Goal: Transaction & Acquisition: Purchase product/service

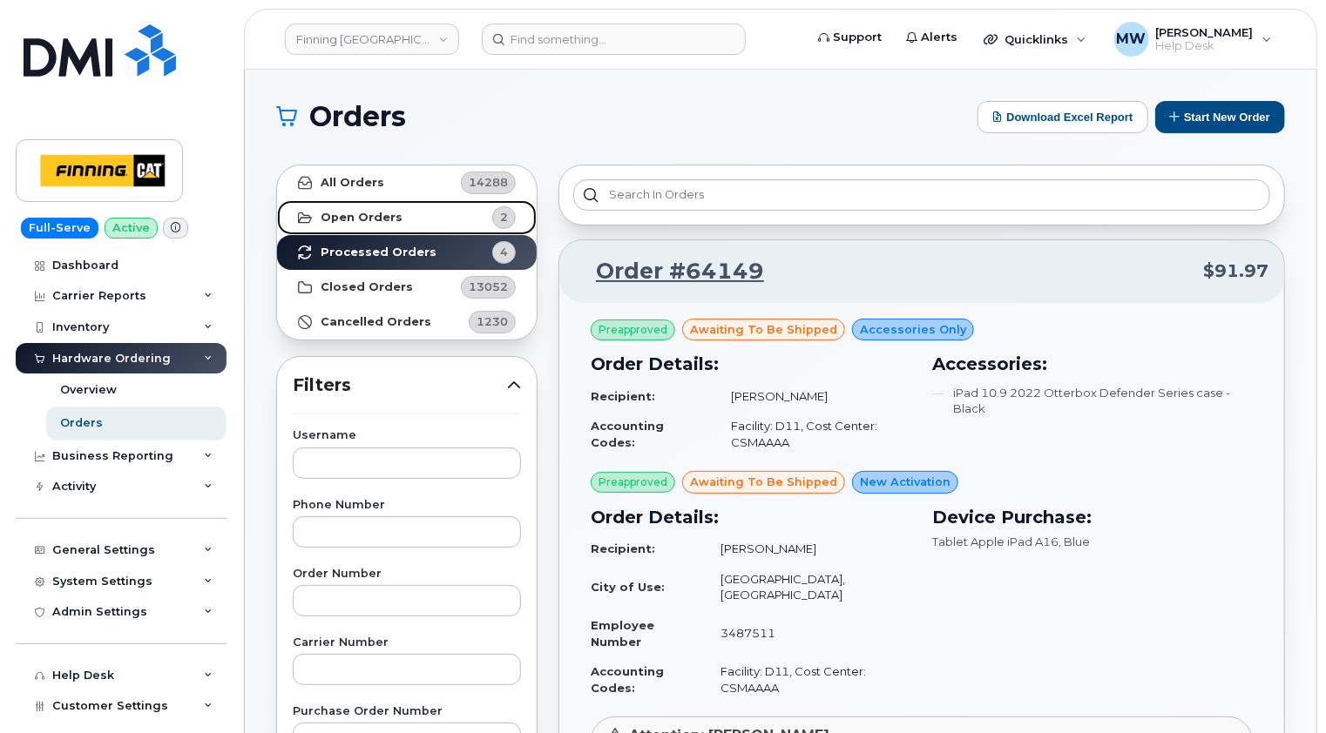
click at [349, 211] on strong "Open Orders" at bounding box center [361, 218] width 82 height 14
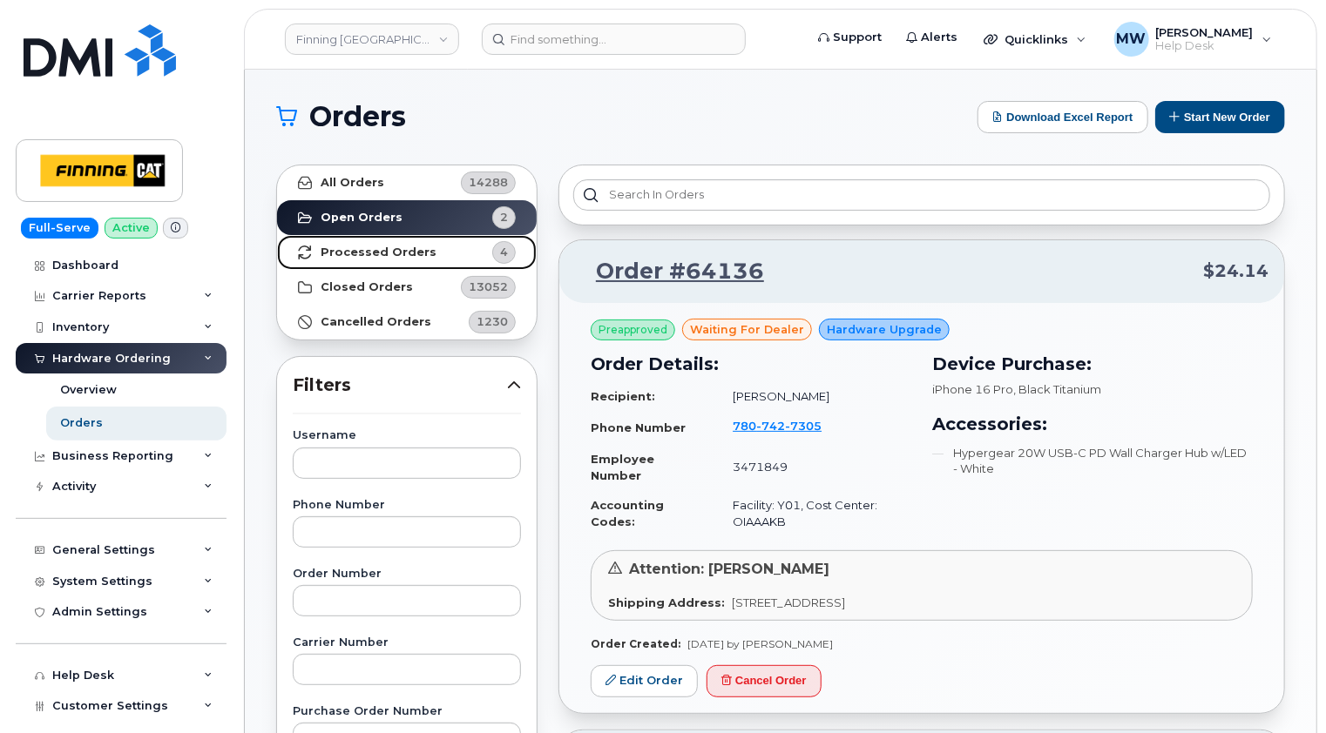
click at [394, 256] on strong "Processed Orders" at bounding box center [378, 253] width 116 height 14
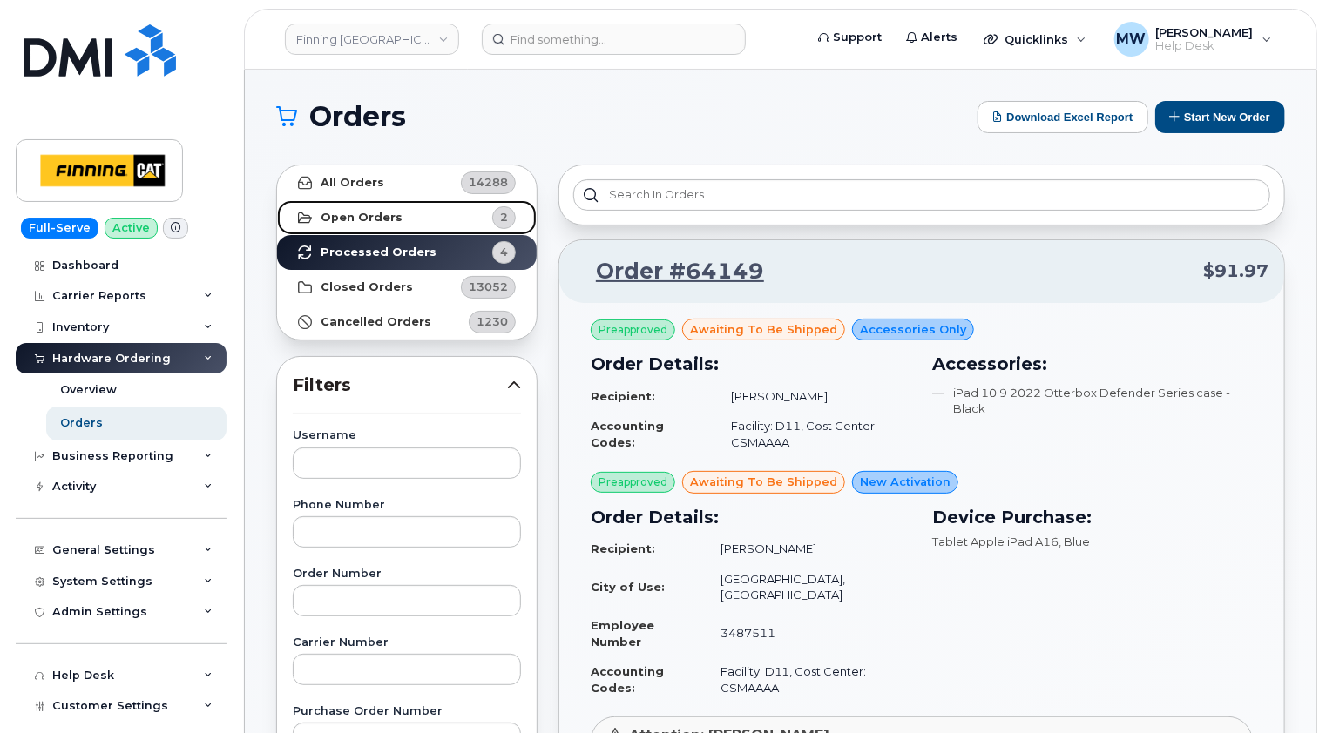
click at [370, 218] on strong "Open Orders" at bounding box center [361, 218] width 82 height 14
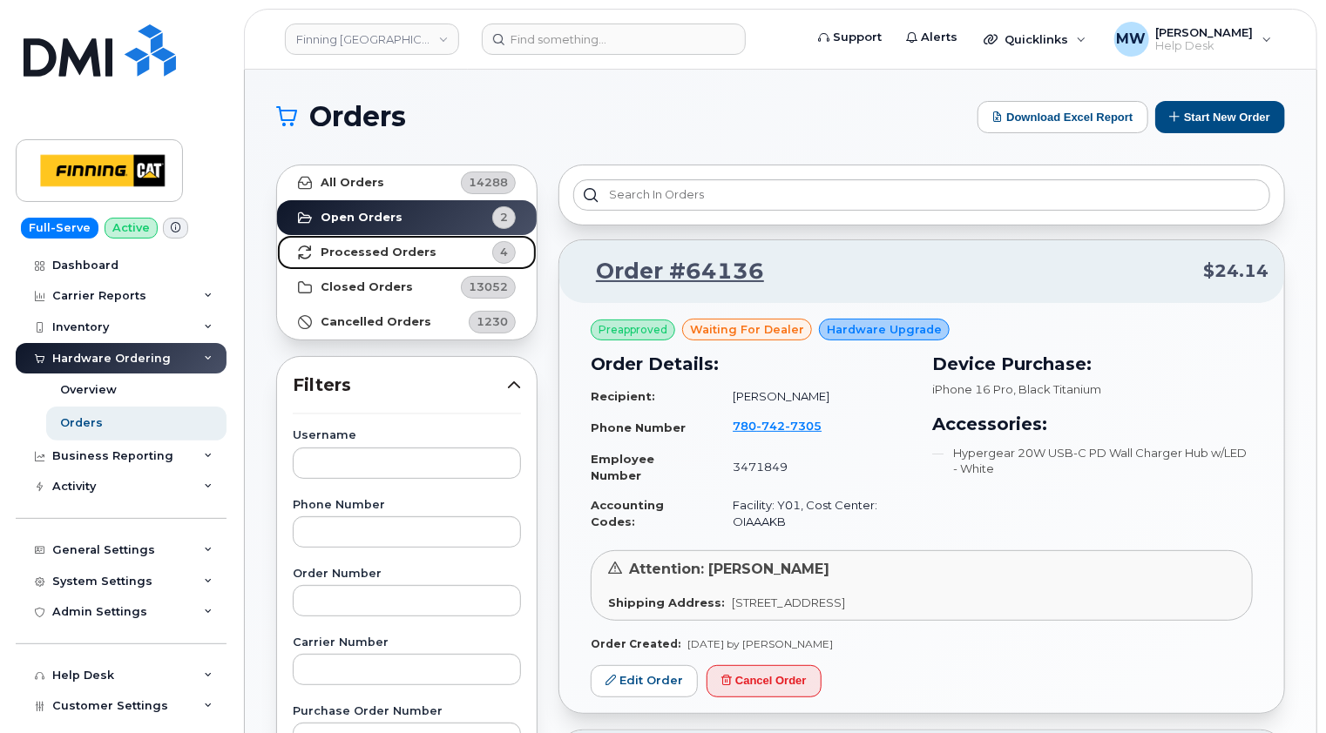
click at [402, 257] on strong "Processed Orders" at bounding box center [378, 253] width 116 height 14
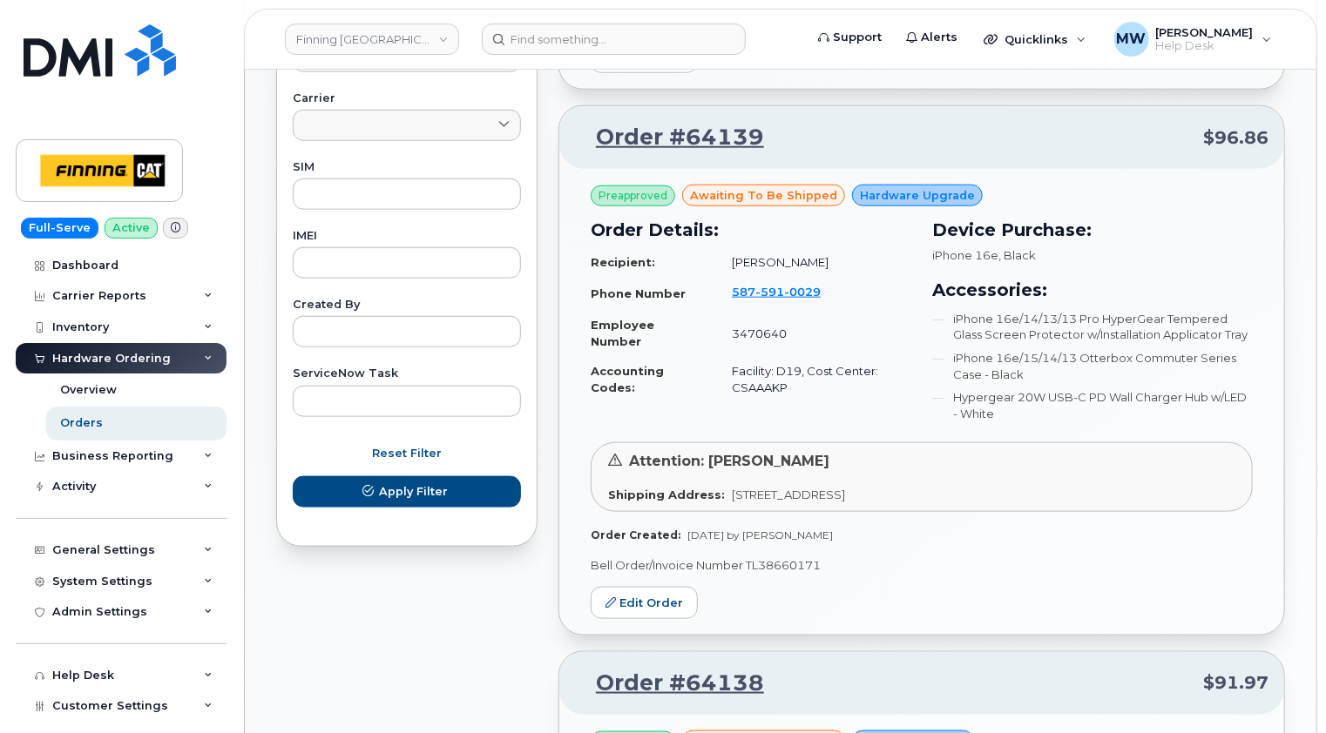
scroll to position [871, 0]
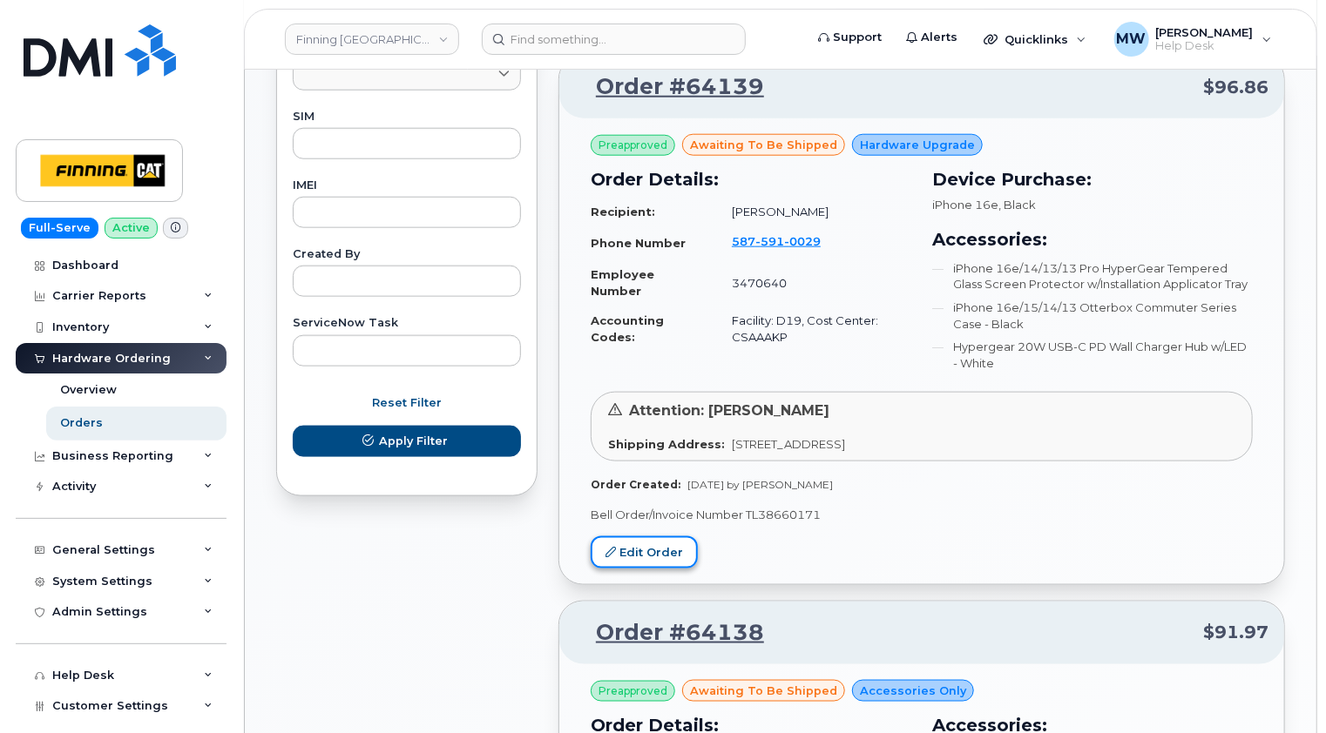
click at [658, 536] on link "Edit Order" at bounding box center [643, 552] width 107 height 32
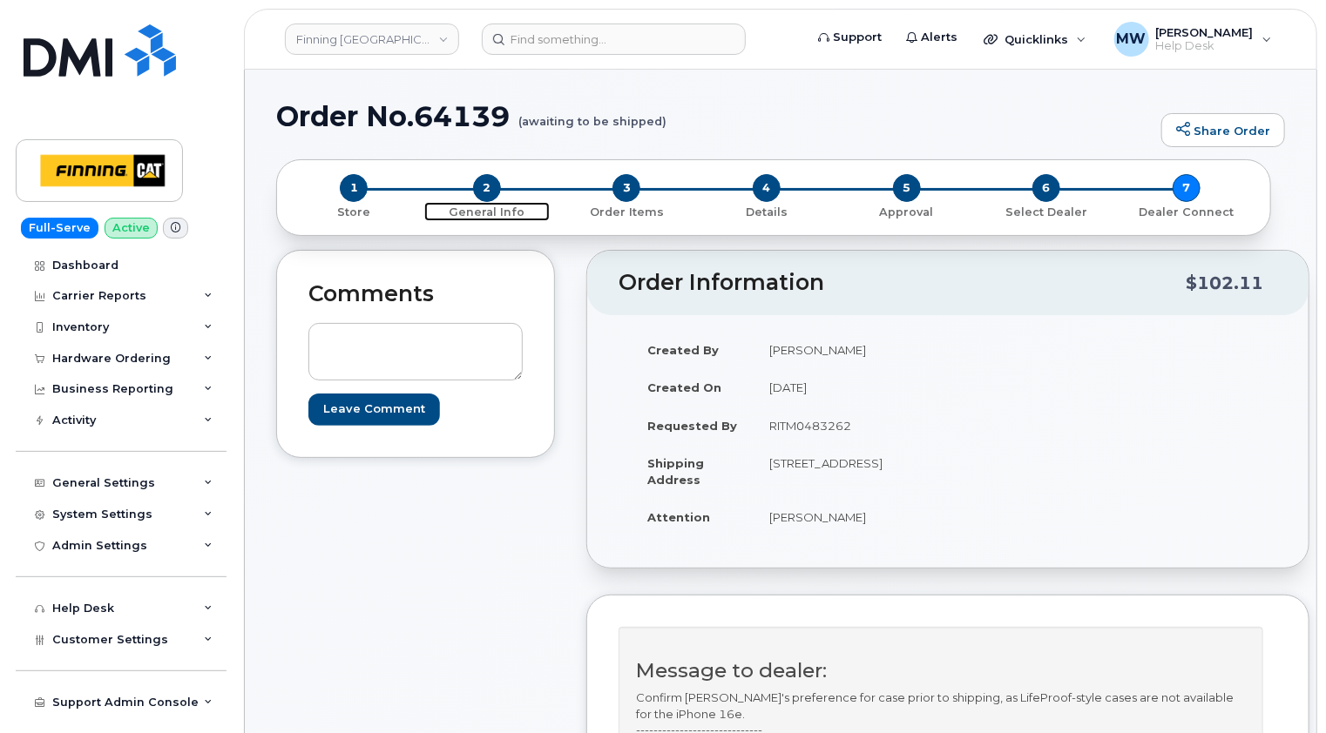
click at [489, 186] on span "2" at bounding box center [487, 188] width 28 height 28
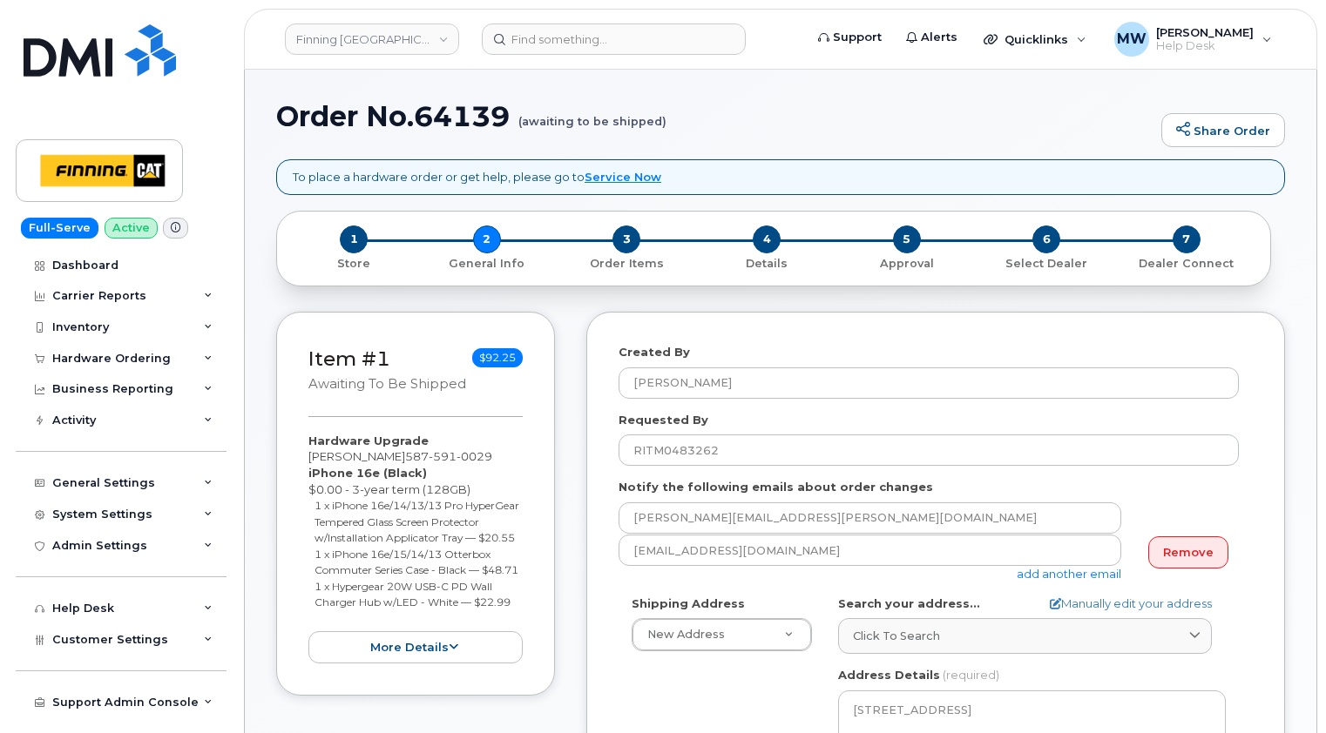
select select
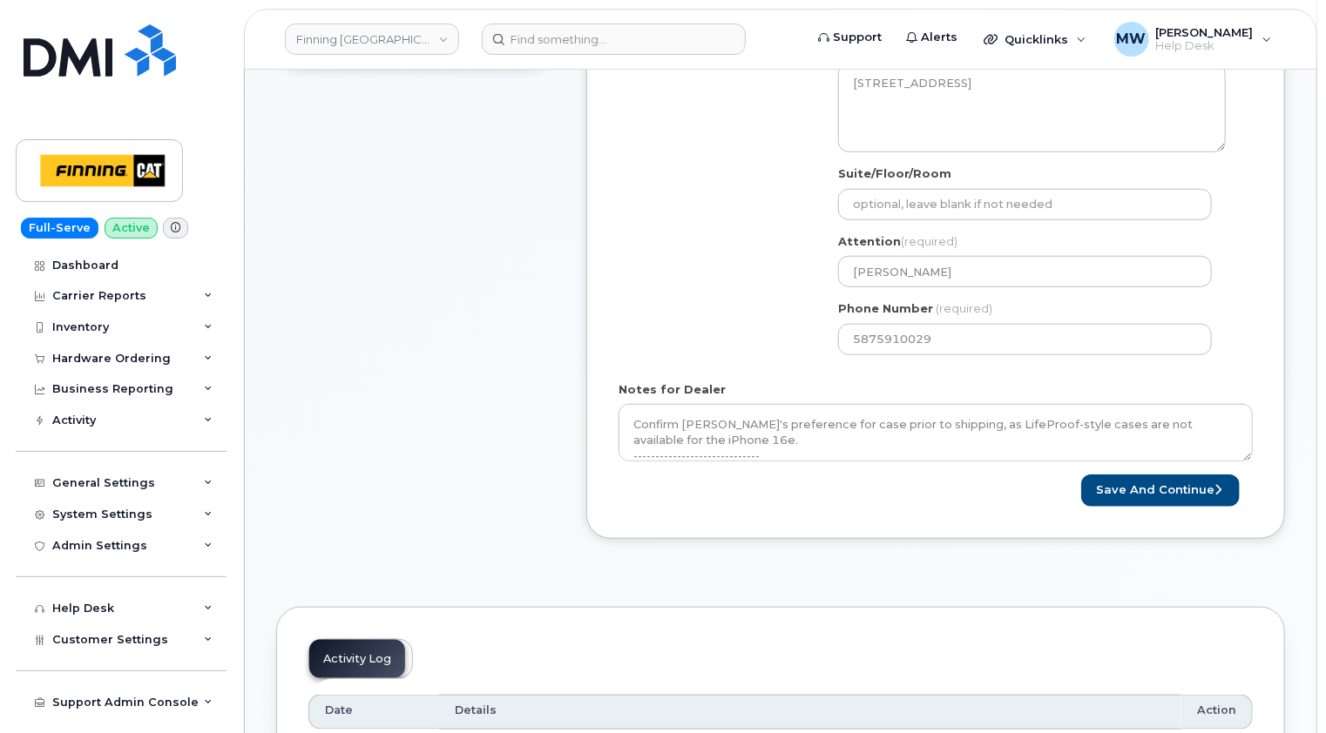
scroll to position [784, 0]
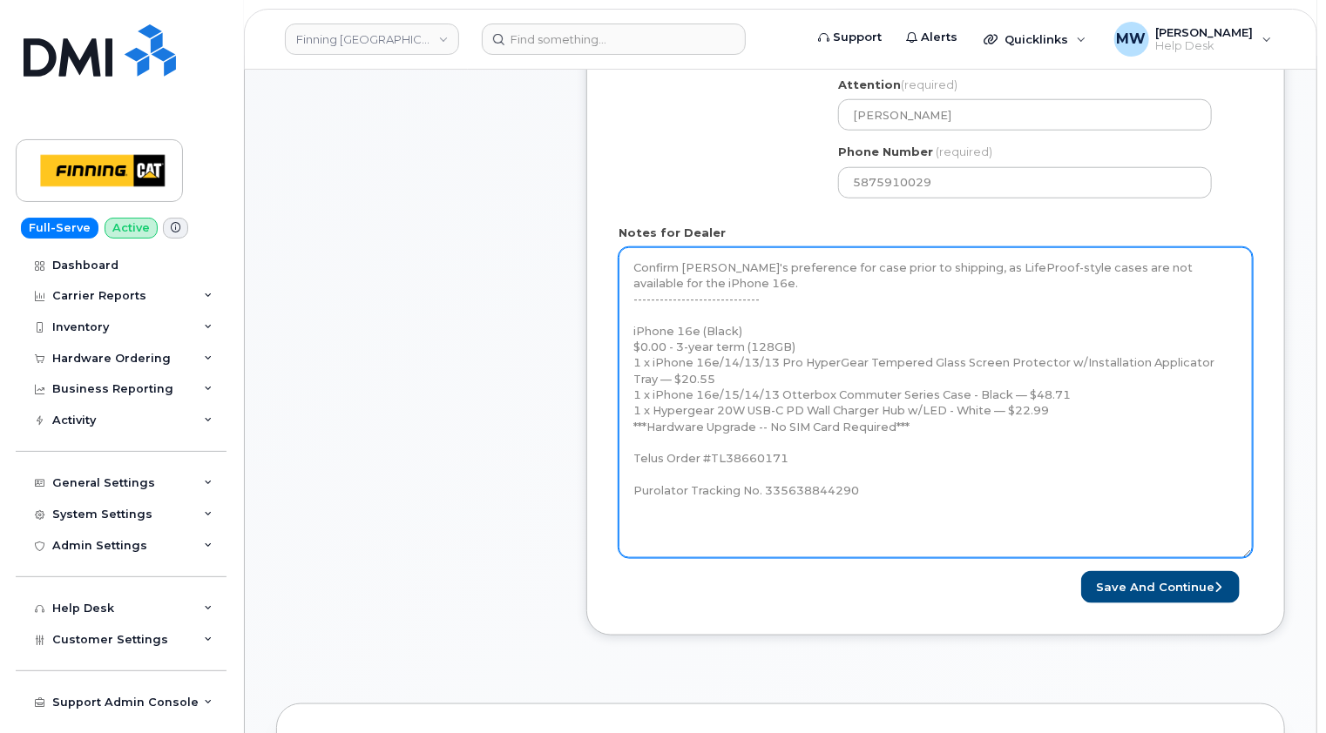
drag, startPoint x: 1250, startPoint y: 298, endPoint x: 1248, endPoint y: 557, distance: 259.5
click at [1248, 557] on textarea "Confirm [PERSON_NAME]'s preference for case prior to shipping, as LifeProof-sty…" at bounding box center [935, 402] width 634 height 311
click at [765, 287] on textarea "Confirm Mandy's preference for case prior to shipping, as LifeProof-style cases…" at bounding box center [935, 405] width 634 height 316
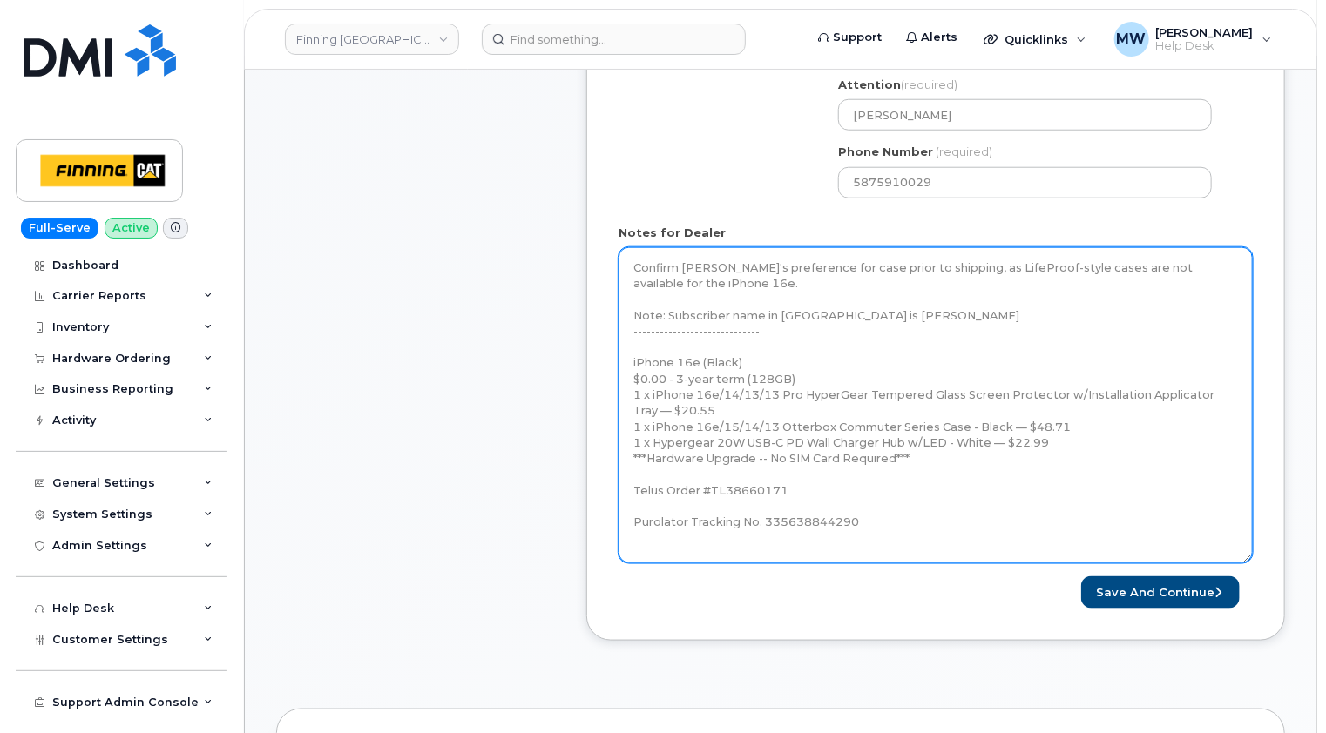
drag, startPoint x: 775, startPoint y: 489, endPoint x: 631, endPoint y: 361, distance: 192.5
click at [631, 361] on textarea "Confirm Mandy's preference for case prior to shipping, as LifeProof-style cases…" at bounding box center [935, 405] width 634 height 316
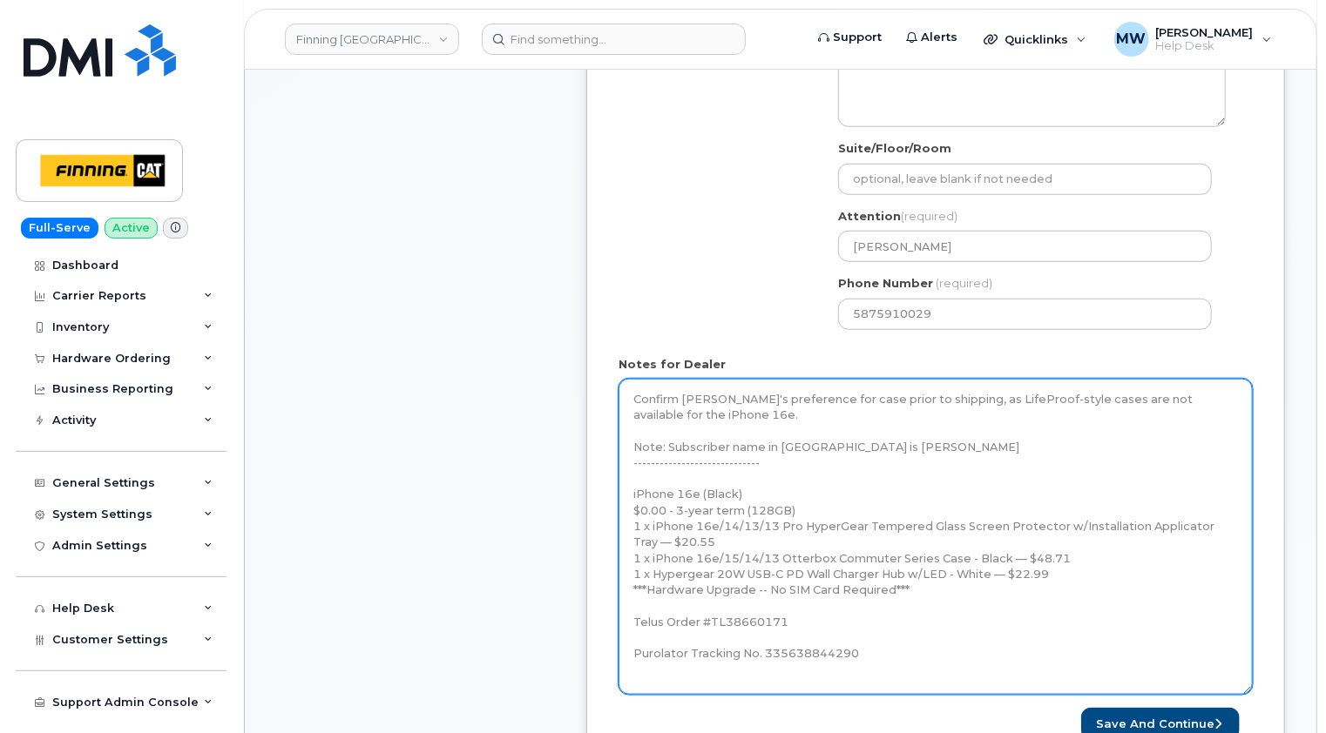
scroll to position [523, 0]
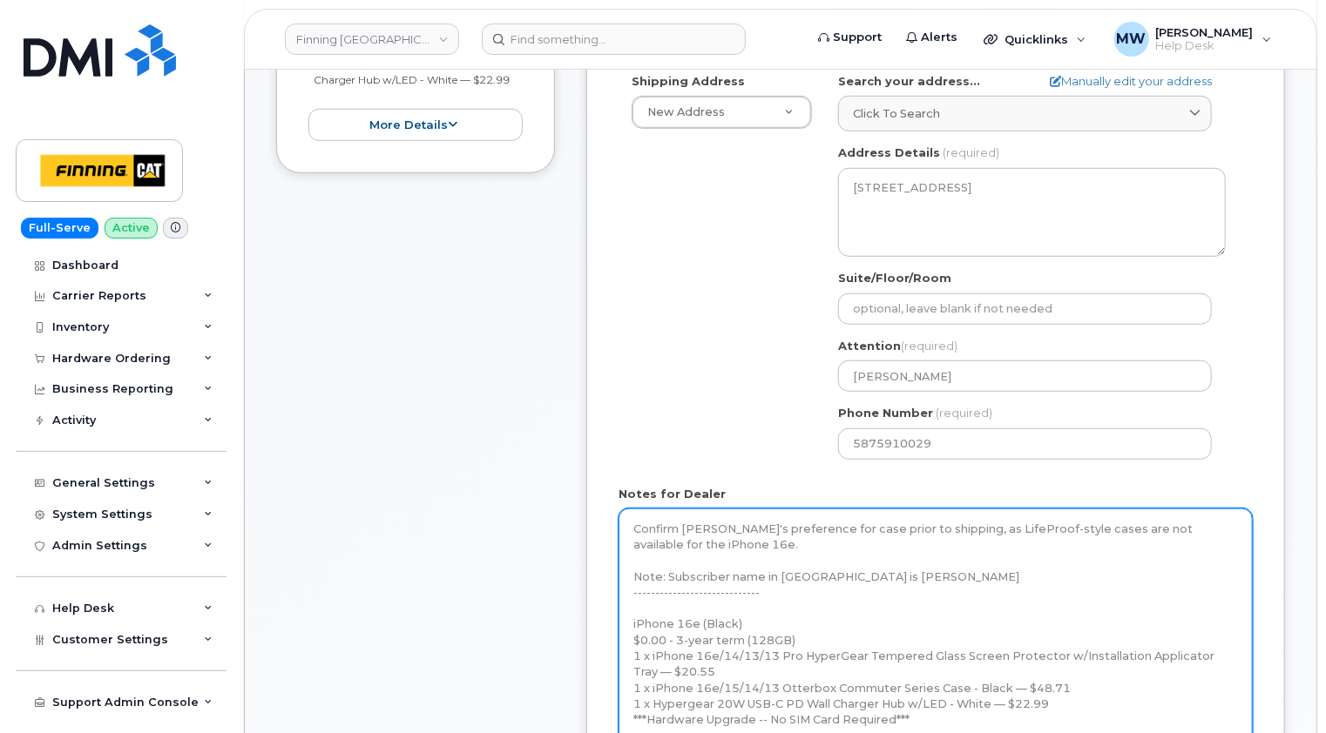
type textarea "Confirm Mandy's preference for case prior to shipping, as LifeProof-style cases…"
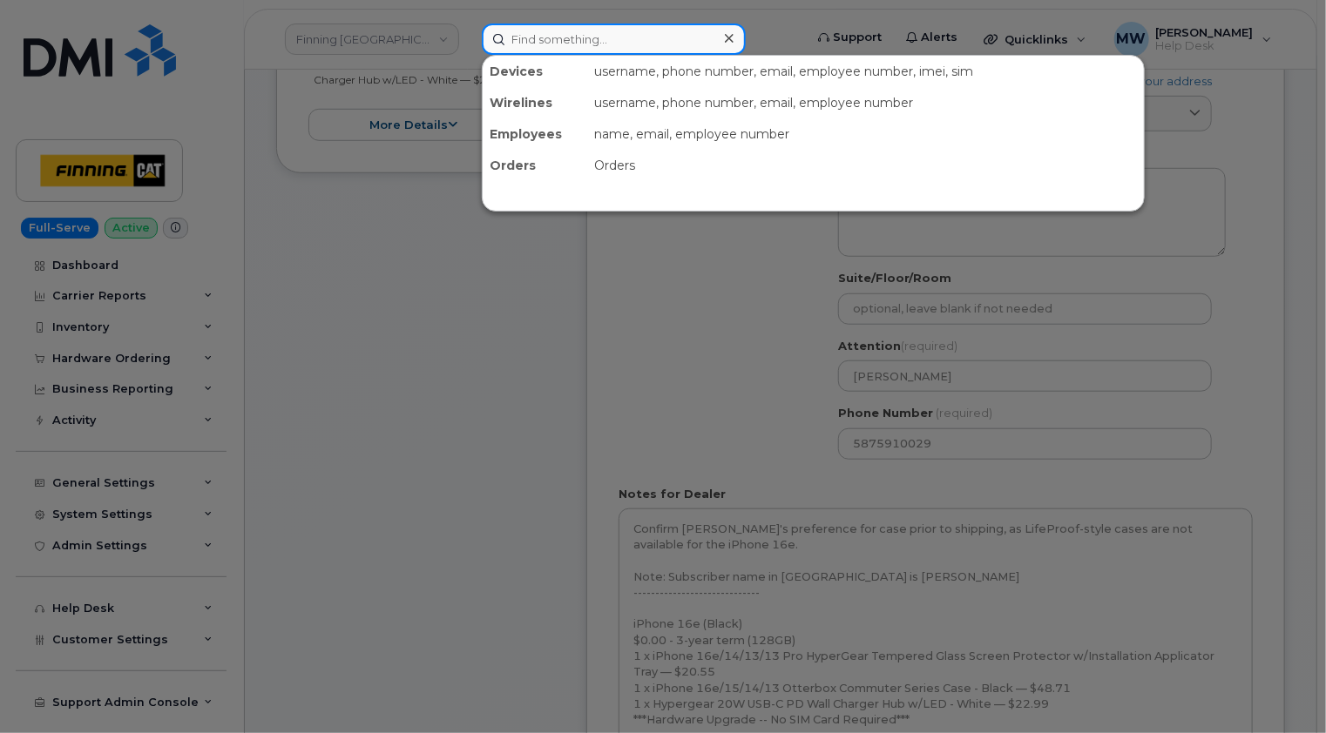
click at [653, 34] on input at bounding box center [614, 39] width 264 height 31
click at [941, 444] on div at bounding box center [663, 366] width 1326 height 733
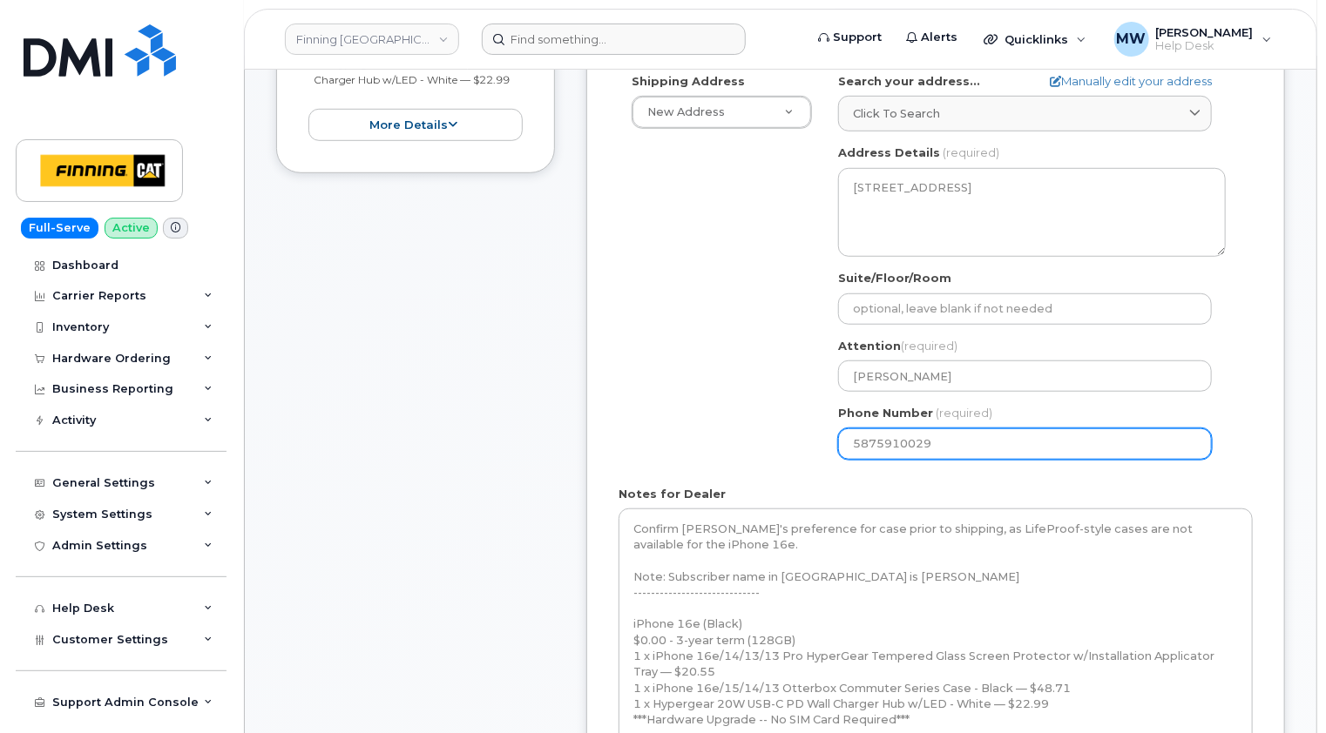
drag, startPoint x: 950, startPoint y: 441, endPoint x: 847, endPoint y: 442, distance: 103.7
click at [847, 442] on input "5875910029" at bounding box center [1025, 443] width 374 height 31
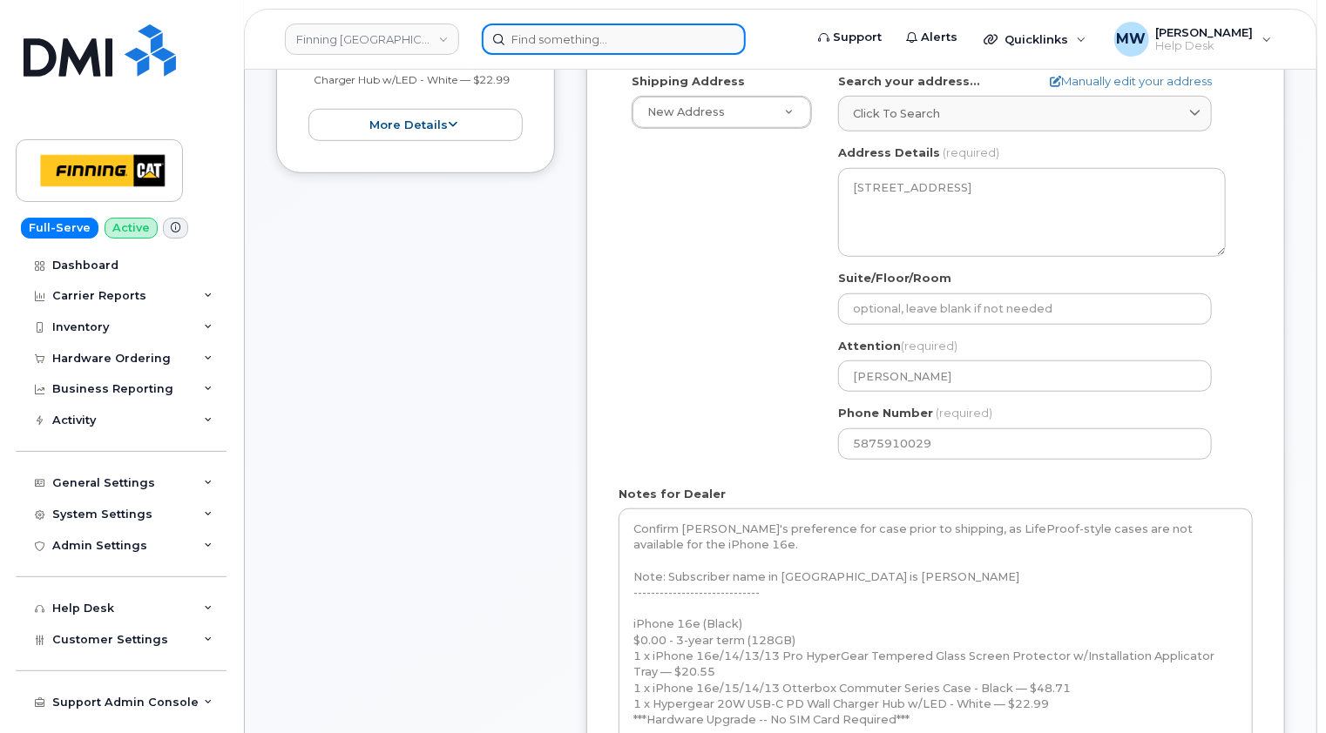
click at [665, 39] on input at bounding box center [614, 39] width 264 height 31
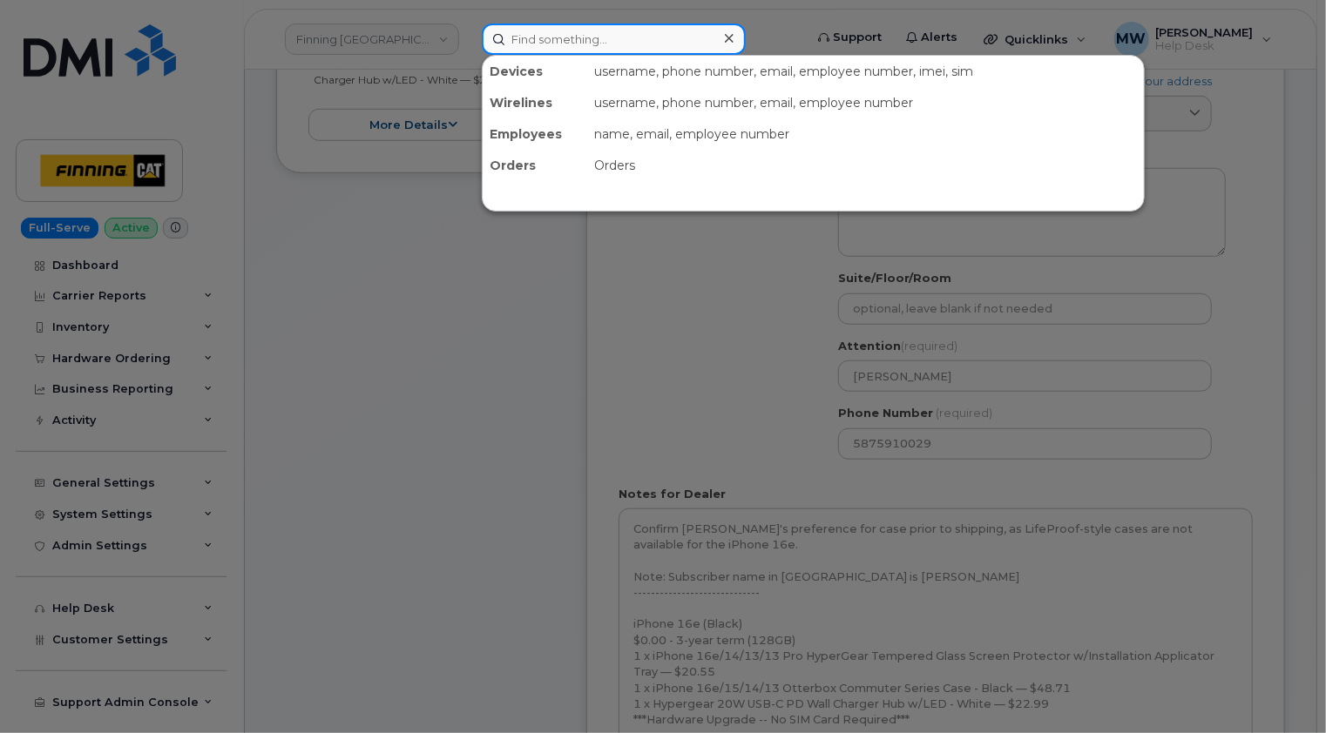
paste input "5875910029"
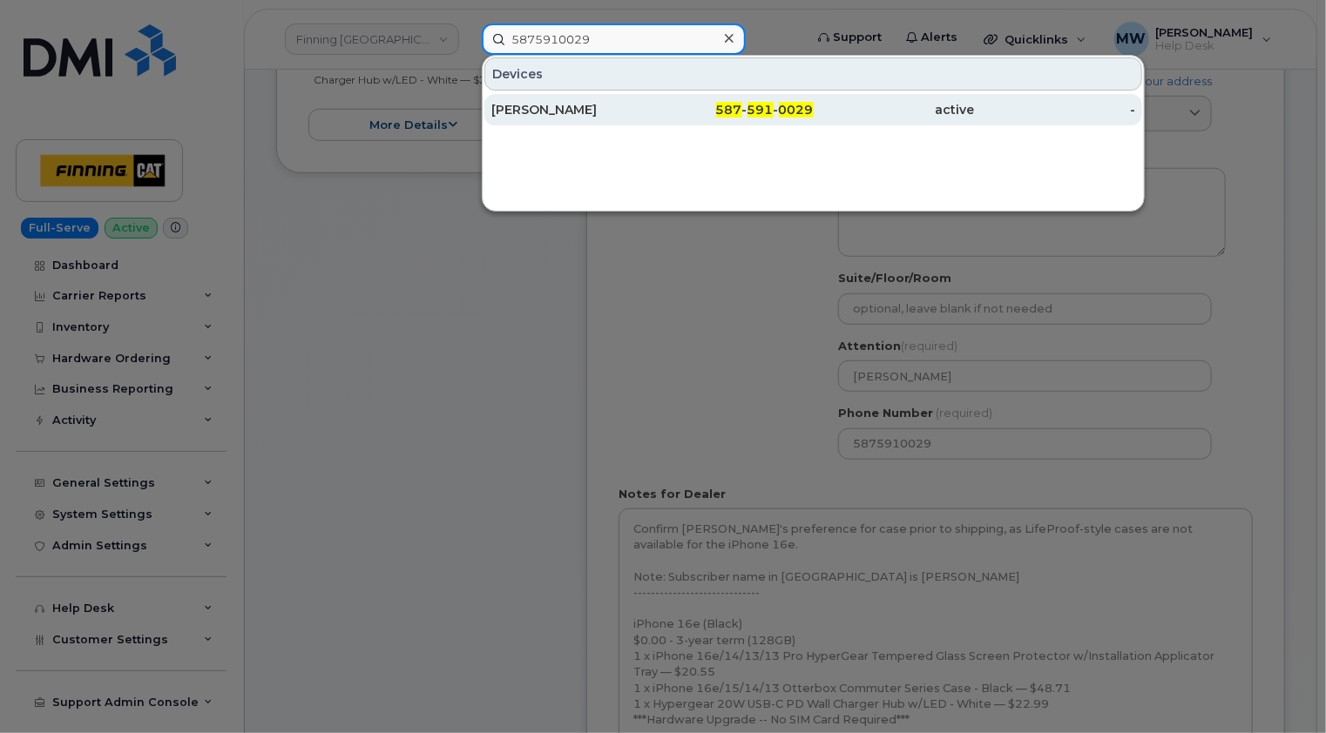
type input "5875910029"
click at [589, 111] on div "[PERSON_NAME]" at bounding box center [571, 109] width 161 height 17
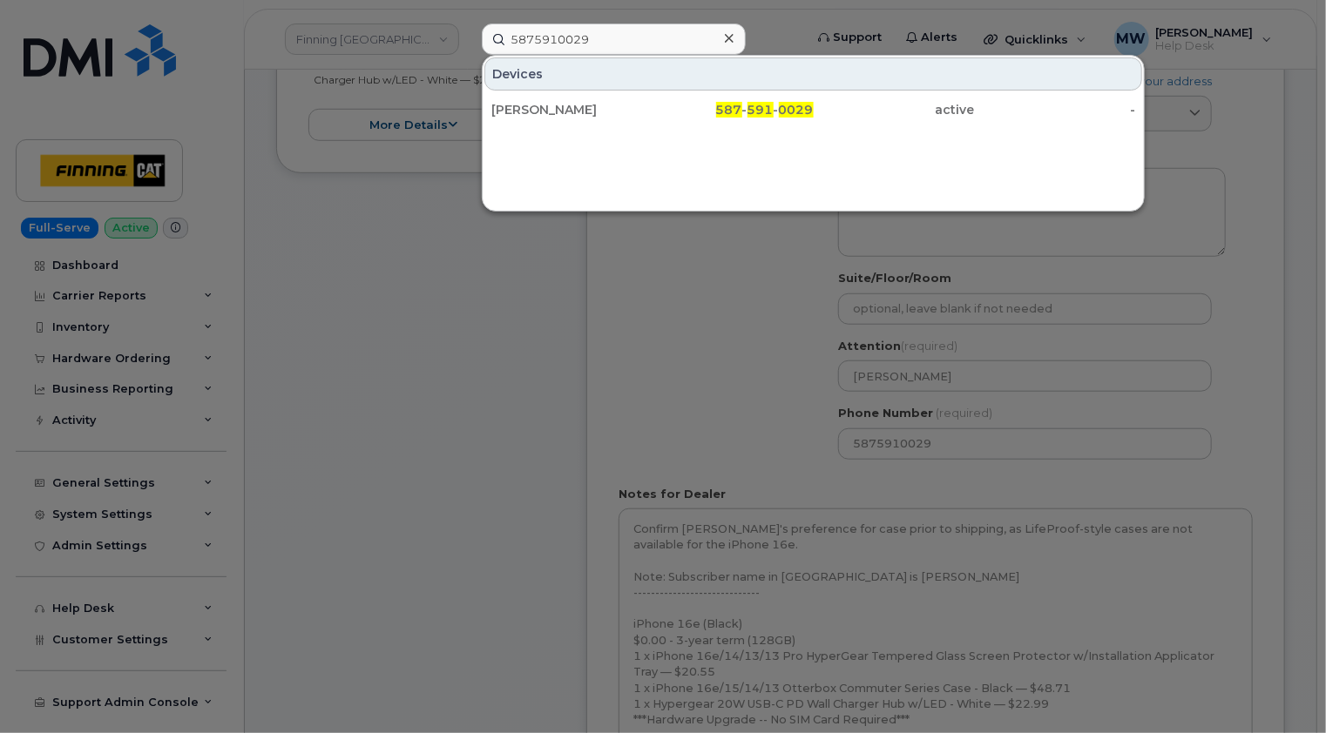
click at [728, 37] on icon at bounding box center [729, 38] width 9 height 9
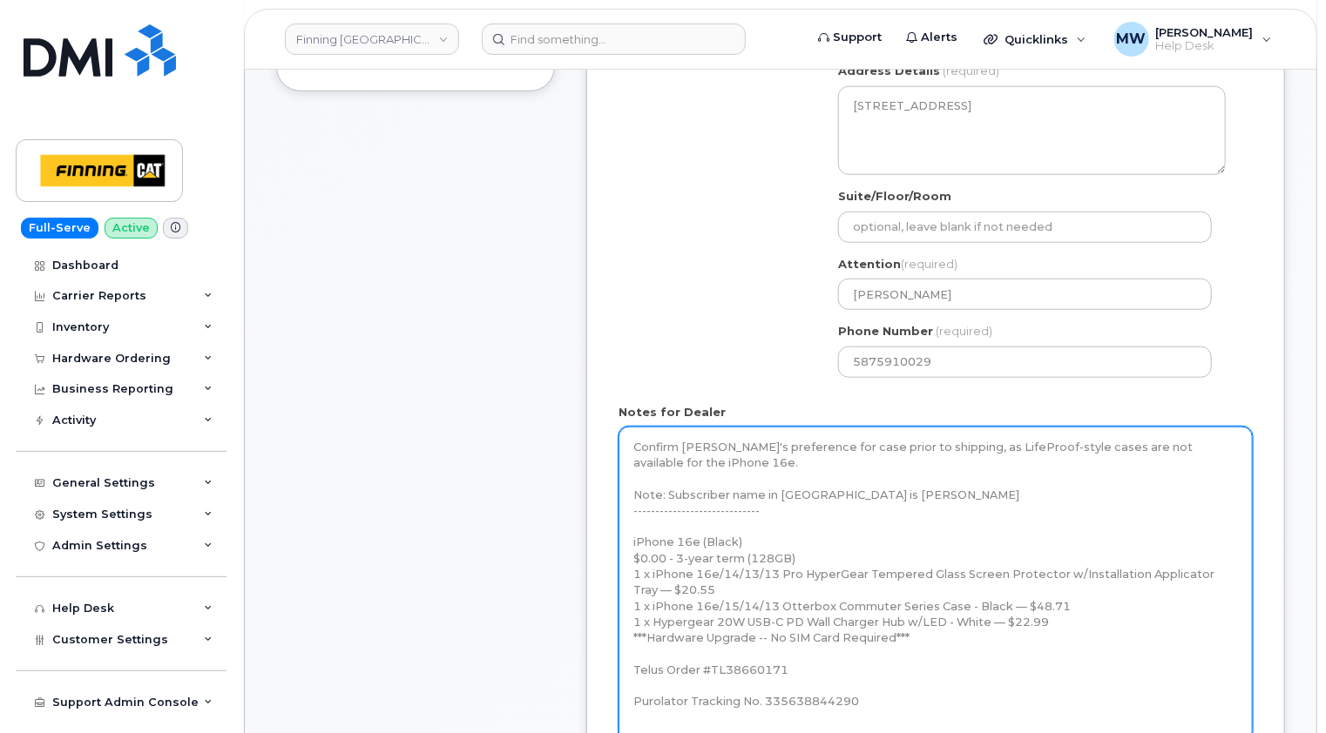
scroll to position [697, 0]
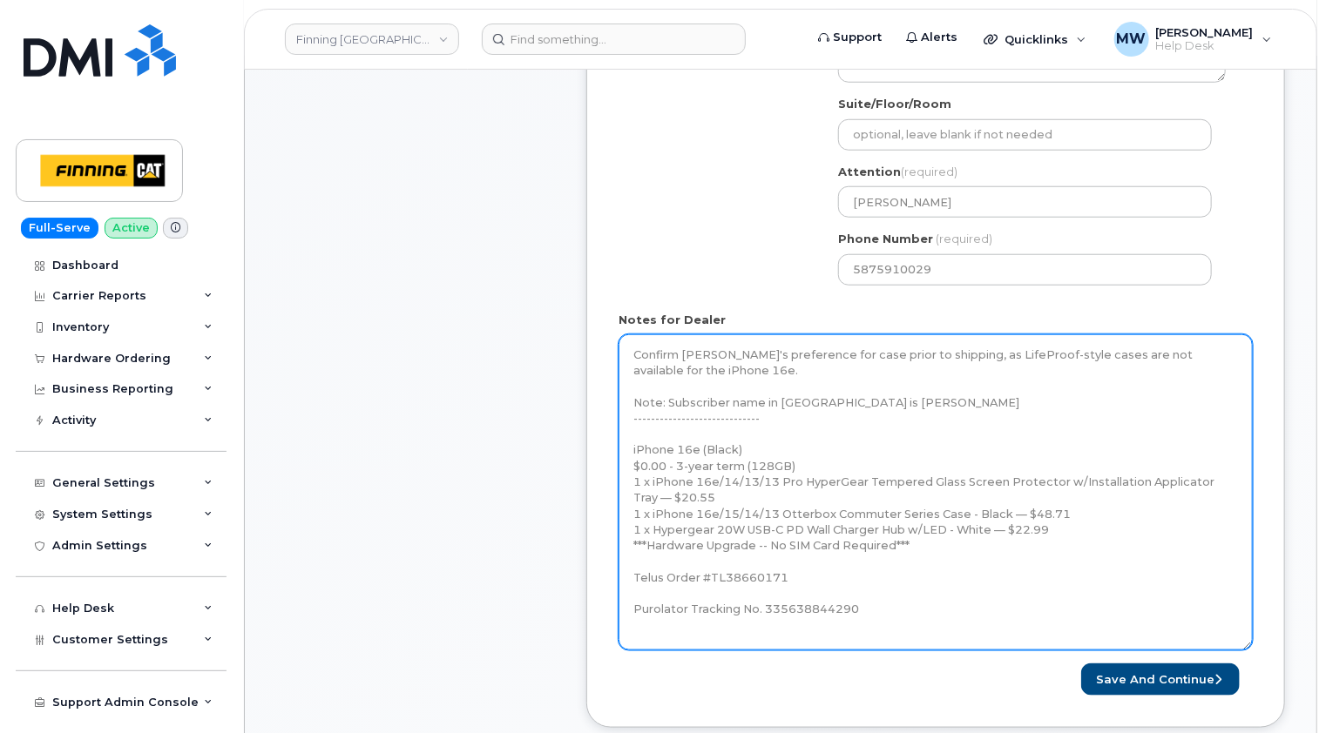
drag, startPoint x: 797, startPoint y: 577, endPoint x: 631, endPoint y: 450, distance: 208.2
click at [631, 450] on textarea "Confirm Mandy's preference for case prior to shipping, as LifeProof-style cases…" at bounding box center [935, 492] width 634 height 316
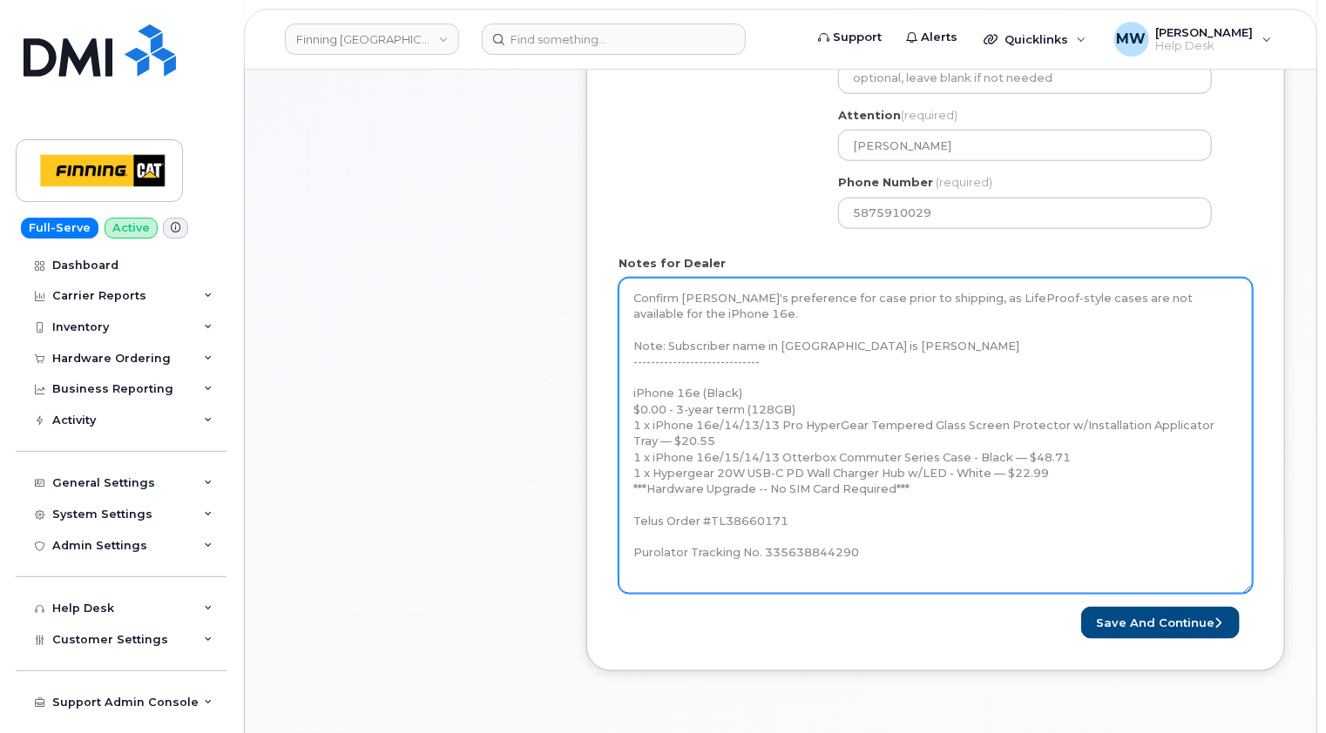
scroll to position [784, 0]
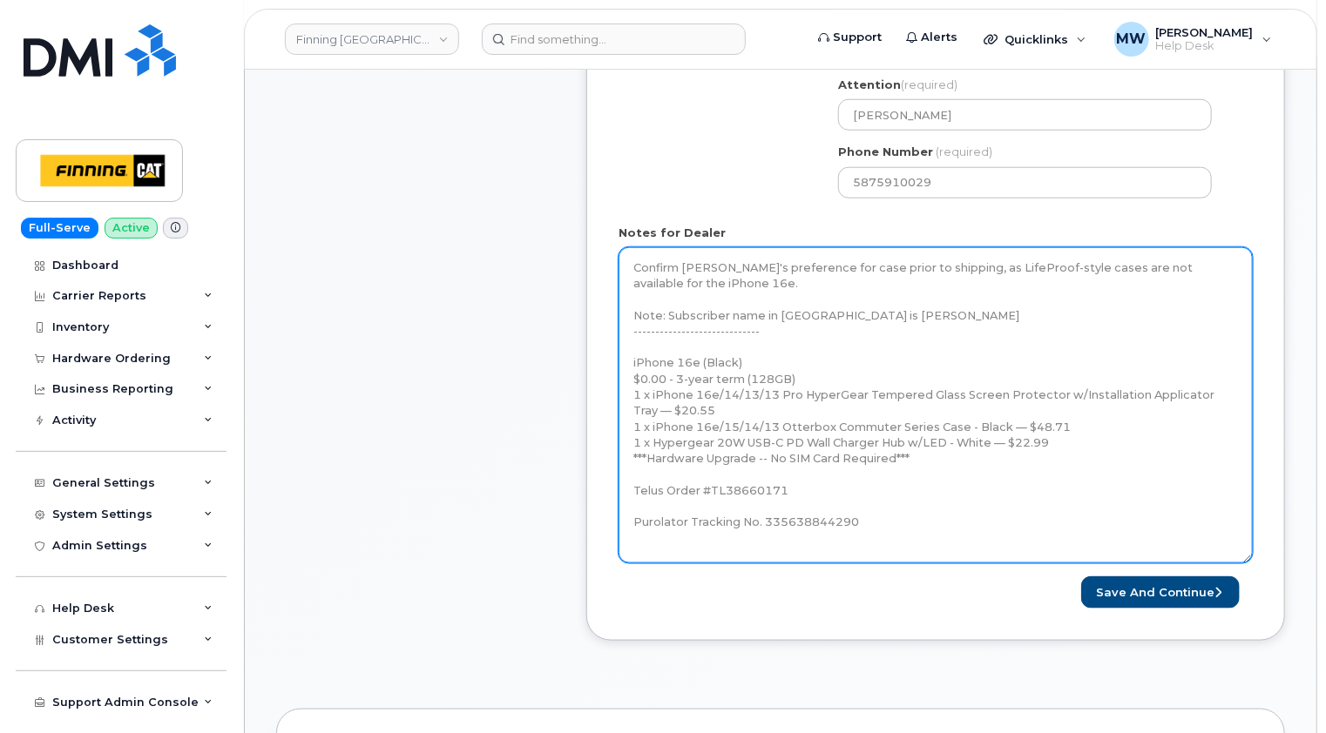
click at [730, 277] on textarea "Confirm Mandy's preference for case prior to shipping, as LifeProof-style cases…" at bounding box center [935, 405] width 634 height 316
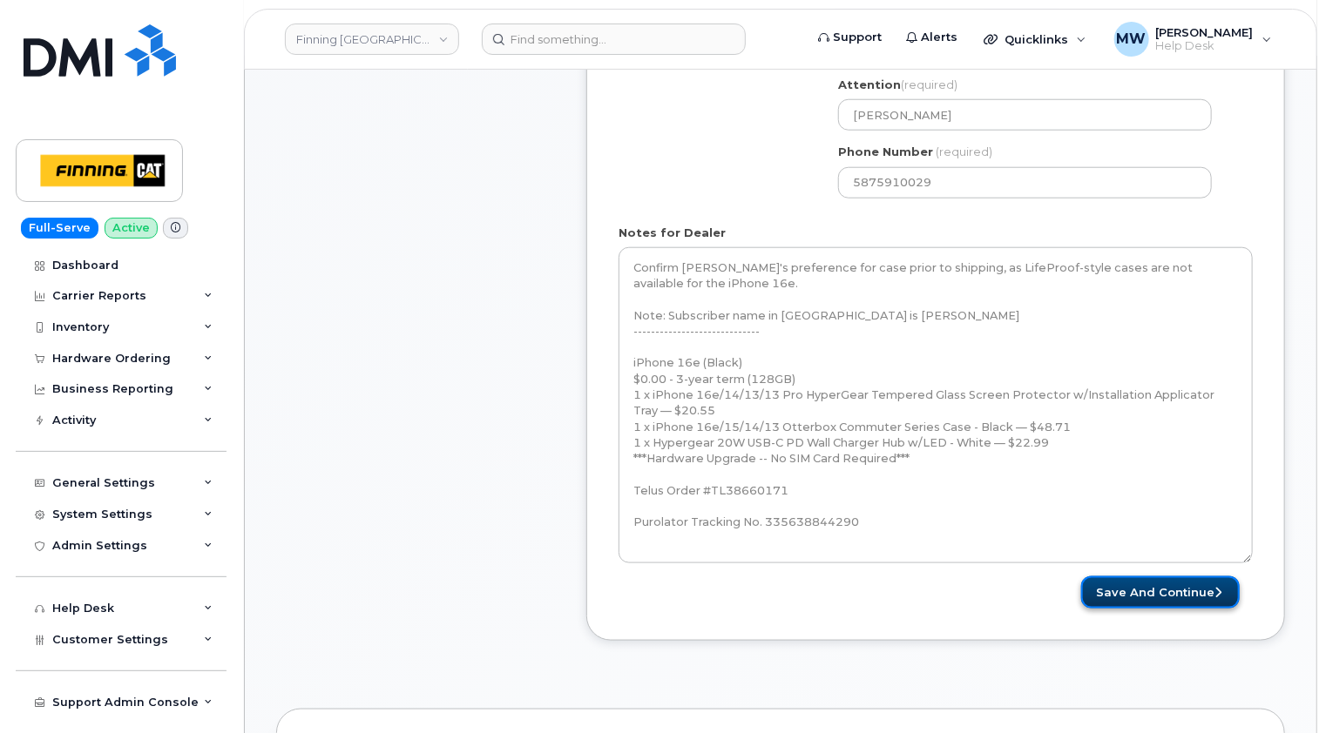
click at [1164, 590] on button "Save and Continue" at bounding box center [1160, 593] width 159 height 32
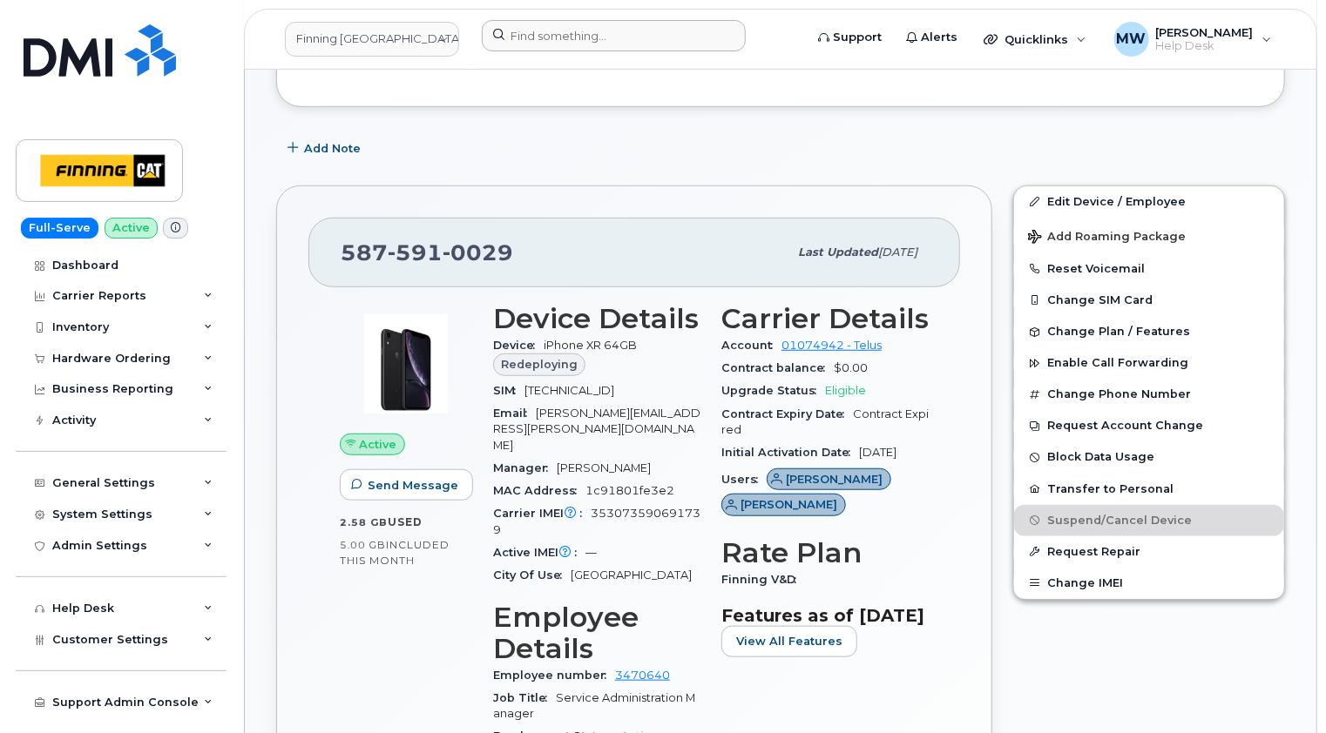
scroll to position [348, 0]
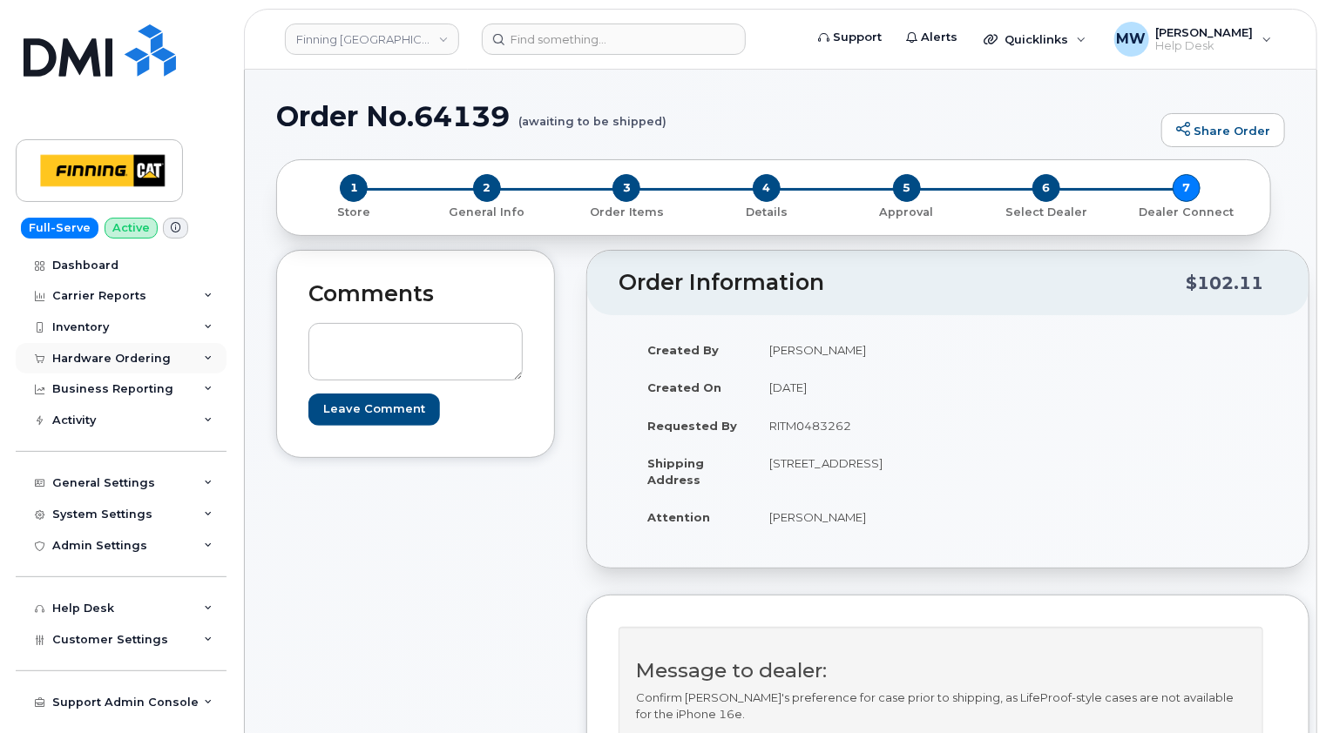
click at [130, 361] on div "Hardware Ordering" at bounding box center [111, 359] width 118 height 14
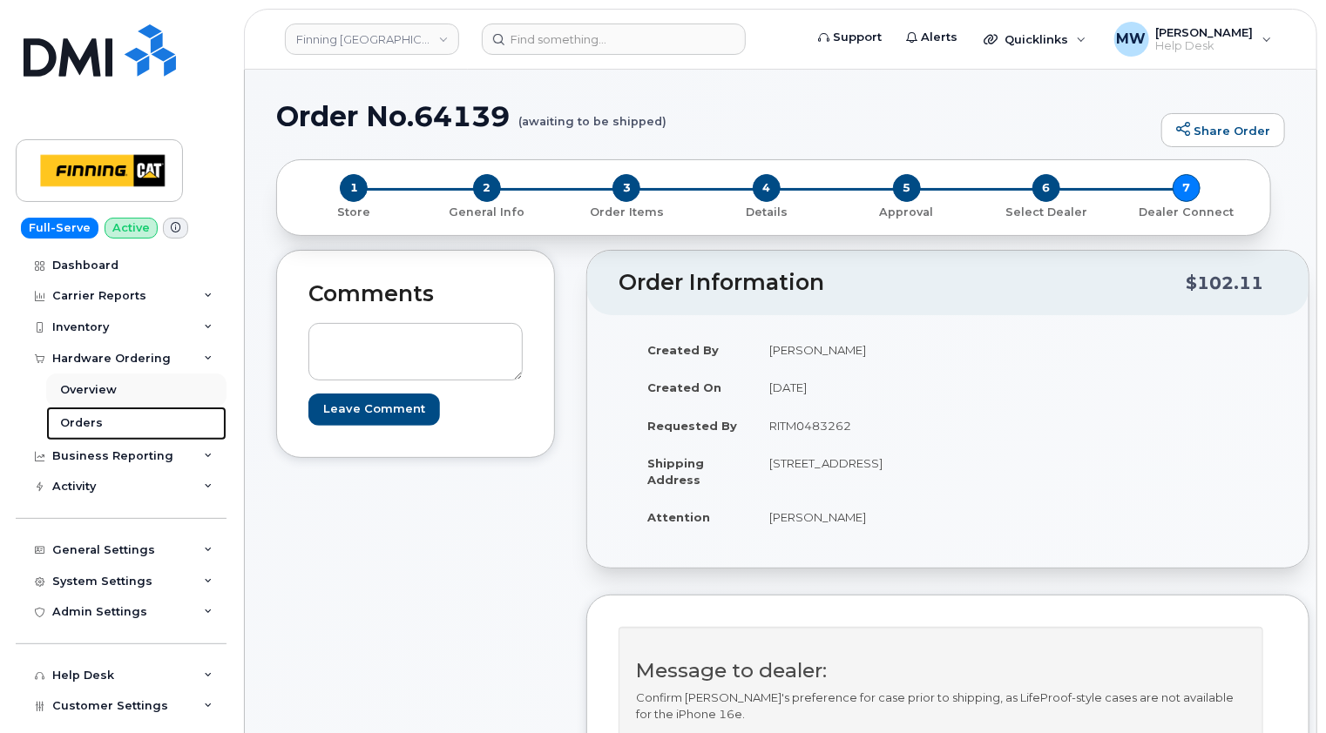
drag, startPoint x: 84, startPoint y: 419, endPoint x: 102, endPoint y: 401, distance: 25.3
click at [84, 420] on div "Orders" at bounding box center [81, 423] width 43 height 16
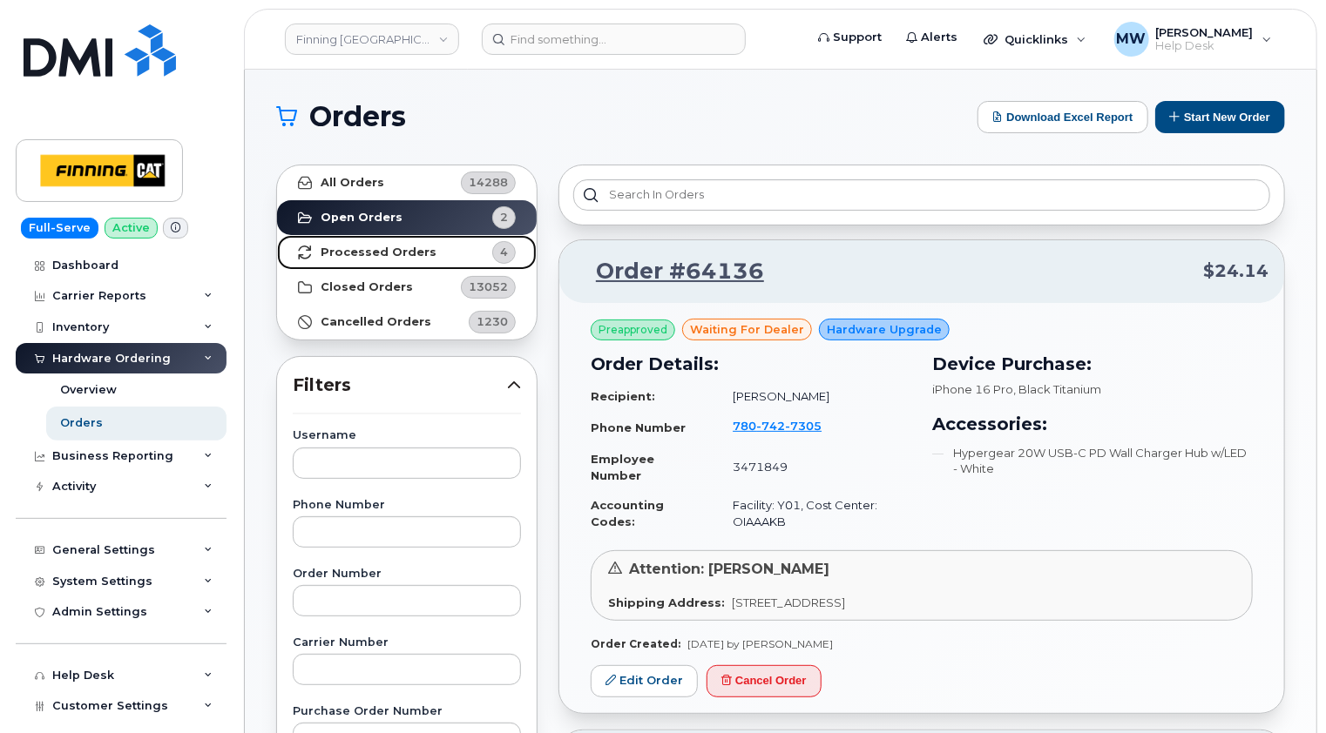
click at [388, 251] on strong "Processed Orders" at bounding box center [378, 253] width 116 height 14
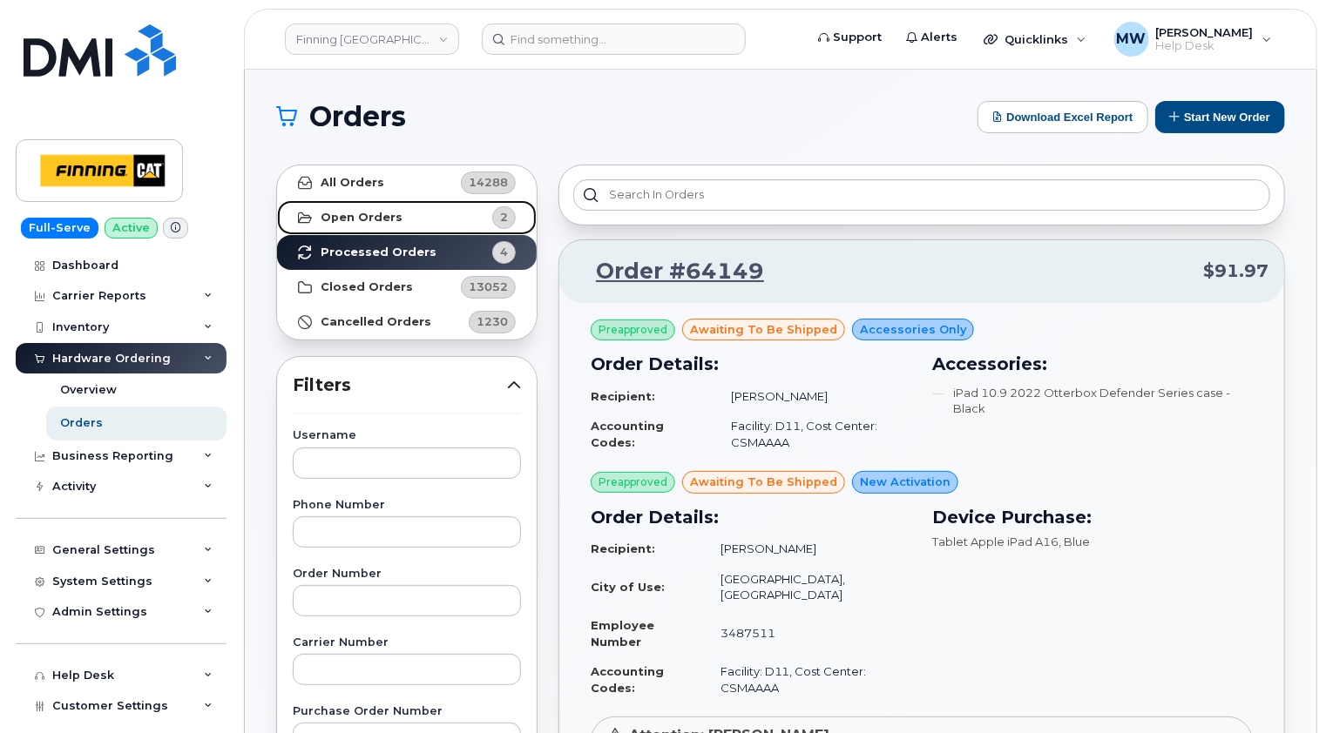
click at [397, 219] on link "Open Orders 2" at bounding box center [407, 217] width 260 height 35
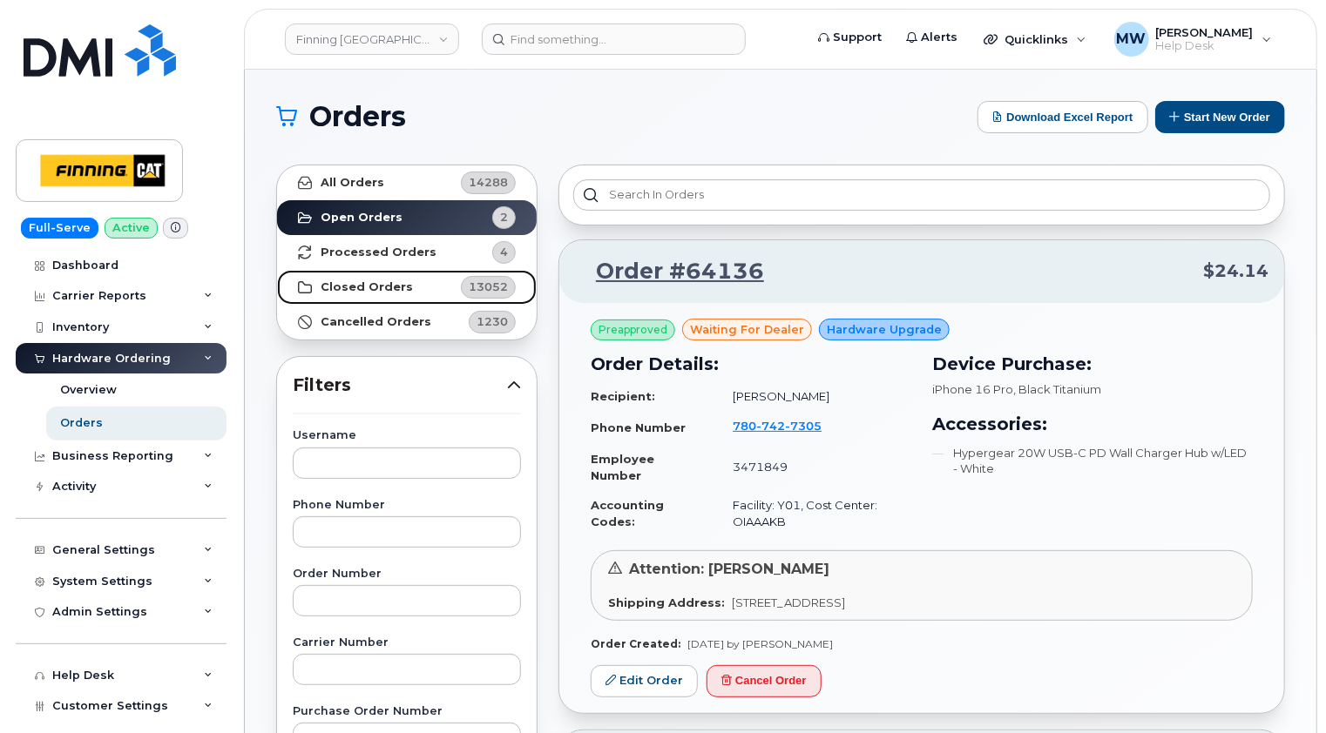
click at [394, 287] on strong "Closed Orders" at bounding box center [366, 287] width 92 height 14
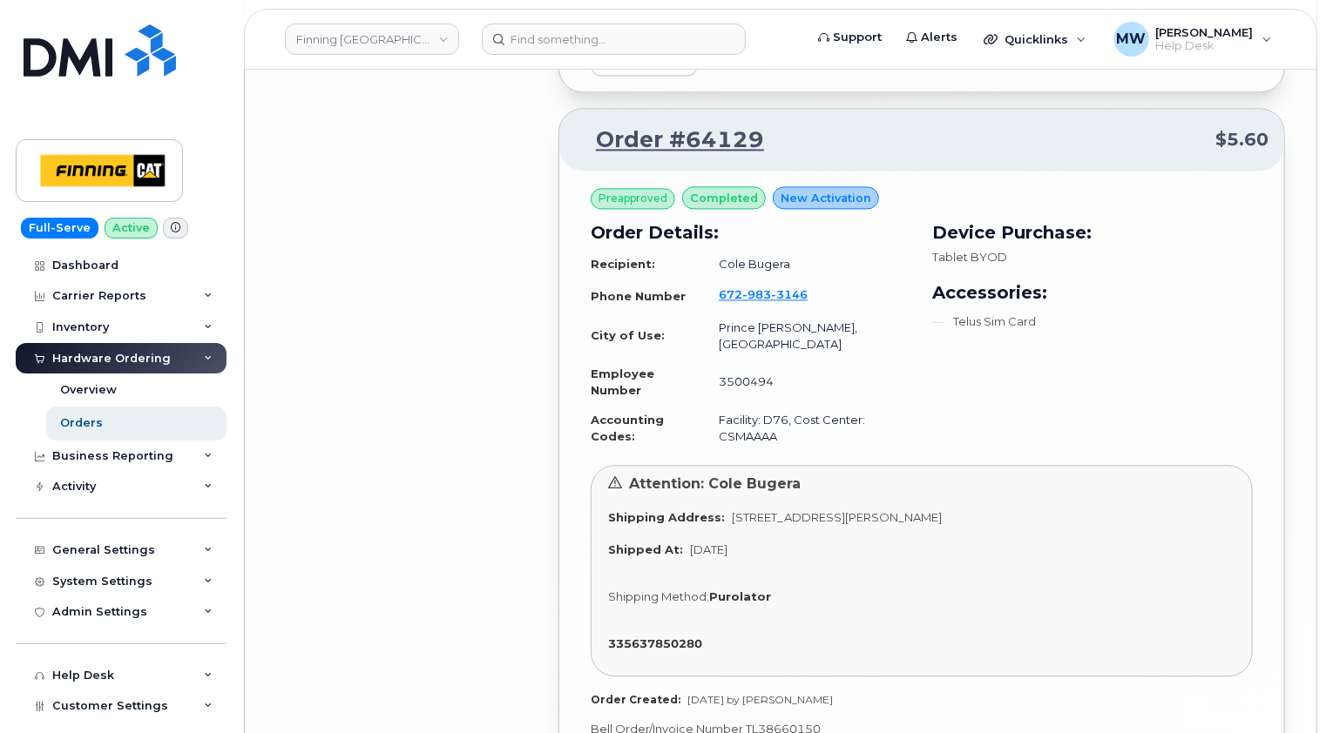
scroll to position [5225, 0]
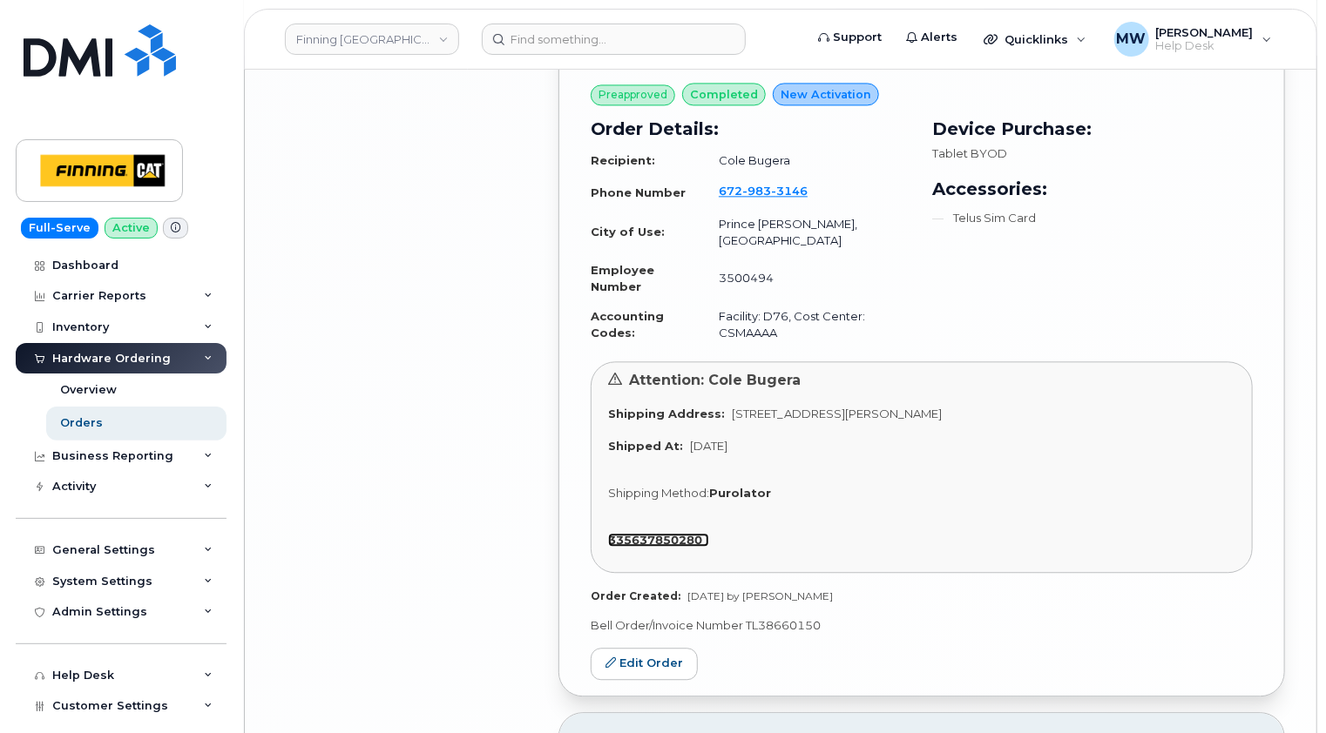
click at [678, 533] on strong "335637850280" at bounding box center [655, 540] width 94 height 14
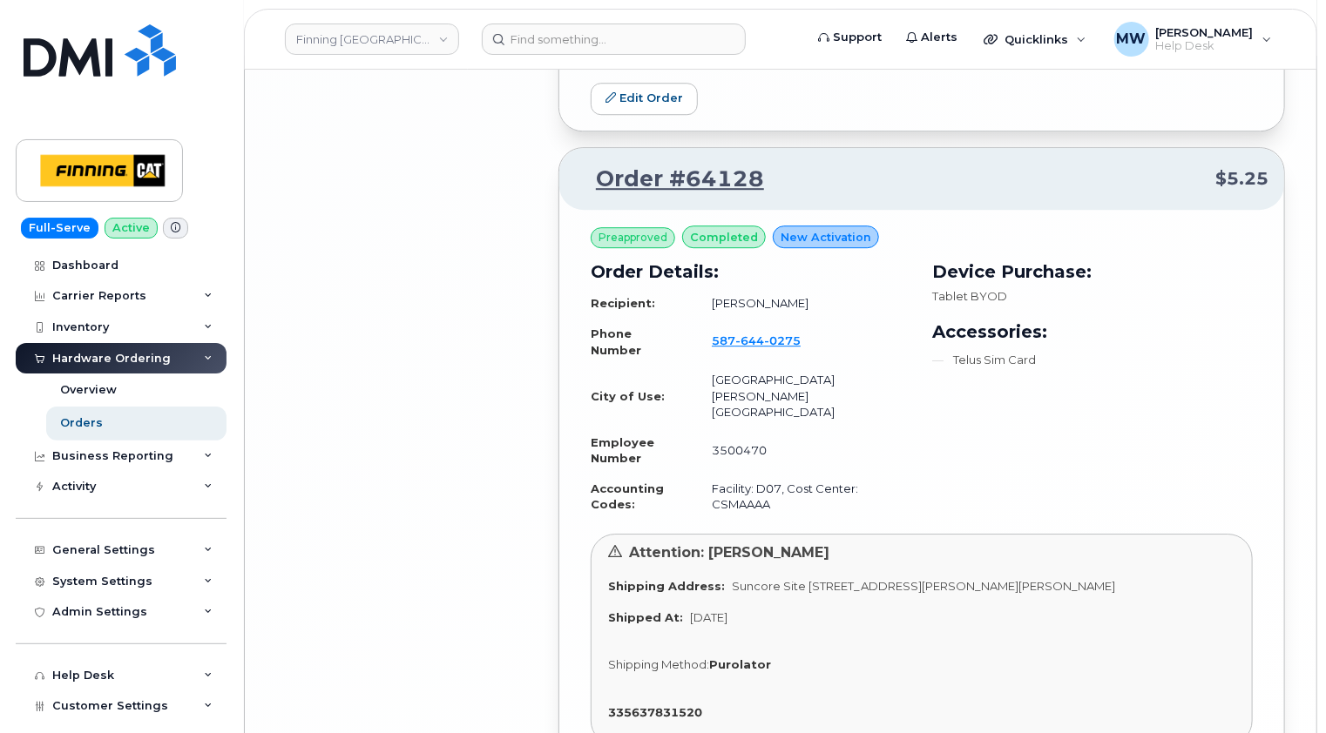
scroll to position [5791, 0]
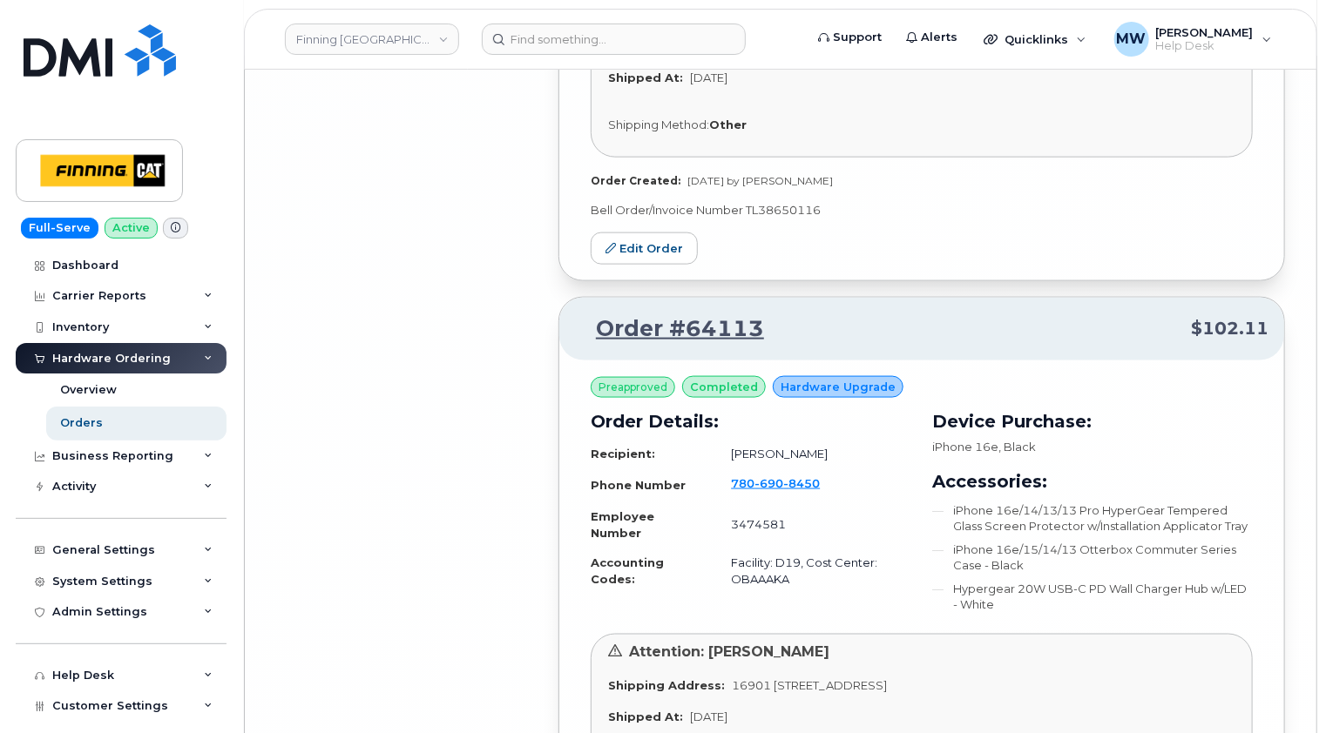
scroll to position [11002, 0]
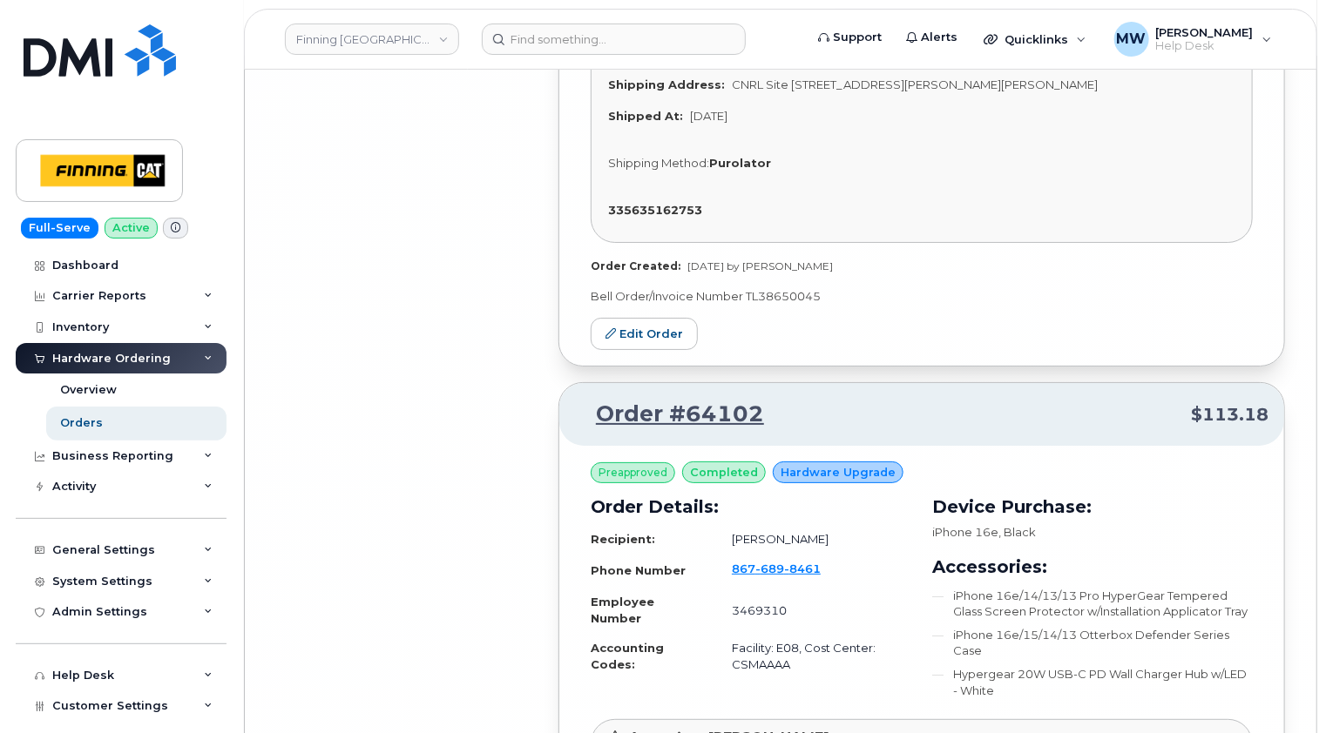
scroll to position [16600, 0]
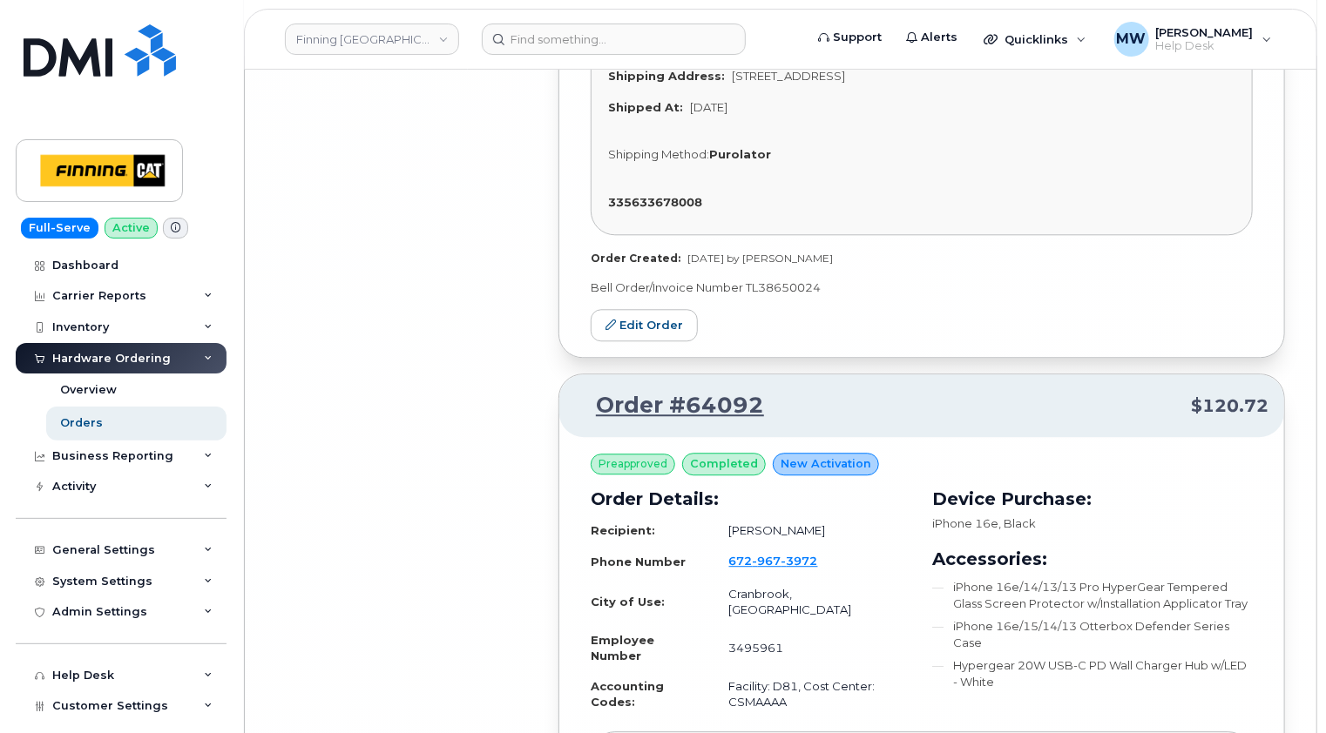
scroll to position [21995, 0]
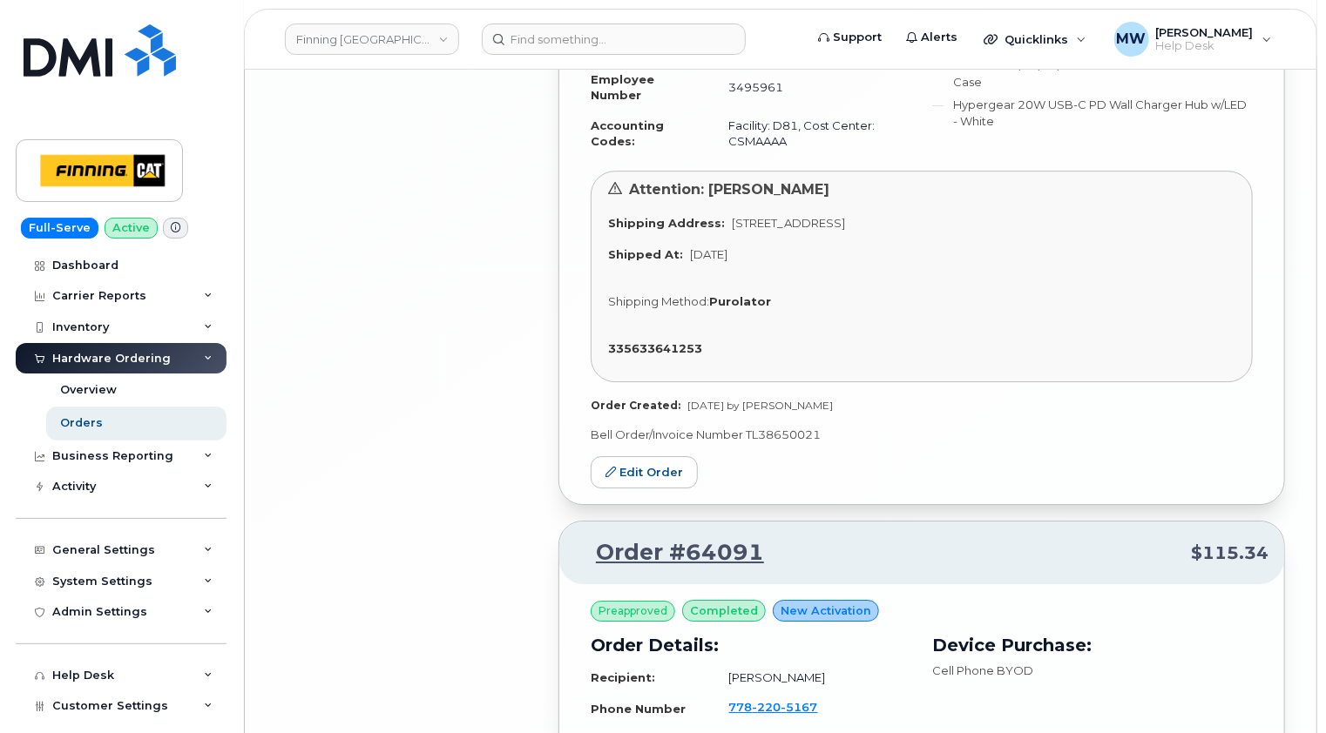
scroll to position [22518, 0]
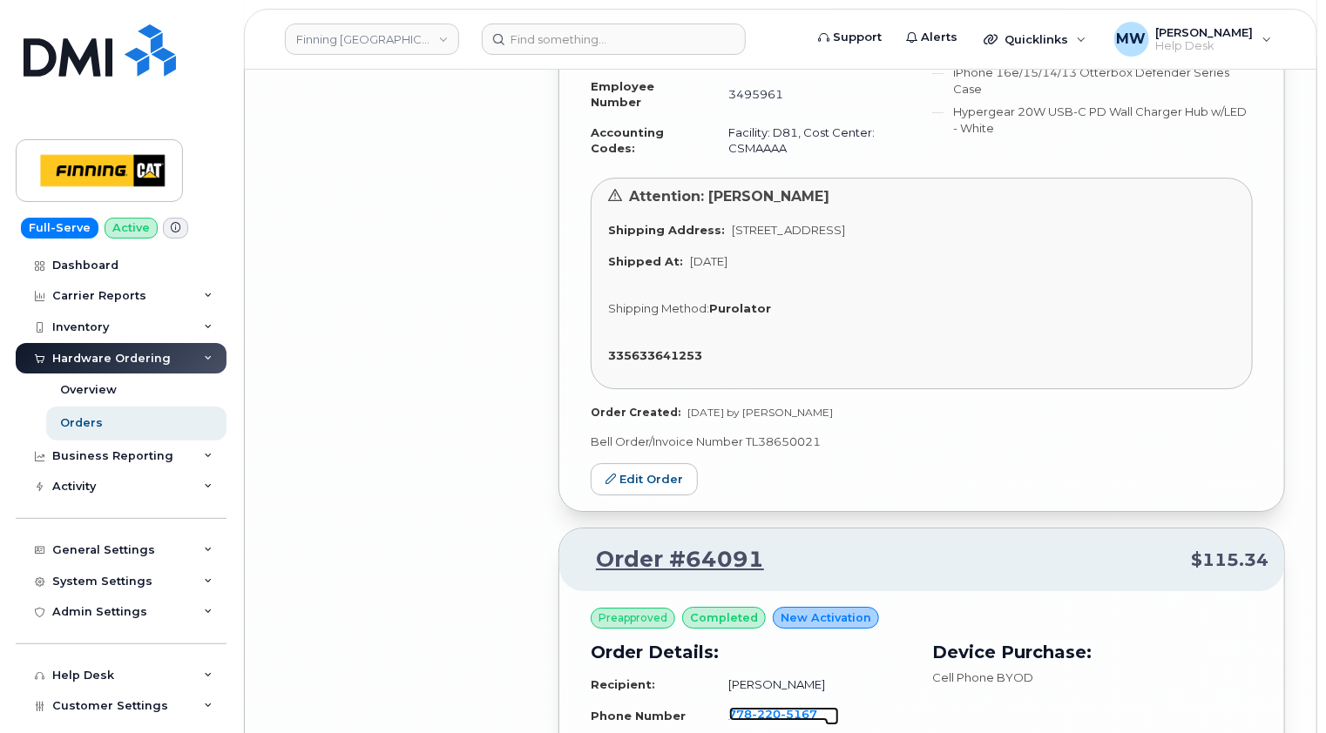
click at [781, 707] on span "220" at bounding box center [799, 714] width 37 height 14
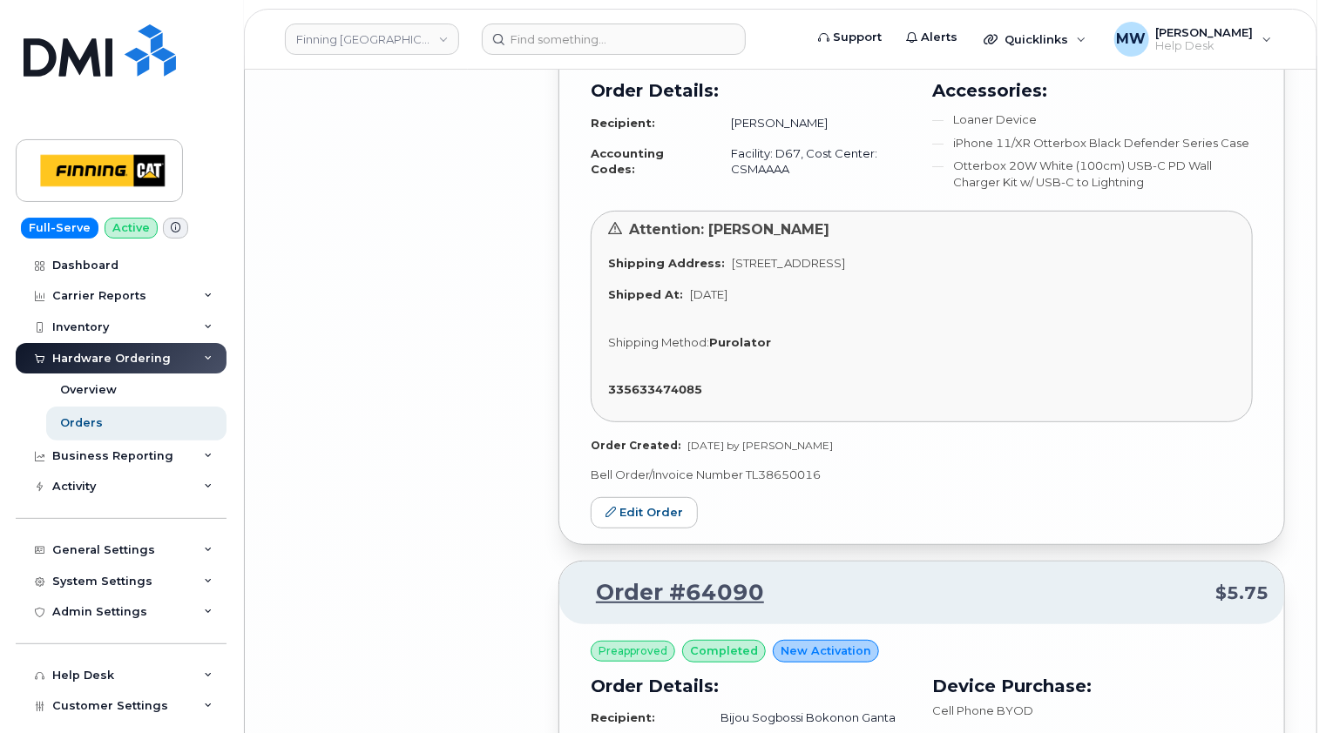
scroll to position [23389, 0]
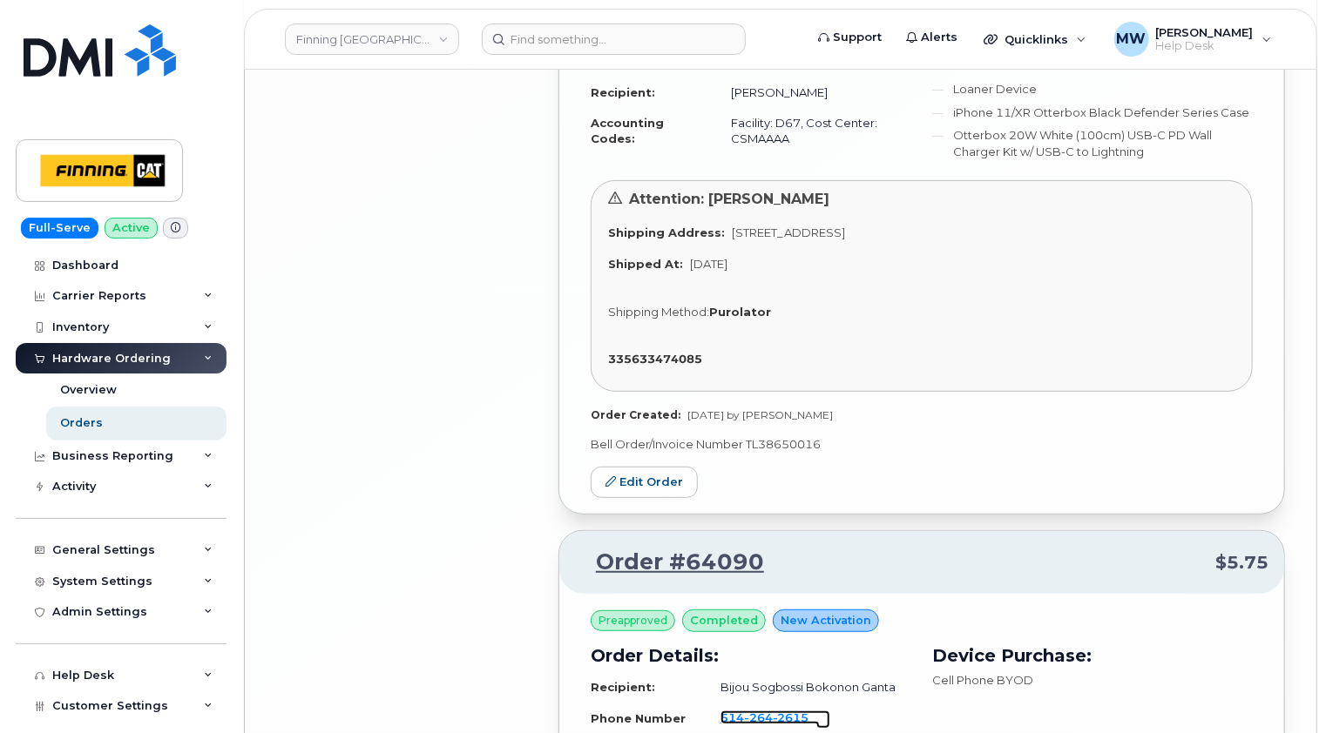
click at [776, 711] on span "2615" at bounding box center [790, 718] width 37 height 14
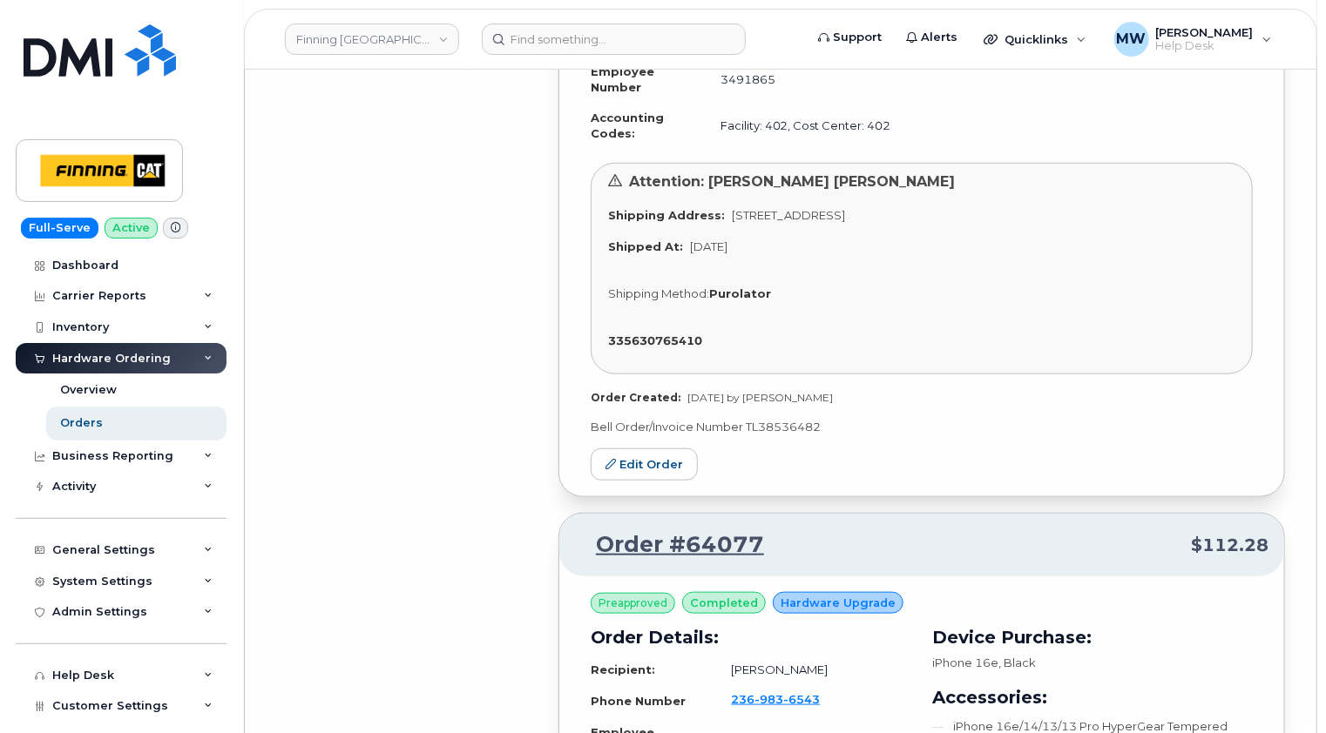
scroll to position [27169, 0]
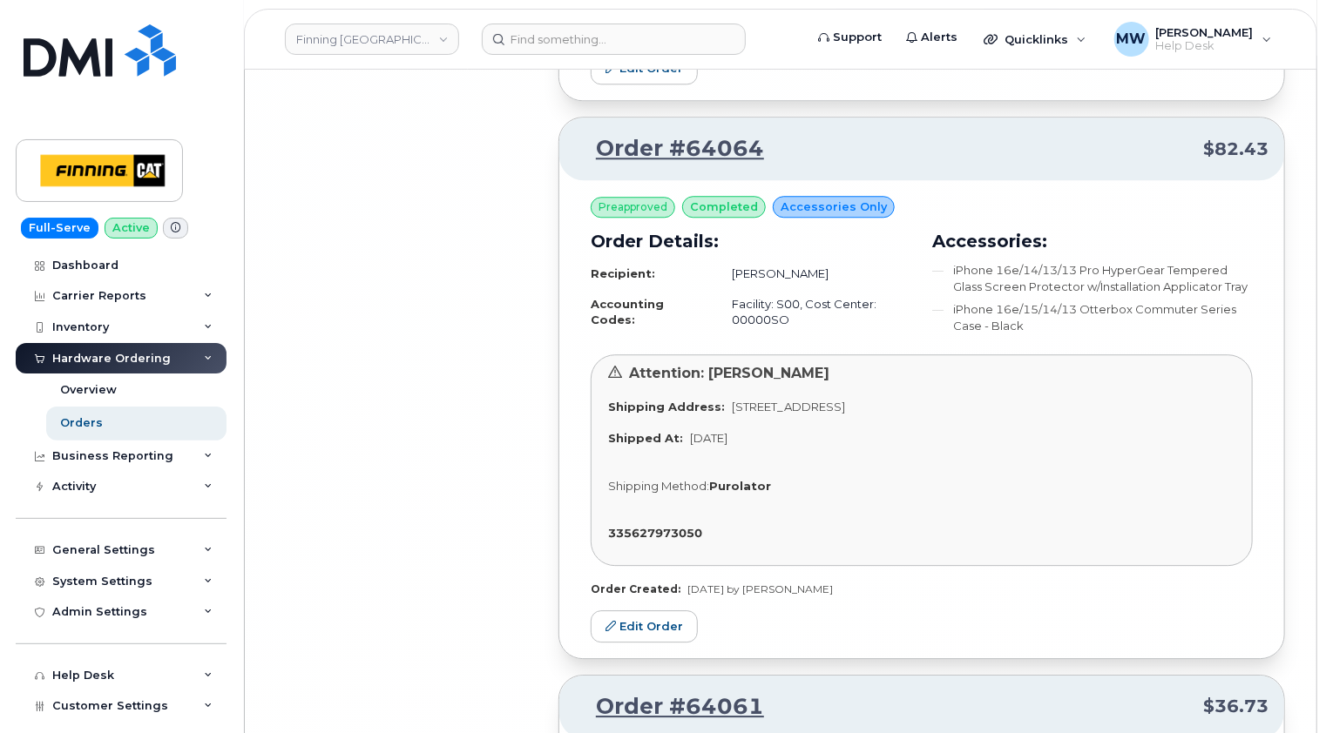
scroll to position [32087, 0]
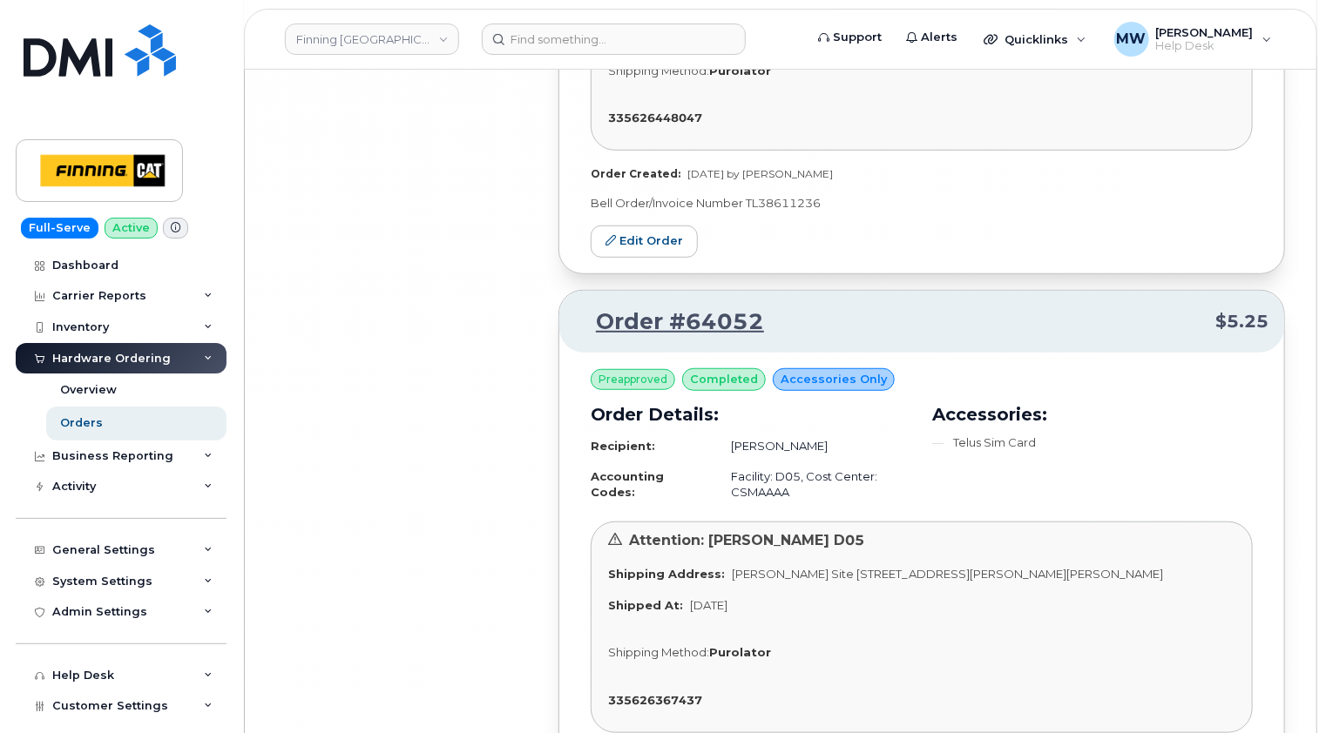
scroll to position [36984, 0]
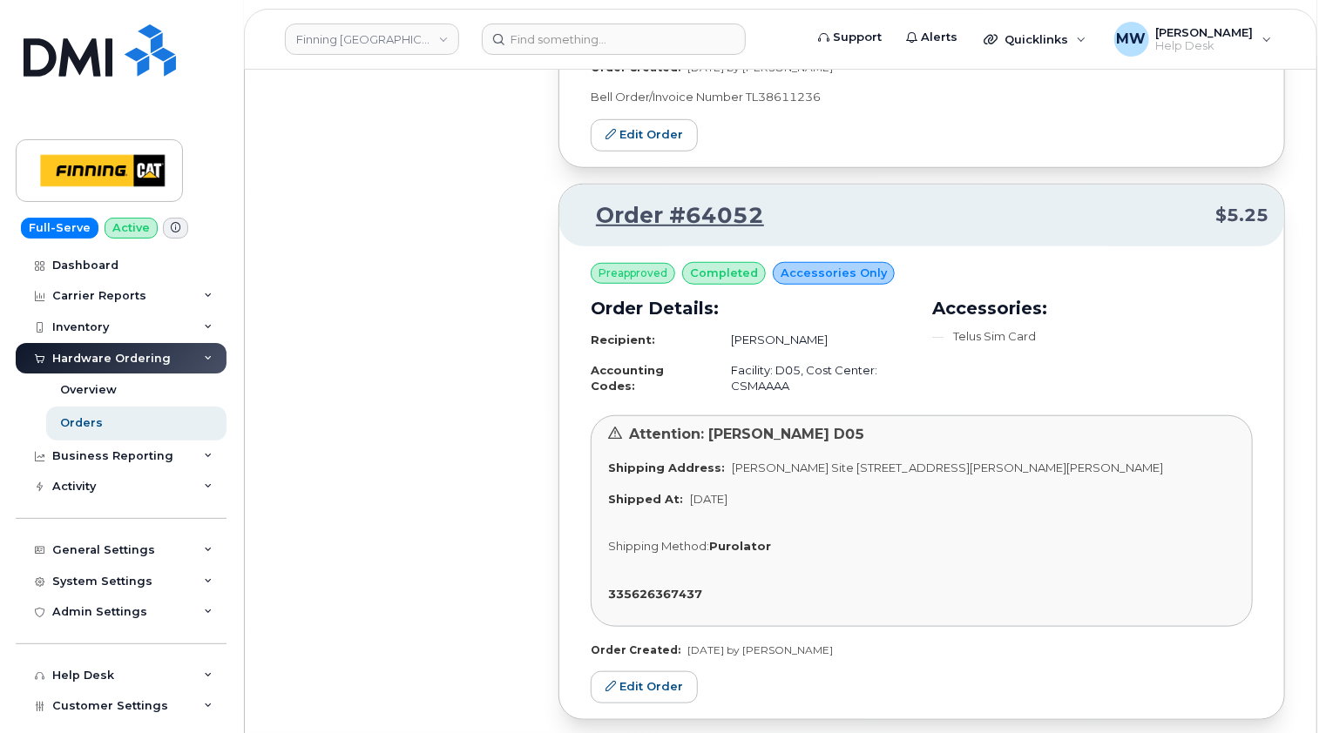
drag, startPoint x: 941, startPoint y: 622, endPoint x: 355, endPoint y: 443, distance: 611.9
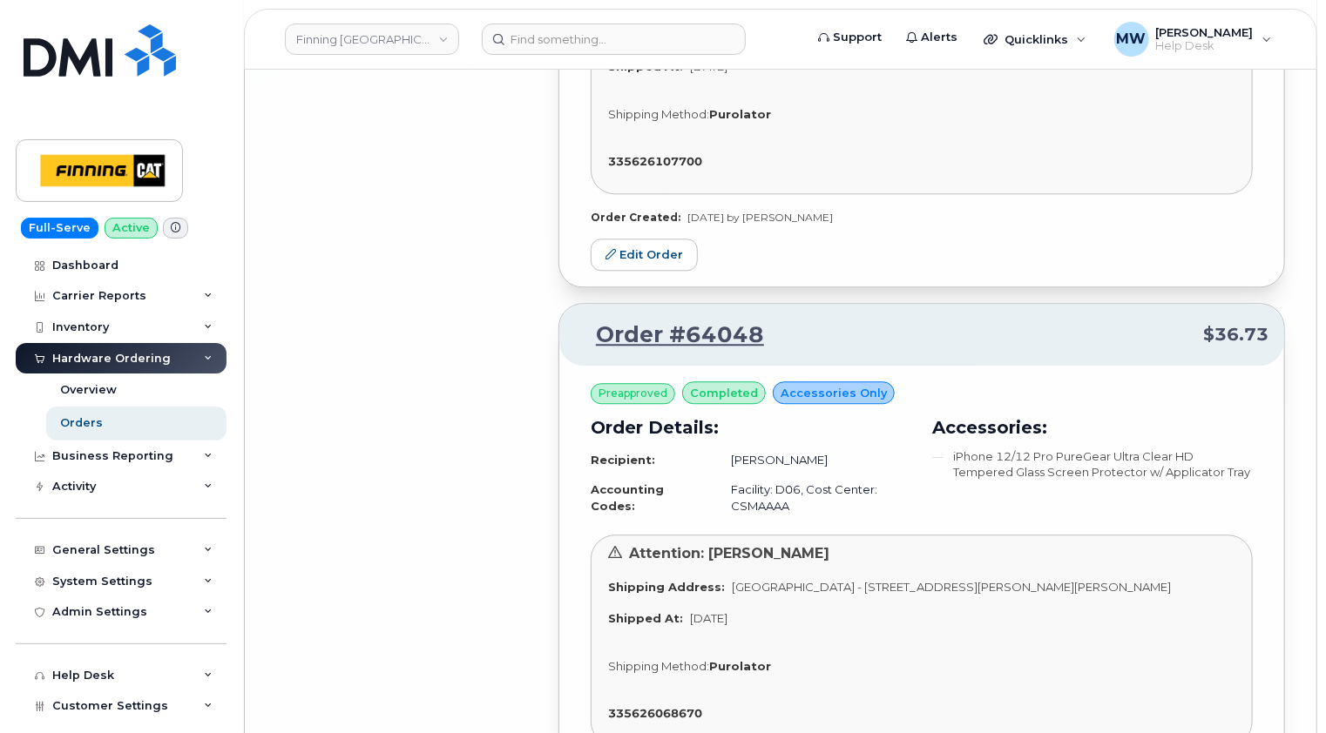
scroll to position [38638, 0]
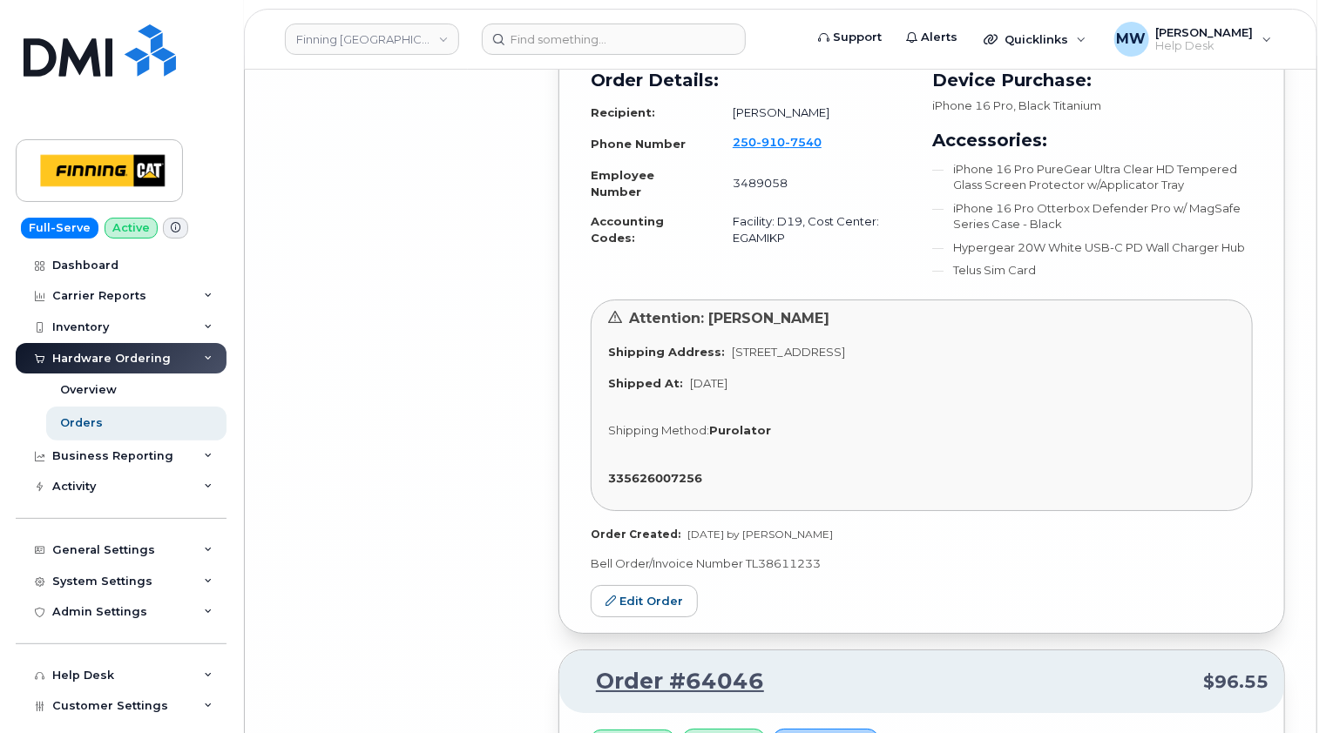
scroll to position [39248, 0]
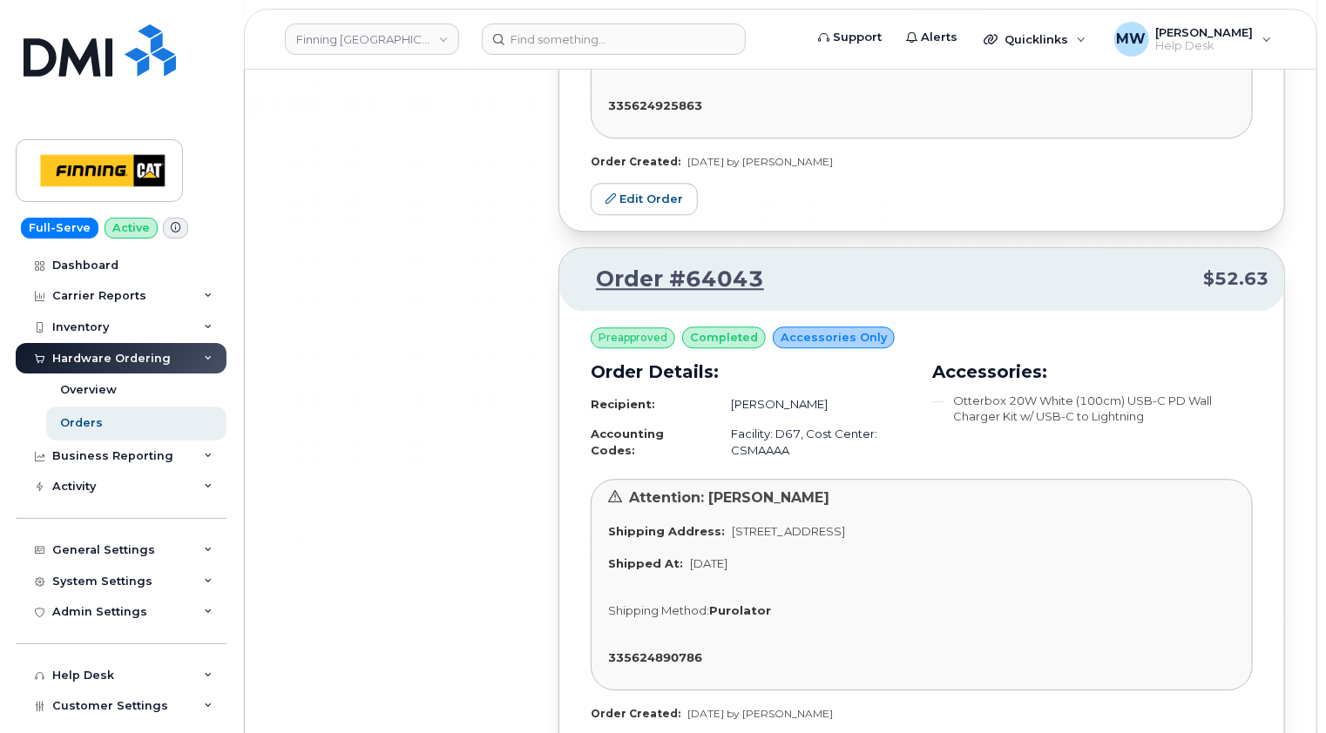
scroll to position [41935, 0]
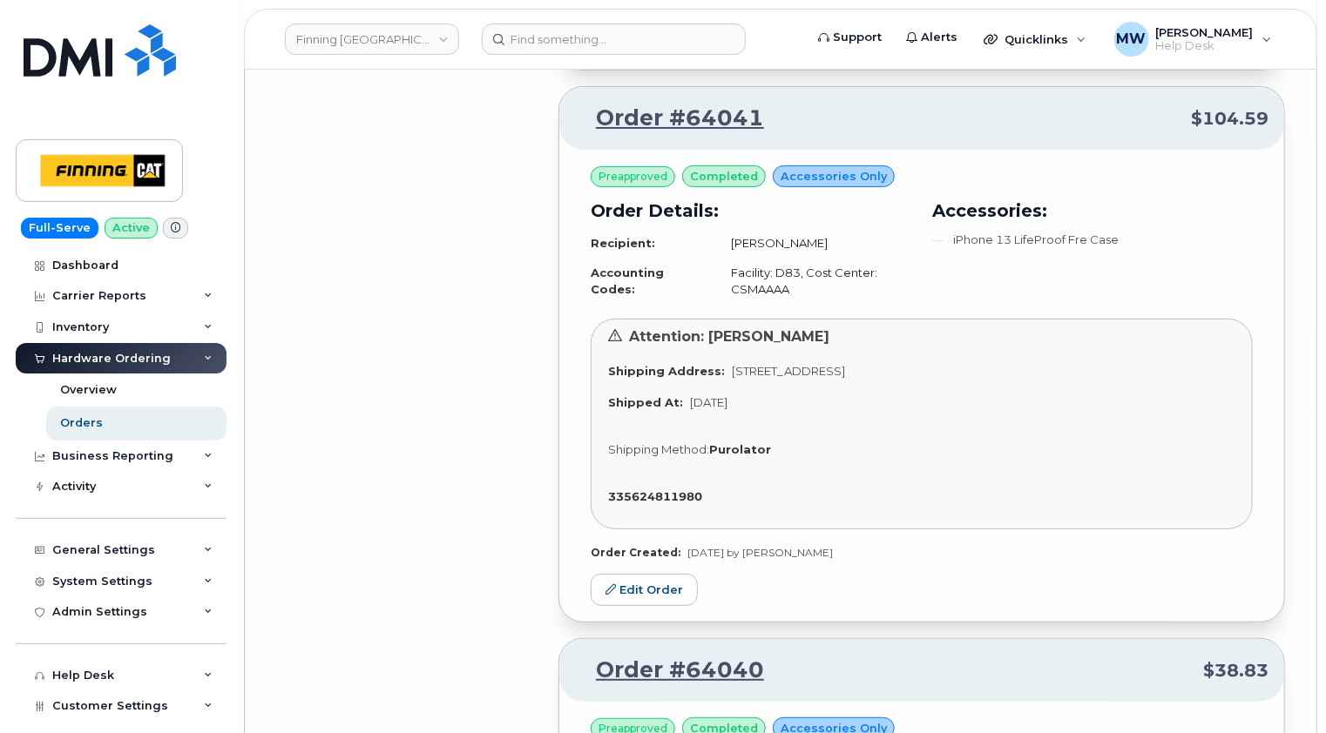
scroll to position [43155, 0]
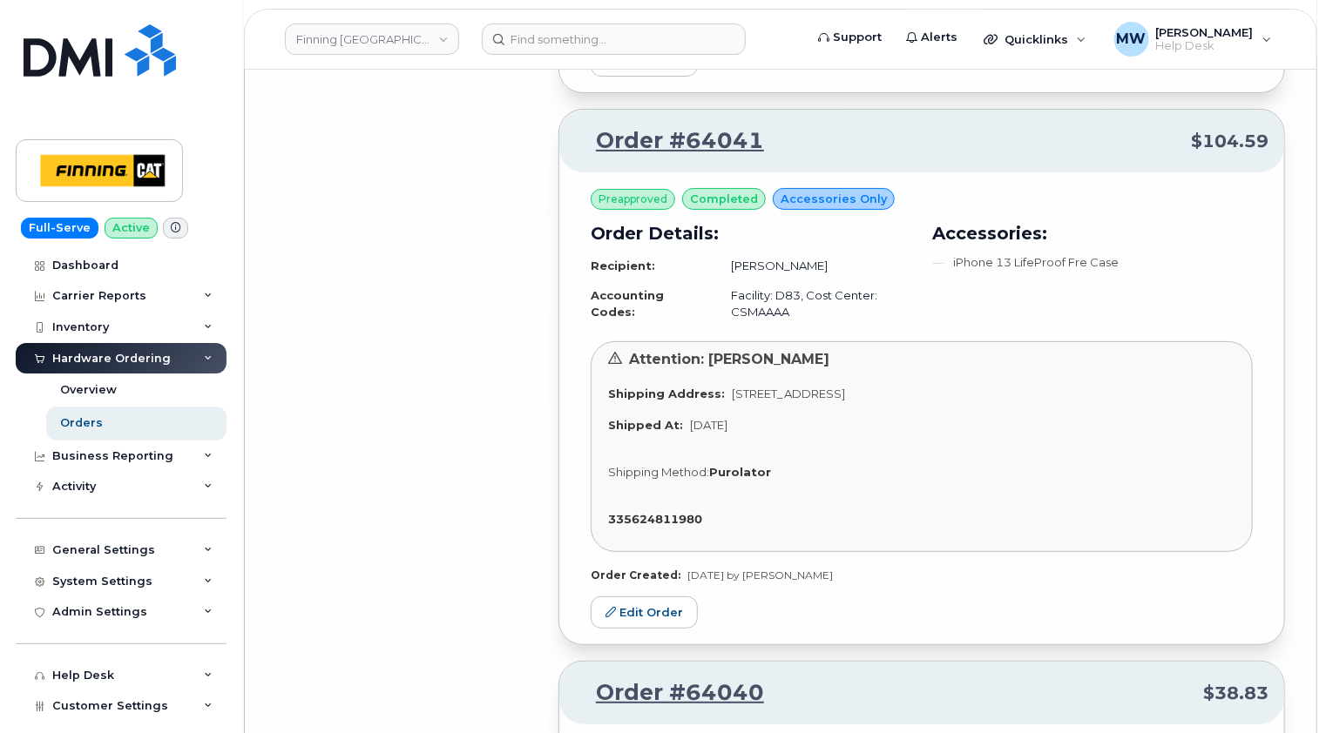
click at [104, 427] on link "Orders" at bounding box center [136, 423] width 180 height 33
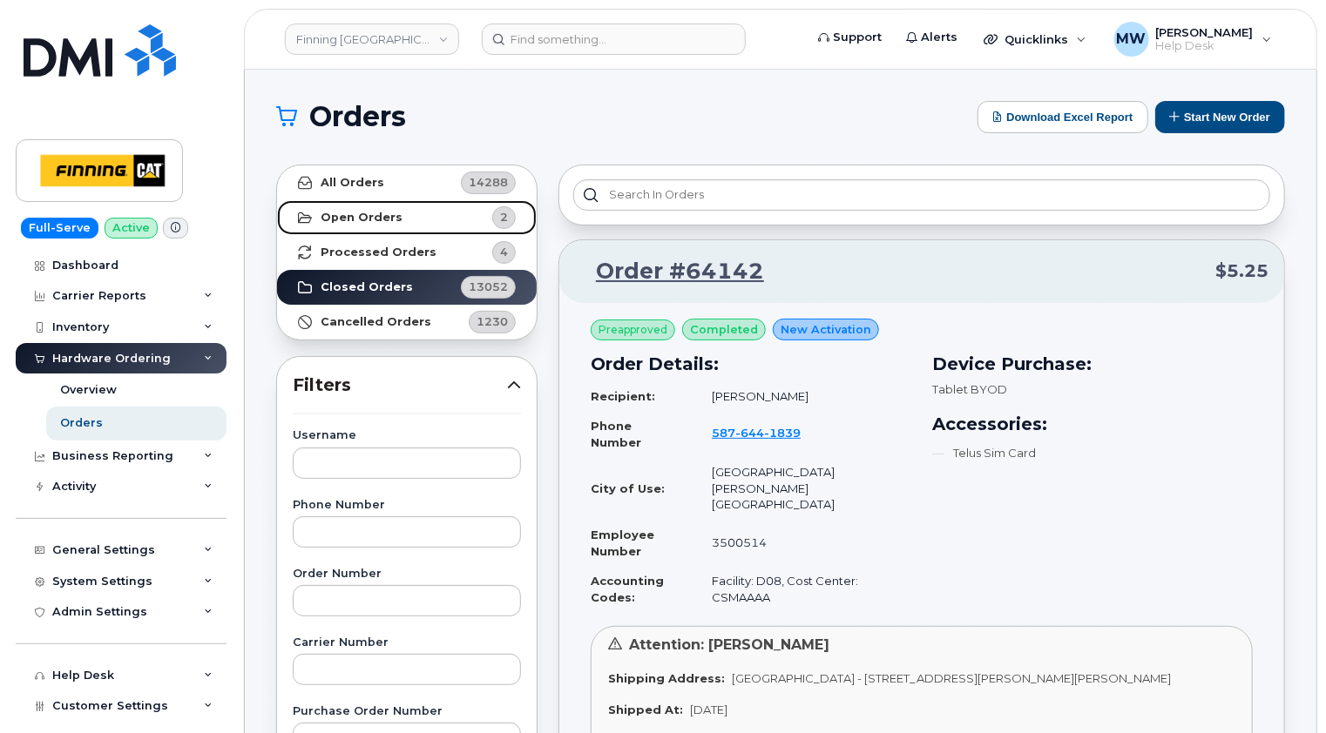
click at [388, 218] on strong "Open Orders" at bounding box center [361, 218] width 82 height 14
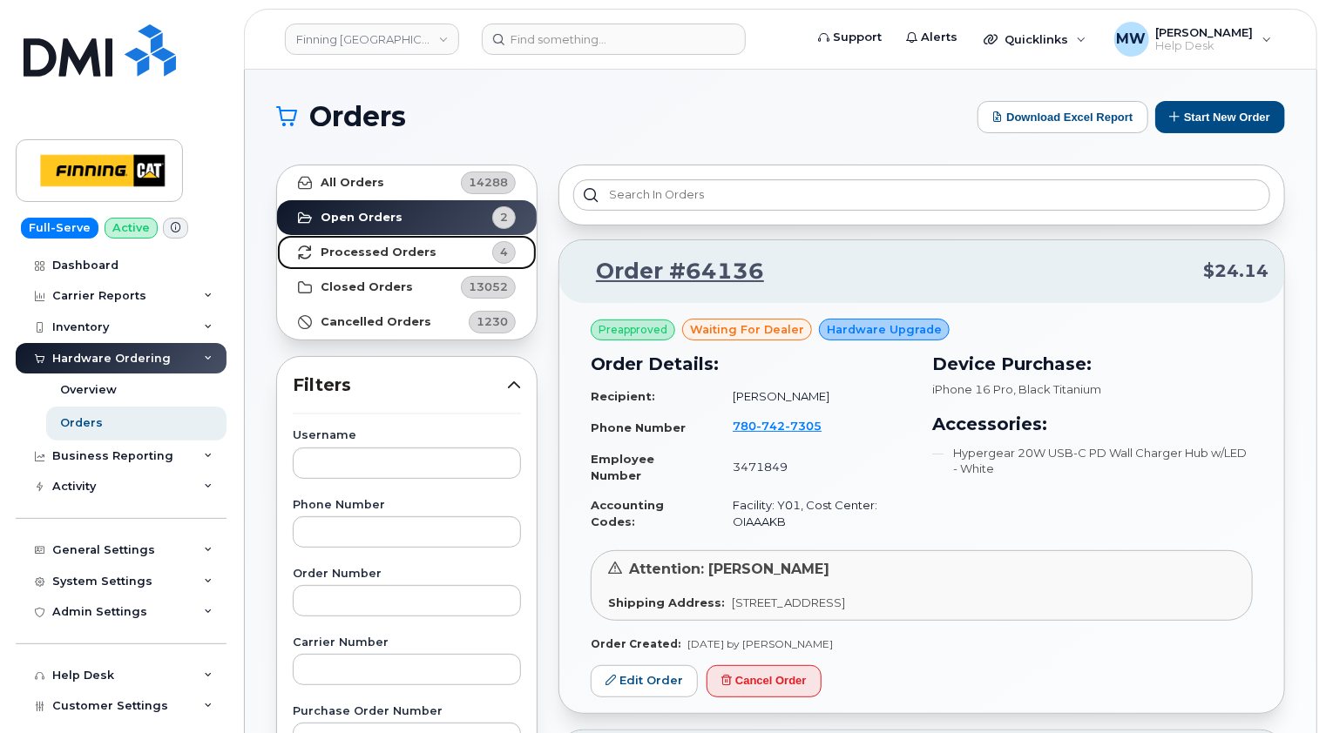
click at [377, 256] on strong "Processed Orders" at bounding box center [378, 253] width 116 height 14
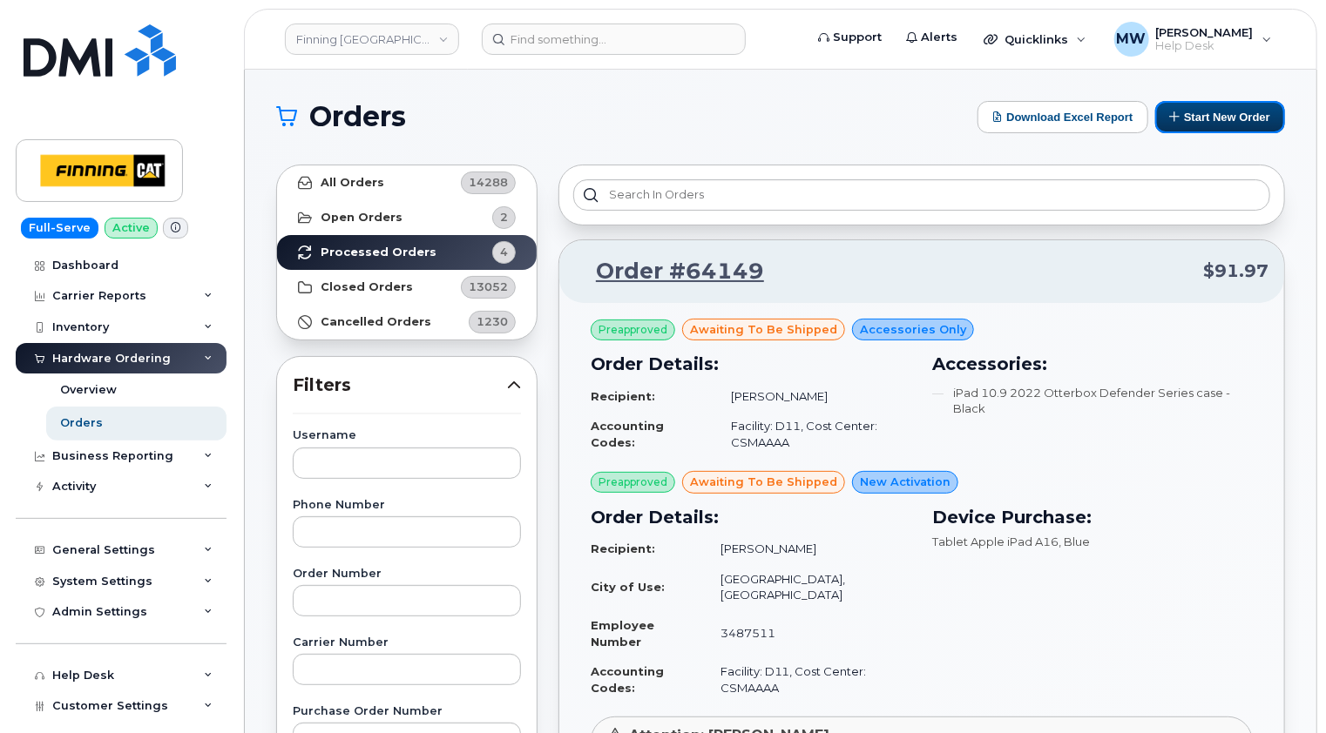
drag, startPoint x: 1226, startPoint y: 113, endPoint x: 774, endPoint y: 55, distance: 455.7
click at [1226, 113] on button "Start New Order" at bounding box center [1220, 117] width 130 height 32
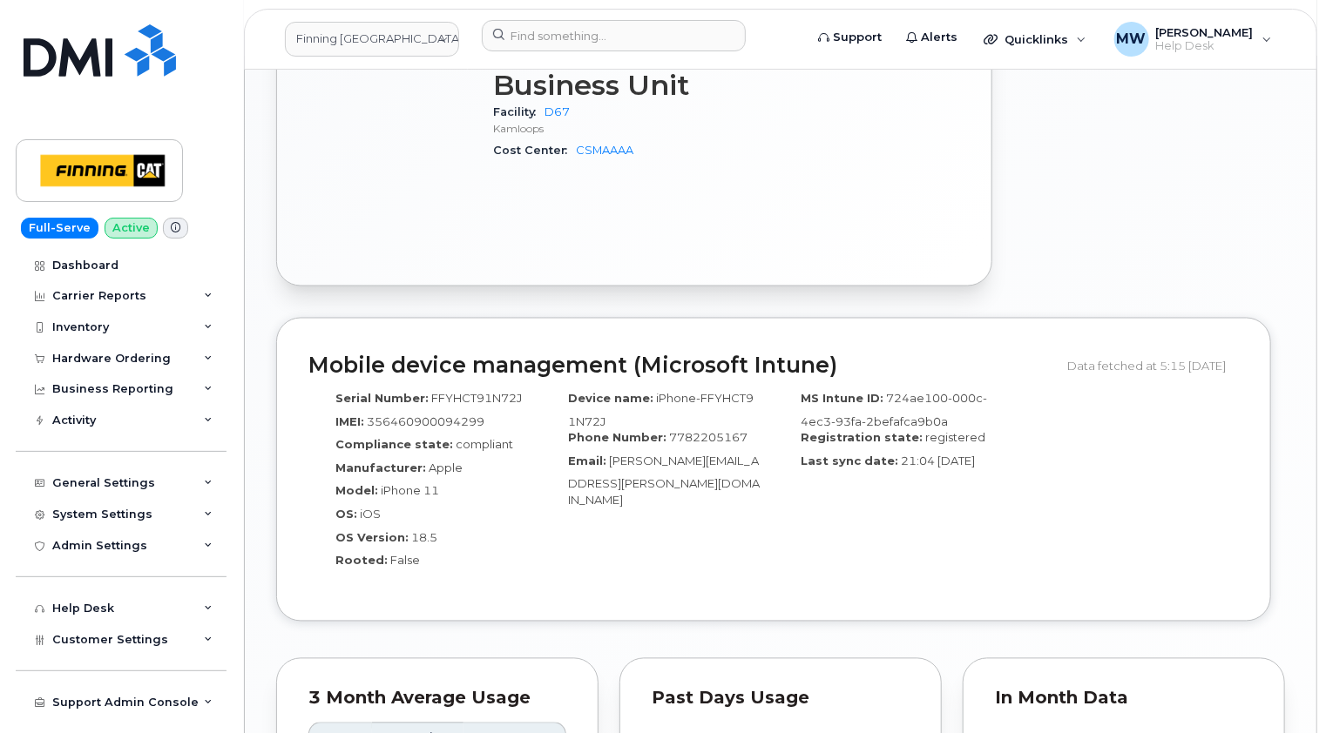
scroll to position [1393, 0]
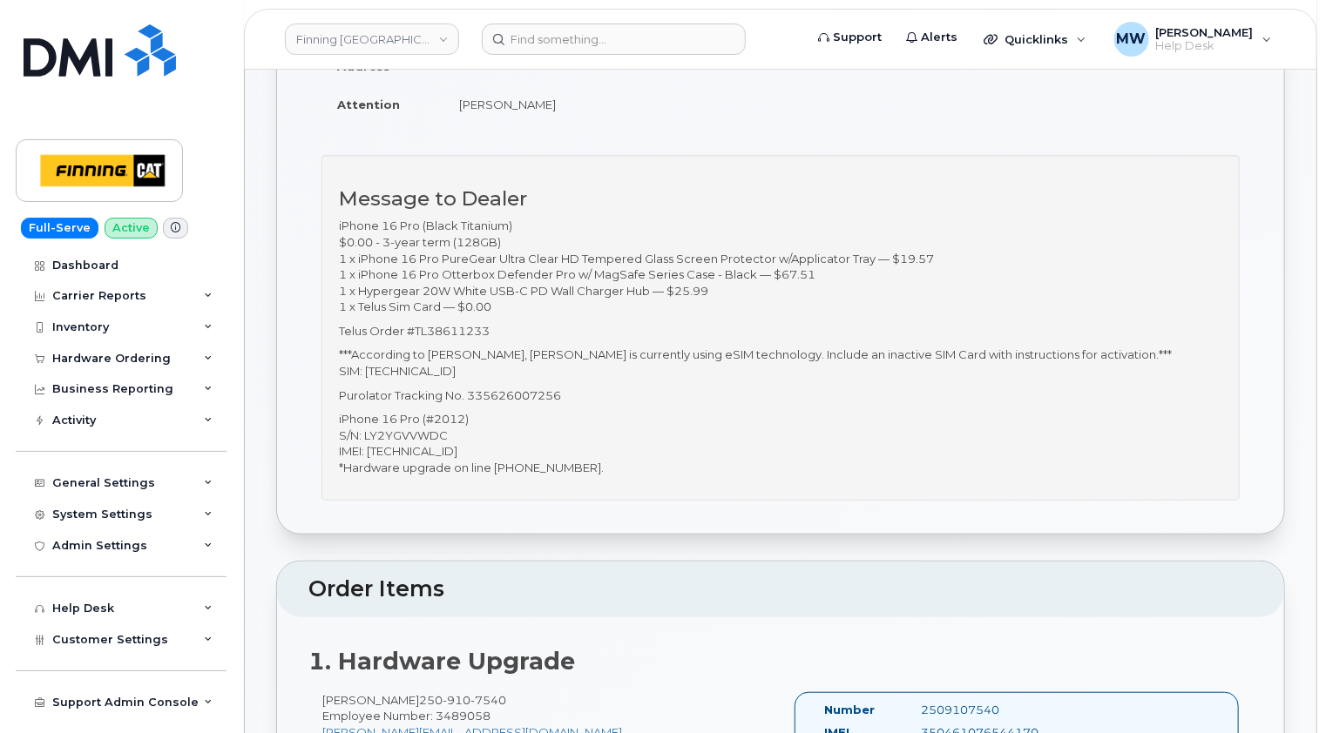
scroll to position [348, 0]
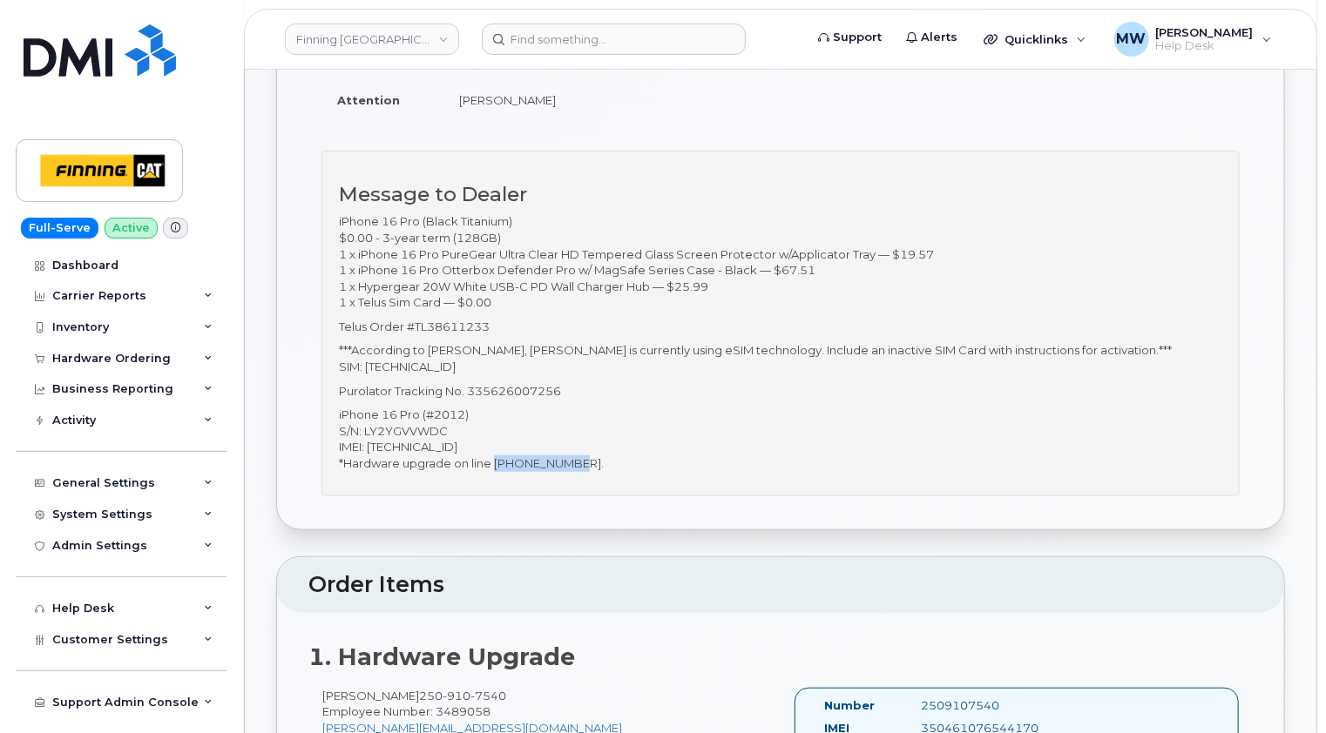
drag, startPoint x: 579, startPoint y: 461, endPoint x: 496, endPoint y: 462, distance: 82.7
click p "iPhone 16 Pro (#2012) S/N: LY2YGVVWDC IMEI: 350461076544170 *Hardware upgrade o…"
copy p "250-910-7540"
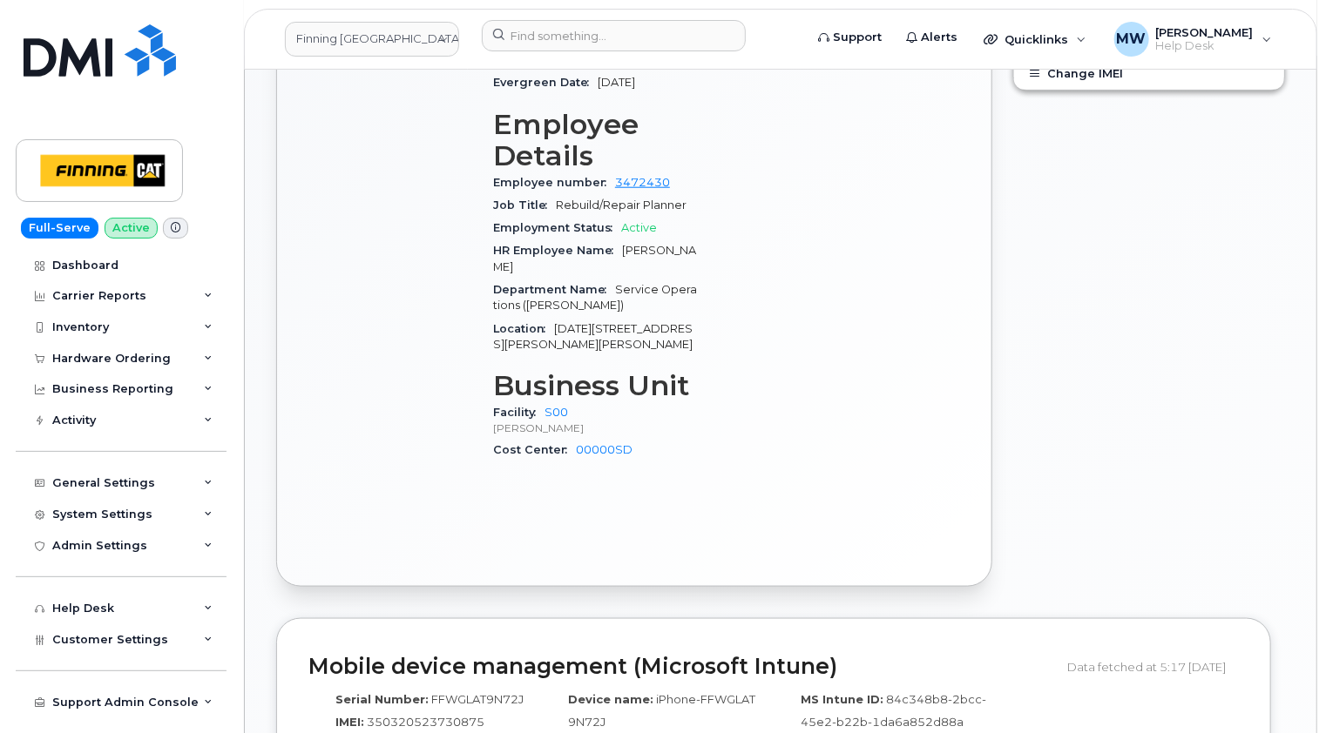
scroll to position [871, 0]
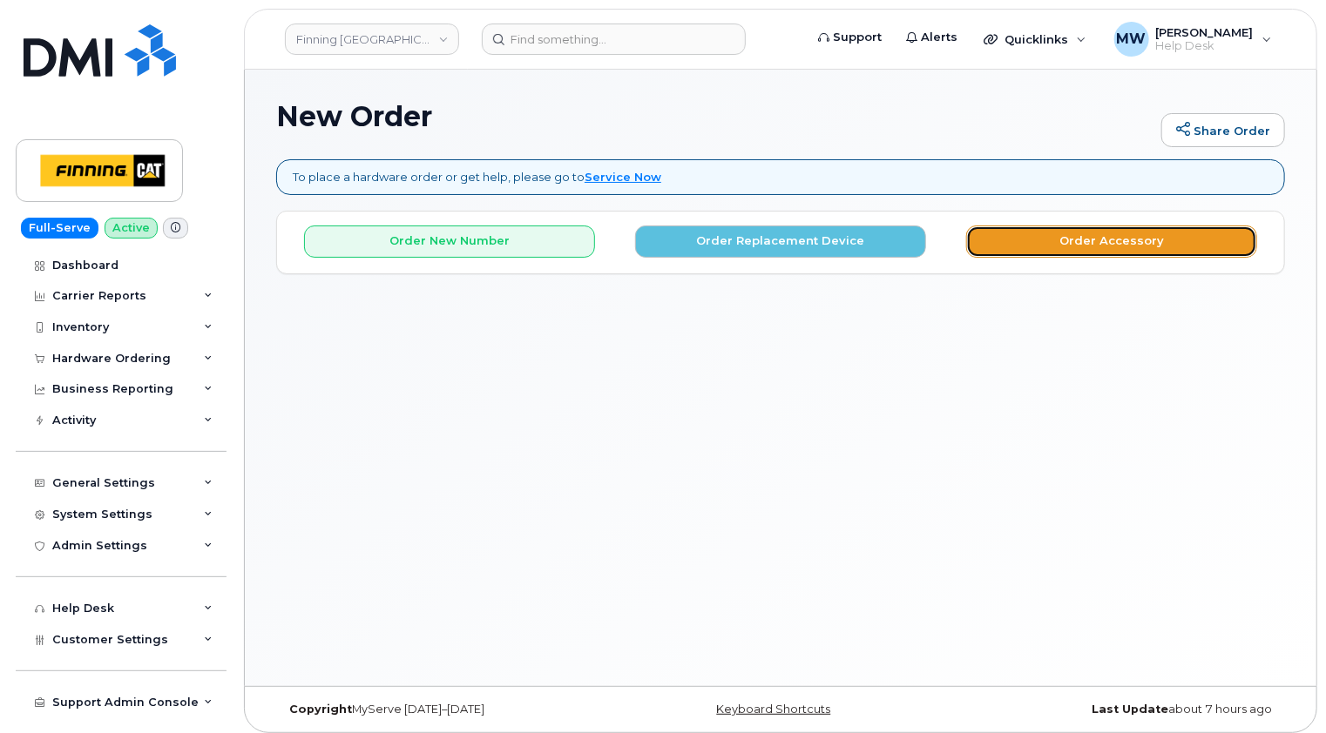
click at [1100, 238] on button "Order Accessory" at bounding box center [1111, 242] width 291 height 32
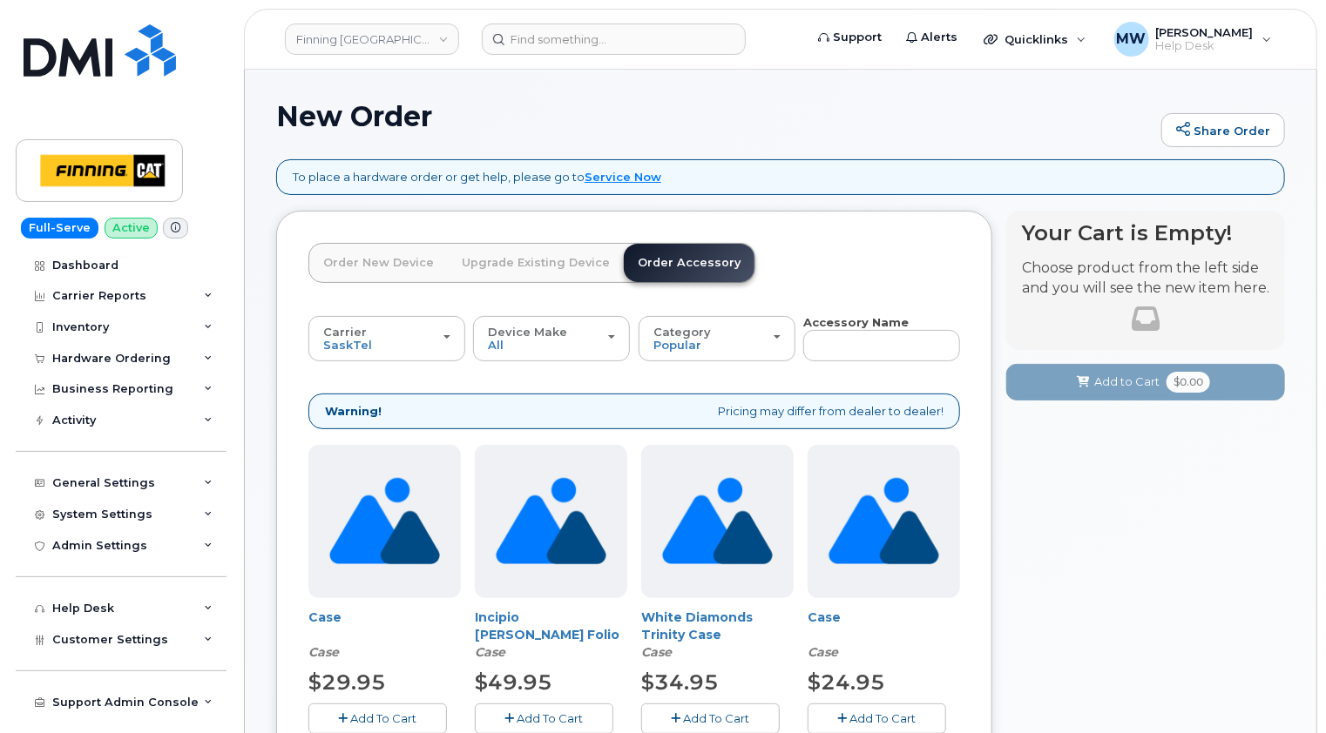
click at [435, 331] on div "Carrier [GEOGRAPHIC_DATA] Telus" at bounding box center [386, 339] width 127 height 27
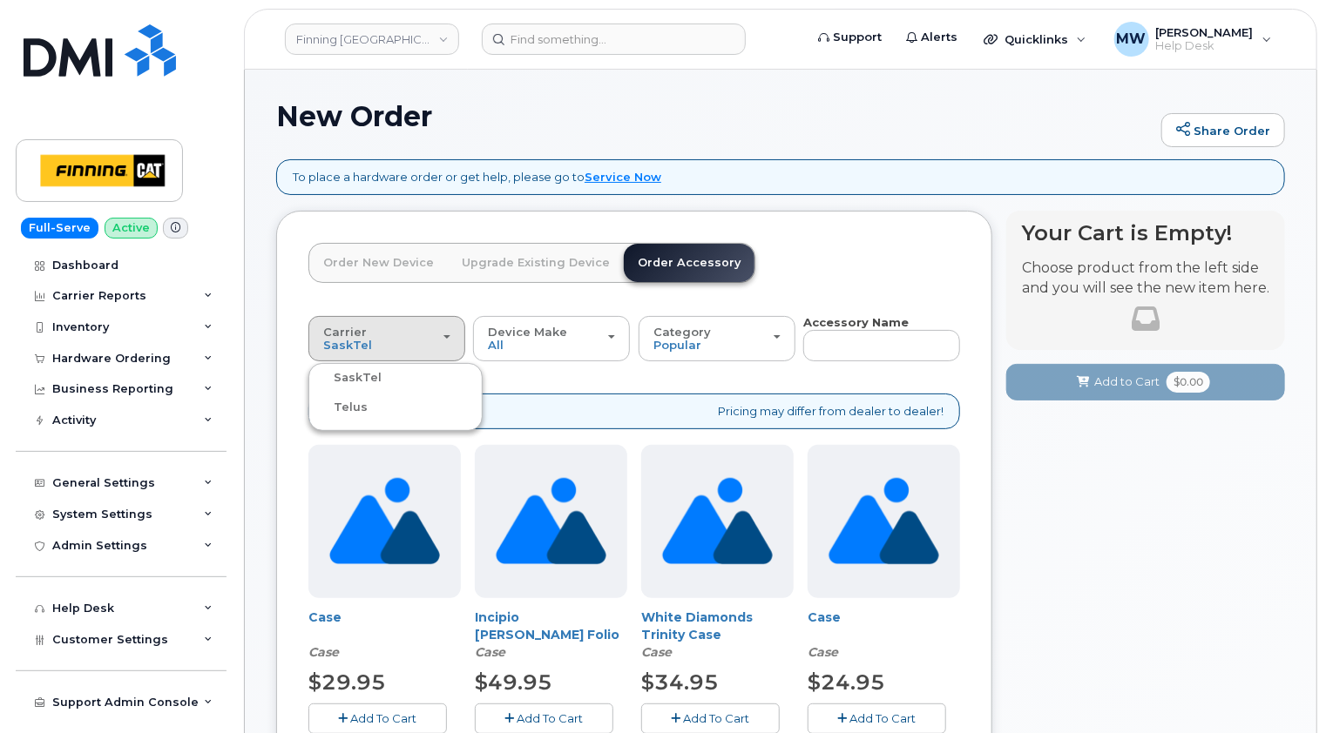
click at [359, 406] on label "Telus" at bounding box center [340, 407] width 55 height 21
click at [0, 0] on input "Telus" at bounding box center [0, 0] width 0 height 0
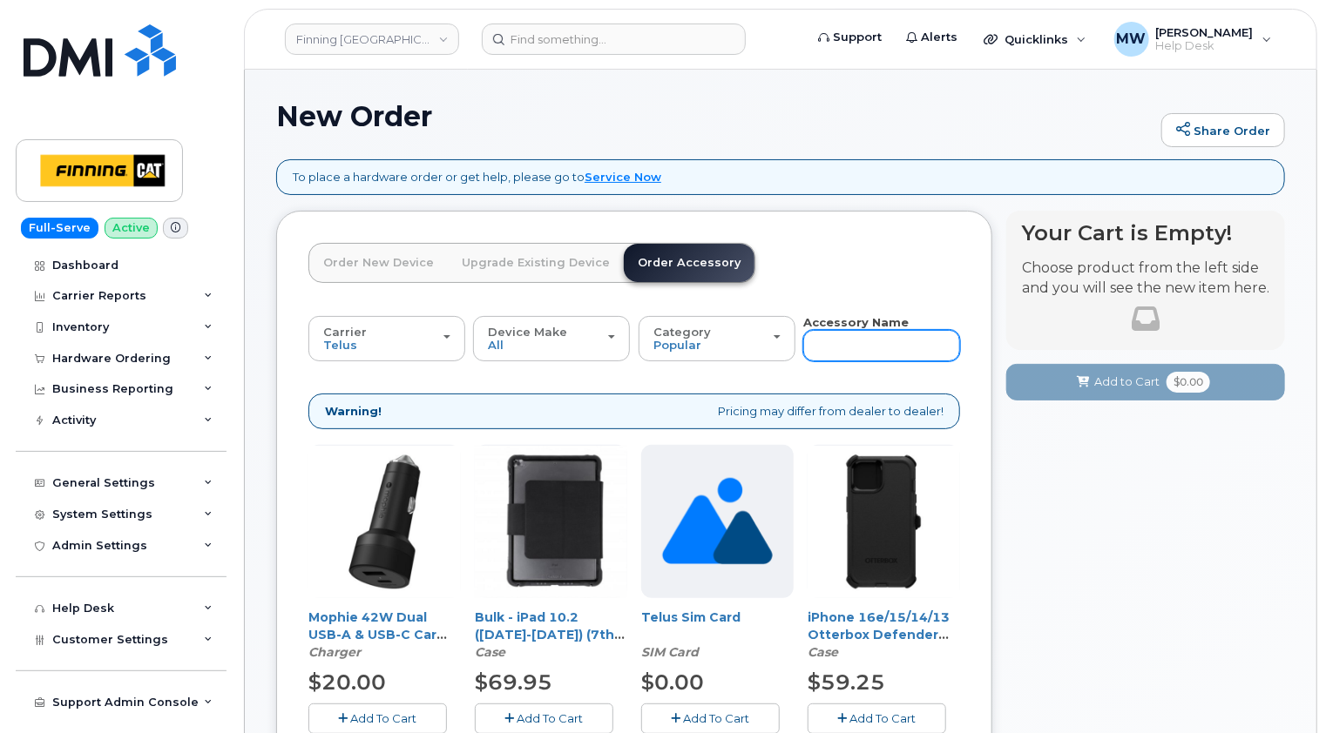
click at [867, 344] on input "text" at bounding box center [881, 345] width 157 height 31
type input "loaner"
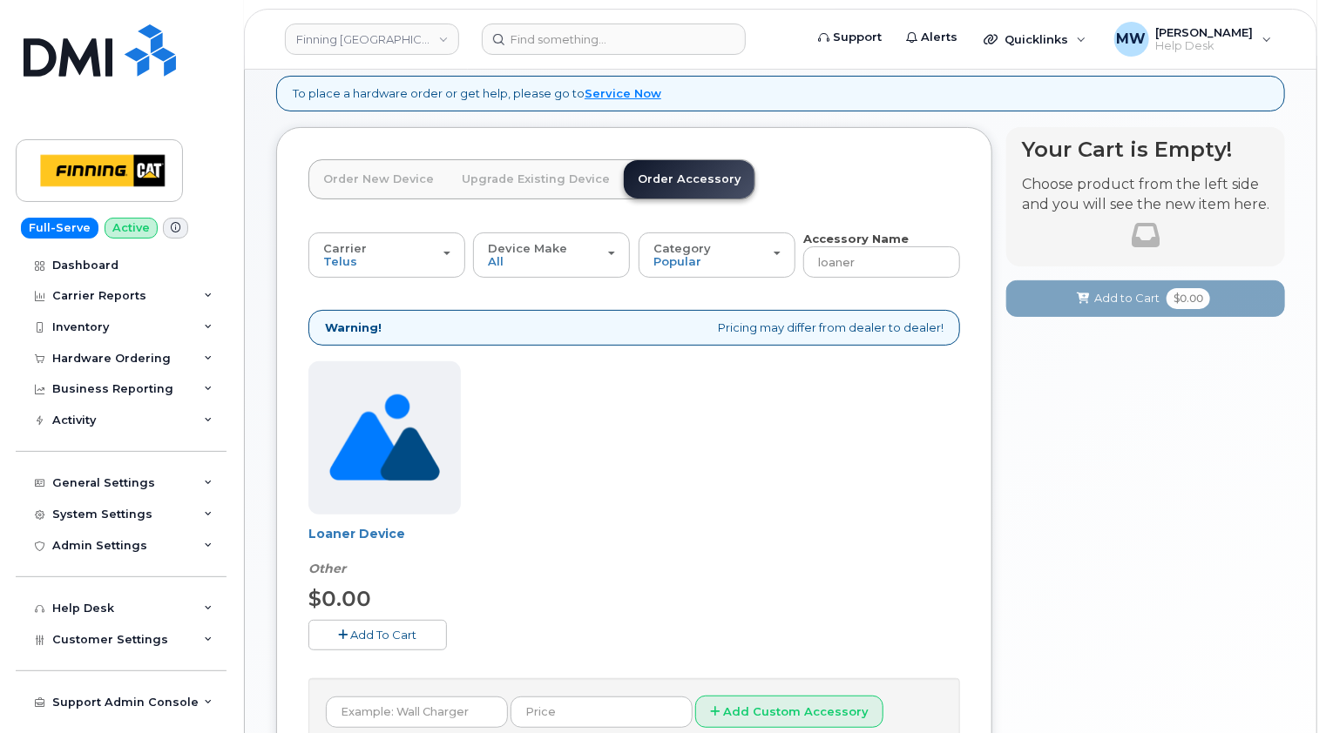
scroll to position [174, 0]
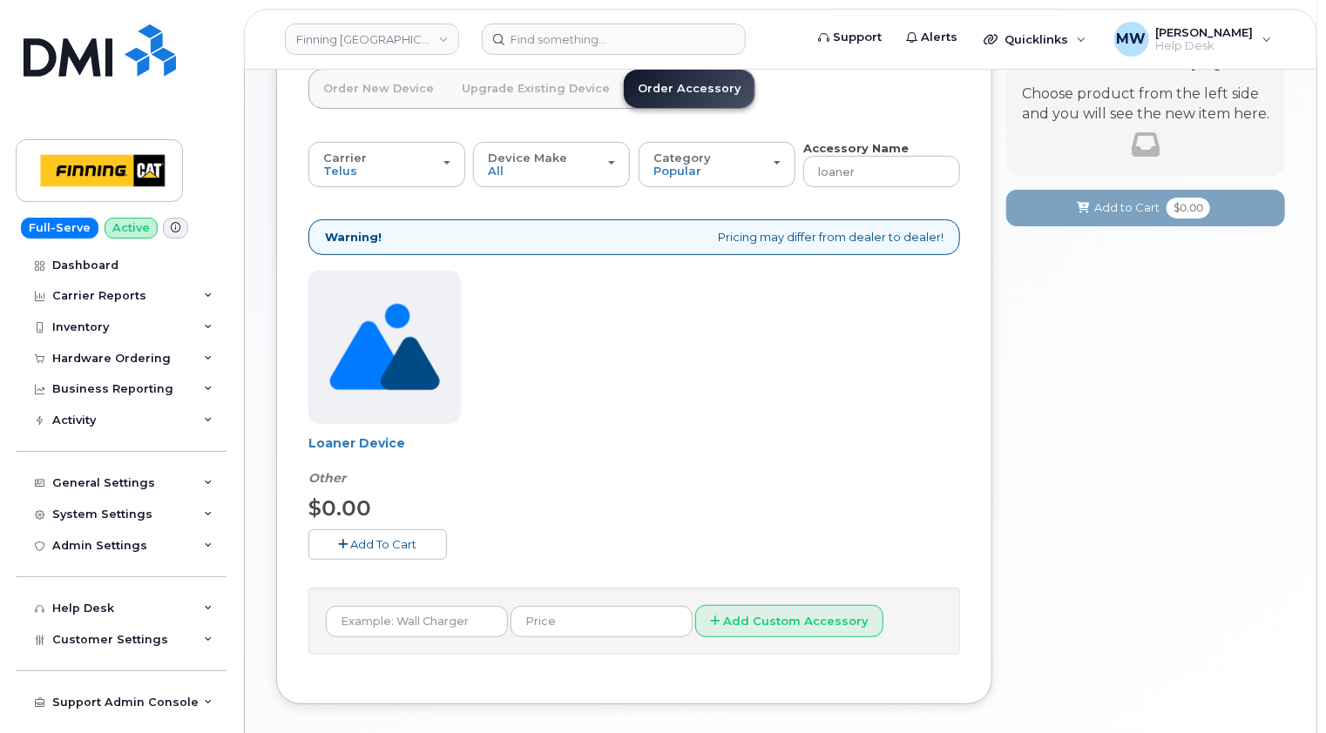
click at [394, 543] on span "Add To Cart" at bounding box center [384, 544] width 66 height 14
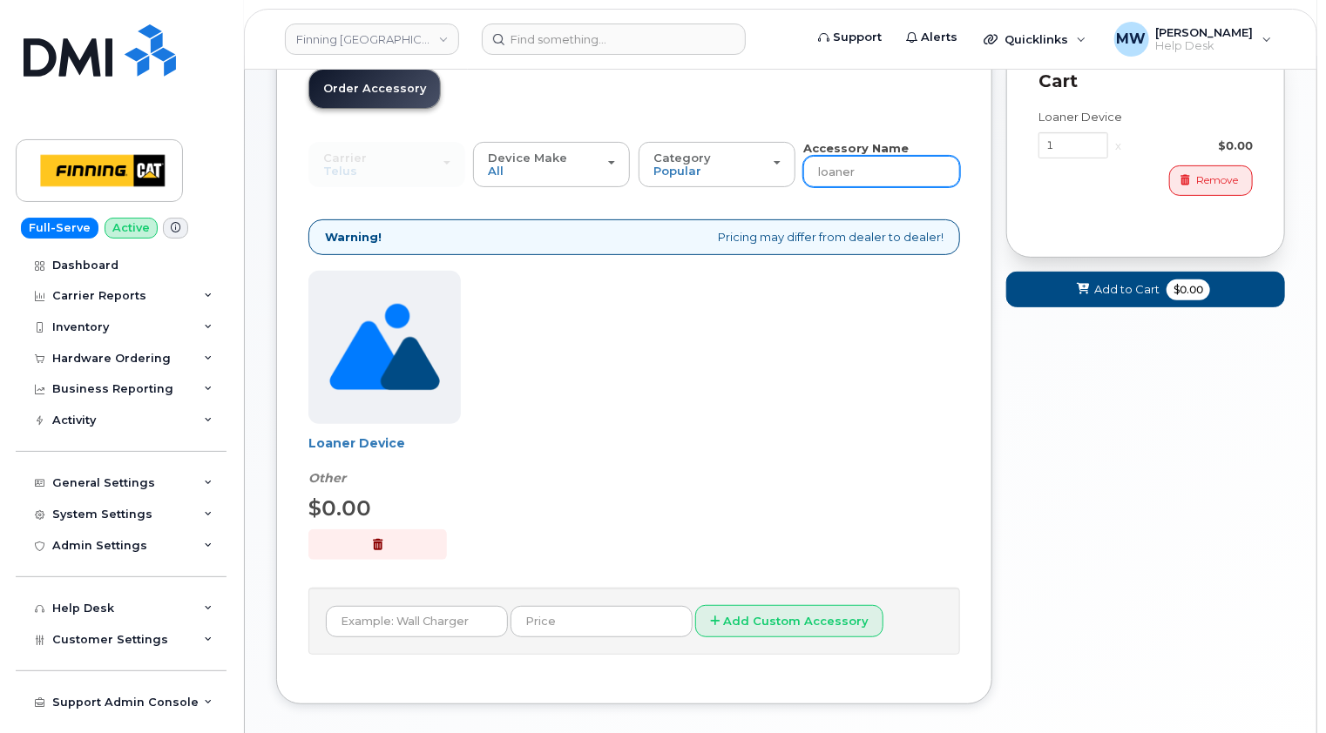
drag, startPoint x: 884, startPoint y: 182, endPoint x: 801, endPoint y: 172, distance: 83.4
click at [801, 172] on div "Carrier [GEOGRAPHIC_DATA] Telus [GEOGRAPHIC_DATA] Telus Device Make All iPhone …" at bounding box center [633, 164] width 651 height 48
type input "13"
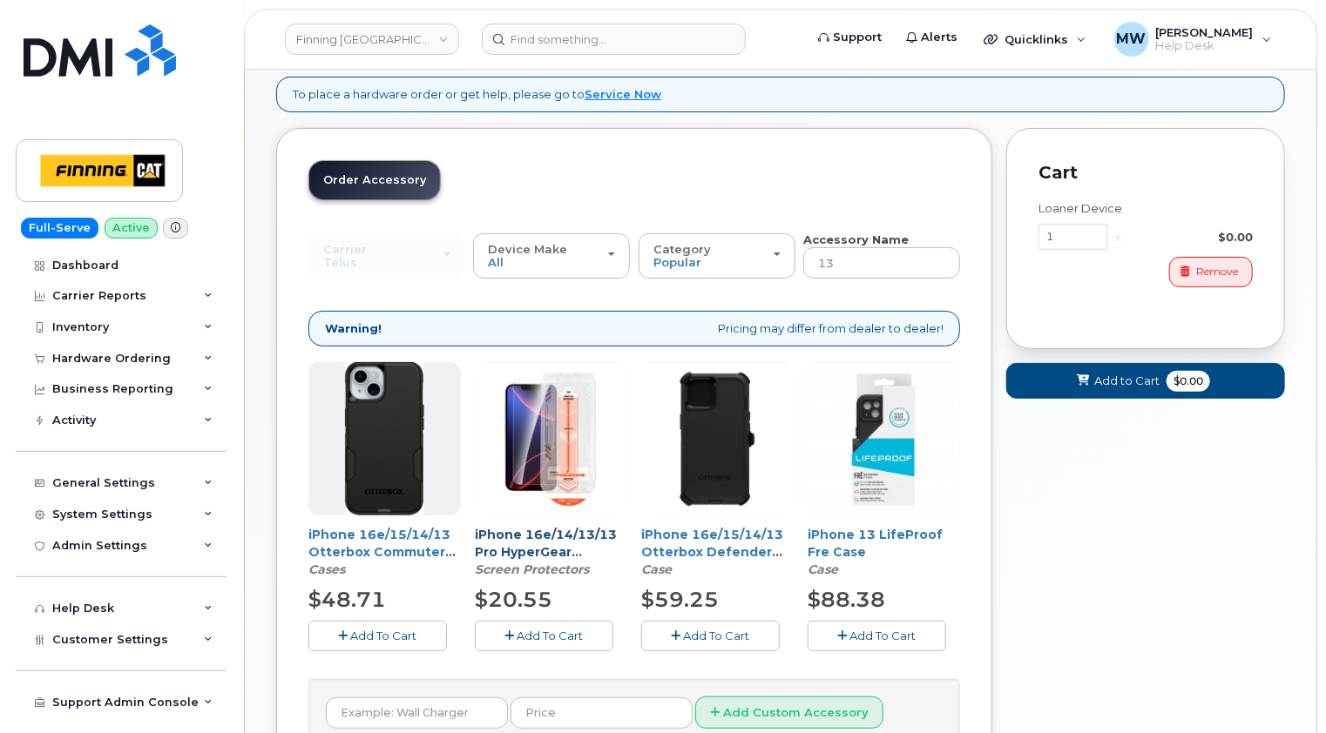
scroll to position [182, 0]
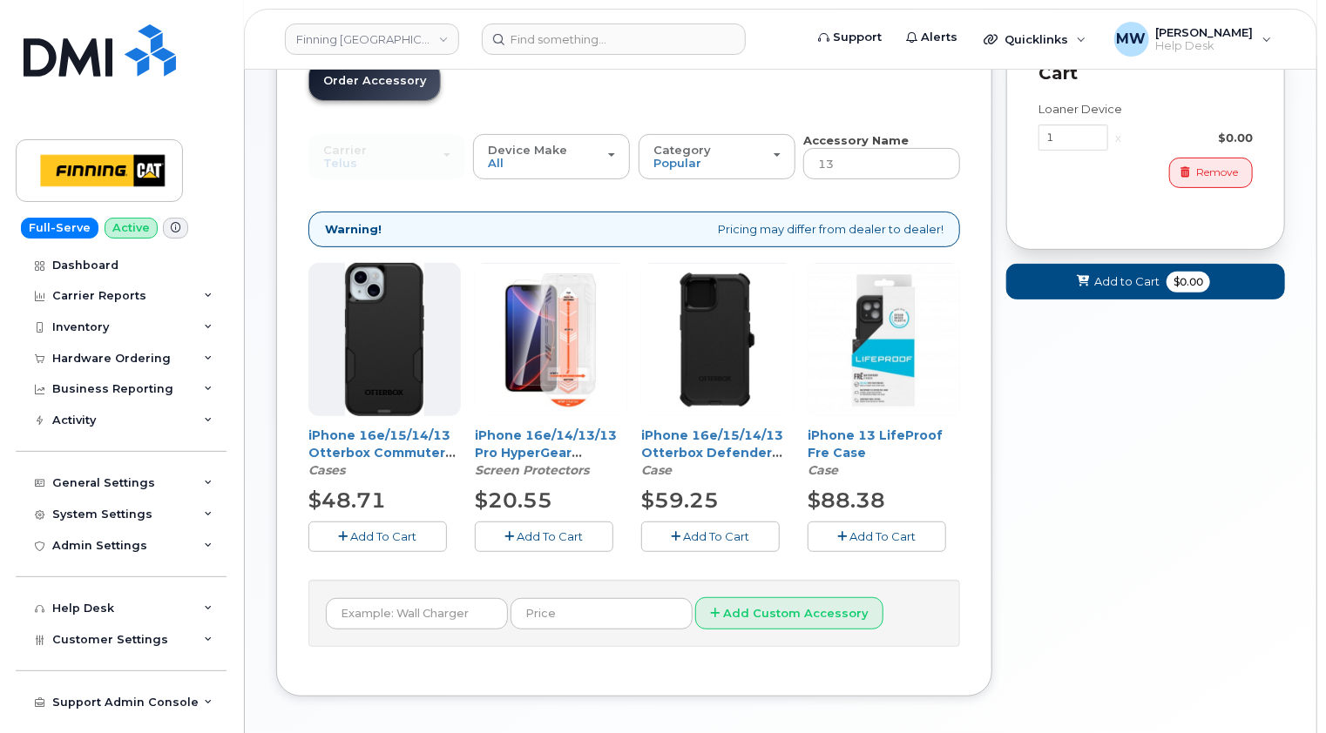
click at [555, 534] on span "Add To Cart" at bounding box center [550, 537] width 66 height 14
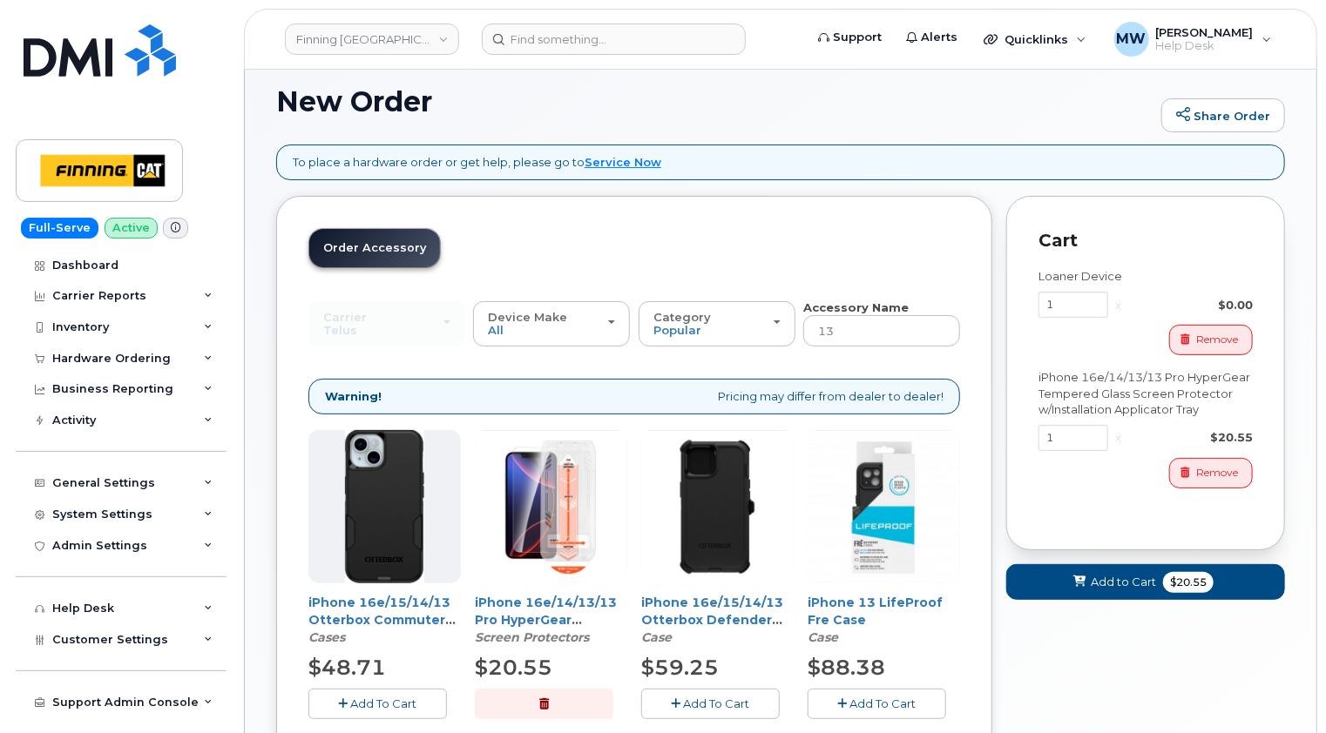
scroll to position [0, 0]
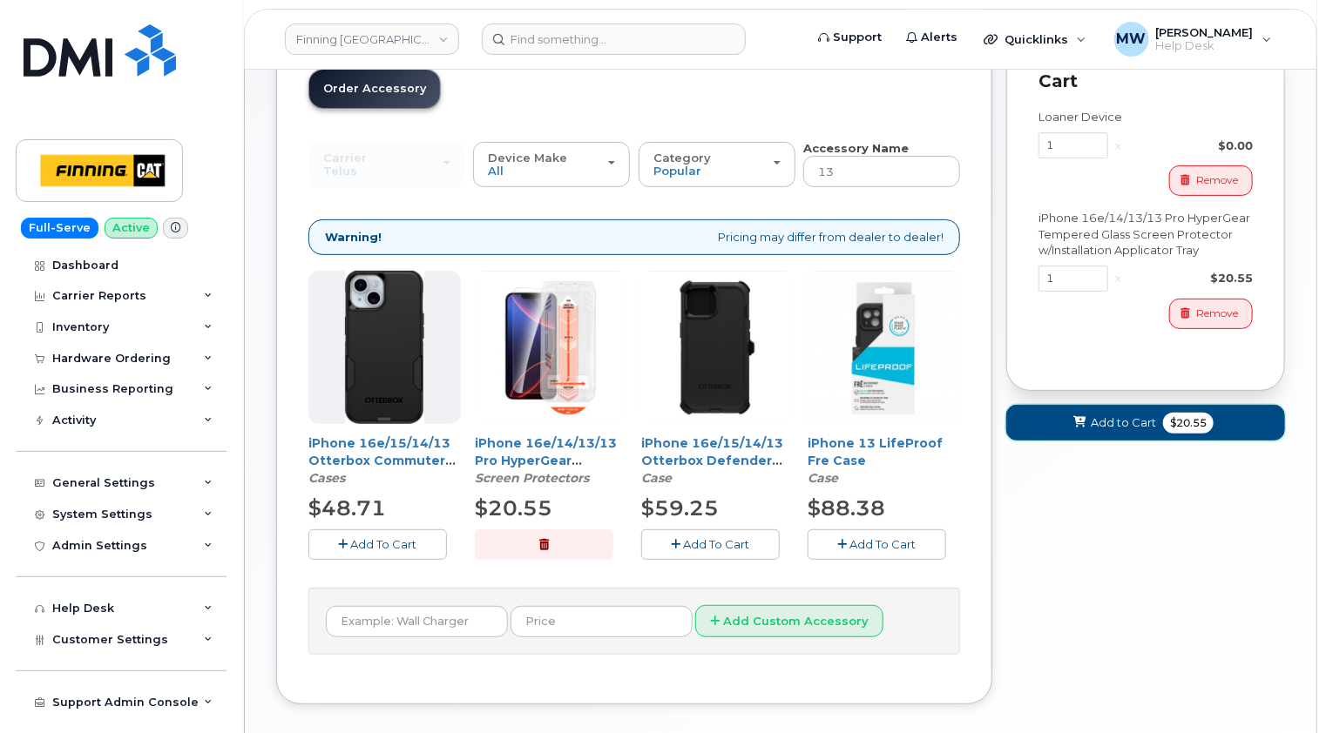
click at [1114, 423] on span "Add to Cart" at bounding box center [1122, 423] width 65 height 17
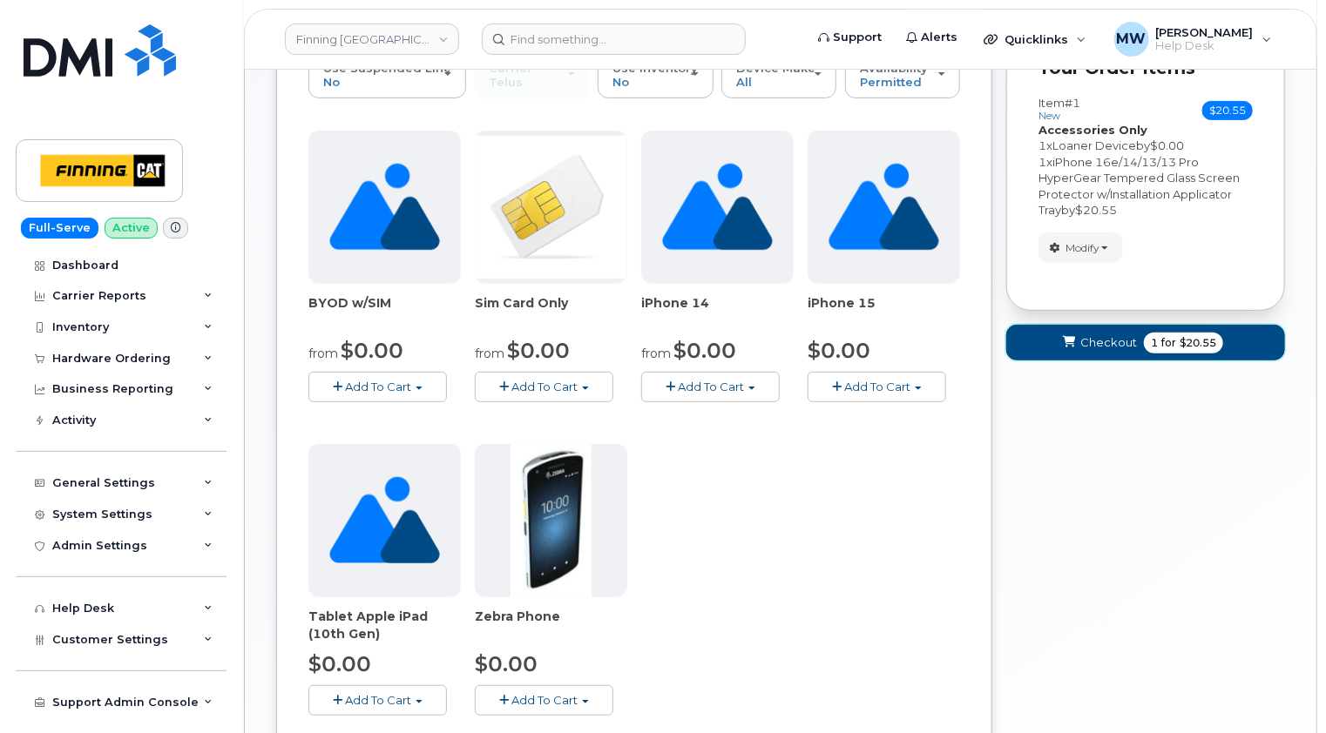
click at [1097, 342] on span "Checkout" at bounding box center [1108, 342] width 57 height 17
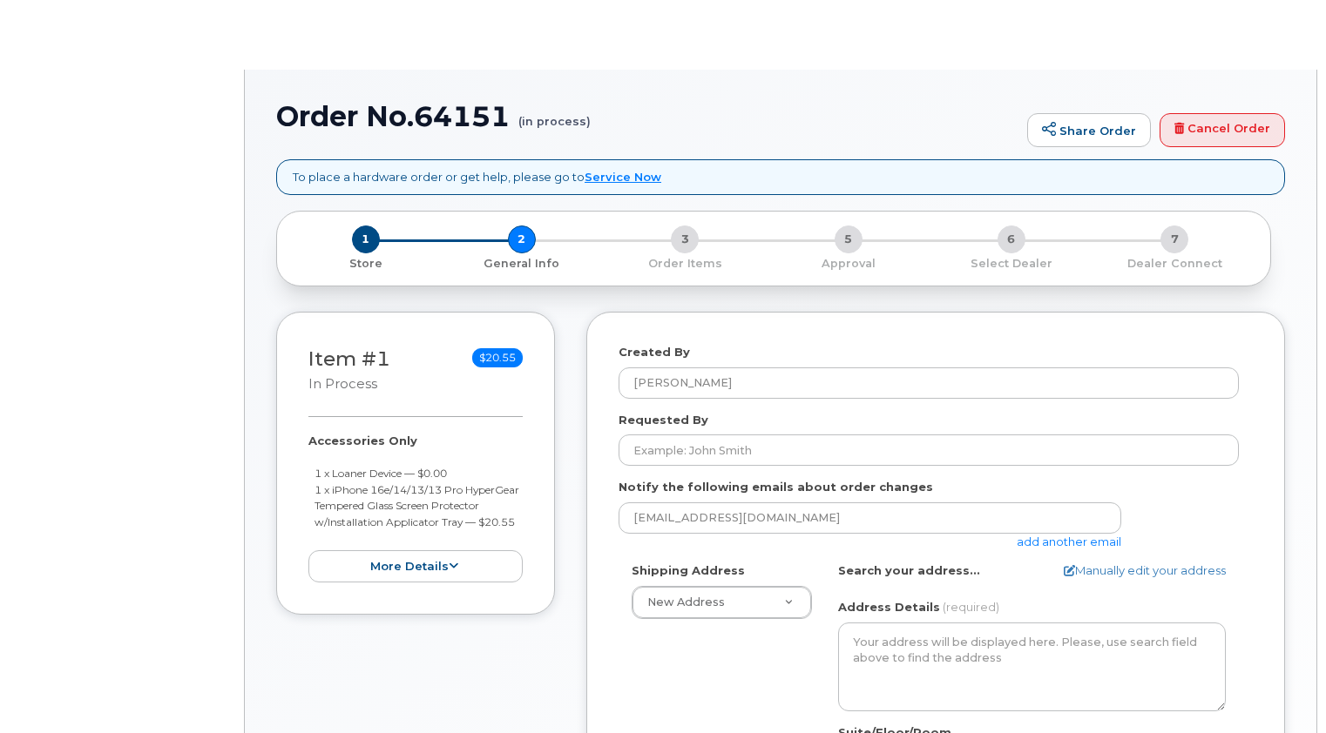
select select
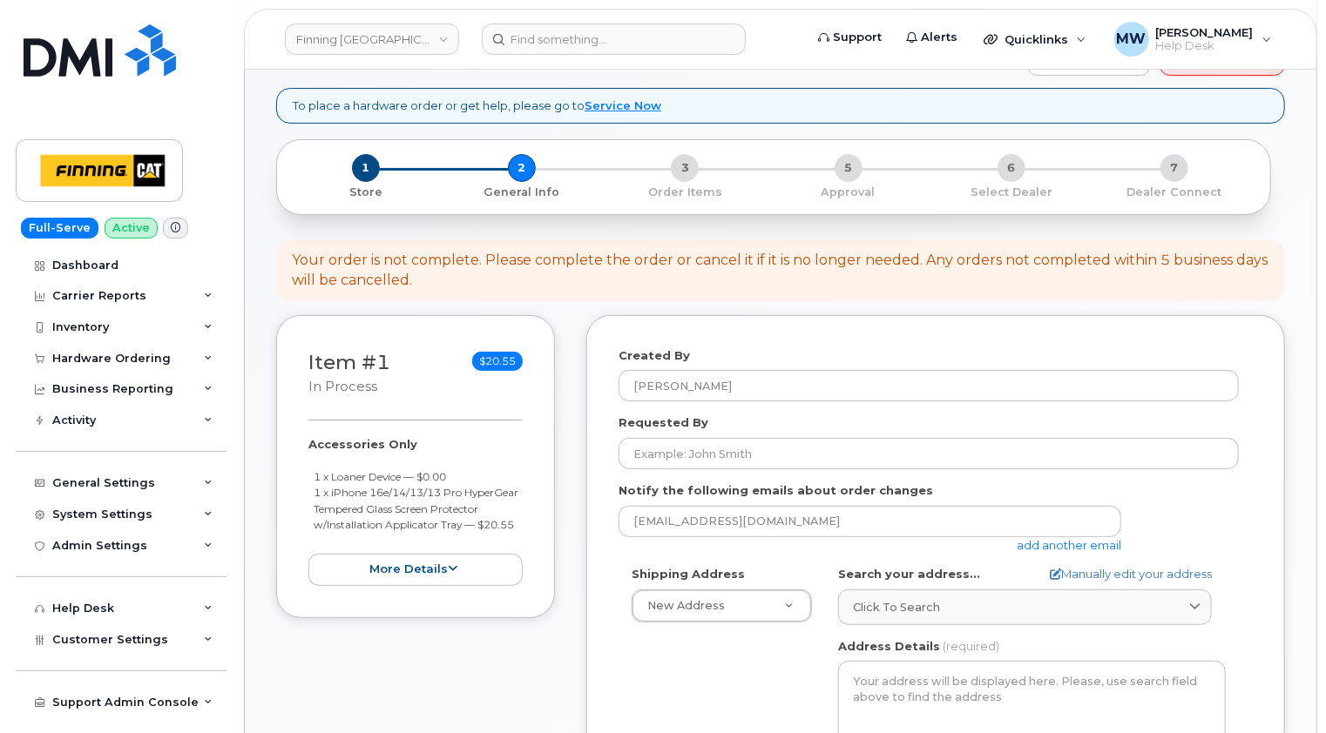
scroll to position [174, 0]
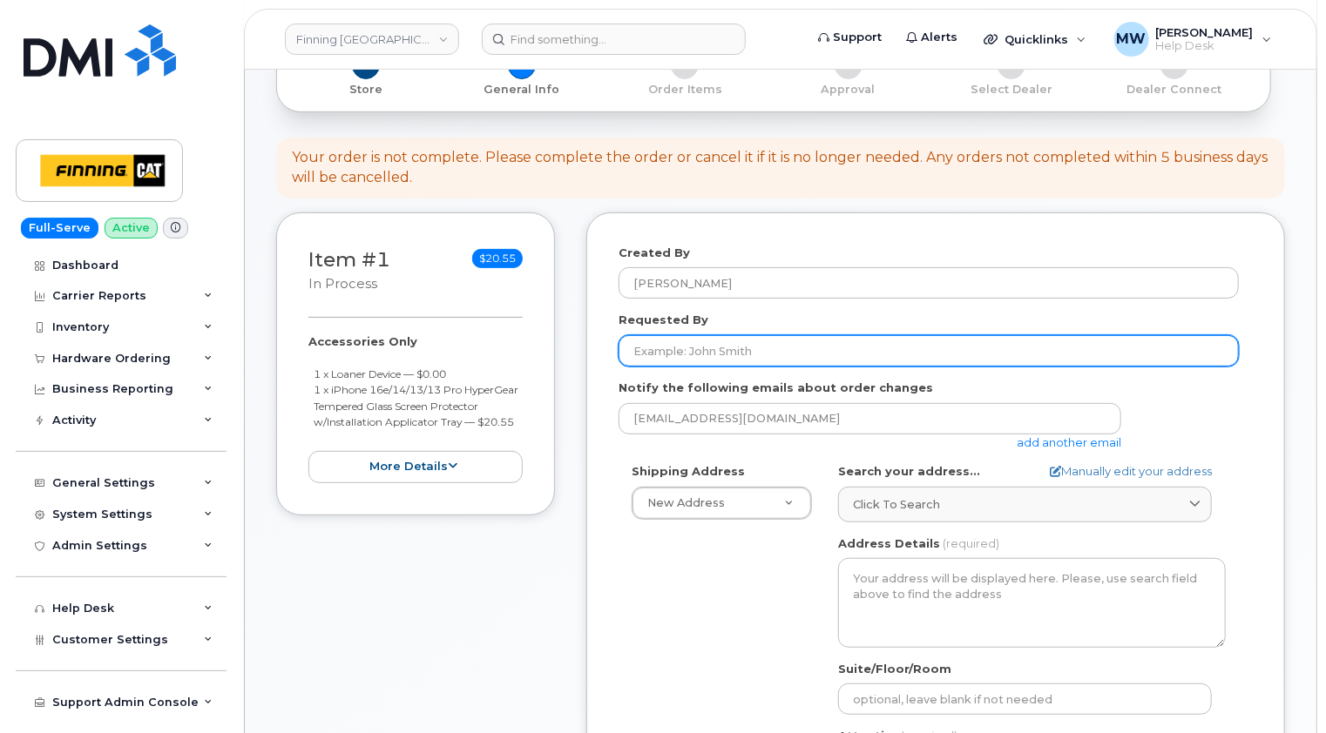
click at [723, 350] on input "Requested By" at bounding box center [928, 350] width 620 height 31
click at [703, 351] on input "Requested By" at bounding box center [928, 350] width 620 height 31
paste input "RITM0460298"
type input "RITM0460298"
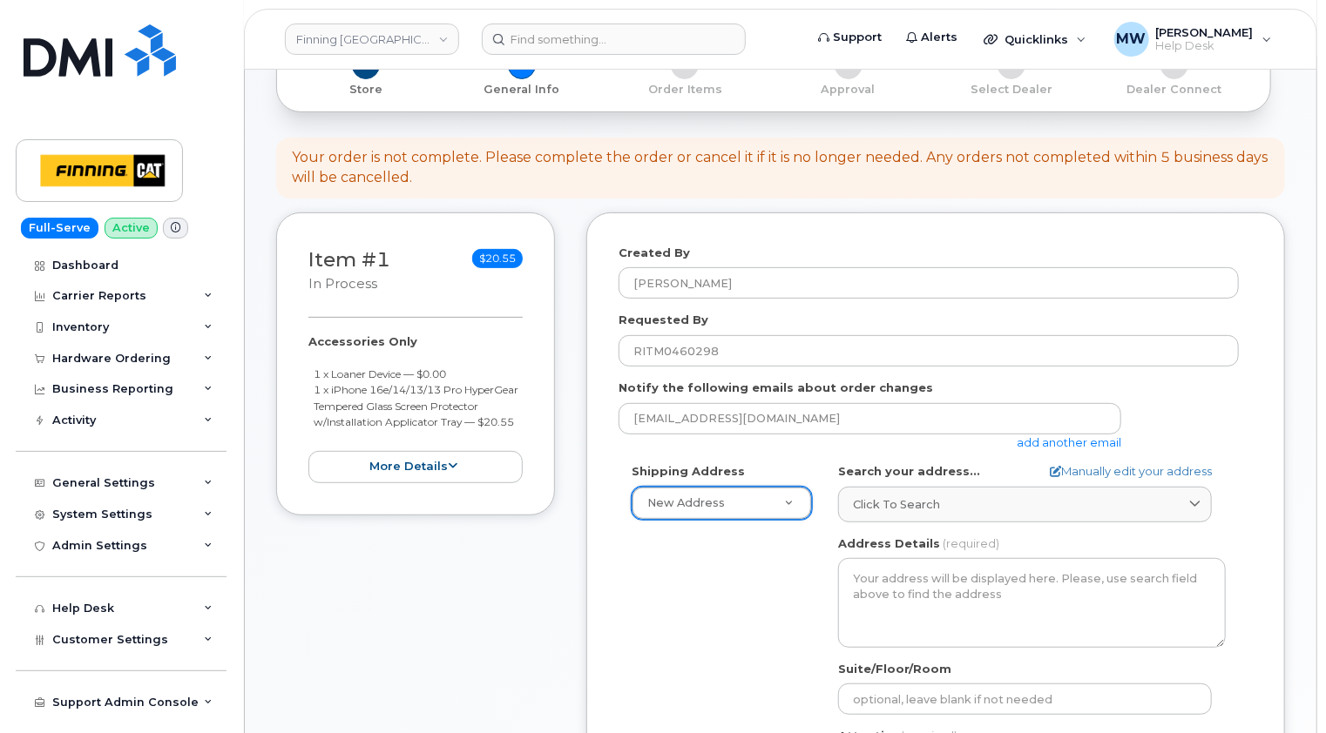
type input "k"
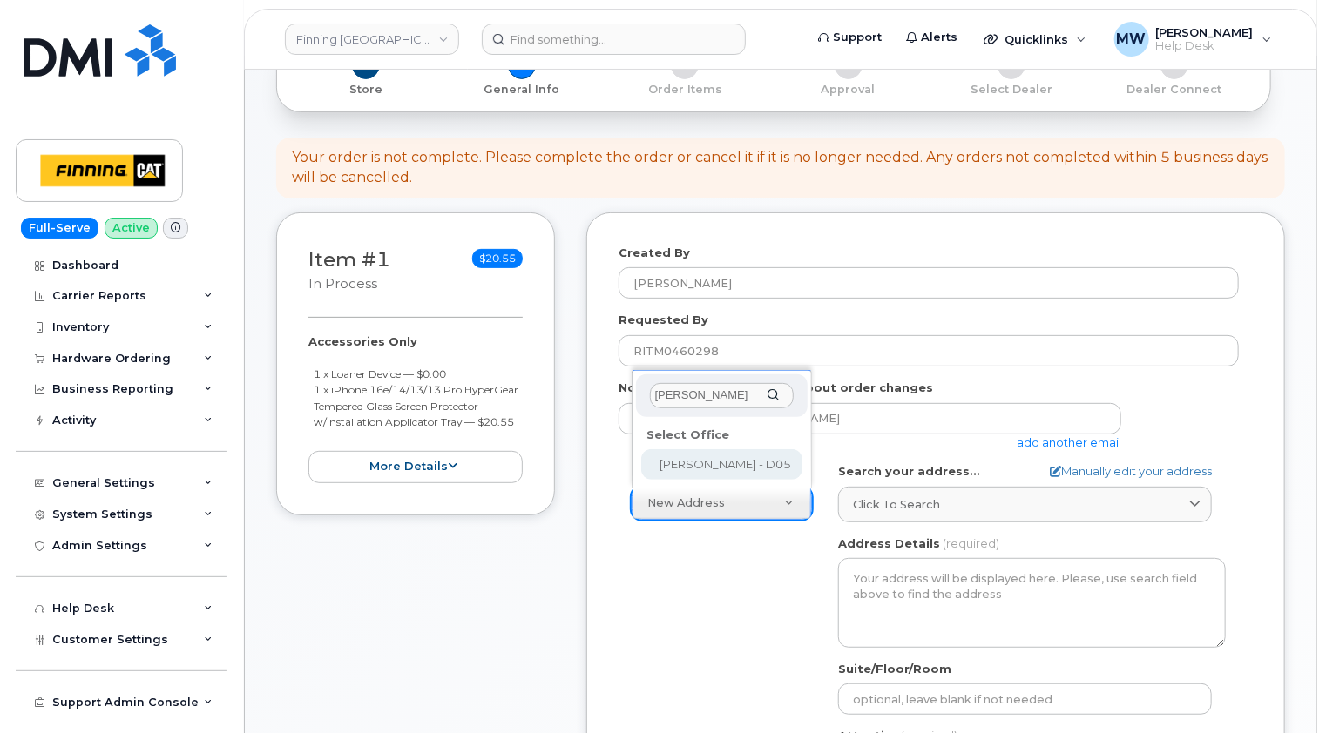
type input "[PERSON_NAME]"
select select
type textarea "[PERSON_NAME] Site [STREET_ADDRESS][PERSON_NAME][PERSON_NAME]"
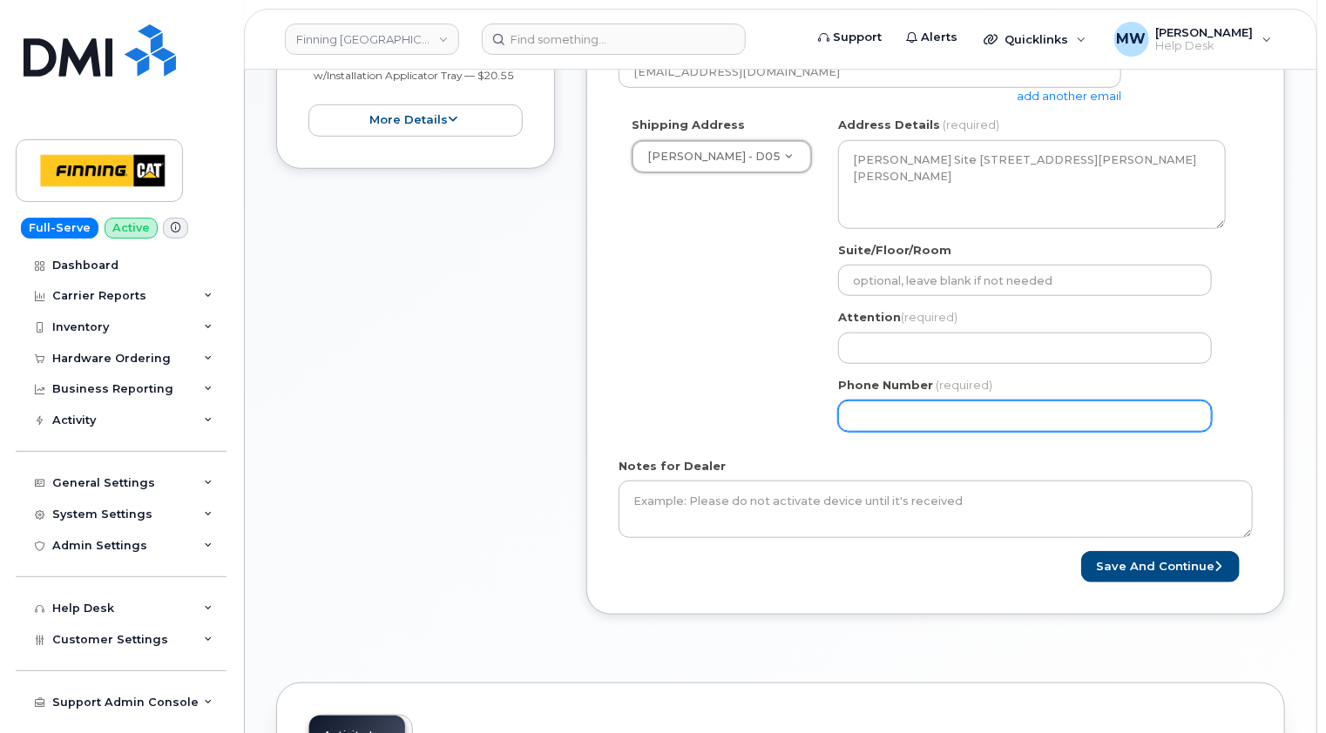
scroll to position [523, 0]
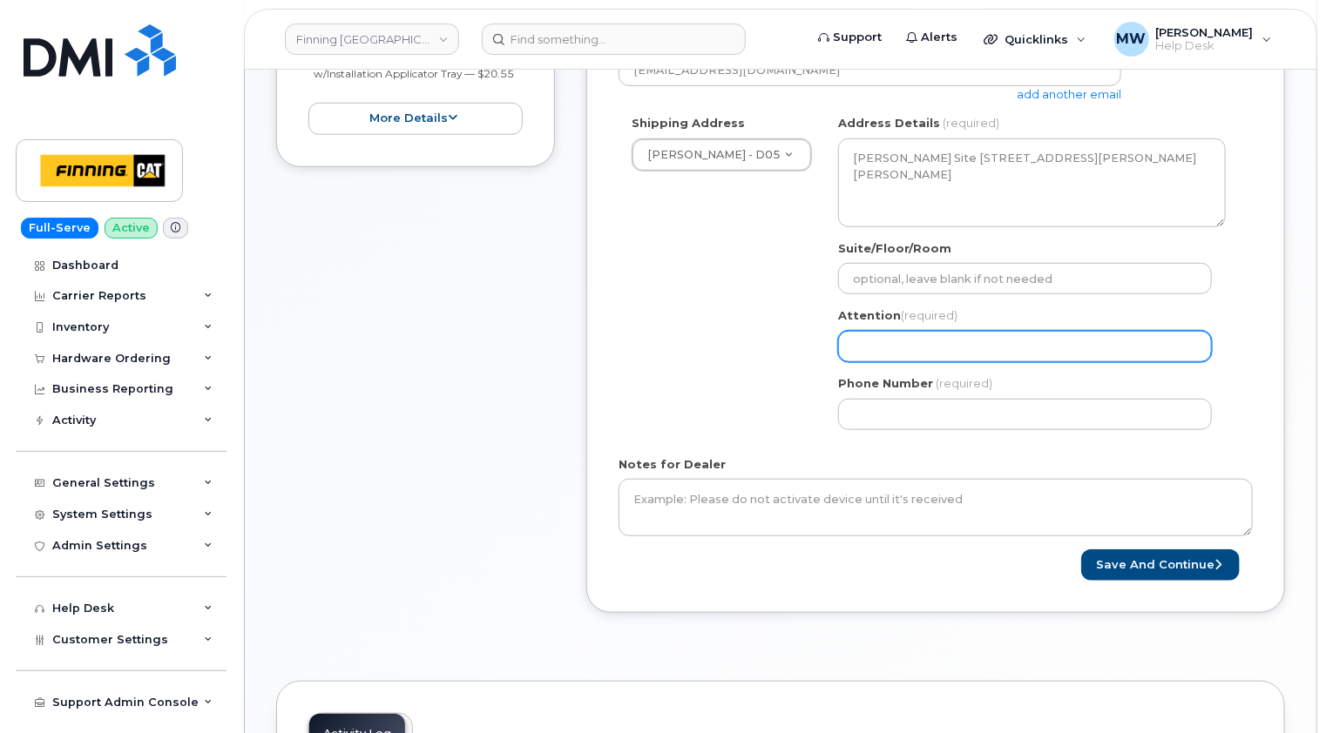
click at [906, 343] on input "Attention (required)" at bounding box center [1025, 346] width 374 height 31
select select
type input "B"
select select
type input "Be"
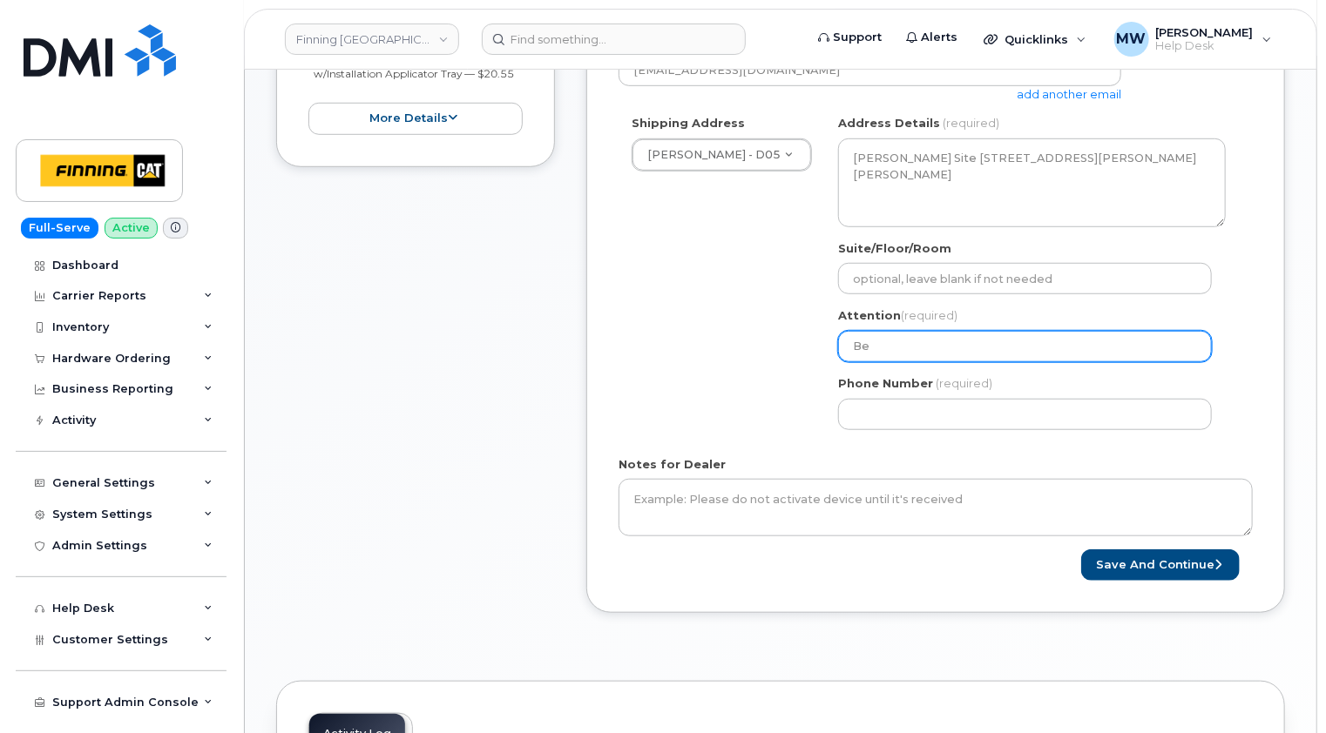
select select
type input "Ben"
select select
type input "[PERSON_NAME]"
select select
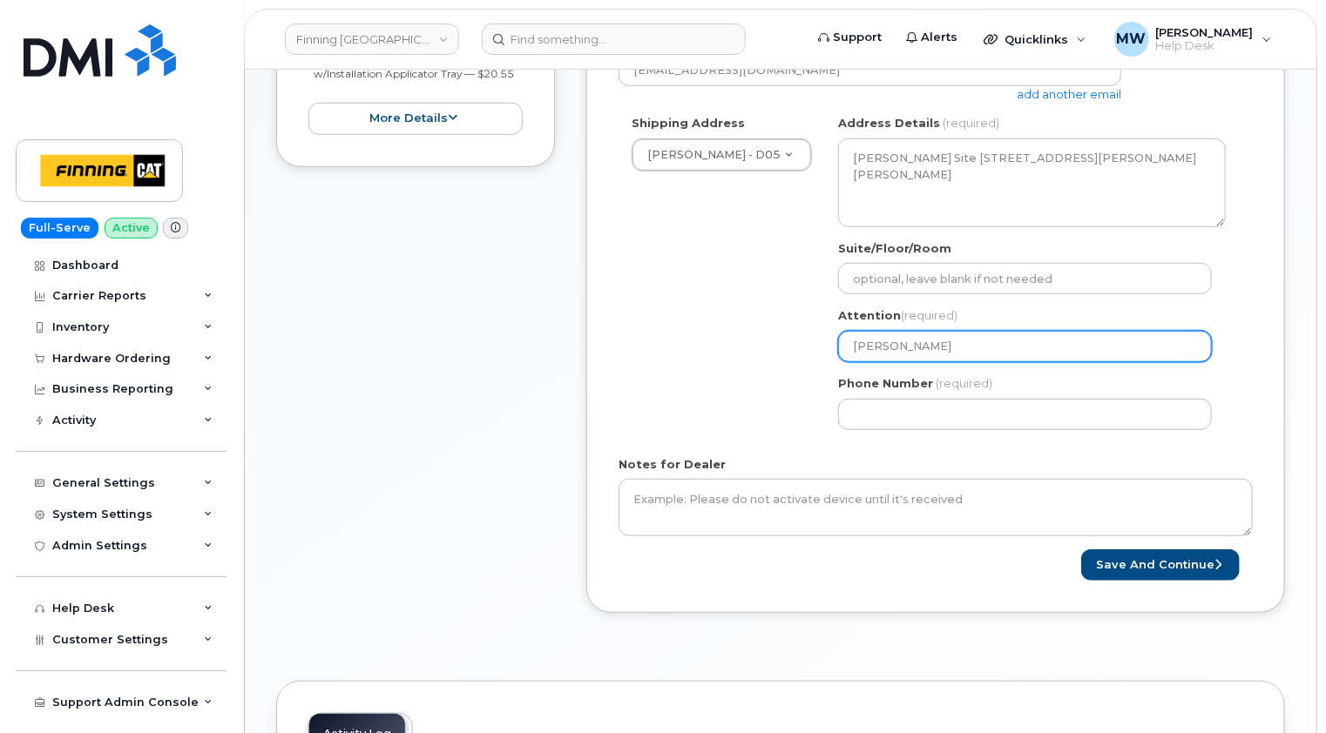
type input "[PERSON_NAME]"
select select
type input "[PERSON_NAME]"
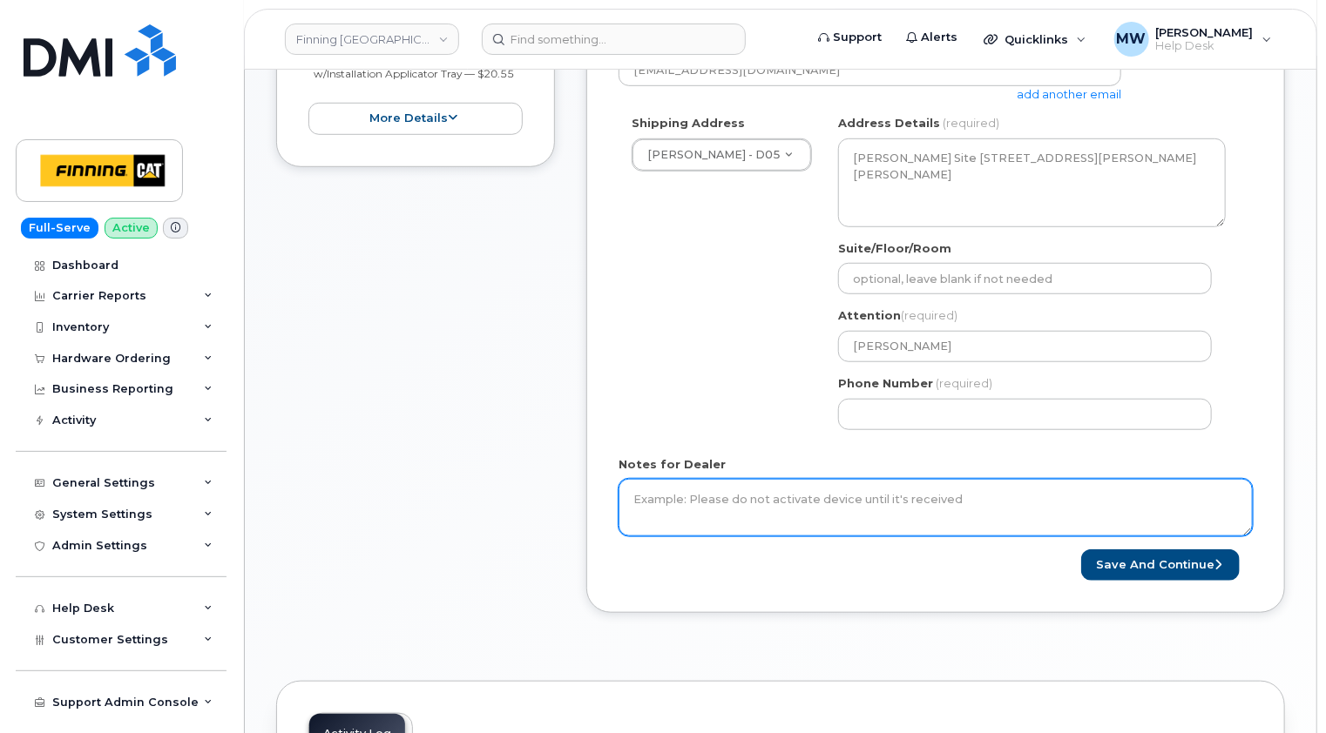
click at [645, 502] on textarea "Notes for Dealer" at bounding box center [935, 507] width 634 height 57
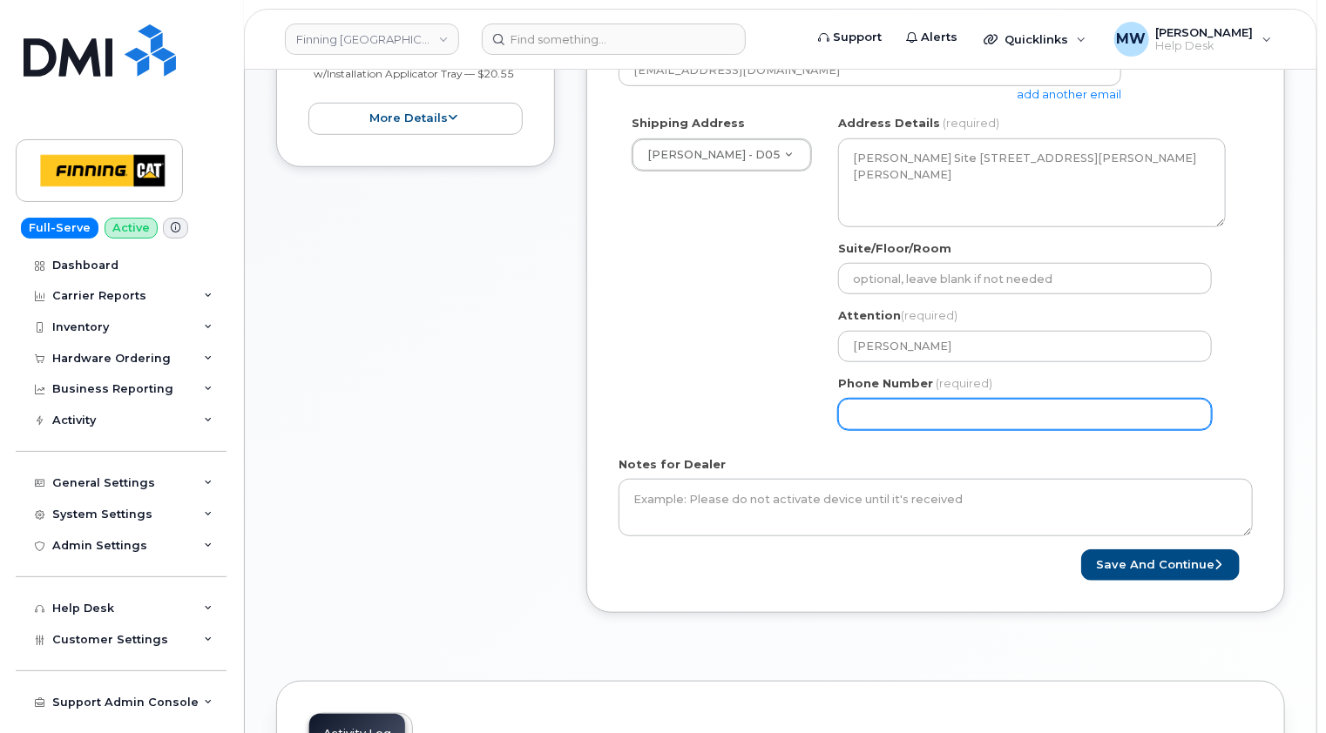
click at [890, 418] on input "Phone Number" at bounding box center [1025, 414] width 374 height 31
paste input "7807136292"
select select
type input "7807136292"
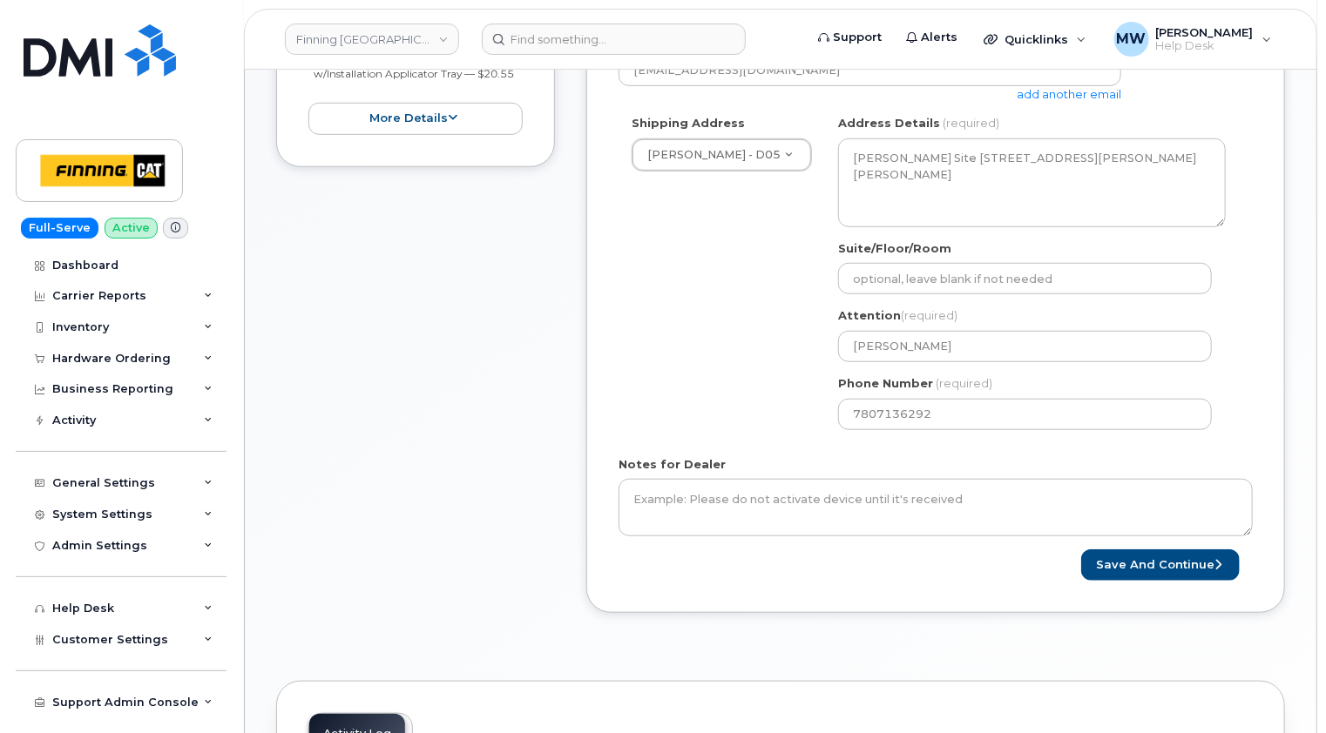
click at [786, 445] on form "Created By [PERSON_NAME] Requested By RITM0460298 Notify the following emails a…" at bounding box center [935, 238] width 634 height 685
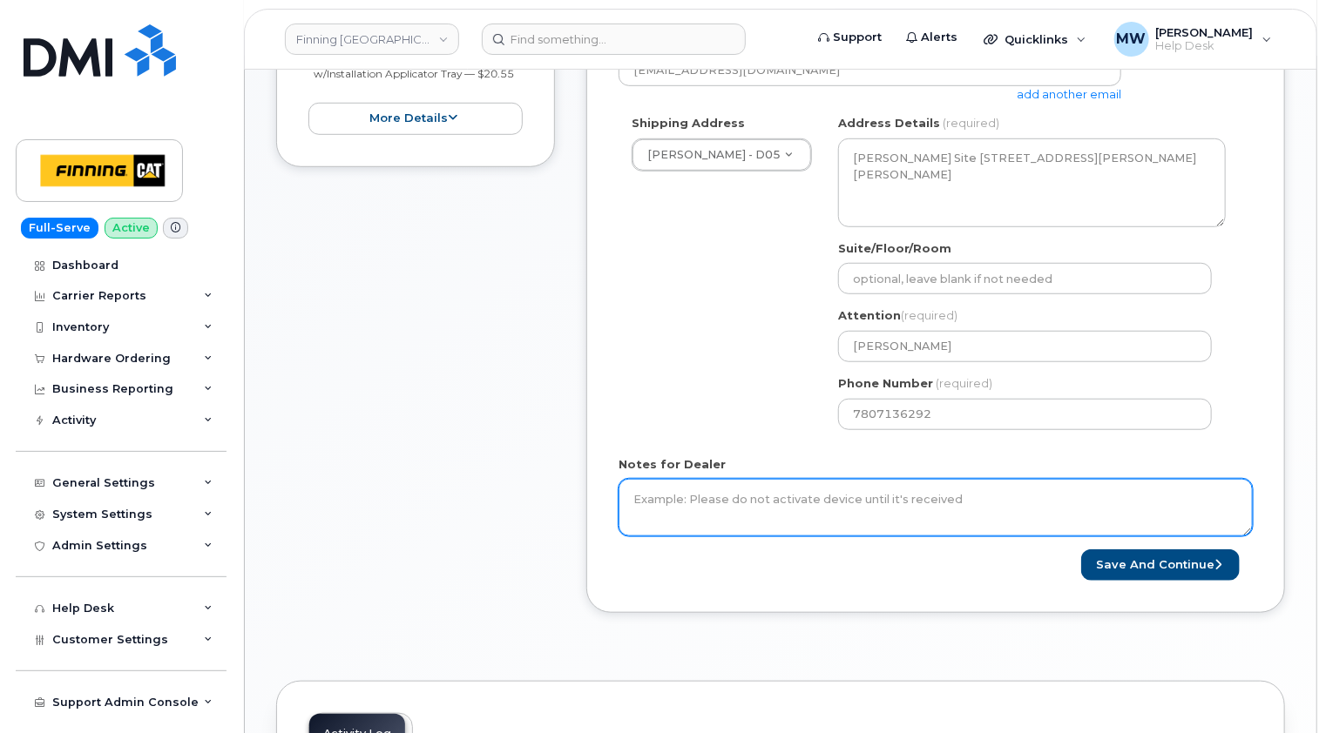
click at [778, 492] on textarea "Notes for Dealer" at bounding box center [935, 507] width 634 height 57
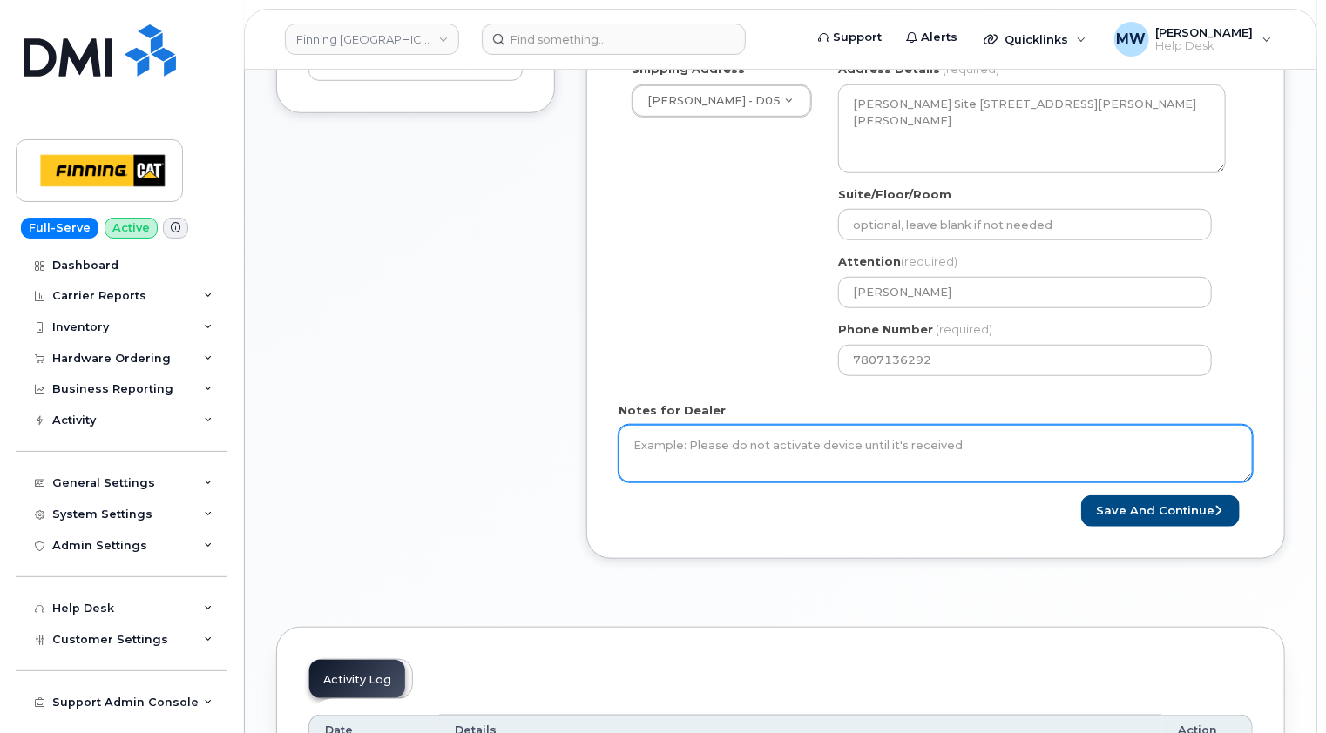
scroll to position [610, 0]
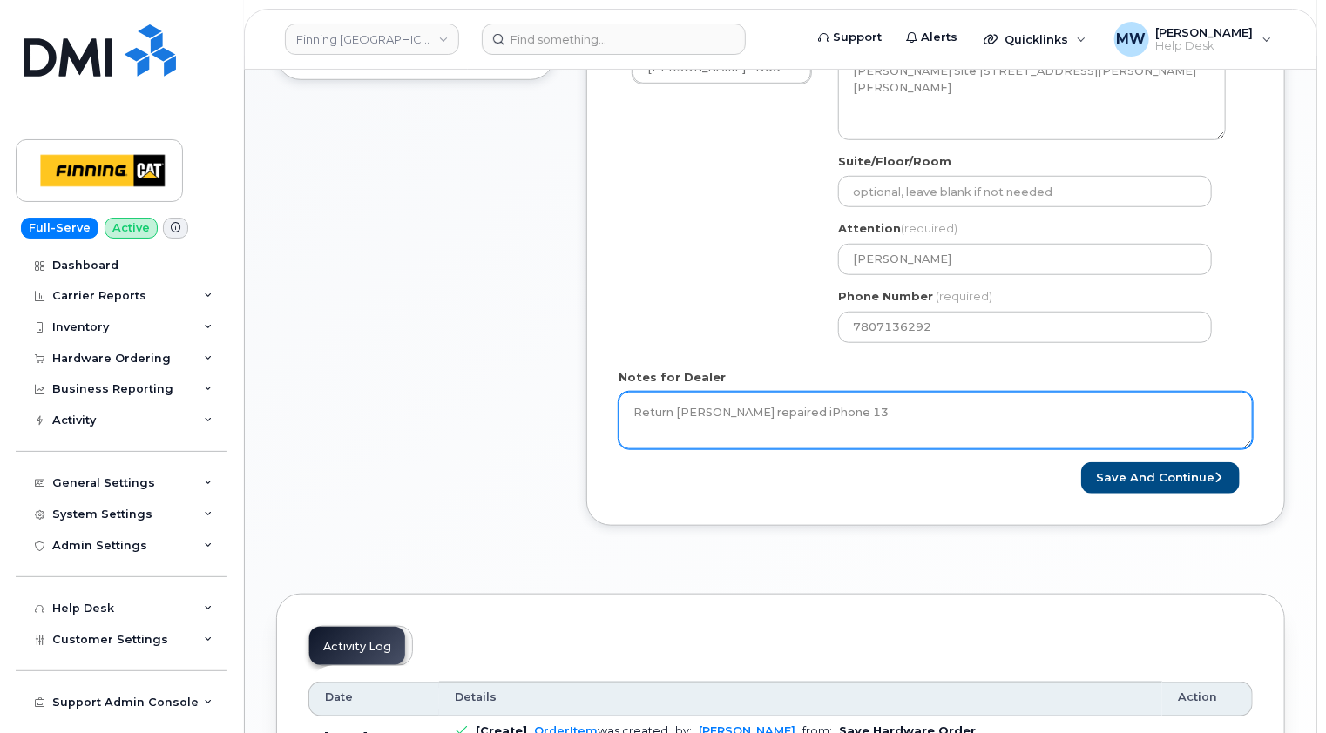
click at [670, 409] on textarea "Return [PERSON_NAME] repaired iPhone 13" at bounding box center [935, 420] width 634 height 57
click at [920, 410] on textarea "Returning [PERSON_NAME] repaired iPhone 13" at bounding box center [935, 420] width 634 height 57
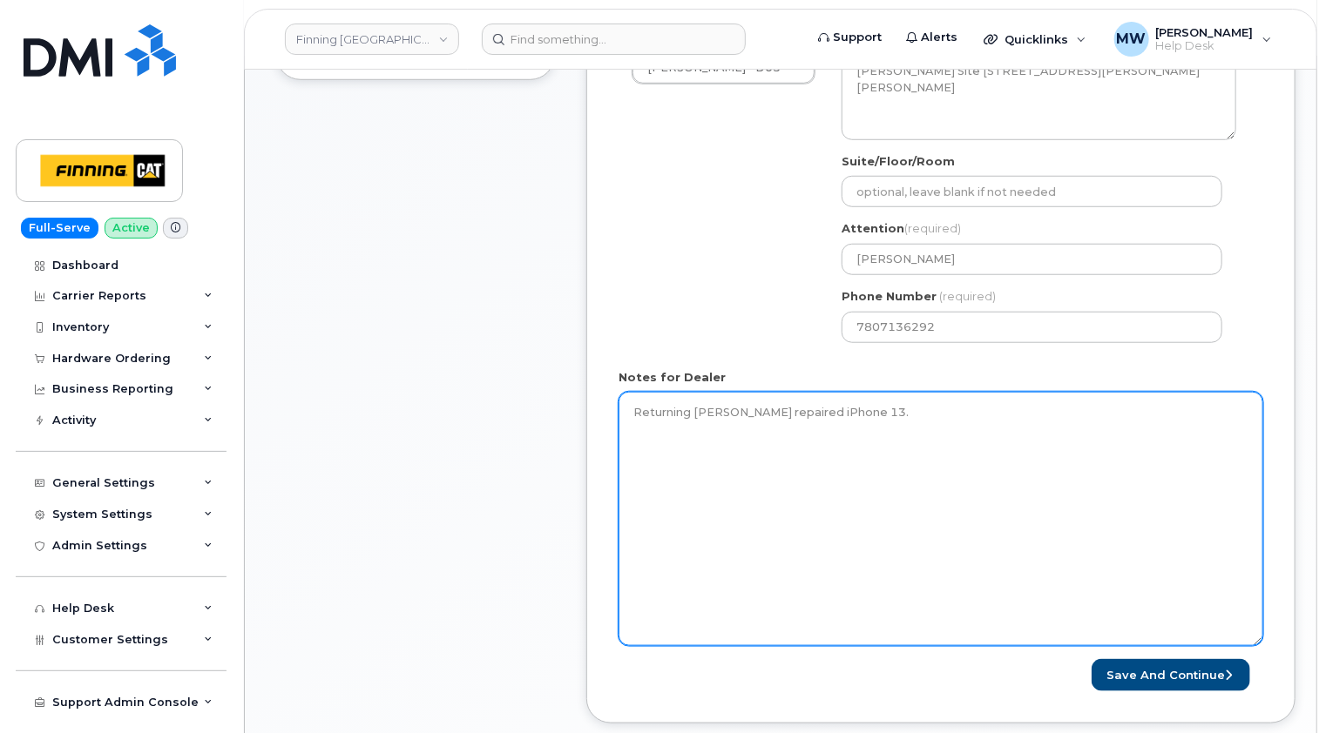
drag, startPoint x: 1249, startPoint y: 442, endPoint x: 1260, endPoint y: 667, distance: 225.0
click at [1260, 646] on textarea "Returning [PERSON_NAME] repaired iPhone 13." at bounding box center [940, 519] width 644 height 254
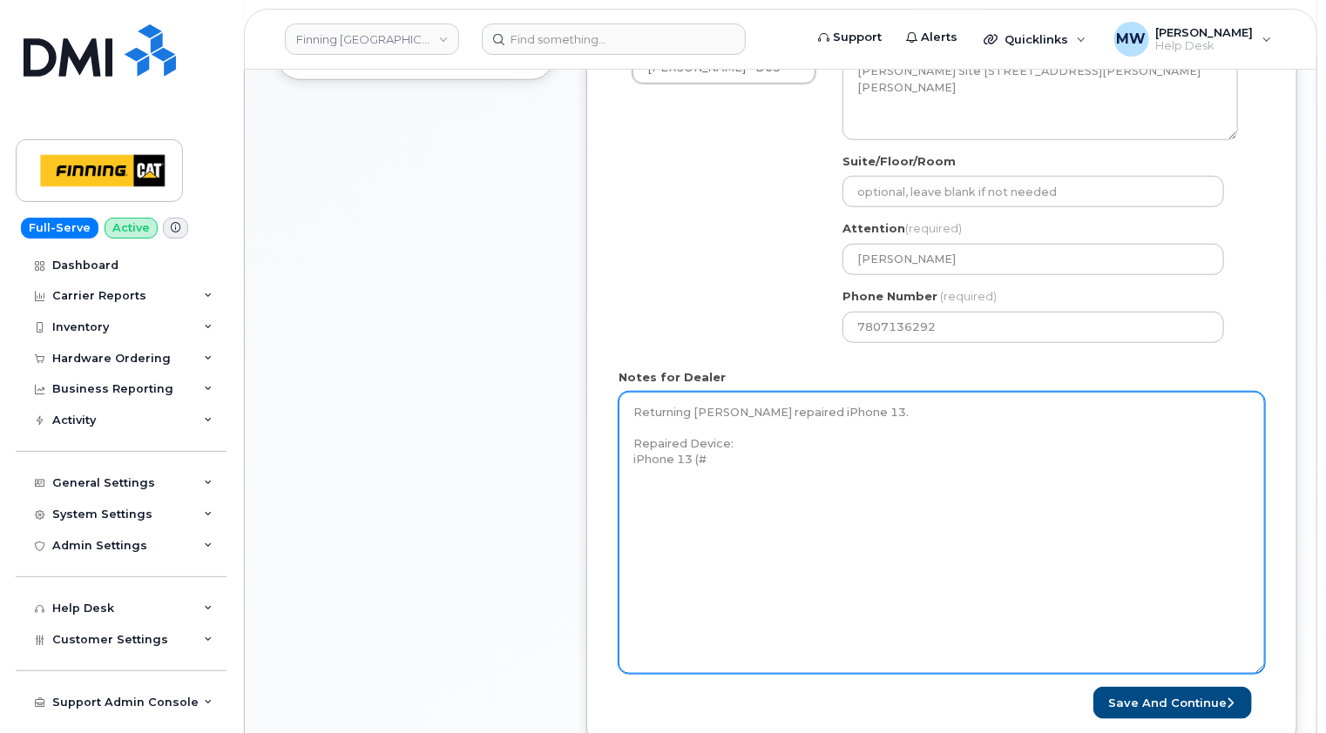
click at [636, 501] on textarea "Returning [PERSON_NAME] repaired iPhone 13. Repaired Device: iPhone 13 (#" at bounding box center [941, 533] width 646 height 282
drag, startPoint x: 718, startPoint y: 459, endPoint x: 632, endPoint y: 462, distance: 86.3
click at [632, 462] on textarea "Returning [PERSON_NAME] repaired iPhone 13. Repaired Device: iPhone 13 (#" at bounding box center [941, 533] width 646 height 282
paste textarea "515) S/N: TGGX4W6VX6 IMEI: [TECHNICAL_ID]"
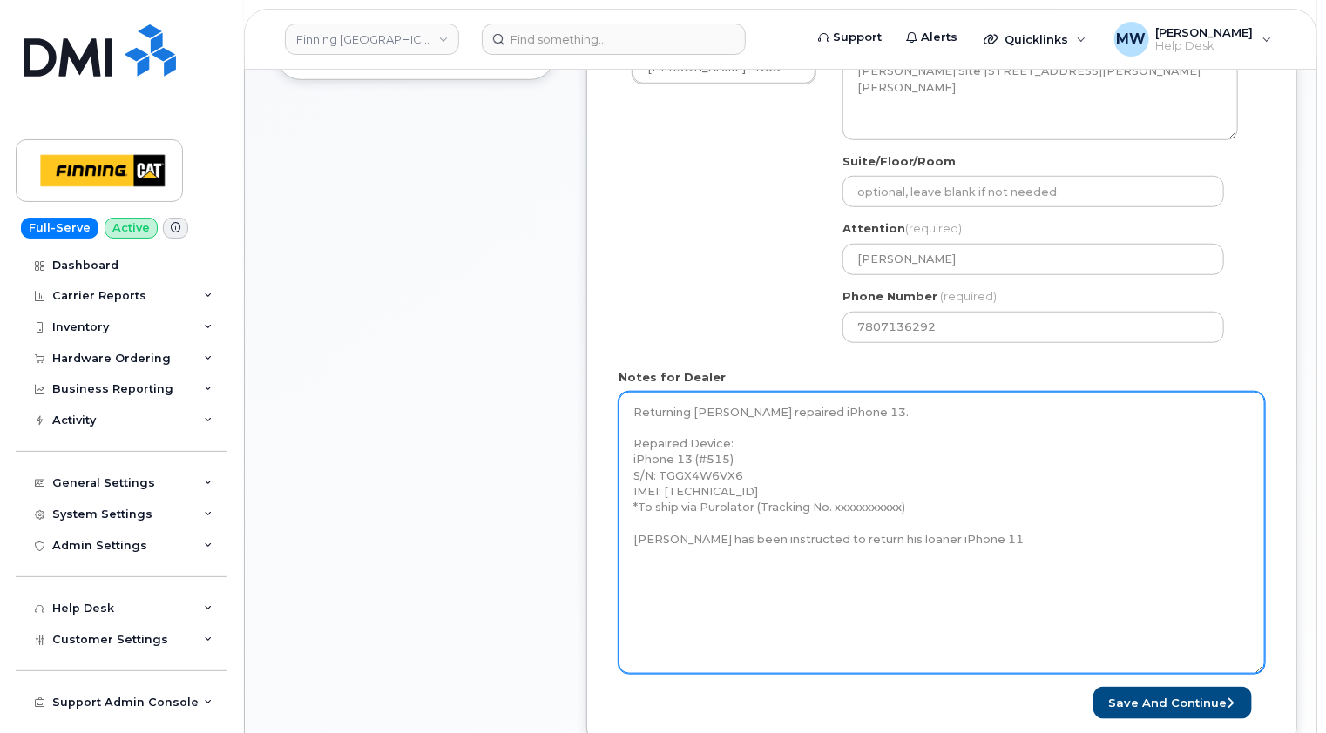
click at [650, 528] on textarea "Returning [PERSON_NAME] repaired iPhone 13. Repaired Device: iPhone 13 (#515) S…" at bounding box center [941, 533] width 646 height 282
click at [956, 534] on textarea "Returning [PERSON_NAME] repaired iPhone 13. Repaired Device: iPhone 13 (#515) S…" at bounding box center [941, 533] width 646 height 282
paste textarea "S/N: FFMJX2AB0F00"
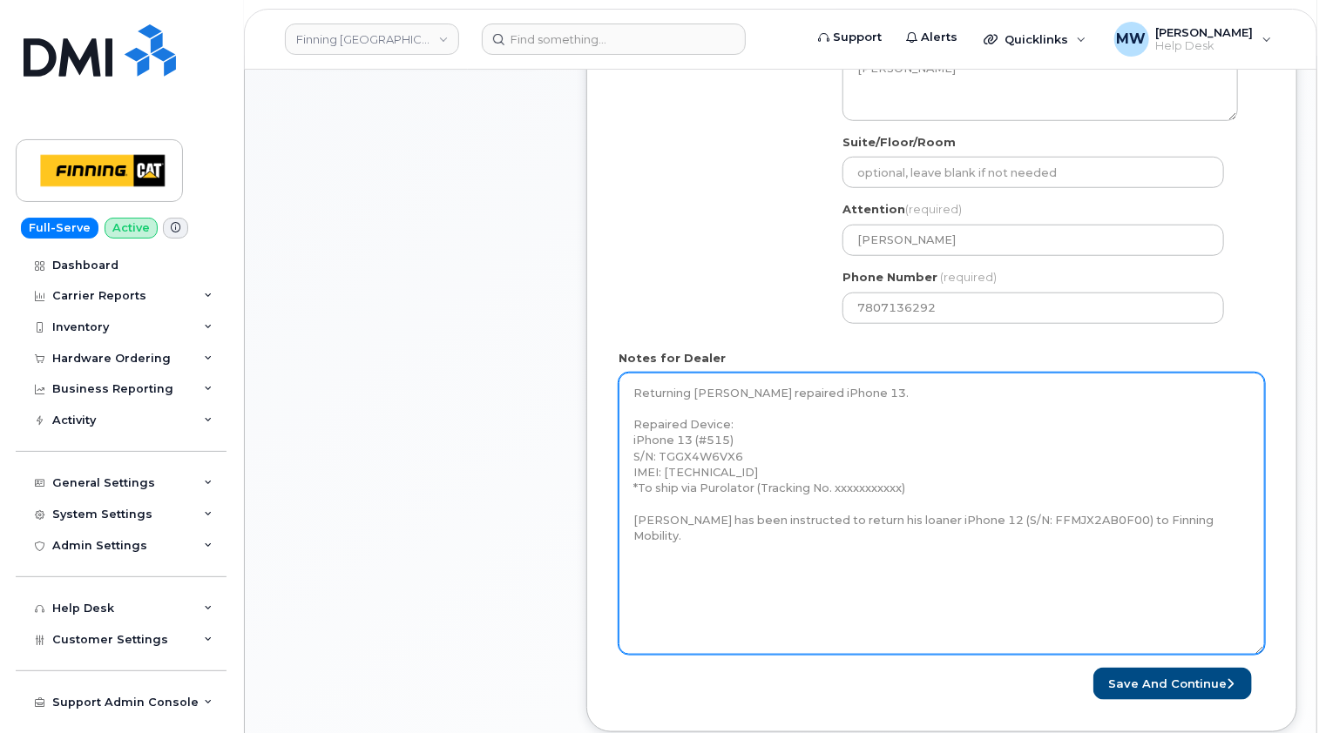
scroll to position [697, 0]
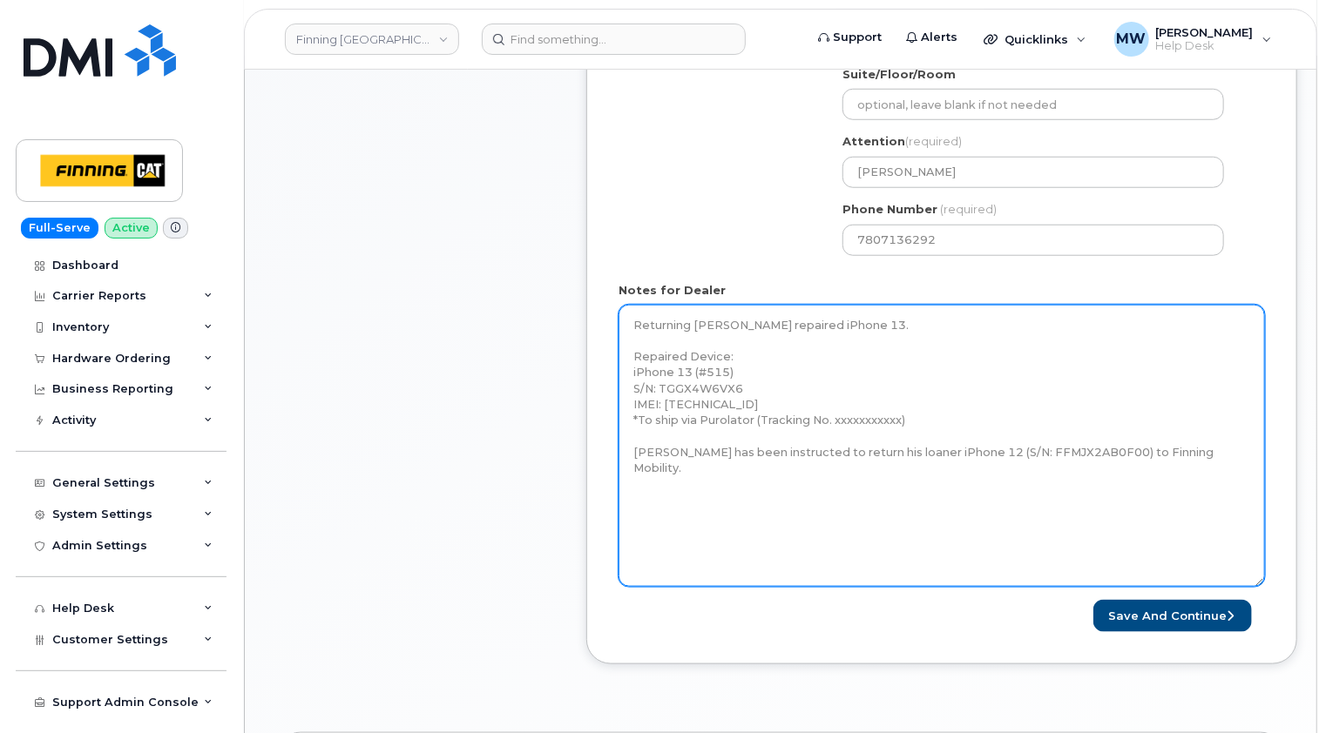
click at [916, 322] on textarea "Returning [PERSON_NAME] repaired iPhone 13. Repaired Device: iPhone 13 (#515) S…" at bounding box center [941, 446] width 646 height 282
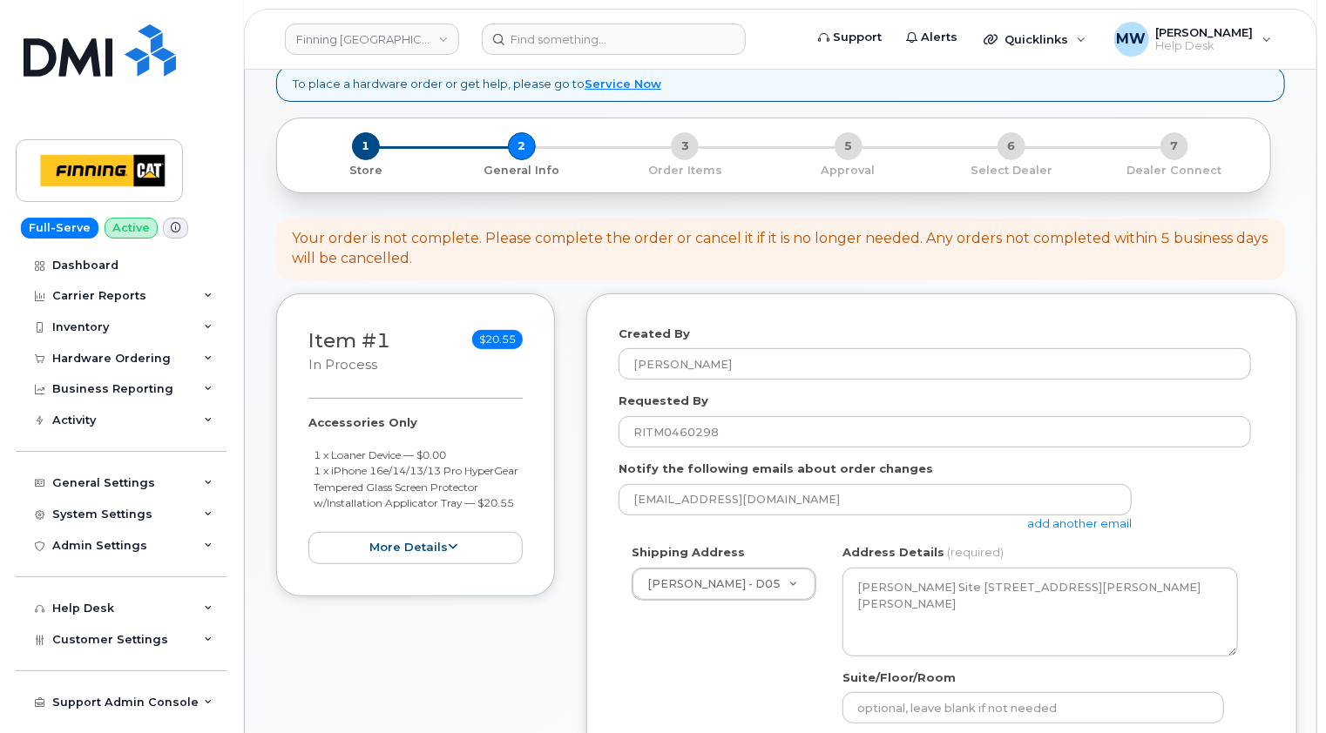
scroll to position [87, 0]
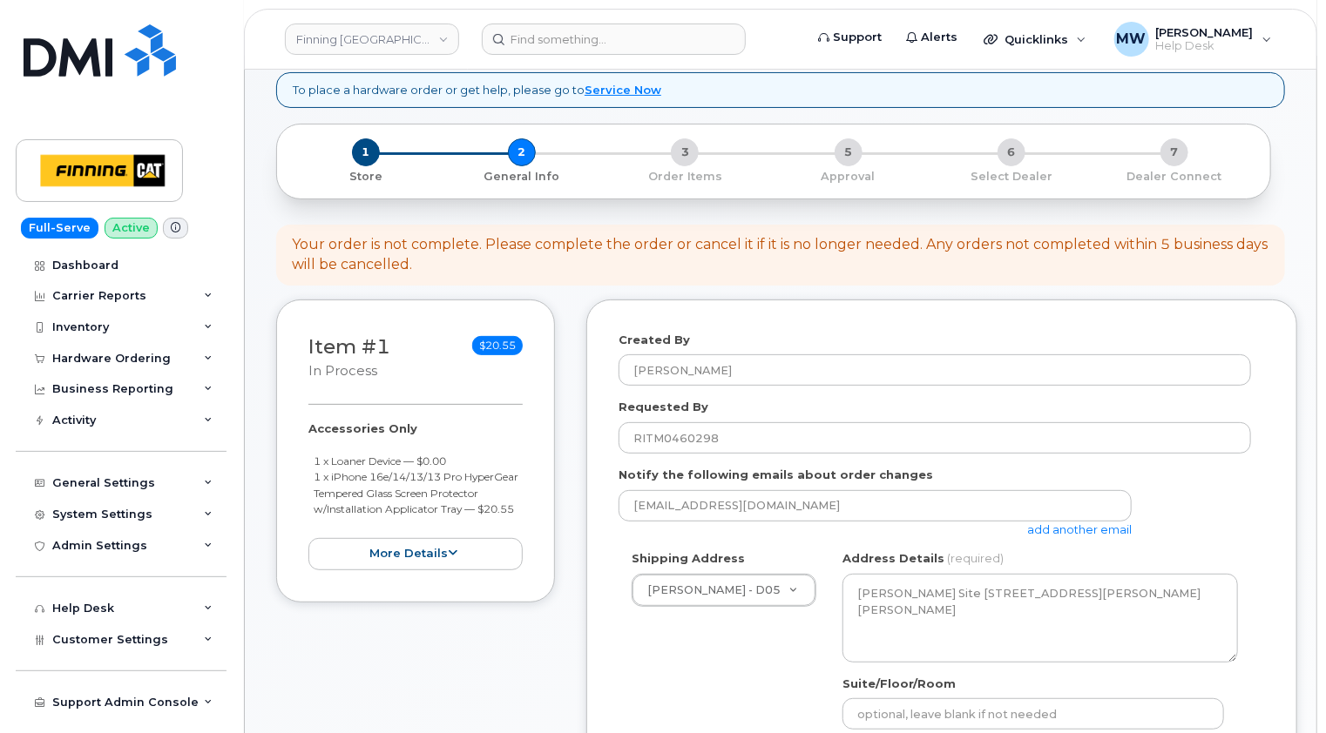
drag, startPoint x: 395, startPoint y: 521, endPoint x: 306, endPoint y: 458, distance: 108.7
click at [306, 458] on div "Item #1 in process $20.55 Accessories Only 1 x Loaner Device — $0.00 1 x iPhone…" at bounding box center [415, 451] width 279 height 303
copy ul "1 x Loaner Device — $0.00 1 x iPhone 16e/14/13/13 Pro HyperGear Tempered Glass …"
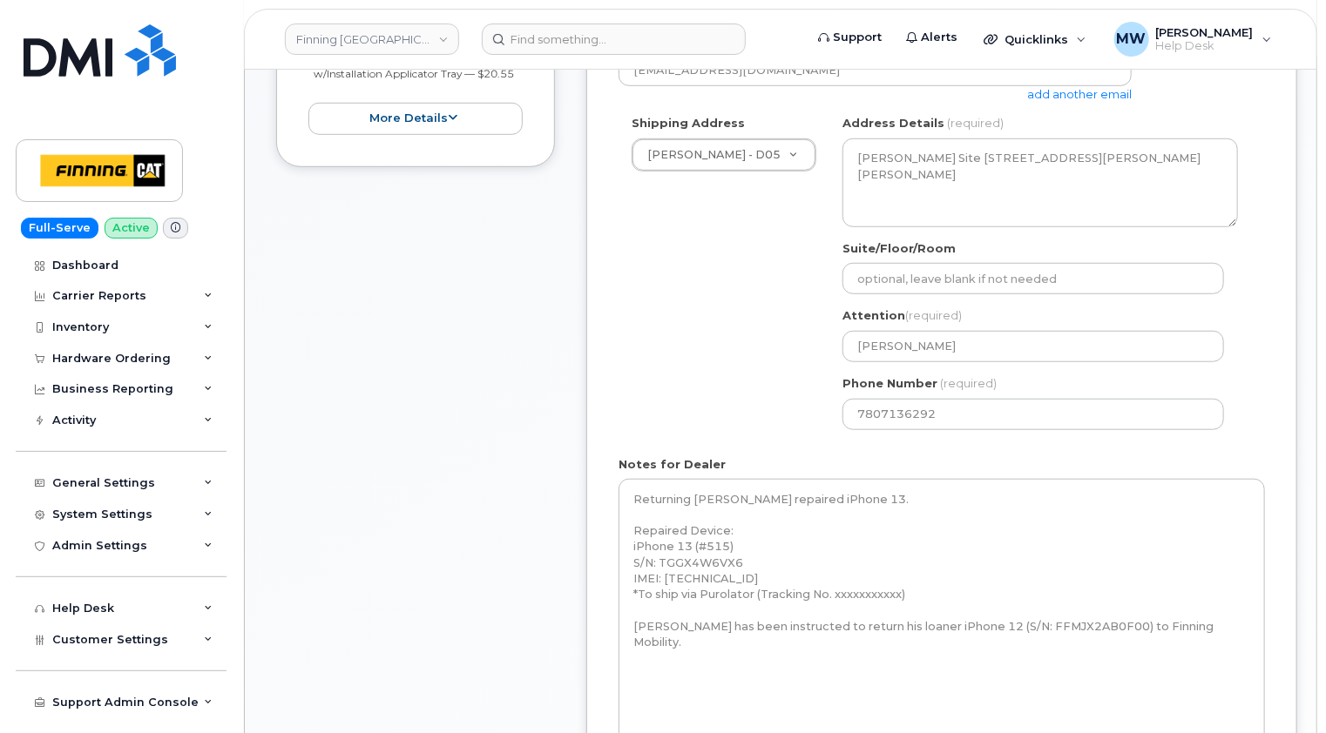
scroll to position [697, 0]
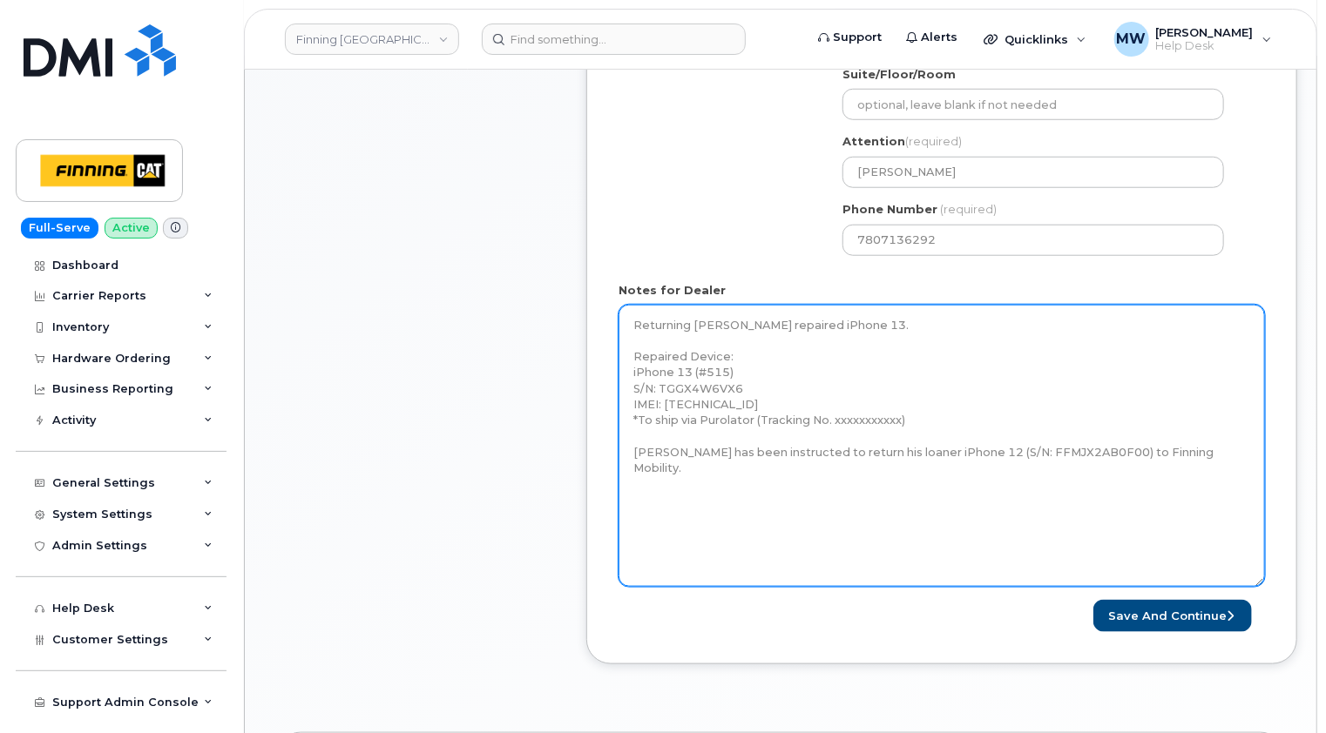
click at [930, 318] on textarea "Returning [PERSON_NAME] repaired iPhone 13. Repaired Device: iPhone 13 (#515) S…" at bounding box center [941, 446] width 646 height 282
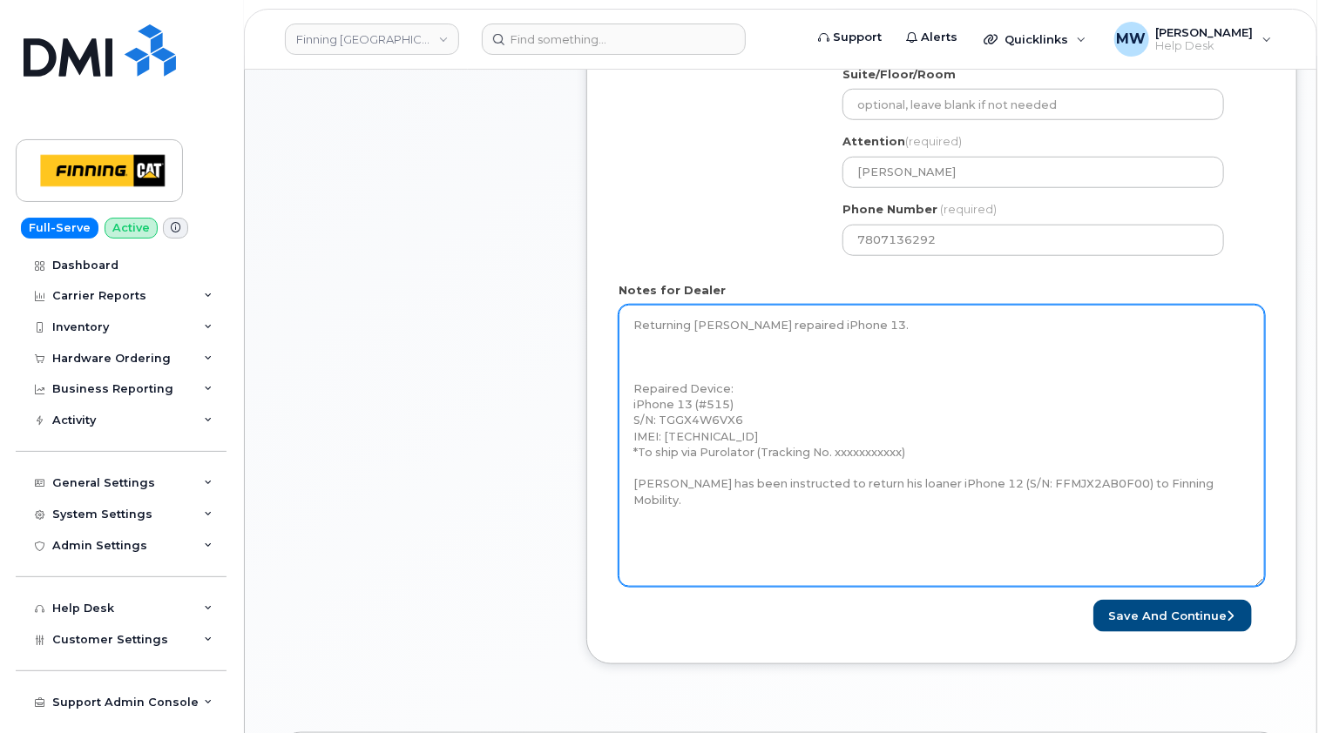
paste textarea "1 x Loaner Device — $0.00 1 x iPhone 16e/14/13/13 Pro HyperGear Tempered Glass …"
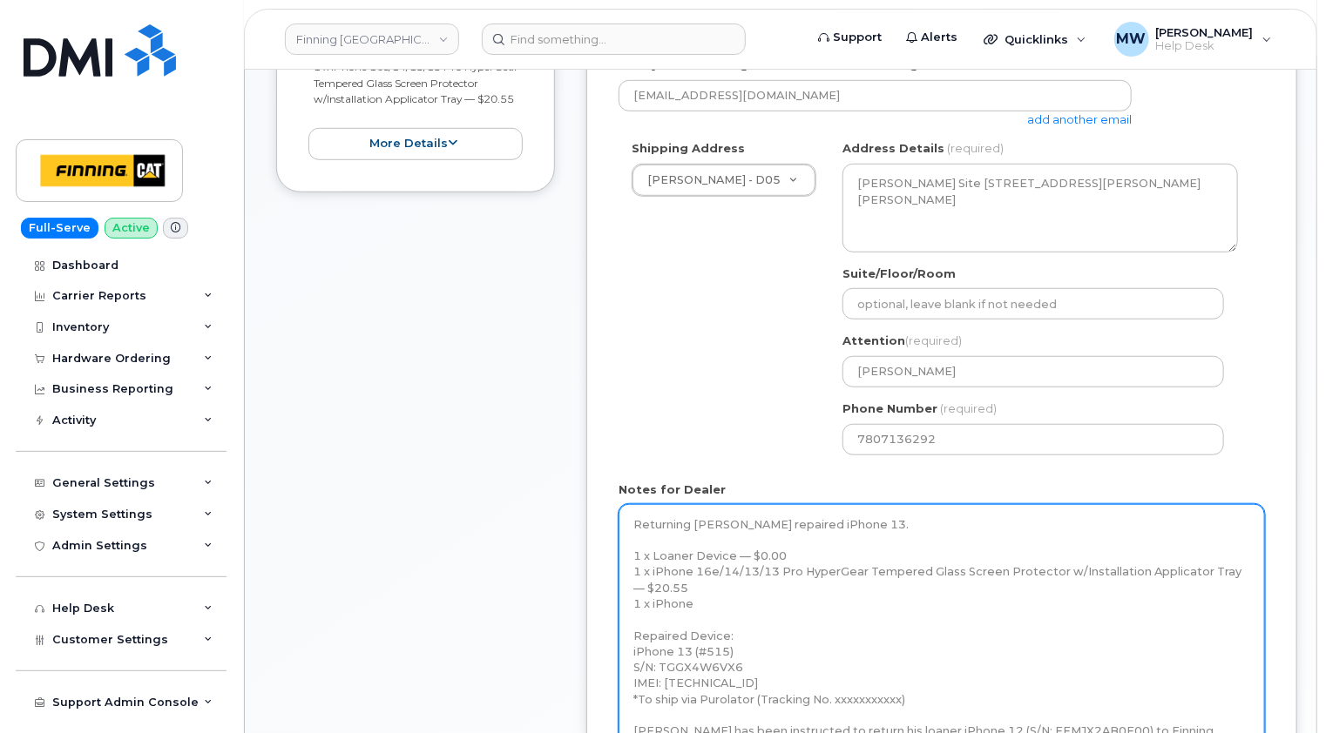
scroll to position [523, 0]
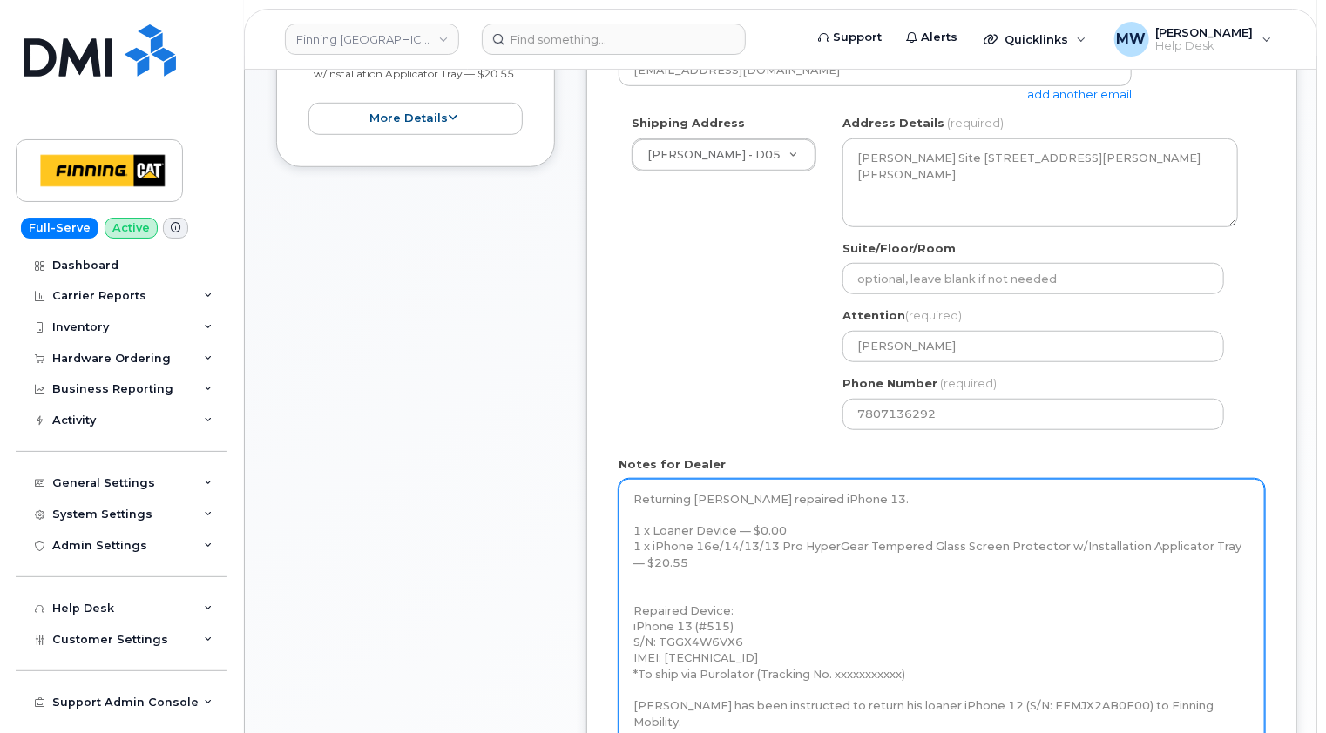
click at [914, 493] on textarea "Returning [PERSON_NAME] repaired iPhone 13. 1 x Loaner Device — $0.00 1 x iPhon…" at bounding box center [941, 620] width 646 height 282
click at [712, 565] on textarea "Returning [PERSON_NAME] repaired iPhone 13. 1 x Loaner Device — $0.00 1 x iPhon…" at bounding box center [941, 620] width 646 height 282
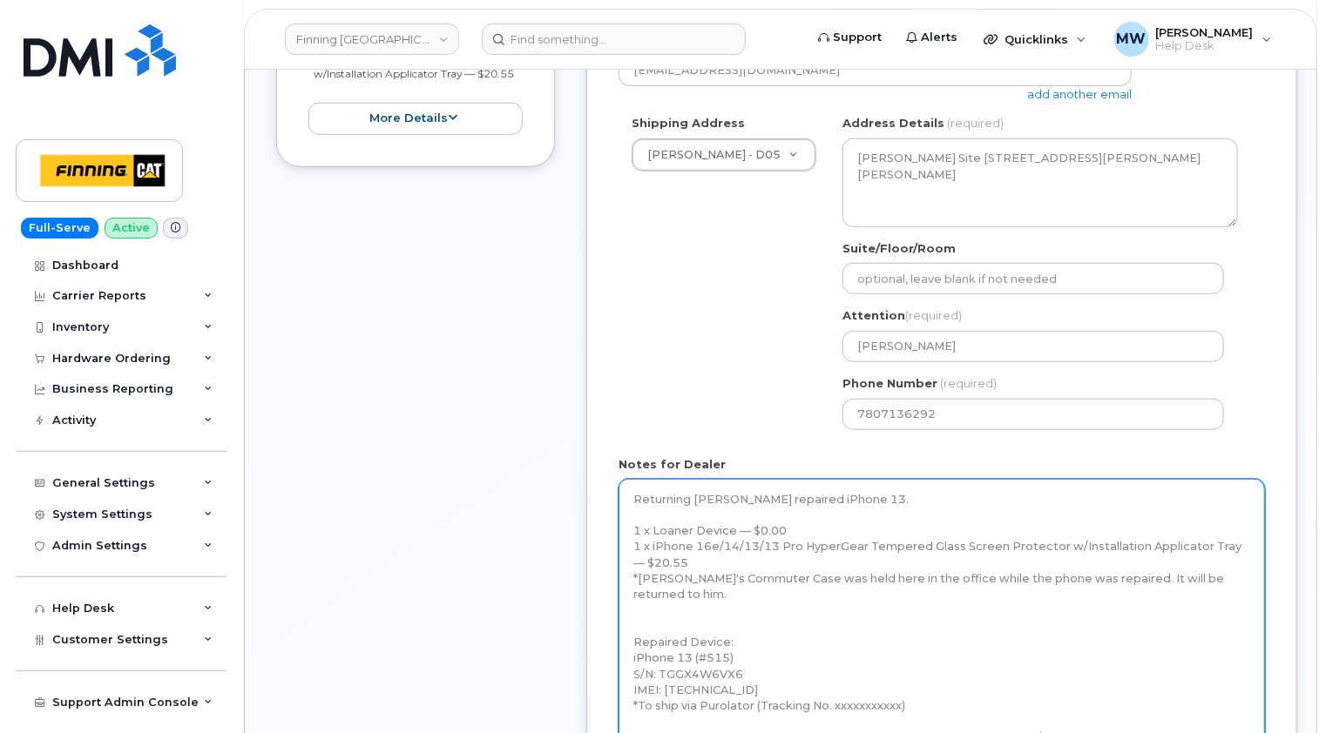
drag, startPoint x: 879, startPoint y: 574, endPoint x: 818, endPoint y: 576, distance: 61.0
click at [818, 576] on textarea "Returning [PERSON_NAME] repaired iPhone 13. 1 x Loaner Device — $0.00 1 x iPhon…" at bounding box center [941, 620] width 646 height 282
click at [1223, 577] on textarea "Returning Ben Dykshoorn's repaired iPhone 13. 1 x Loaner Device — $0.00 1 x iPh…" at bounding box center [941, 620] width 646 height 282
click at [686, 606] on textarea "Returning Ben Dykshoorn's repaired iPhone 13. 1 x Loaner Device — $0.00 1 x iPh…" at bounding box center [941, 620] width 646 height 282
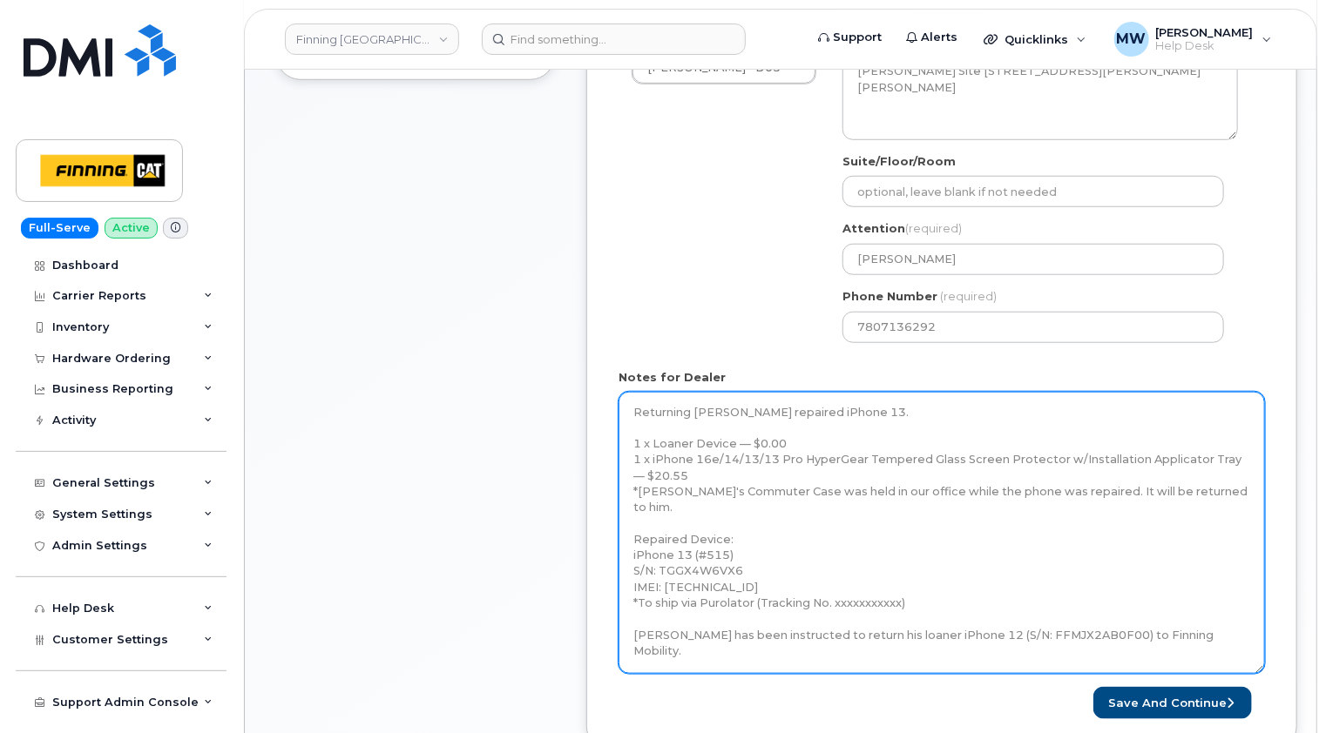
scroll to position [784, 0]
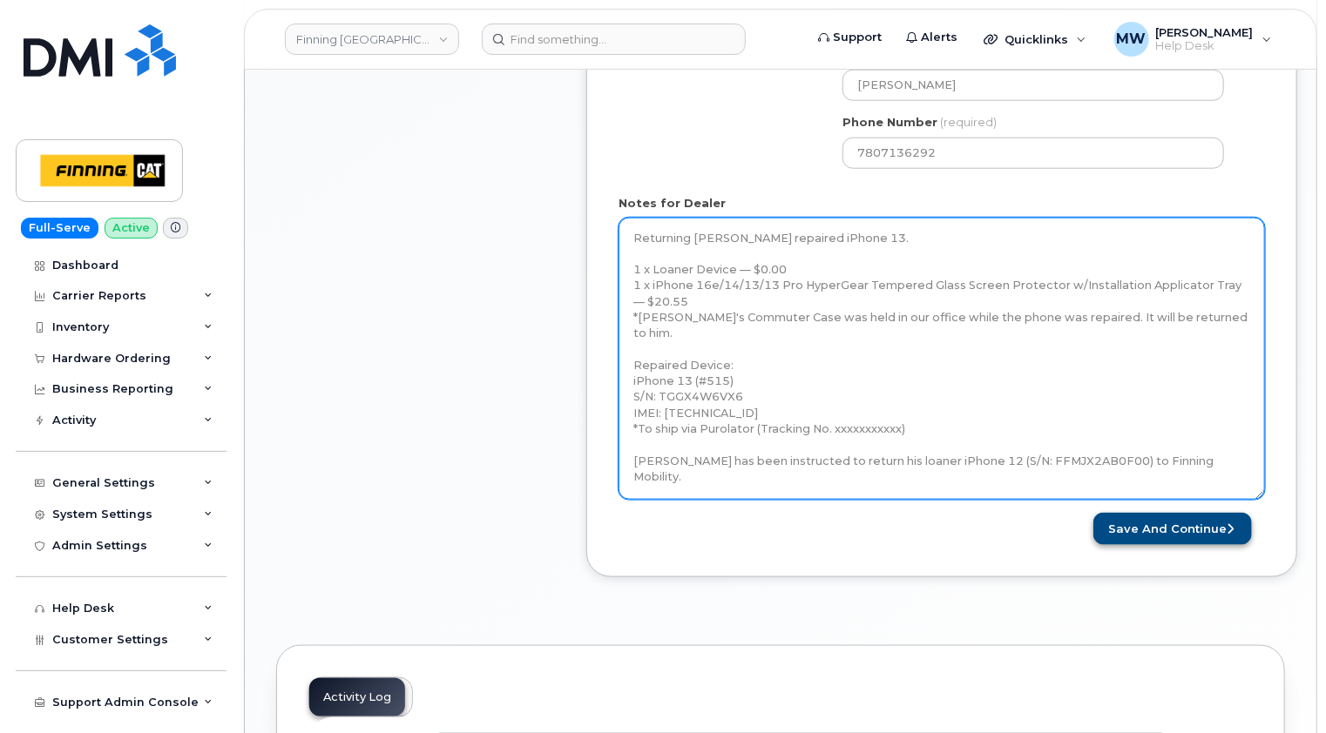
type textarea "Returning Ben Dykshoorn's repaired iPhone 13. 1 x Loaner Device — $0.00 1 x iPh…"
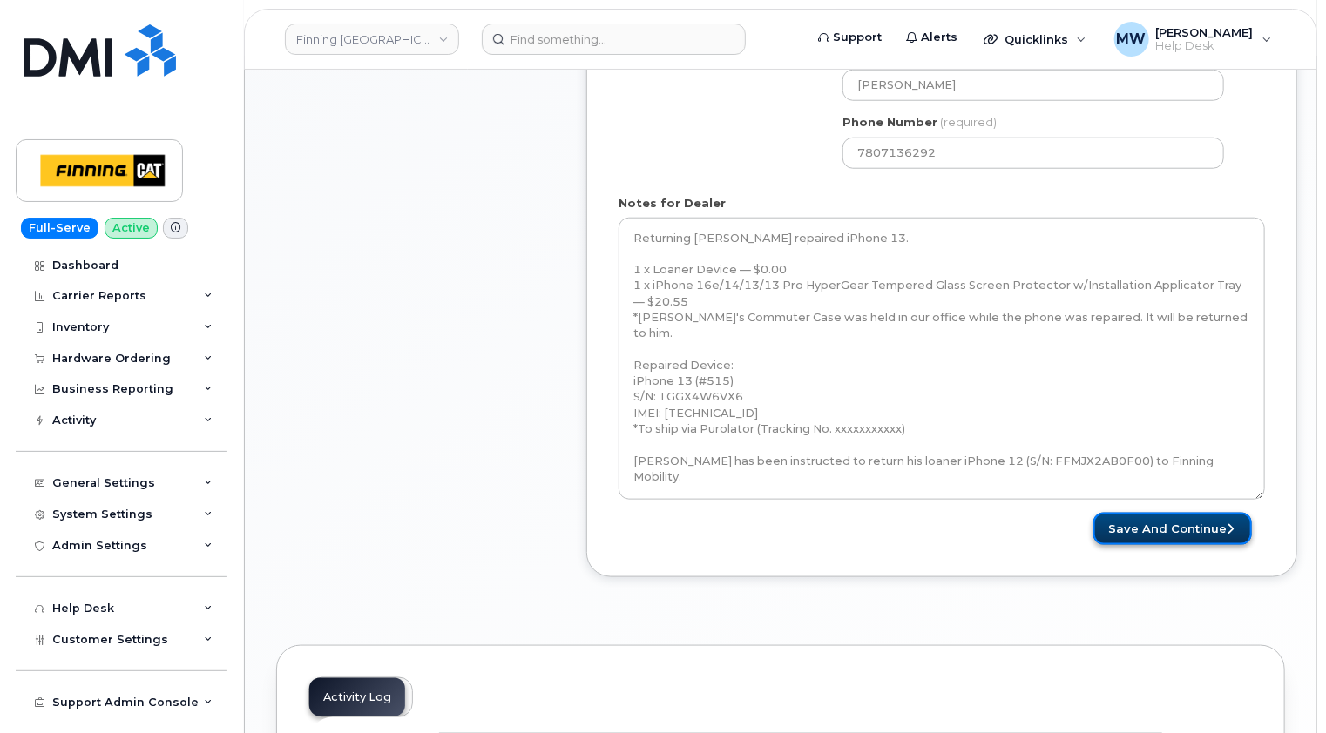
click at [1181, 523] on button "Save and Continue" at bounding box center [1172, 529] width 159 height 32
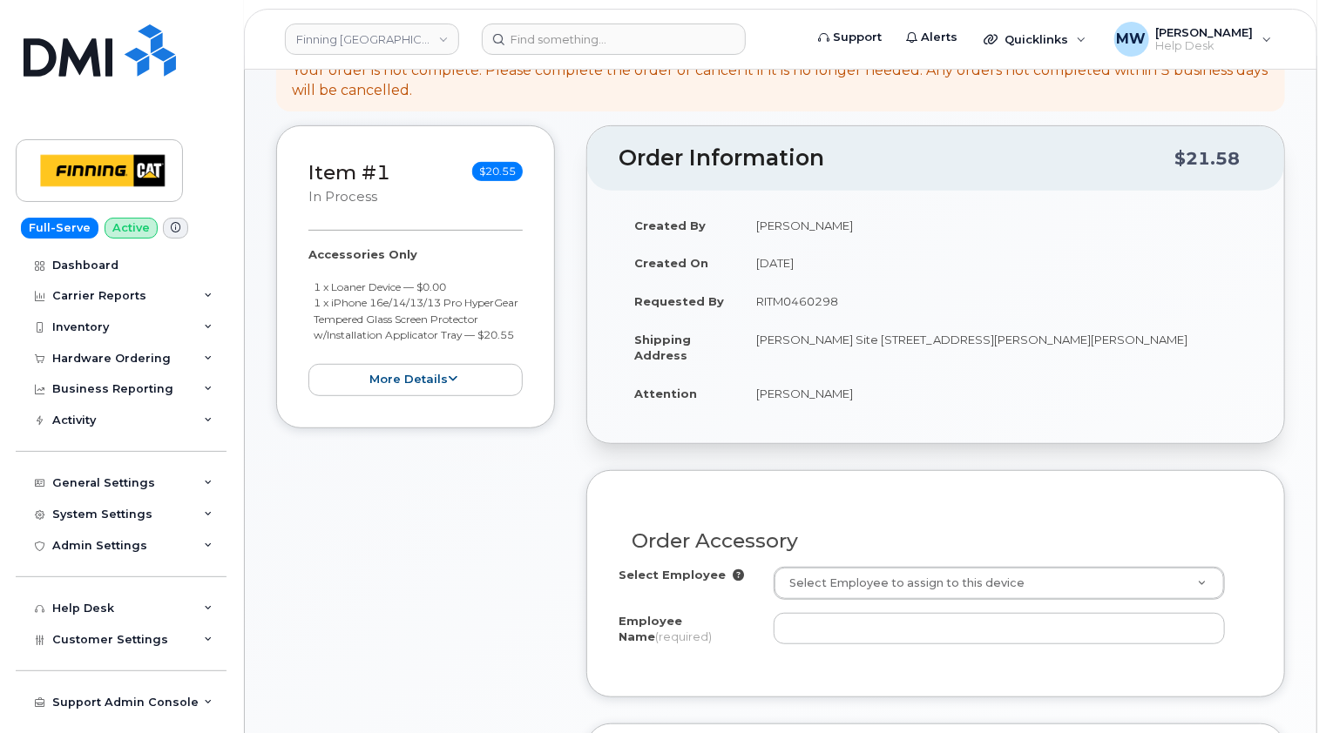
scroll to position [435, 0]
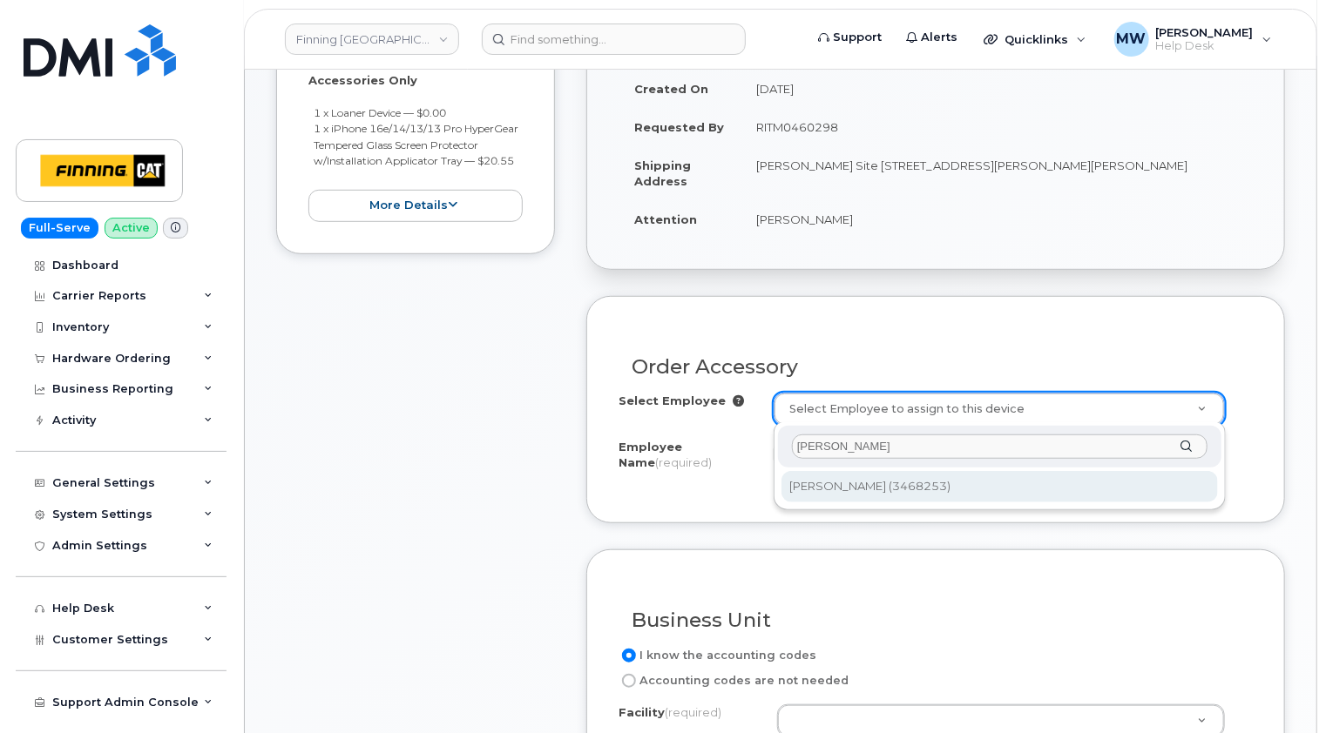
type input "ben dyksh"
type input "56502"
type input "[PERSON_NAME]"
select select "D05"
select select "CSMAAAA"
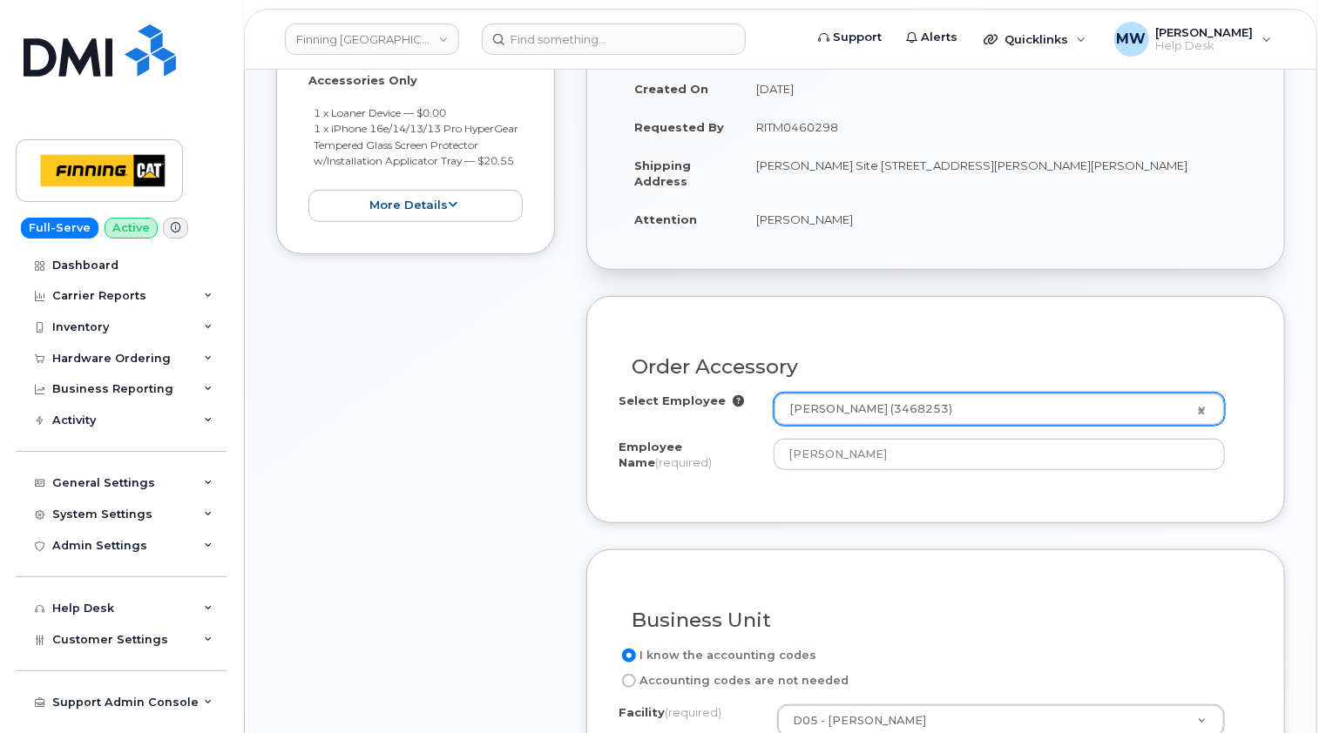
click at [497, 476] on div "Item #1 in process $20.55 Accessories Only 1 x Loaner Device — $0.00 1 x iPhone…" at bounding box center [415, 430] width 279 height 959
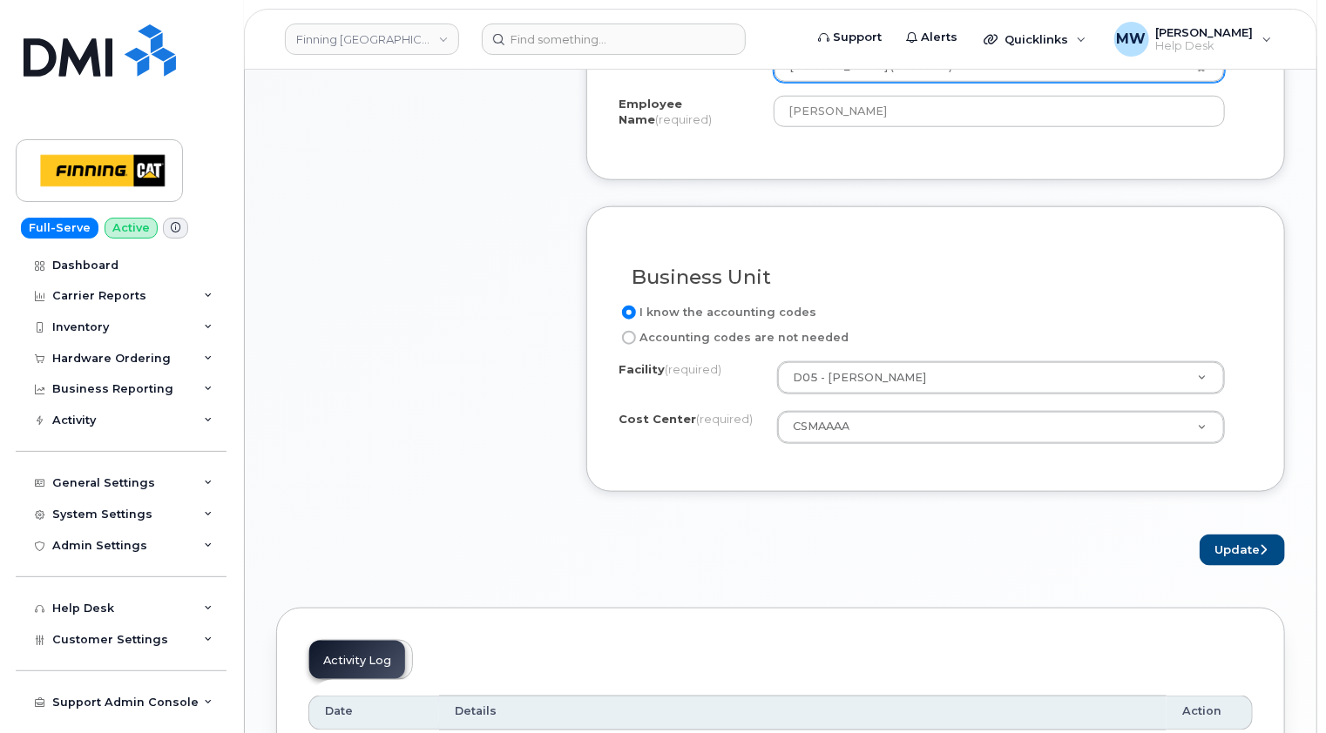
scroll to position [871, 0]
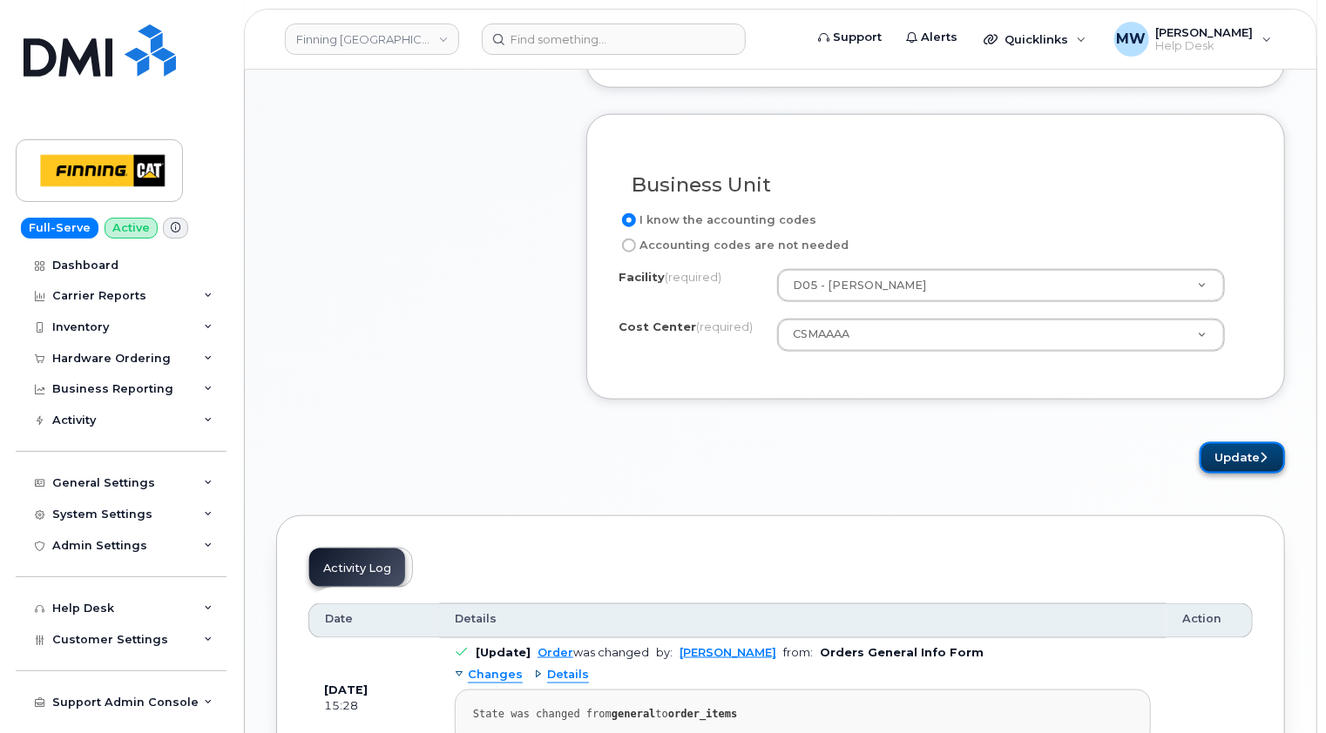
click at [1239, 461] on button "Update" at bounding box center [1241, 458] width 85 height 32
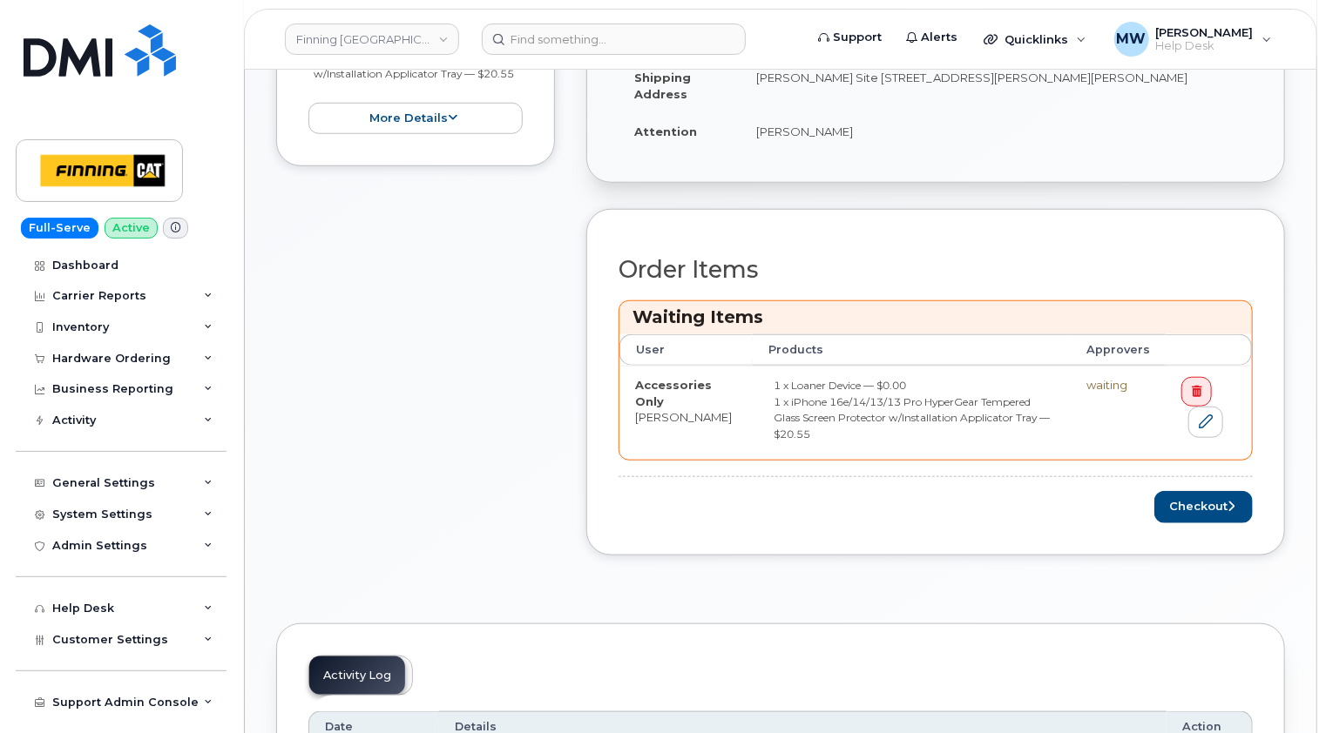
scroll to position [784, 0]
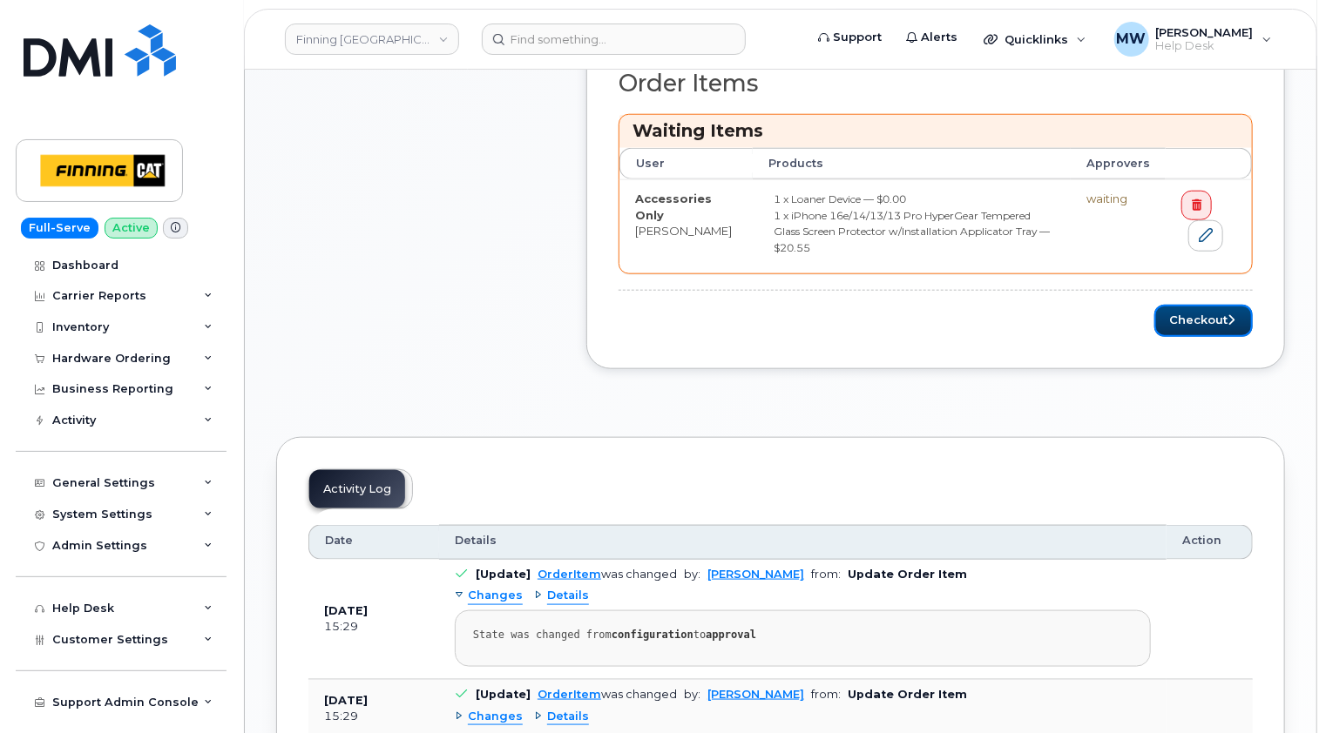
drag, startPoint x: 1198, startPoint y: 311, endPoint x: 633, endPoint y: 328, distance: 565.5
click at [1196, 310] on button "Checkout" at bounding box center [1203, 321] width 98 height 32
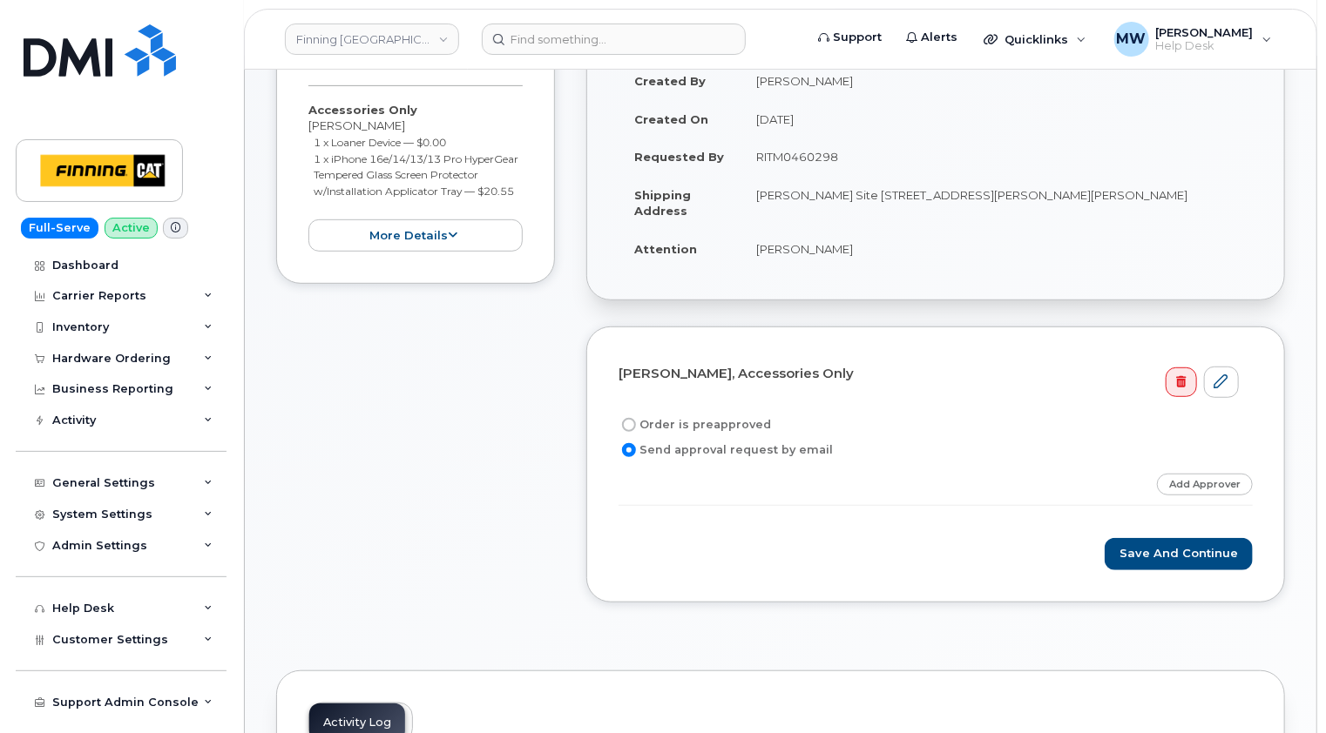
scroll to position [435, 0]
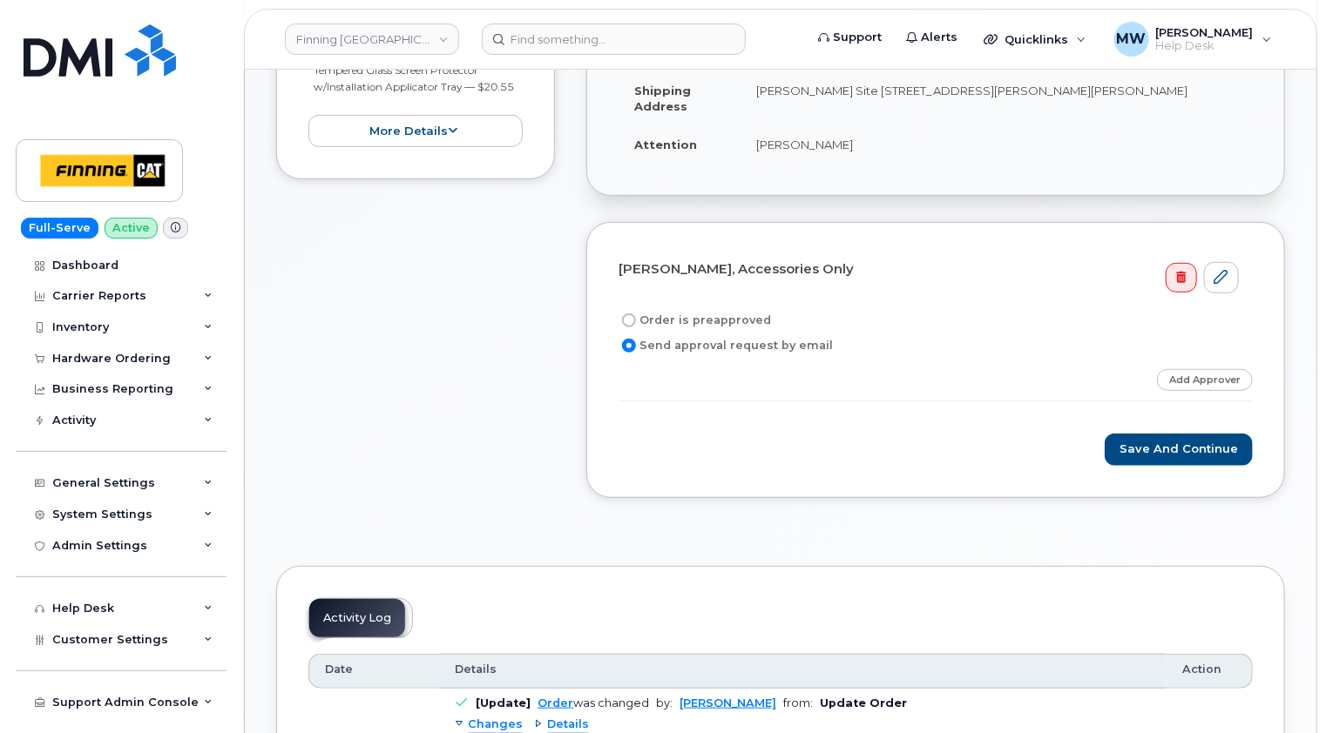
click at [705, 320] on label "Order is preapproved" at bounding box center [694, 320] width 152 height 21
click at [636, 320] on input "Order is preapproved" at bounding box center [629, 321] width 14 height 14
radio input "true"
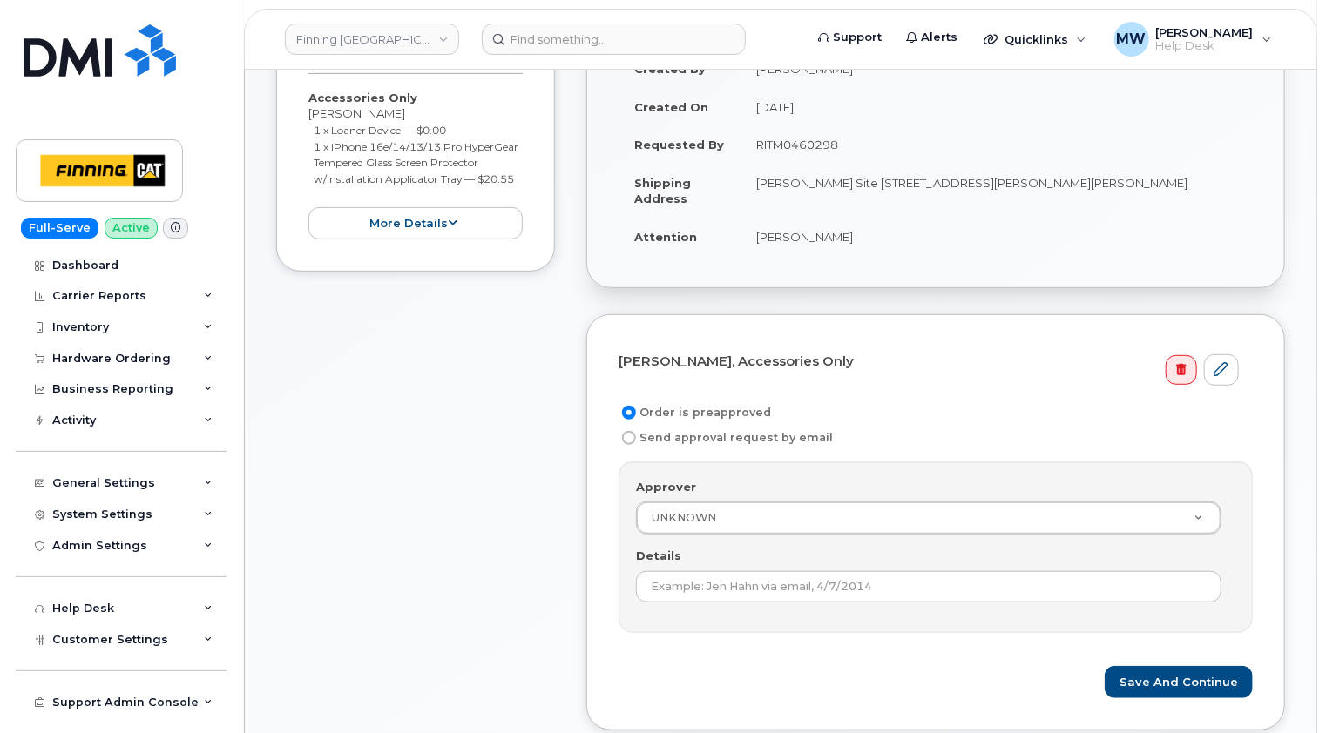
scroll to position [261, 0]
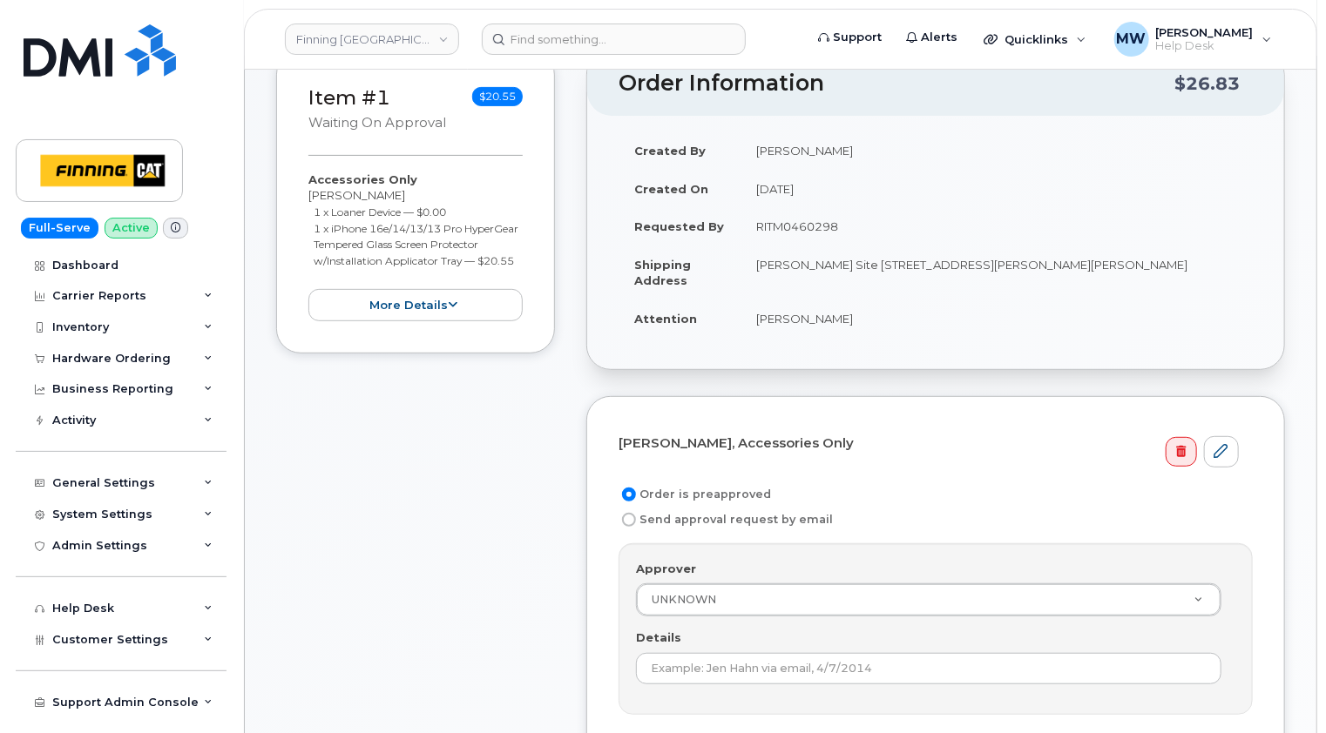
click at [814, 229] on td "RITM0460298" at bounding box center [996, 226] width 512 height 38
copy td "RITM0460298"
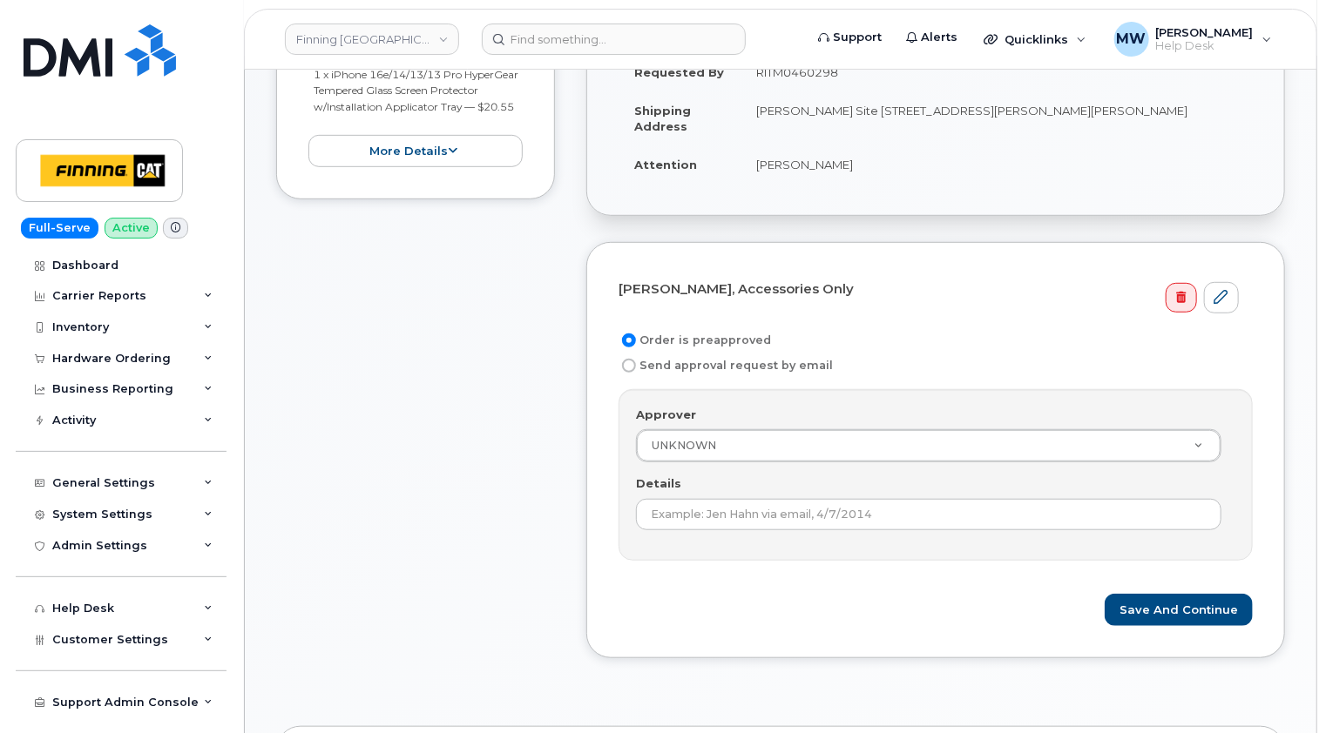
scroll to position [523, 0]
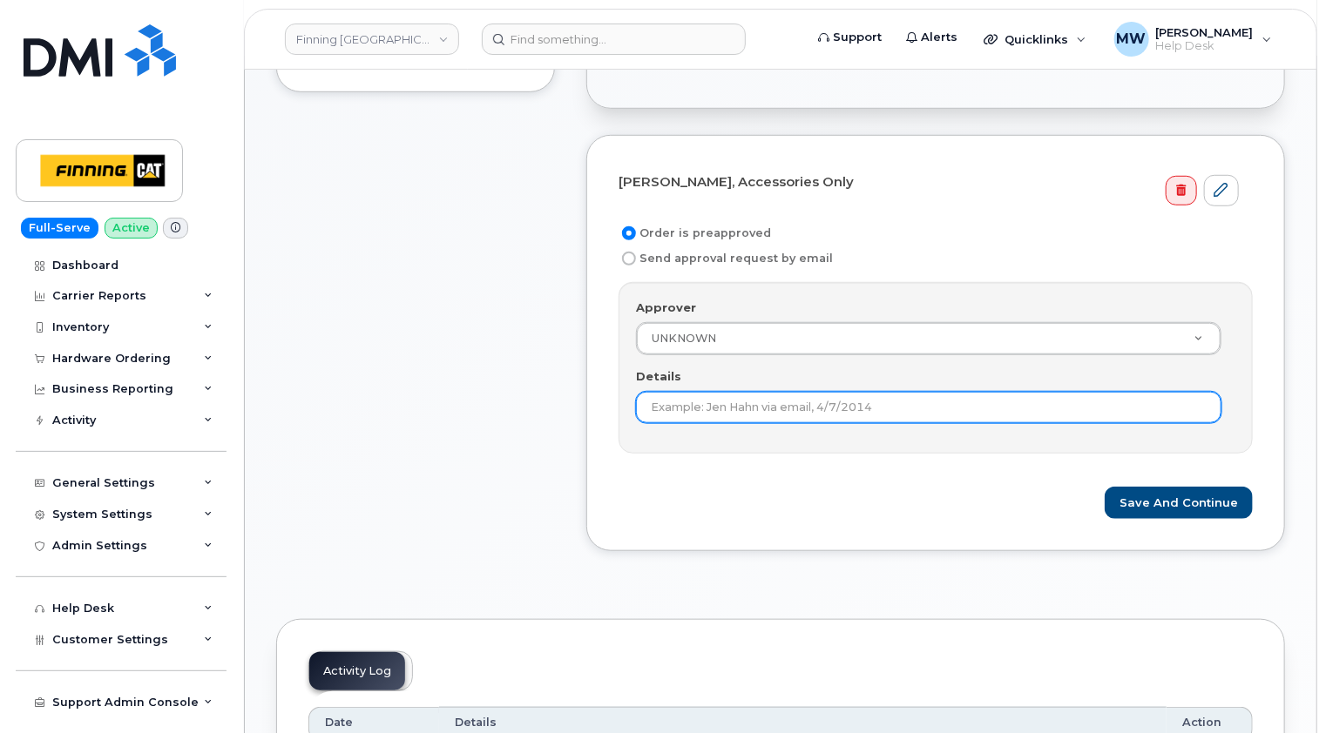
click at [772, 399] on input "Details" at bounding box center [928, 407] width 585 height 31
paste input "RITM0460298"
type input "RITM0460298"
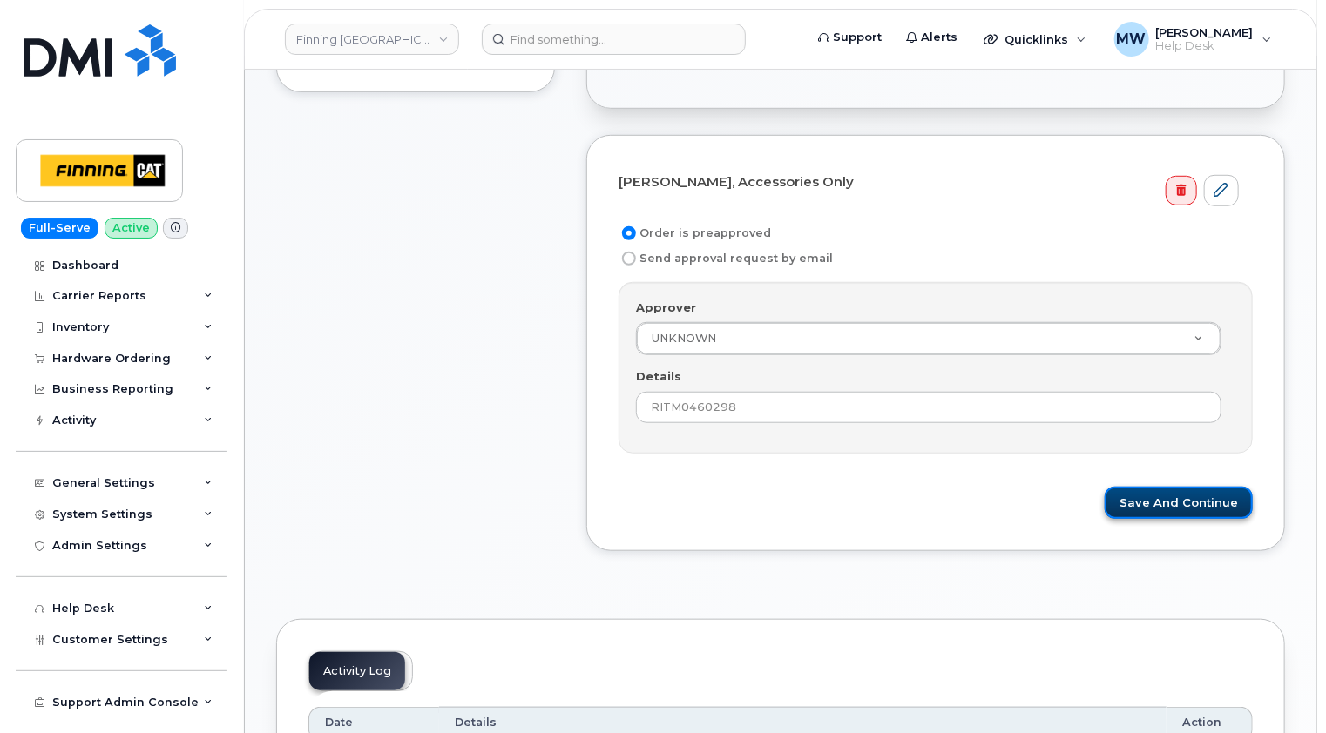
click at [1188, 508] on button "Save and Continue" at bounding box center [1178, 503] width 148 height 32
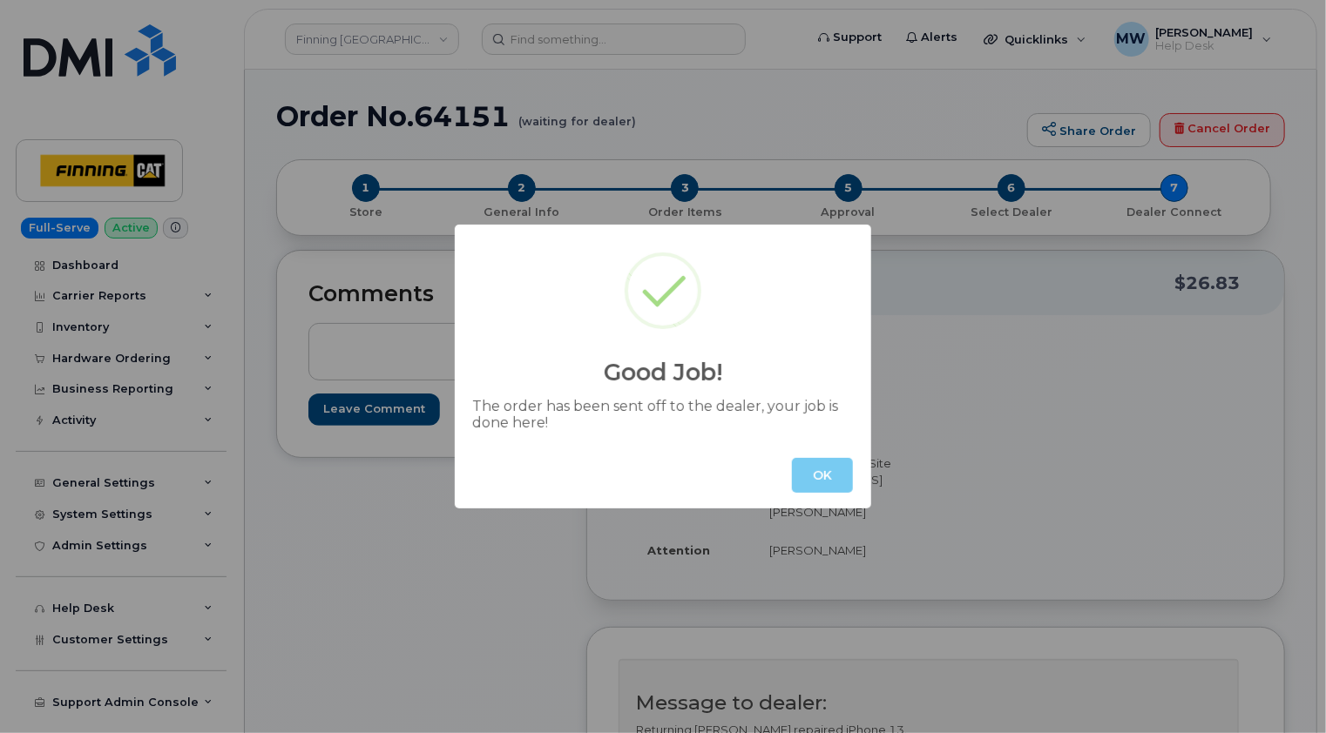
click at [813, 467] on button "OK" at bounding box center [822, 475] width 61 height 35
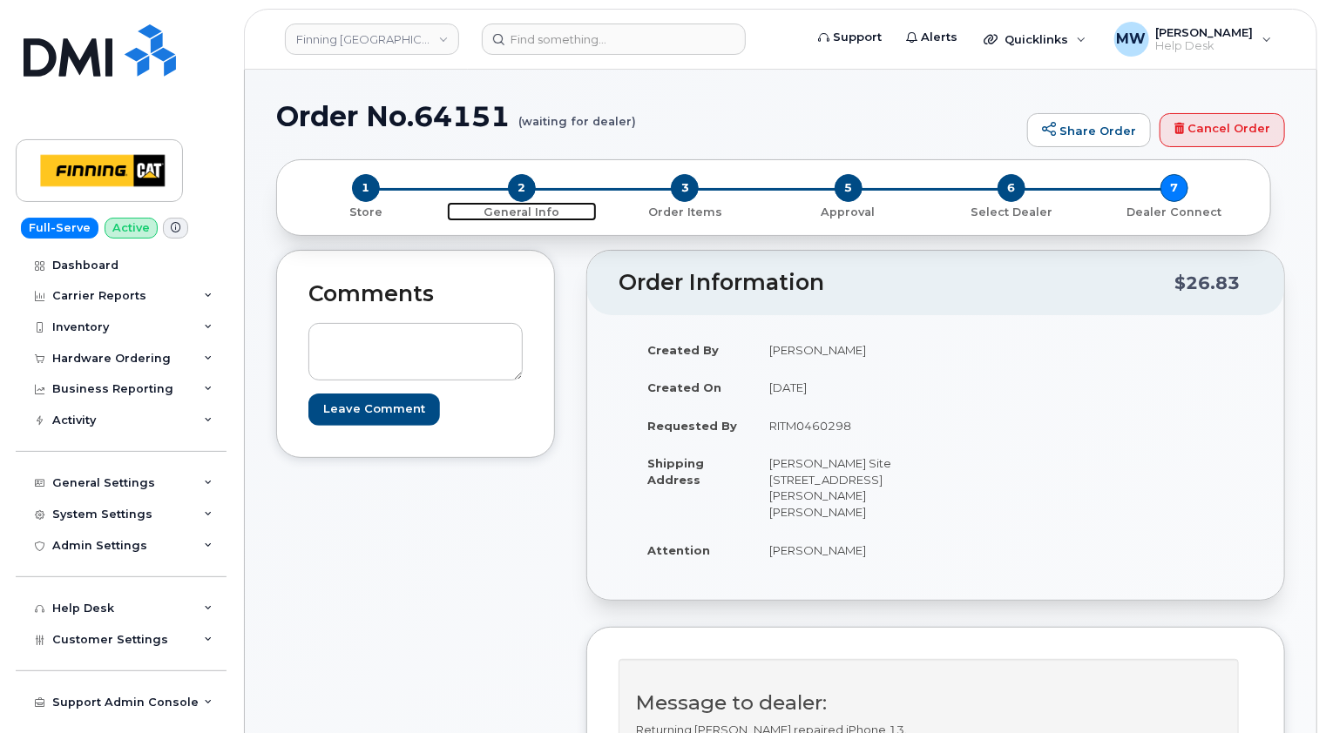
click at [526, 187] on span "2" at bounding box center [522, 188] width 28 height 28
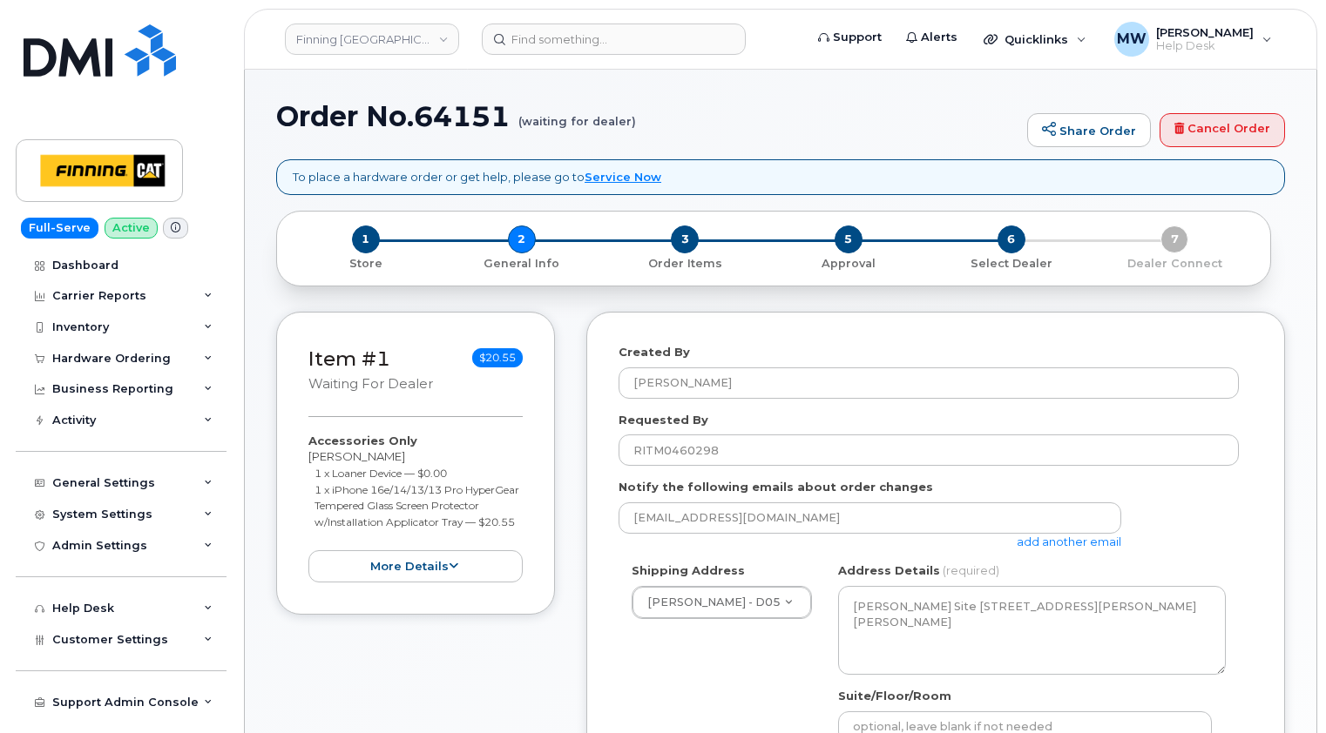
select select
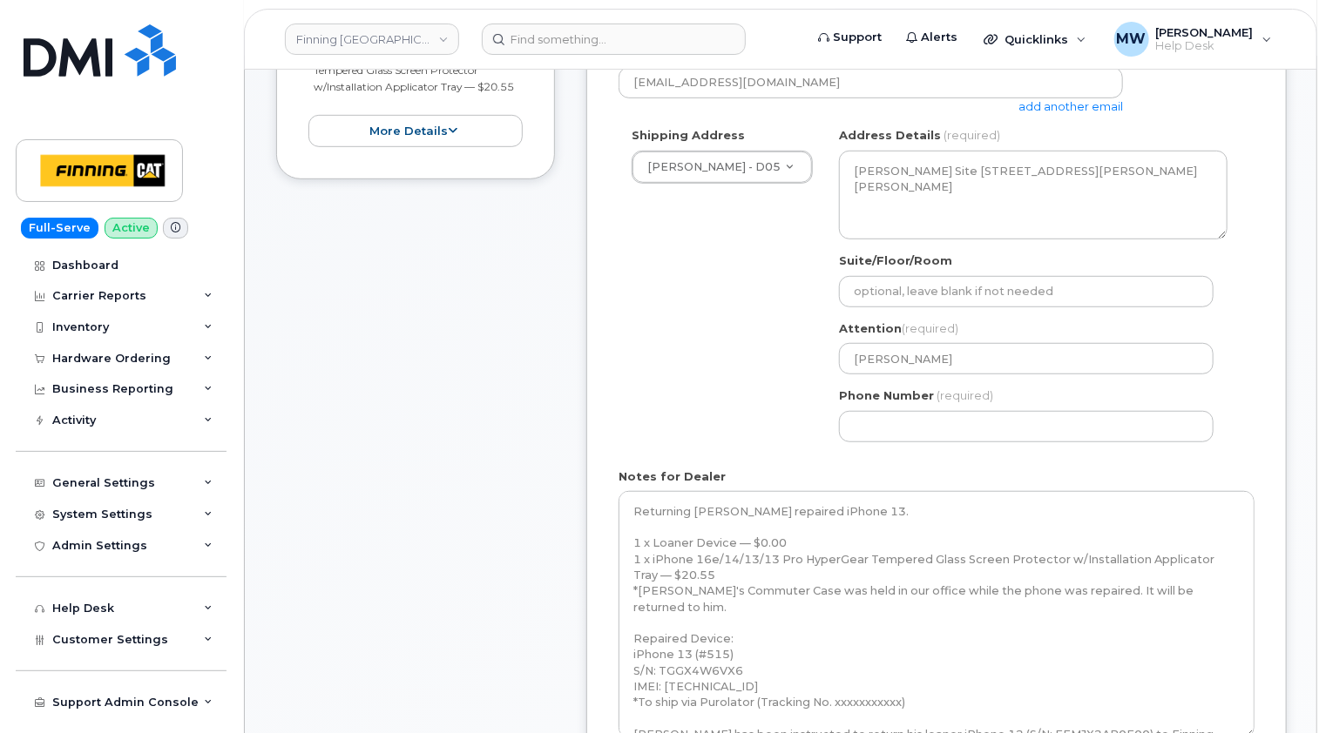
drag, startPoint x: 1249, startPoint y: 543, endPoint x: 1251, endPoint y: 735, distance: 191.6
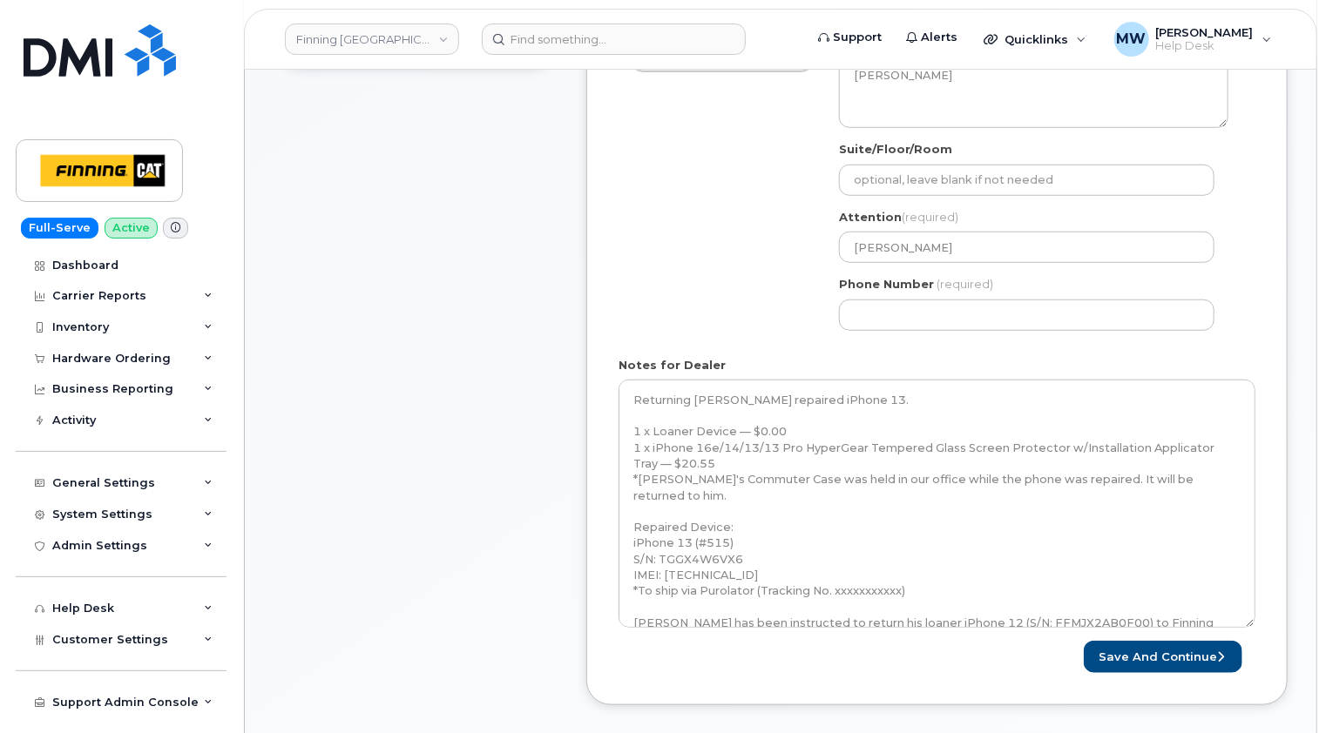
scroll to position [697, 0]
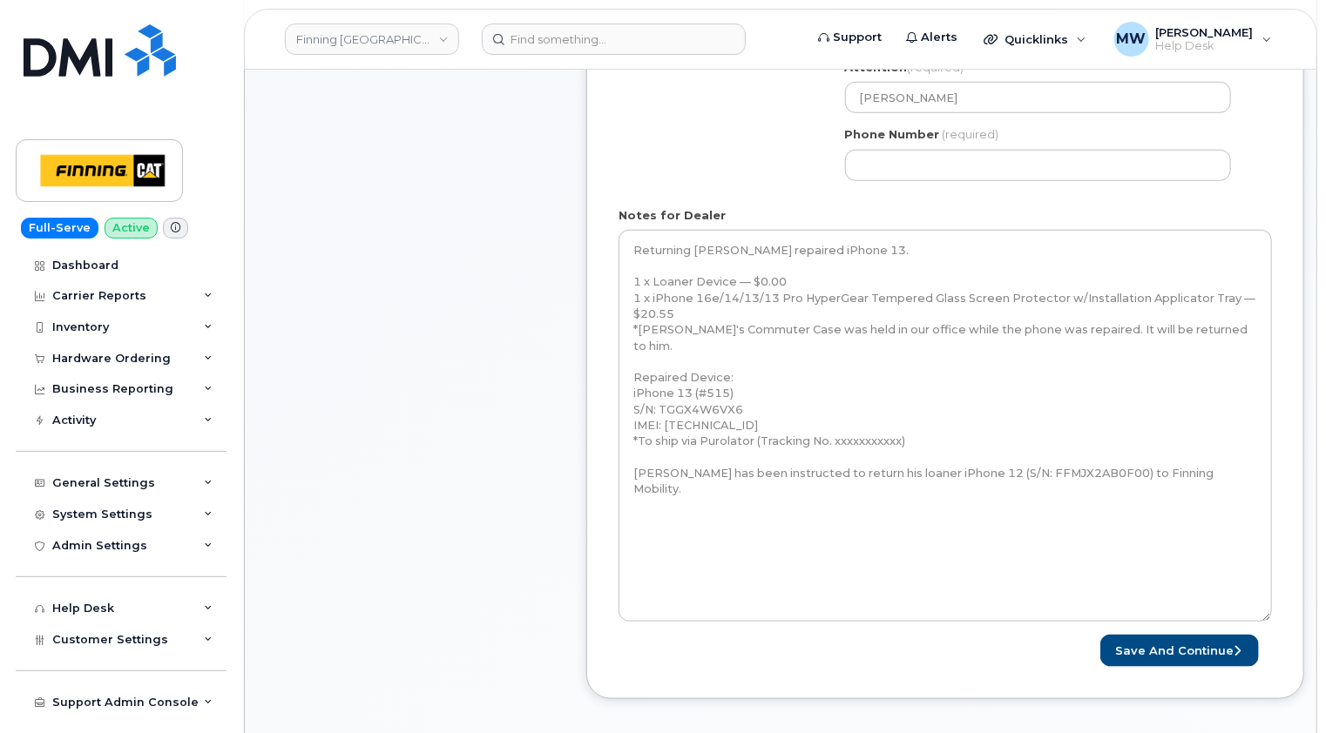
drag, startPoint x: 1247, startPoint y: 476, endPoint x: 1265, endPoint y: 618, distance: 143.9
click at [1265, 618] on textarea "Returning Ben Dykshoorn's repaired iPhone 13. 1 x Loaner Device — $0.00 1 x iPh…" at bounding box center [944, 426] width 653 height 392
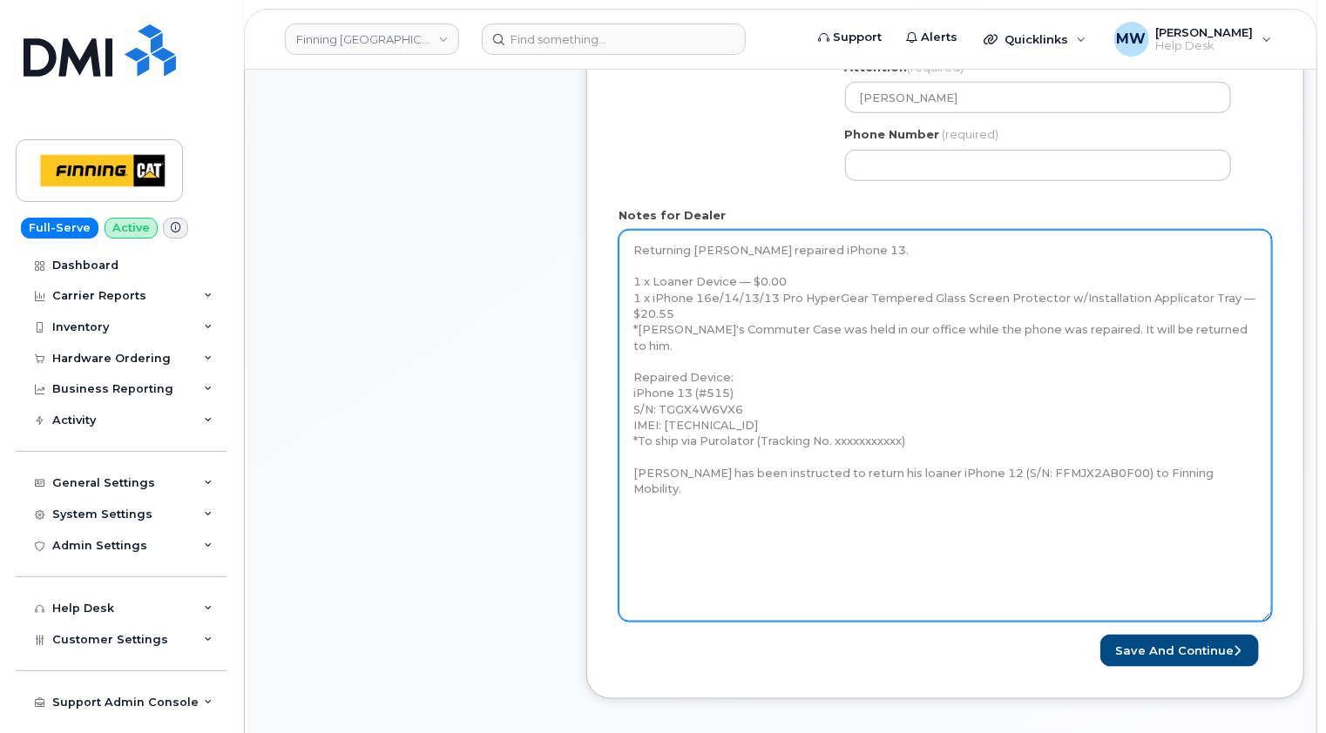
click at [708, 484] on textarea "Returning Ben Dykshoorn's repaired iPhone 13. 1 x Loaner Device — $0.00 1 x iPh…" at bounding box center [944, 426] width 653 height 392
click at [631, 244] on textarea "Returning Ben Dykshoorn's repaired iPhone 13. 1 x Loaner Device — $0.00 1 x iPh…" at bounding box center [944, 426] width 653 height 392
click at [640, 243] on textarea "Returning Ben Dykshoorn's repaired iPhone 13. 1 x Loaner Device — $0.00 1 x iPh…" at bounding box center [944, 426] width 653 height 392
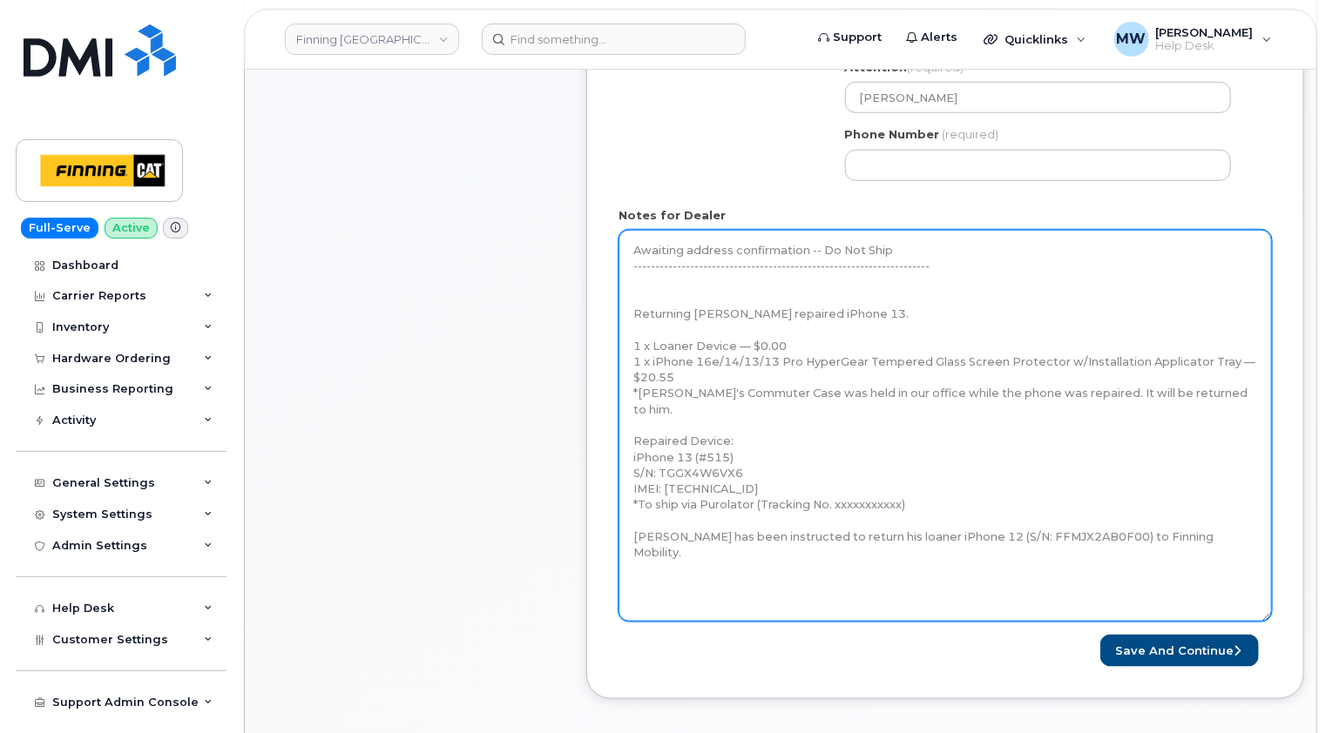
click at [634, 309] on textarea "Returning Ben Dykshoorn's repaired iPhone 13. 1 x Loaner Device — $0.00 1 x iPh…" at bounding box center [944, 426] width 653 height 392
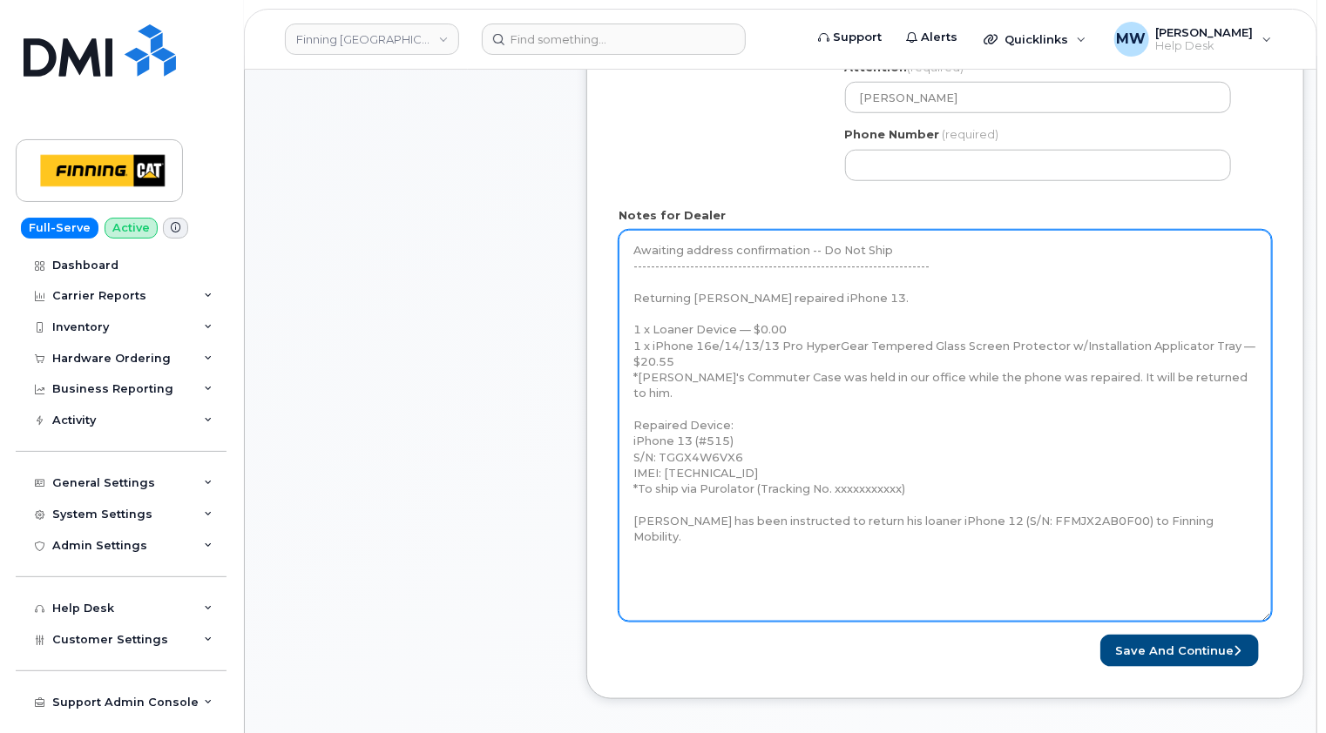
click at [1190, 503] on textarea "Returning Ben Dykshoorn's repaired iPhone 13. 1 x Loaner Device — $0.00 1 x iPh…" at bounding box center [944, 426] width 653 height 392
type textarea "Awaiting address confirmation -- Do Not Ship ----------------------------------…"
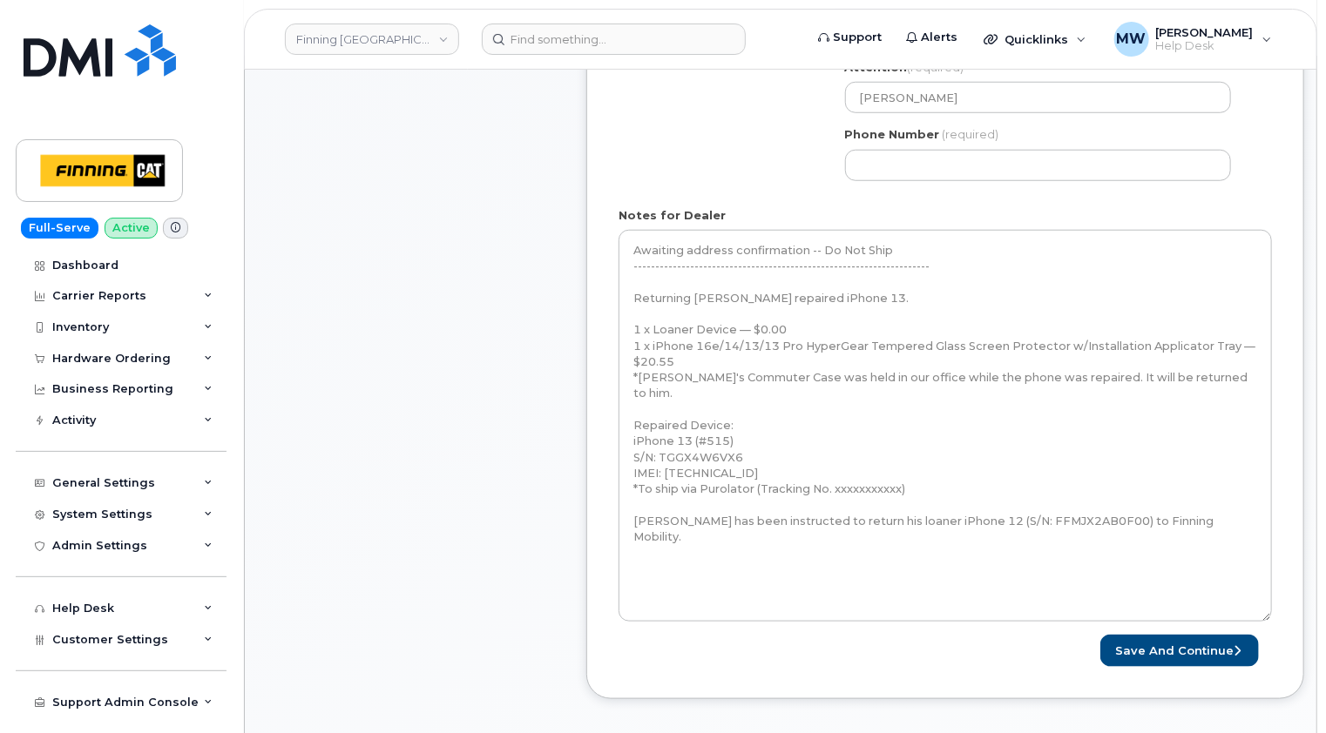
drag, startPoint x: 512, startPoint y: 248, endPoint x: 530, endPoint y: 245, distance: 17.8
click at [512, 248] on div "Item #1 waiting for dealer $20.55 Accessories Only Ben Dykshoorn 1 x Loaner Dev…" at bounding box center [415, 170] width 279 height 1110
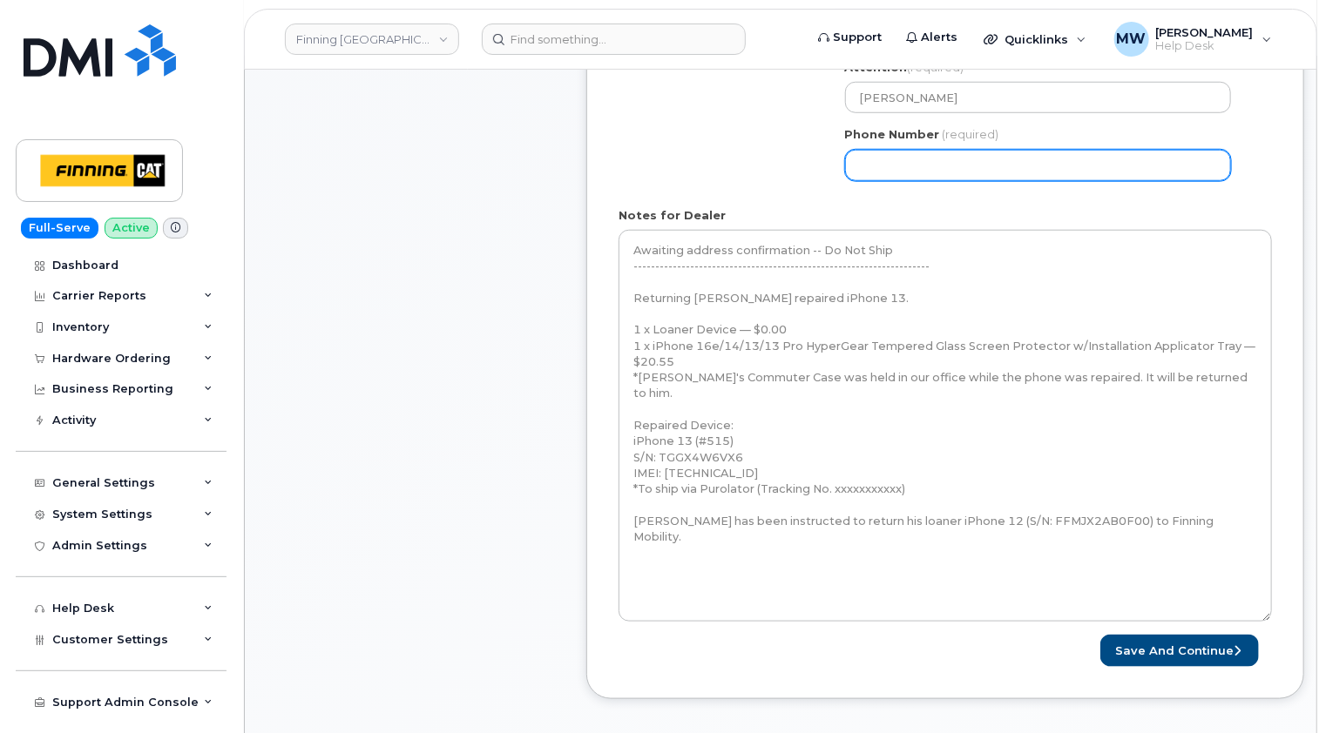
click at [915, 161] on input "Phone Number" at bounding box center [1038, 165] width 386 height 31
paste input "7807136292"
select select
type input "7807136292"
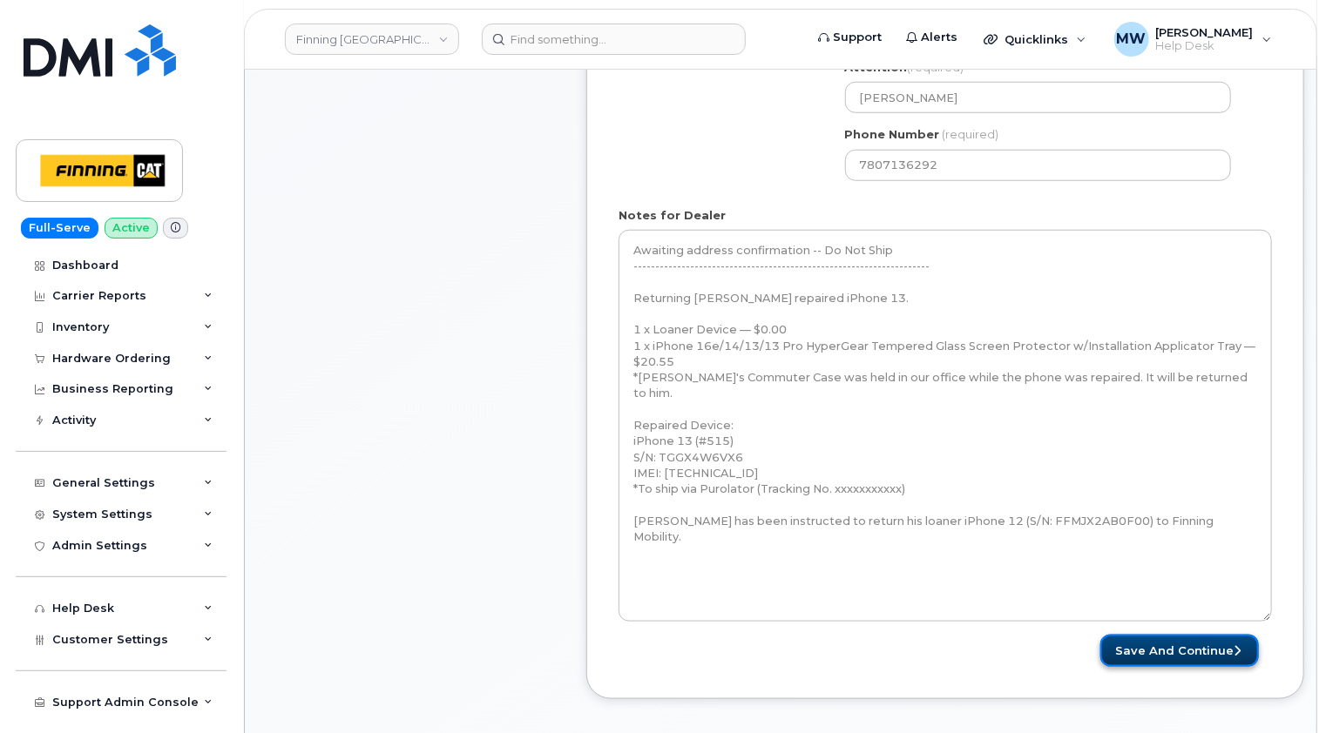
click at [1202, 649] on button "Save and Continue" at bounding box center [1179, 651] width 159 height 32
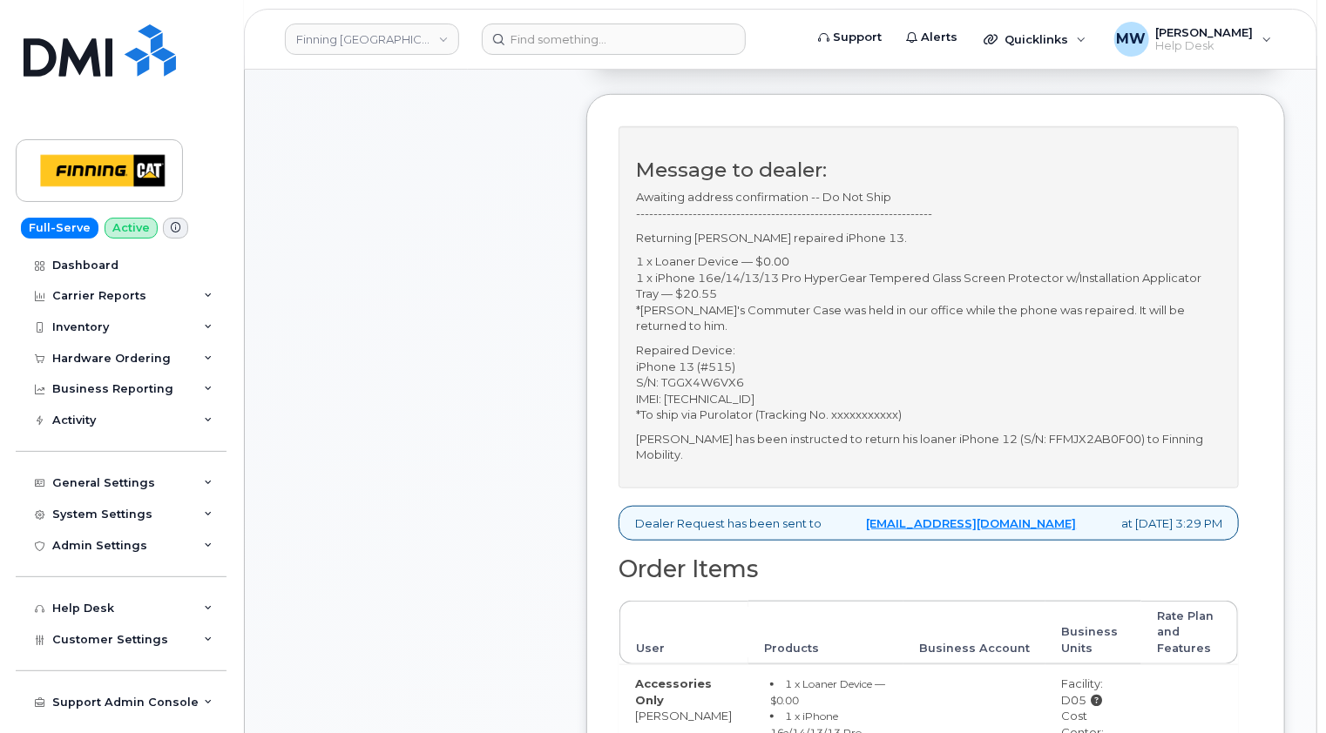
scroll to position [435, 0]
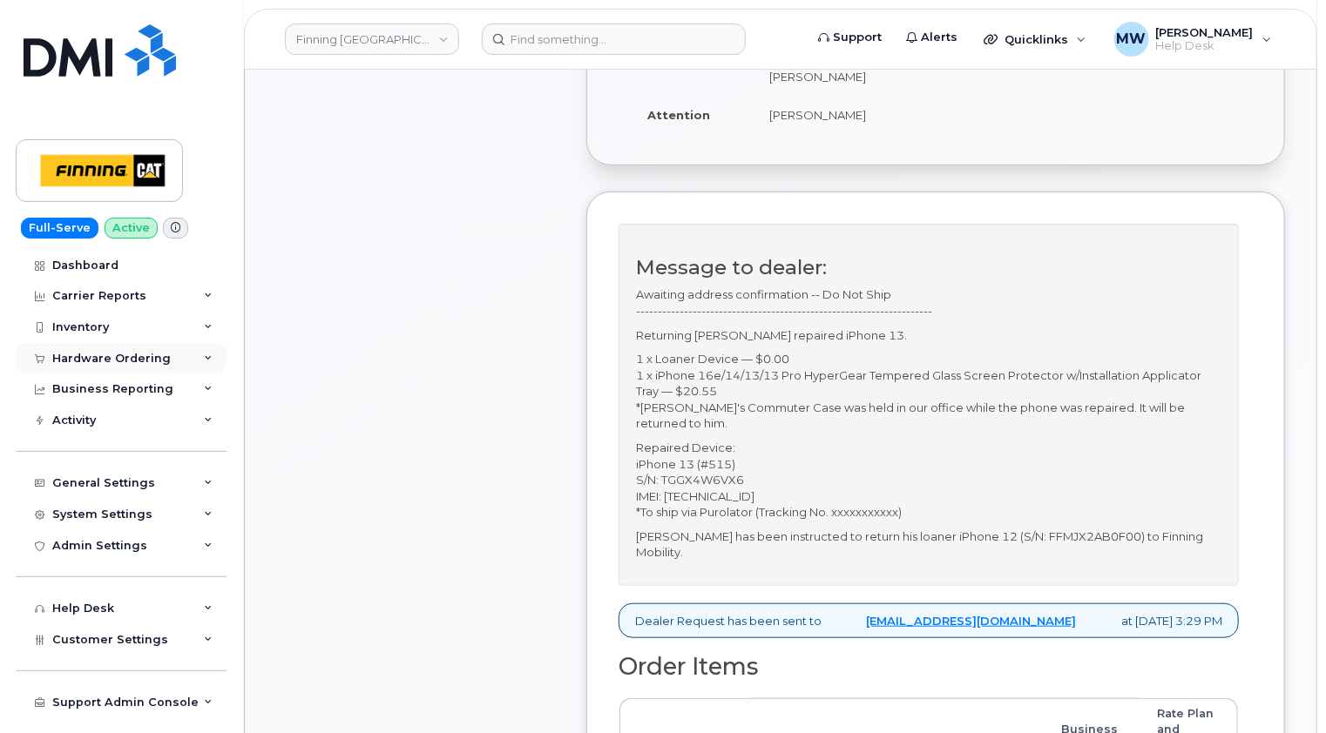
click at [118, 347] on div "Hardware Ordering" at bounding box center [121, 358] width 211 height 31
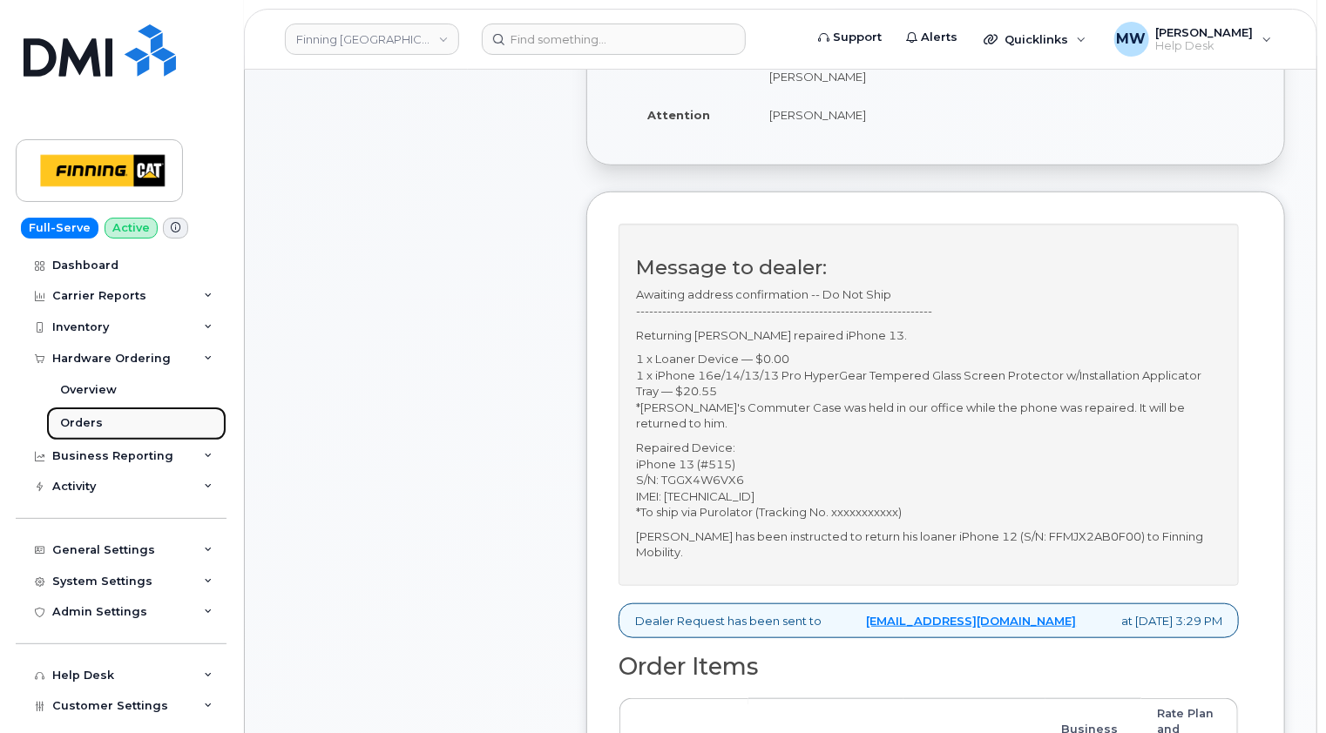
click at [75, 420] on div "Orders" at bounding box center [81, 423] width 43 height 16
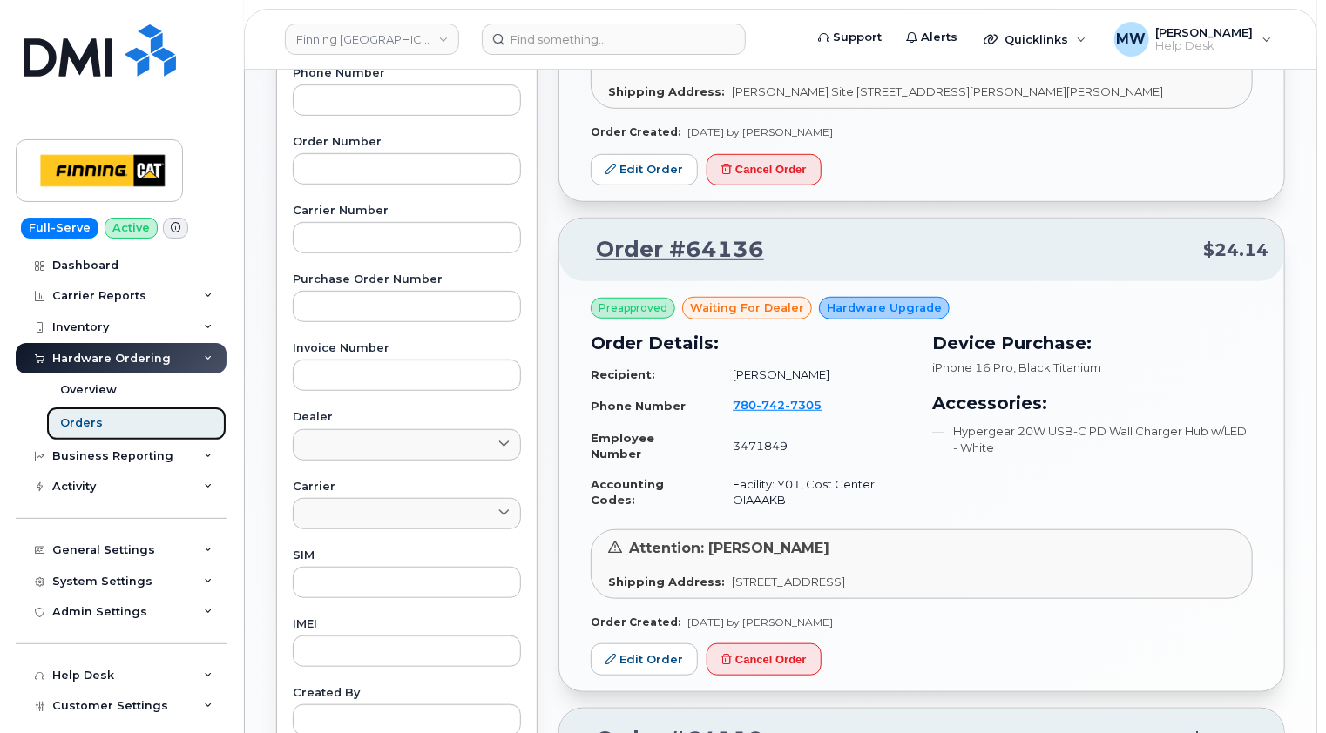
scroll to position [523, 0]
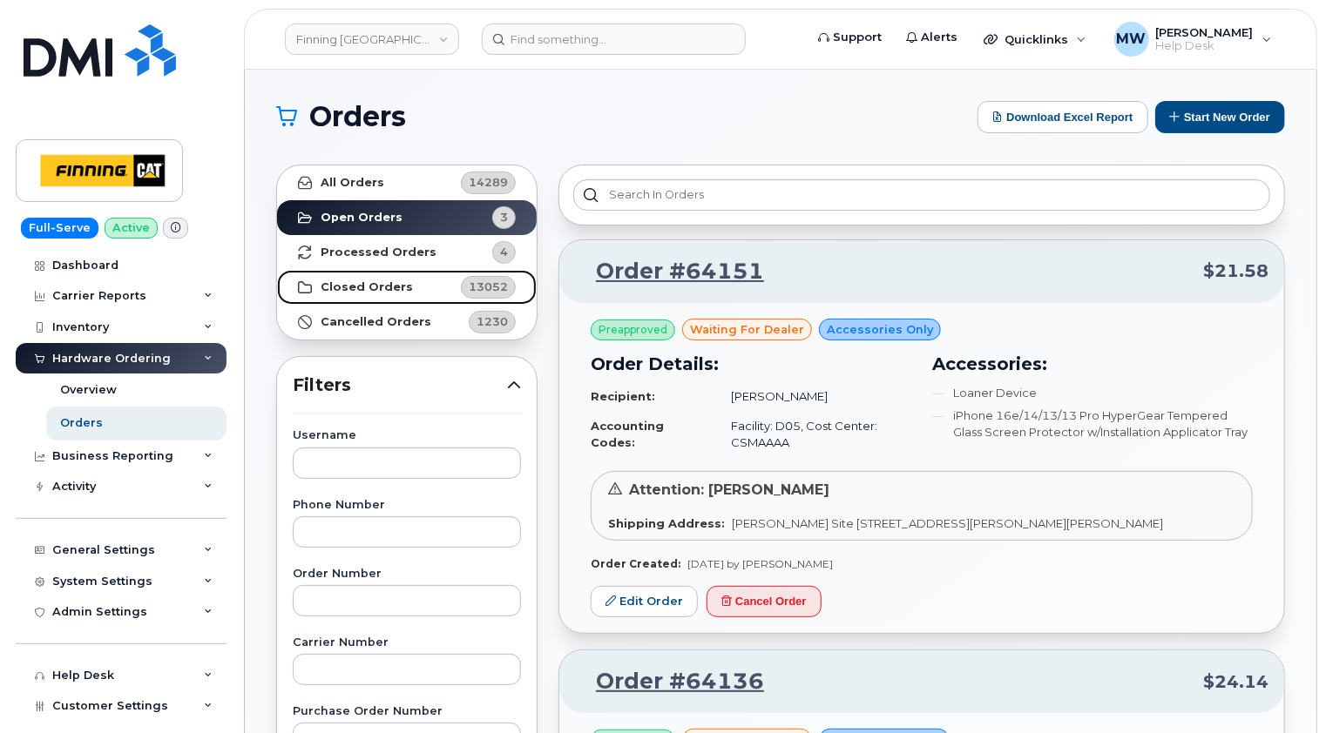
click at [369, 282] on strong "Closed Orders" at bounding box center [366, 287] width 92 height 14
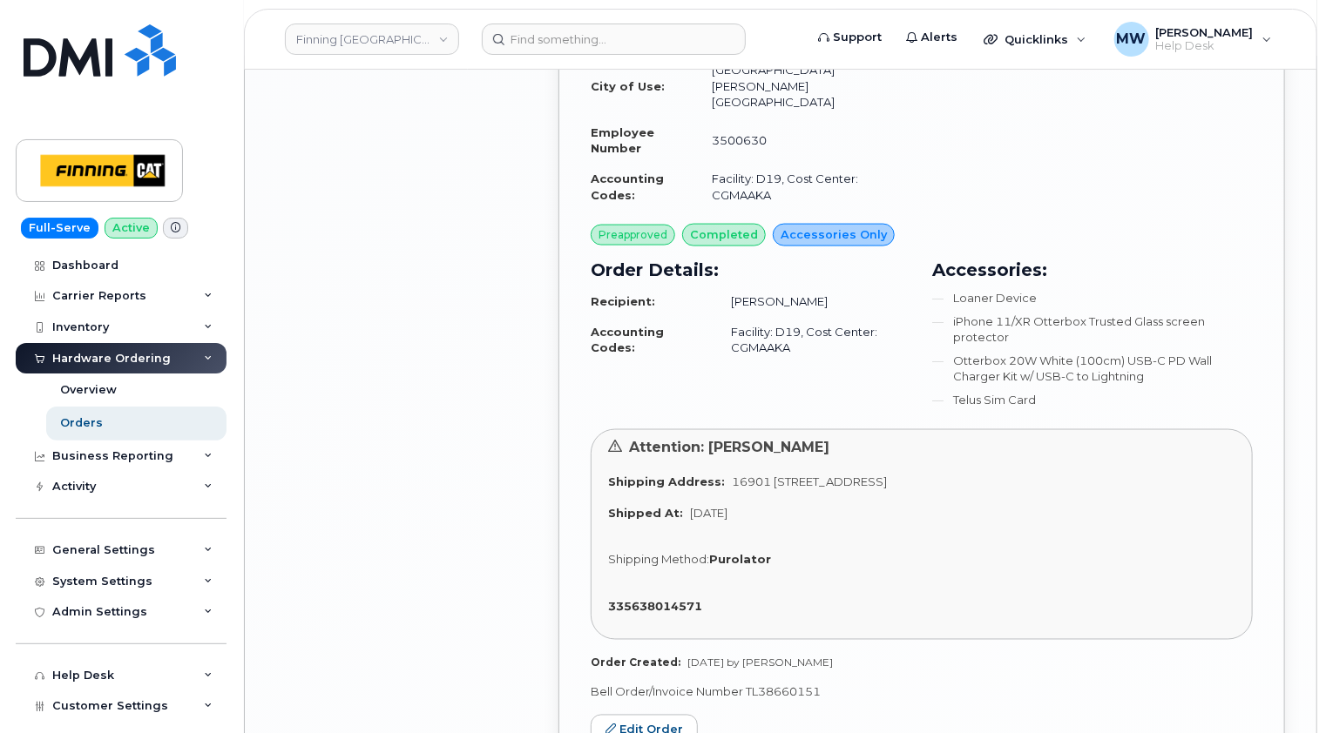
scroll to position [4354, 0]
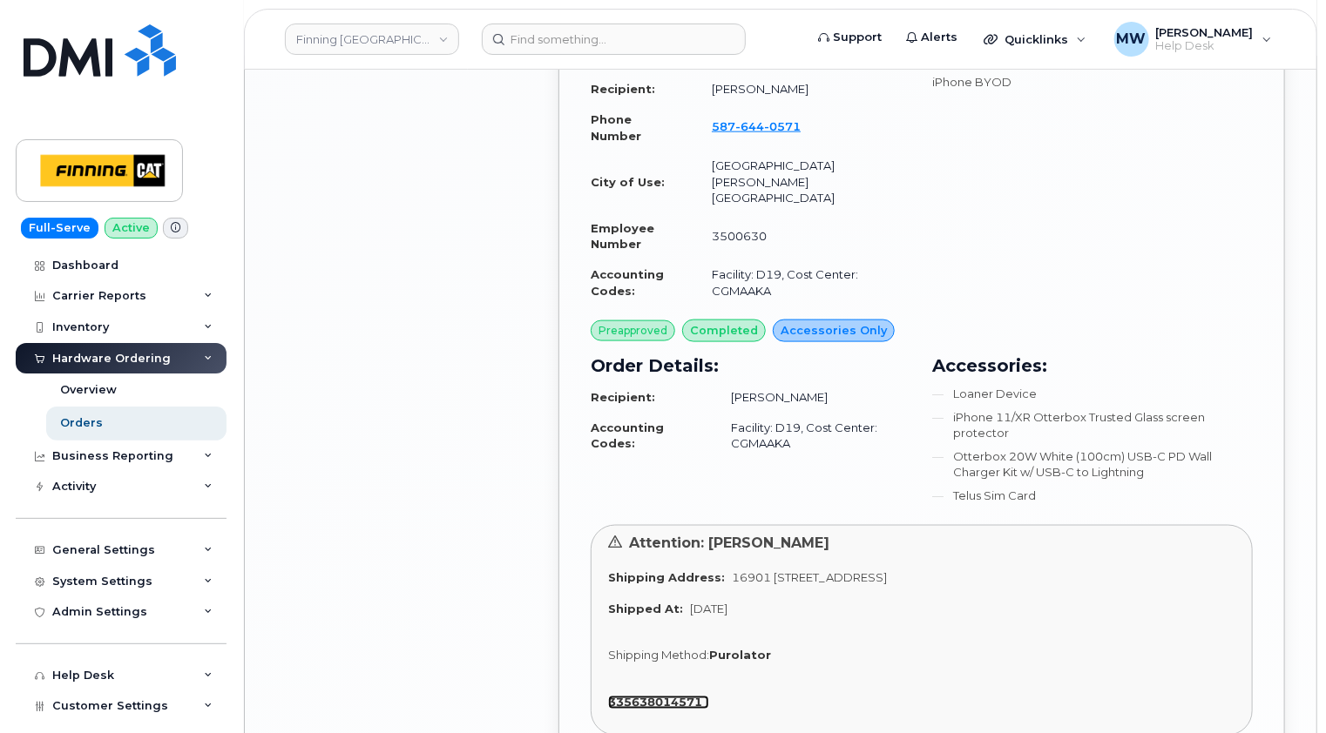
click at [664, 696] on strong "335638014571" at bounding box center [655, 703] width 94 height 14
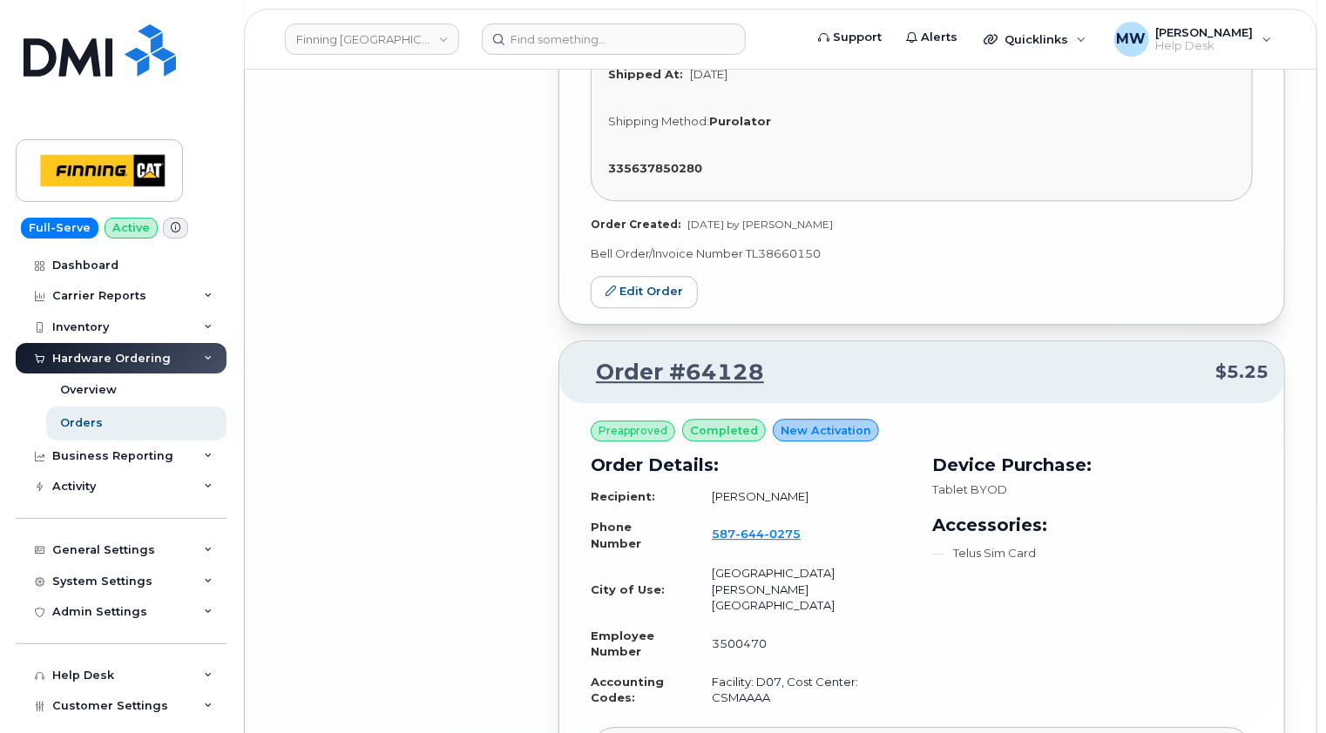
scroll to position [5791, 0]
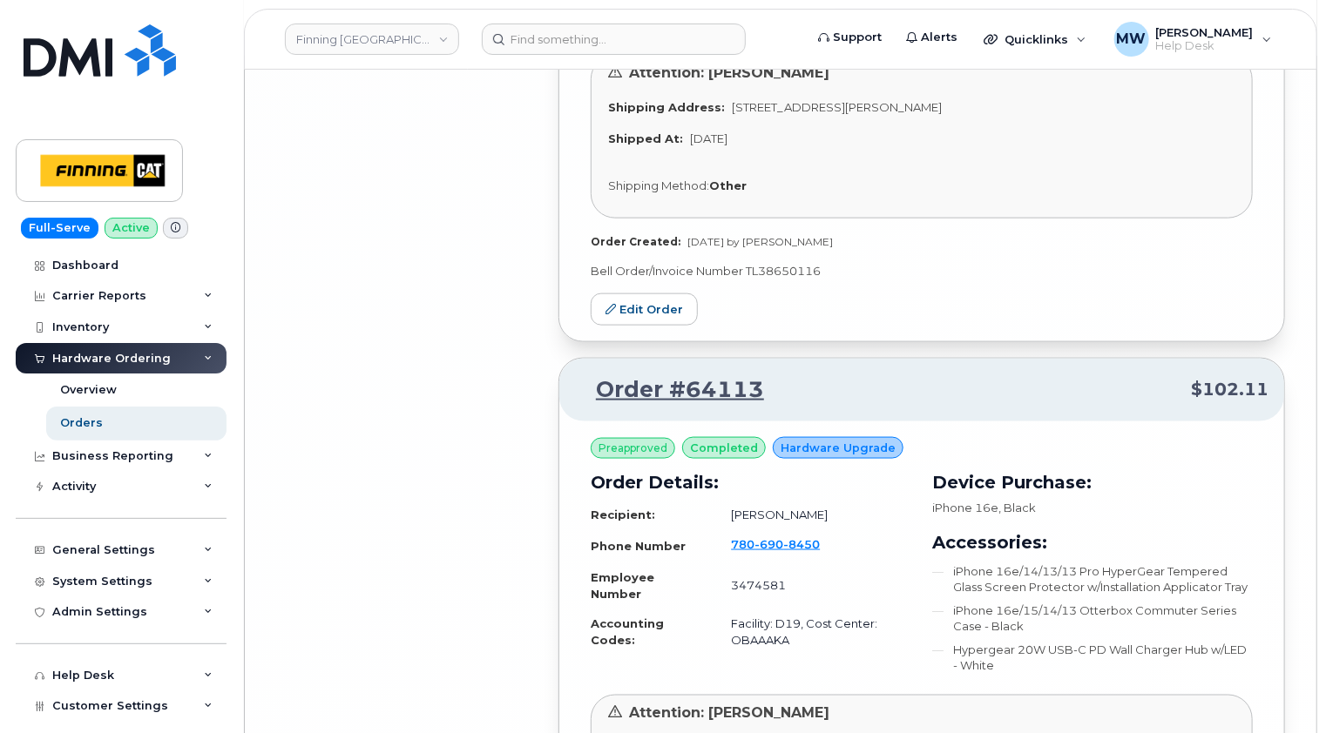
scroll to position [11002, 0]
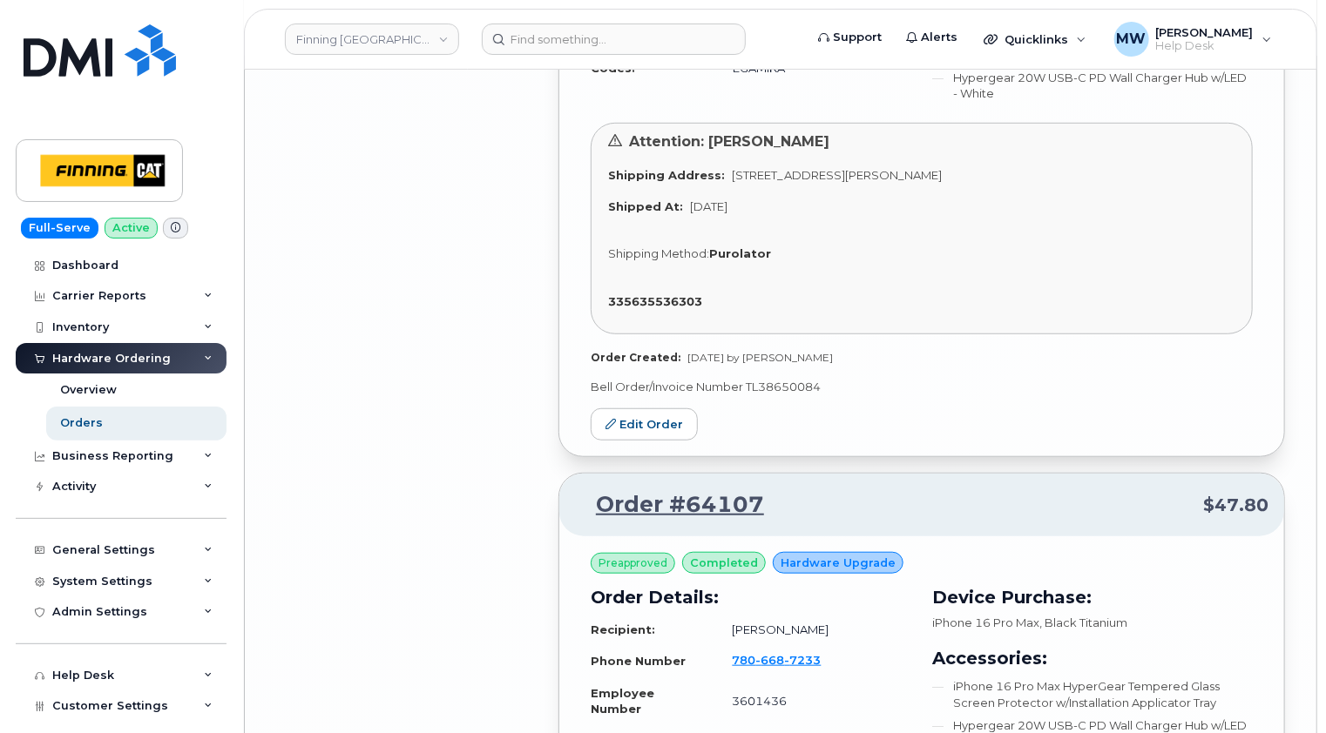
scroll to position [13702, 0]
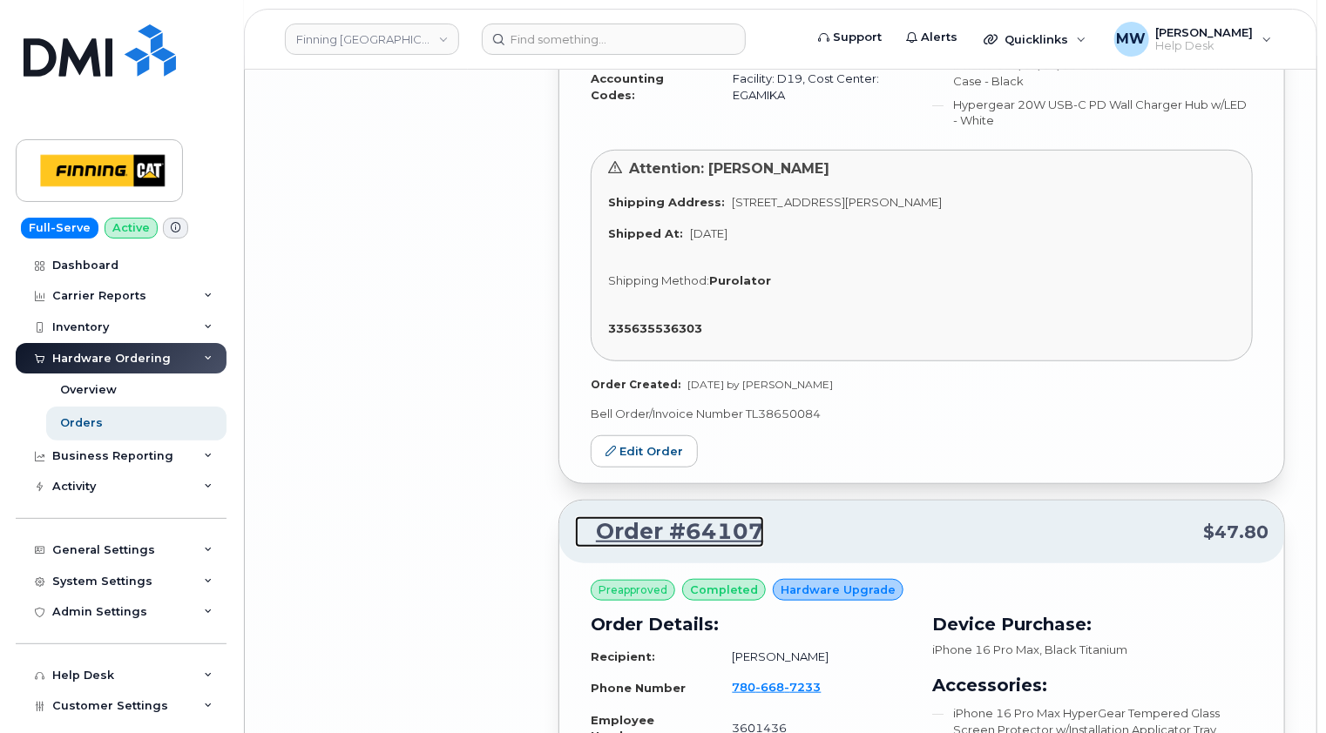
click at [693, 516] on link "Order #64107" at bounding box center [669, 531] width 189 height 31
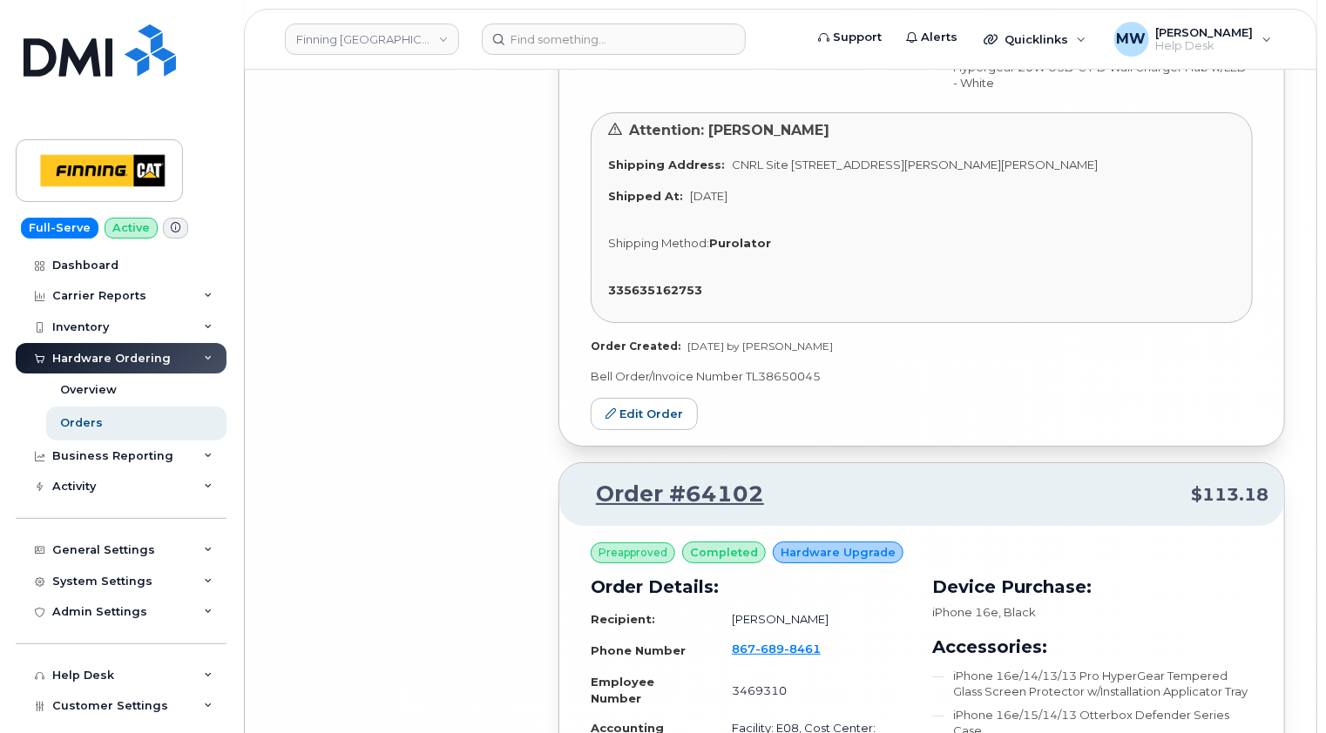
scroll to position [16600, 0]
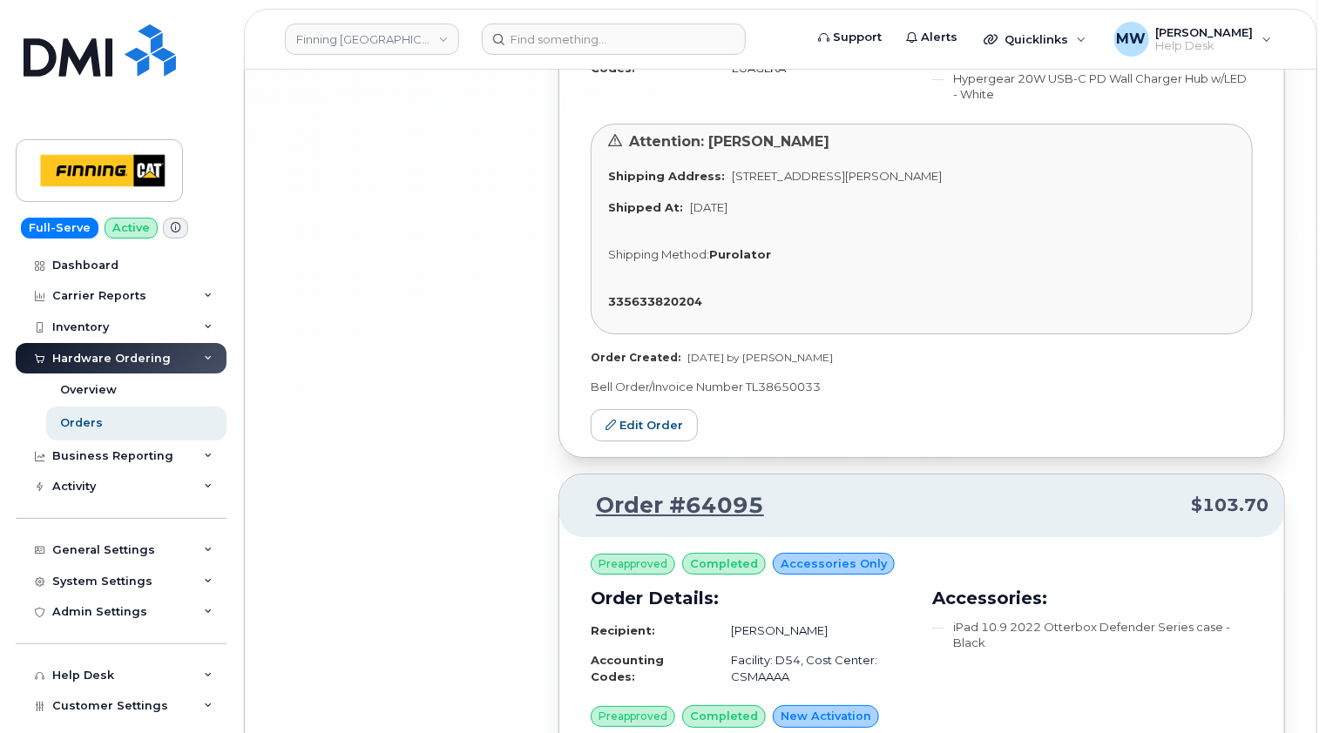
scroll to position [19561, 0]
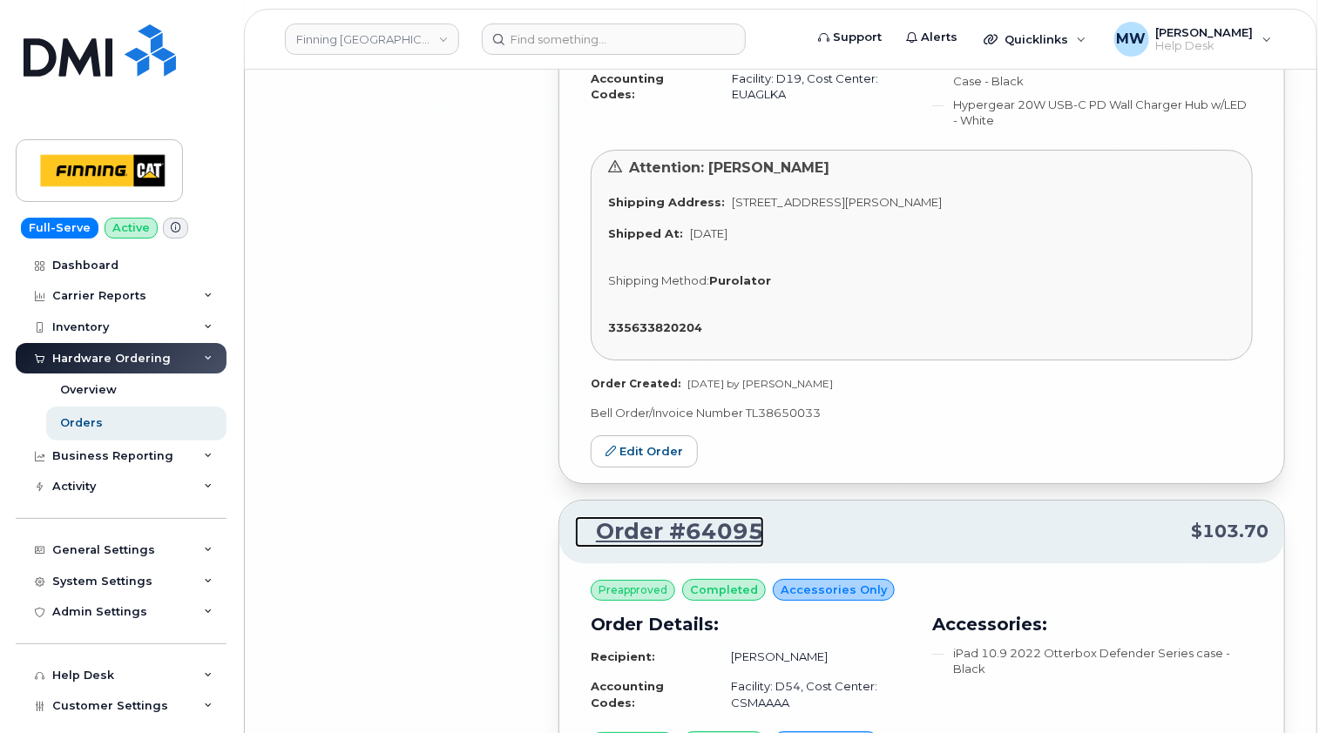
click at [707, 516] on link "Order #64095" at bounding box center [669, 531] width 189 height 31
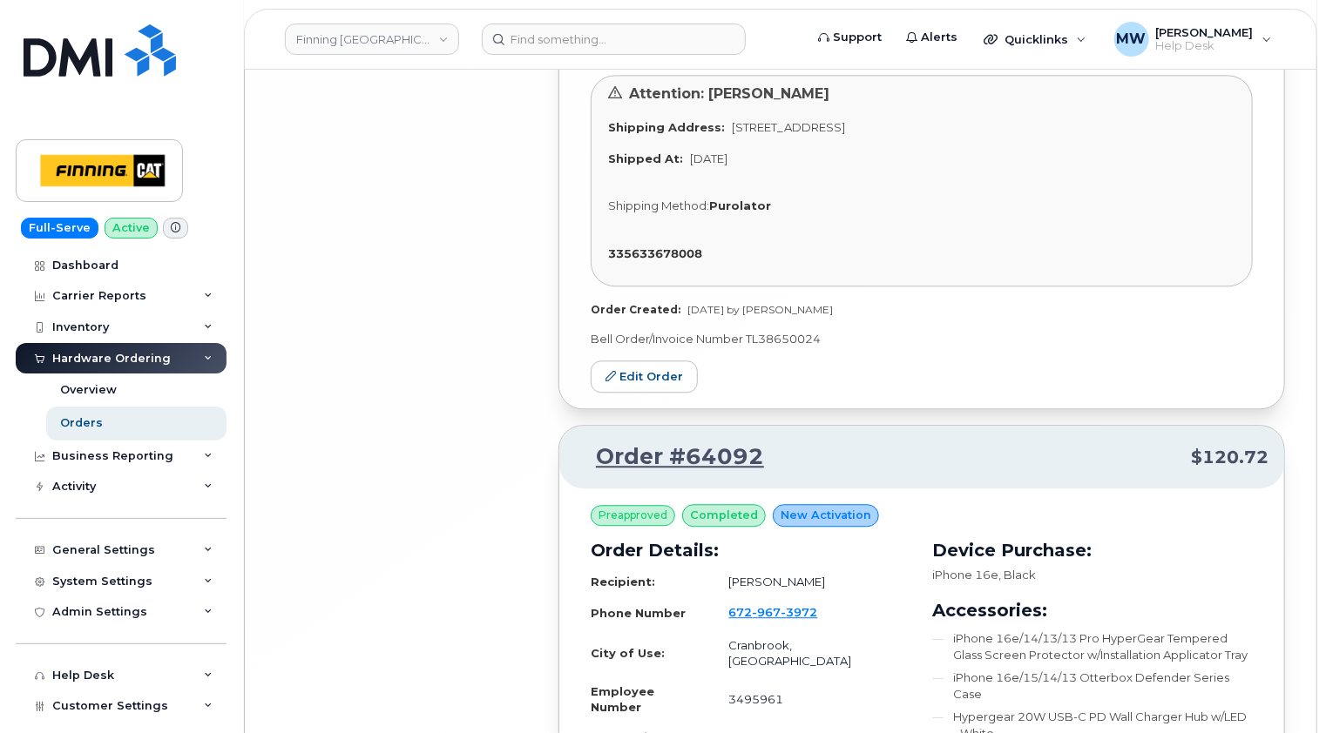
scroll to position [21995, 0]
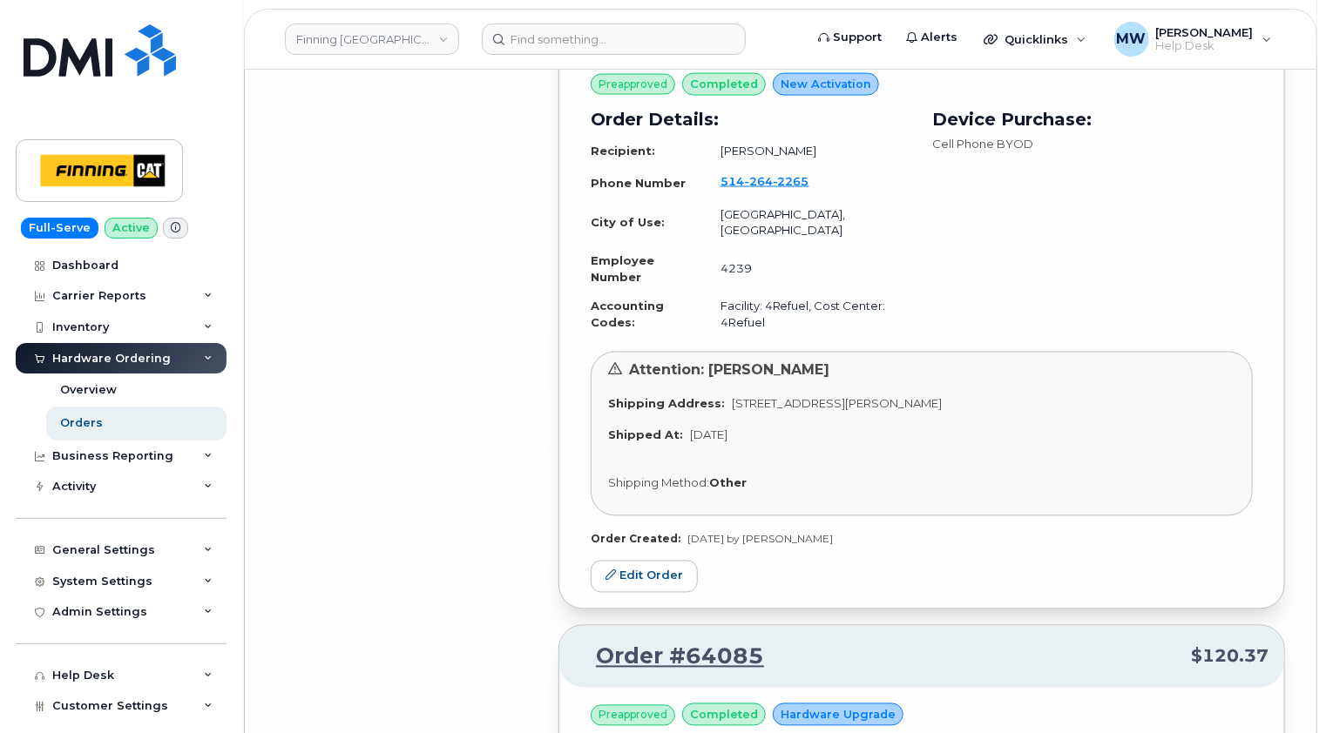
scroll to position [24608, 0]
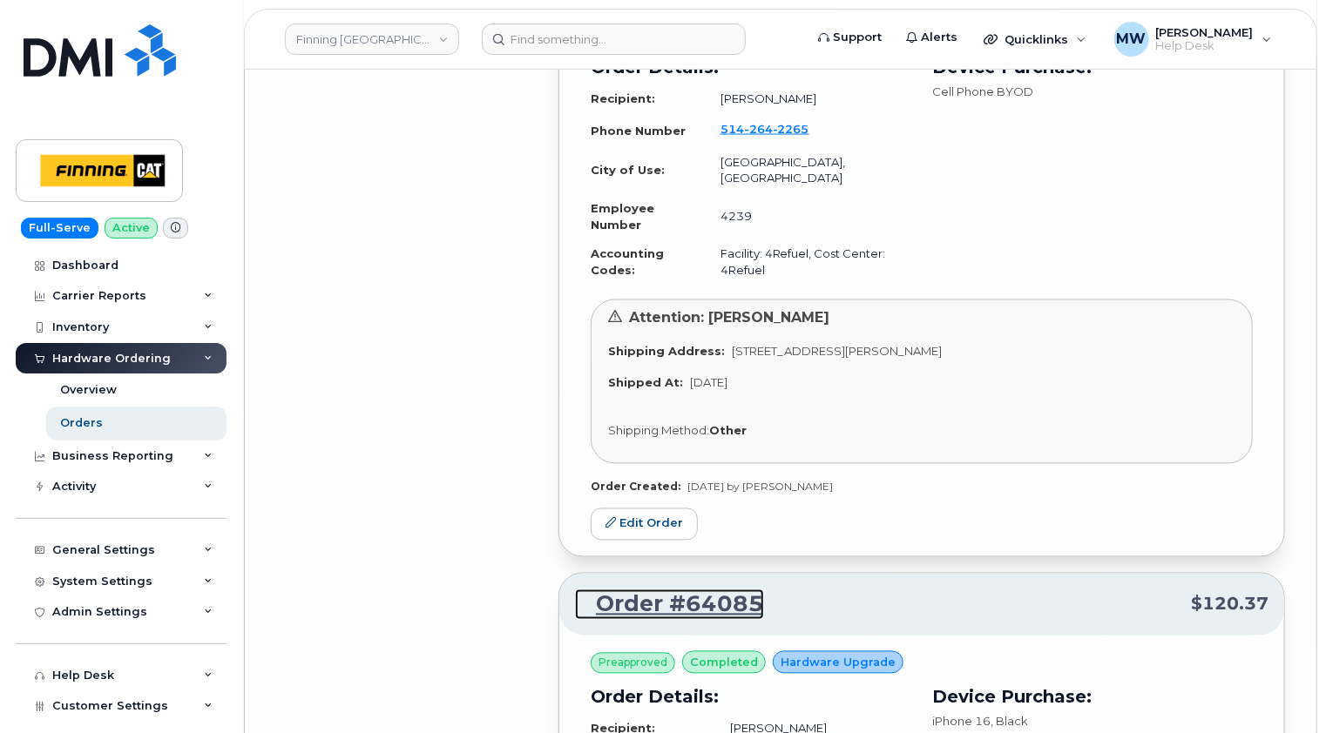
click at [714, 590] on link "Order #64085" at bounding box center [669, 605] width 189 height 31
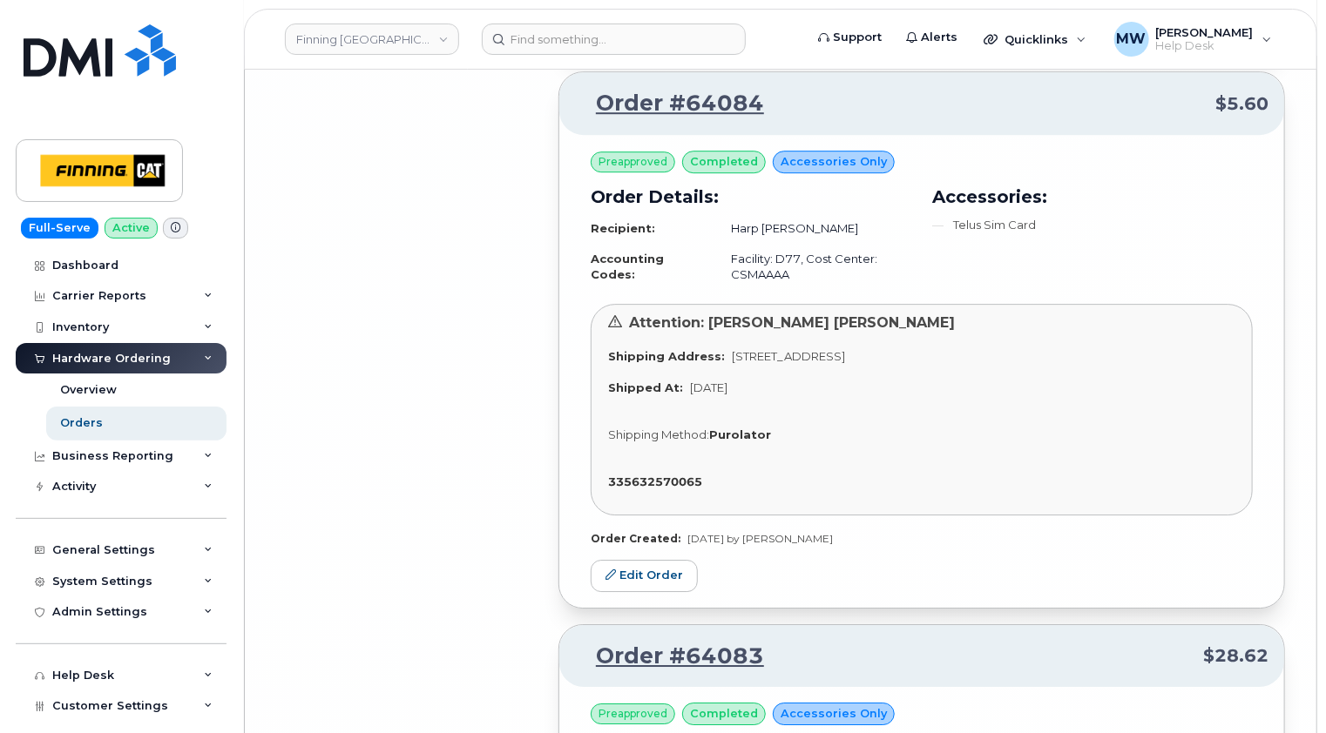
scroll to position [25740, 0]
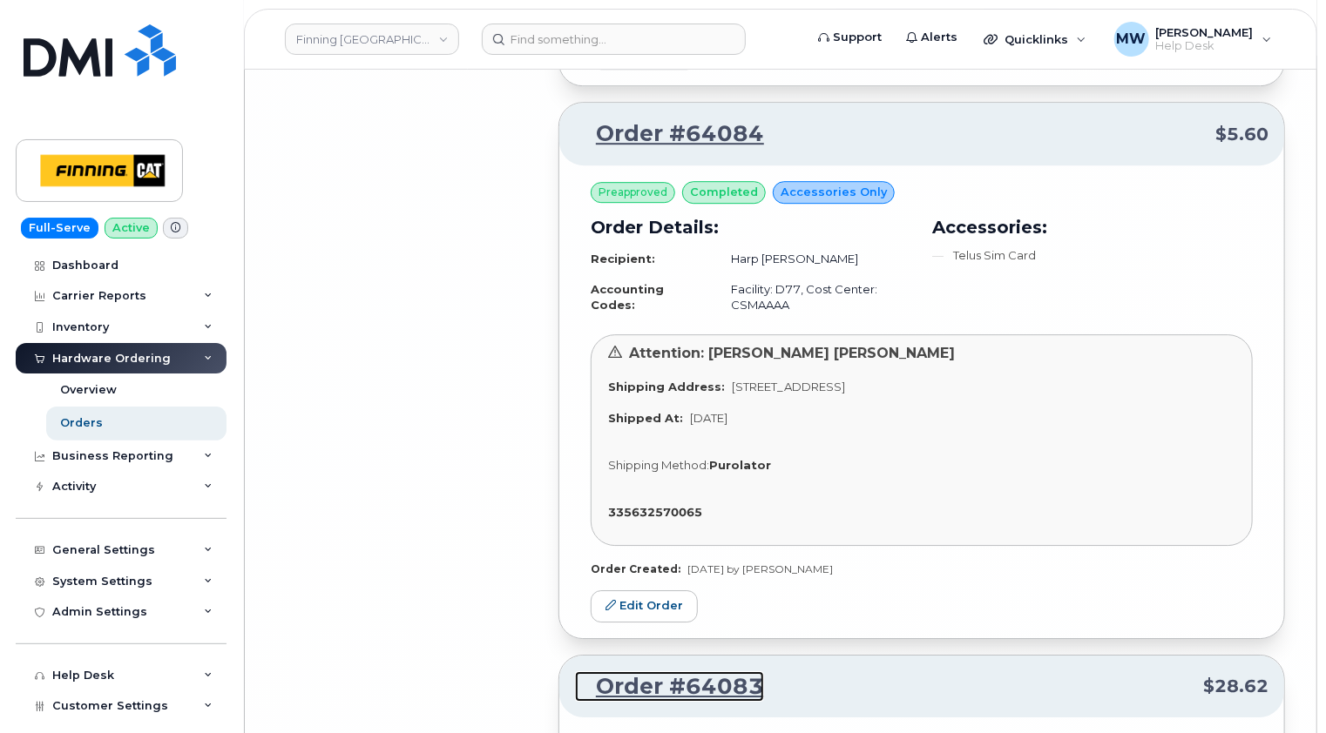
click at [705, 671] on link "Order #64083" at bounding box center [669, 686] width 189 height 31
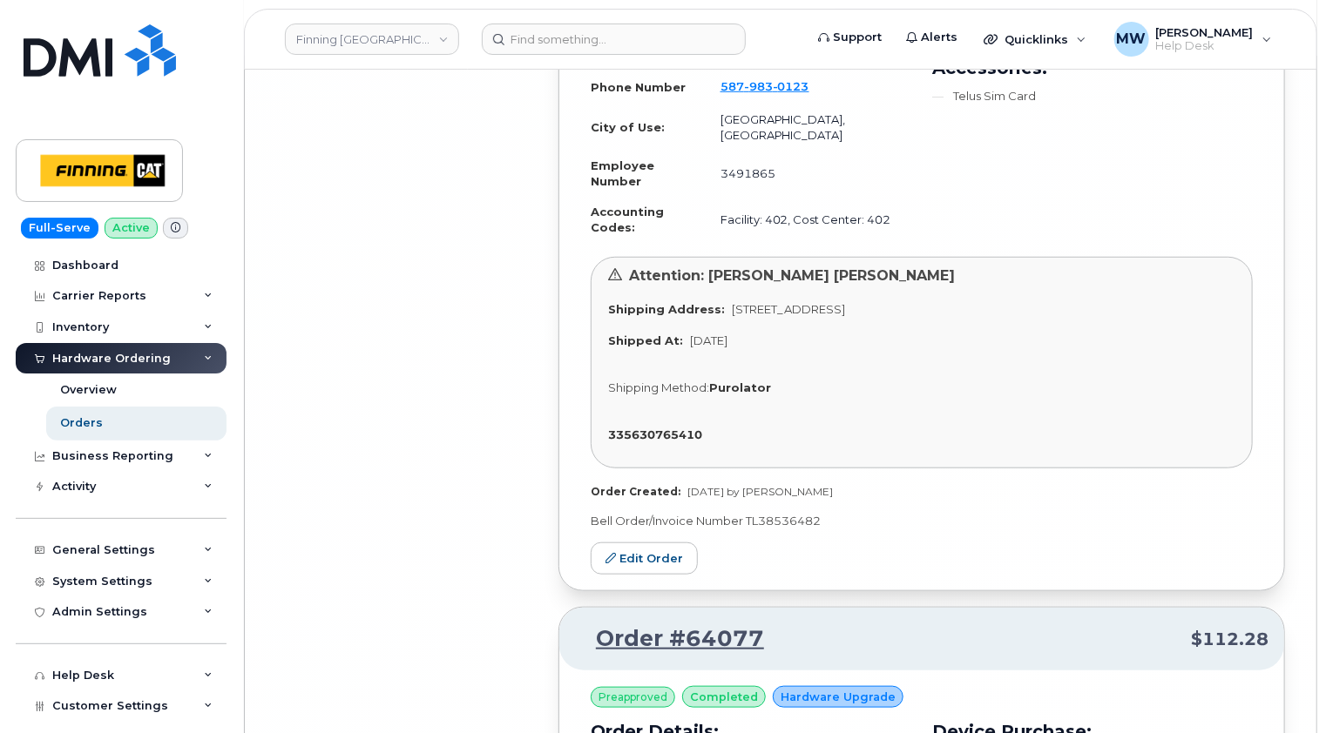
scroll to position [27169, 0]
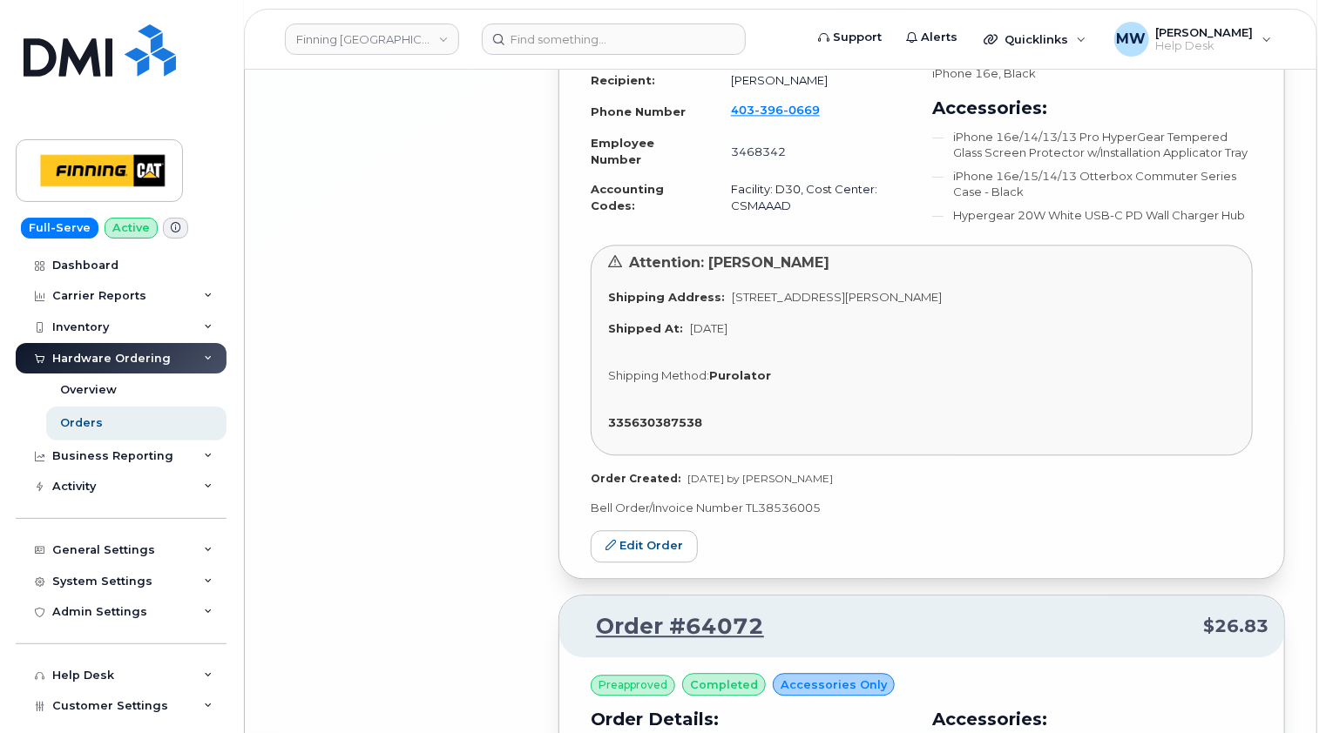
scroll to position [28389, 0]
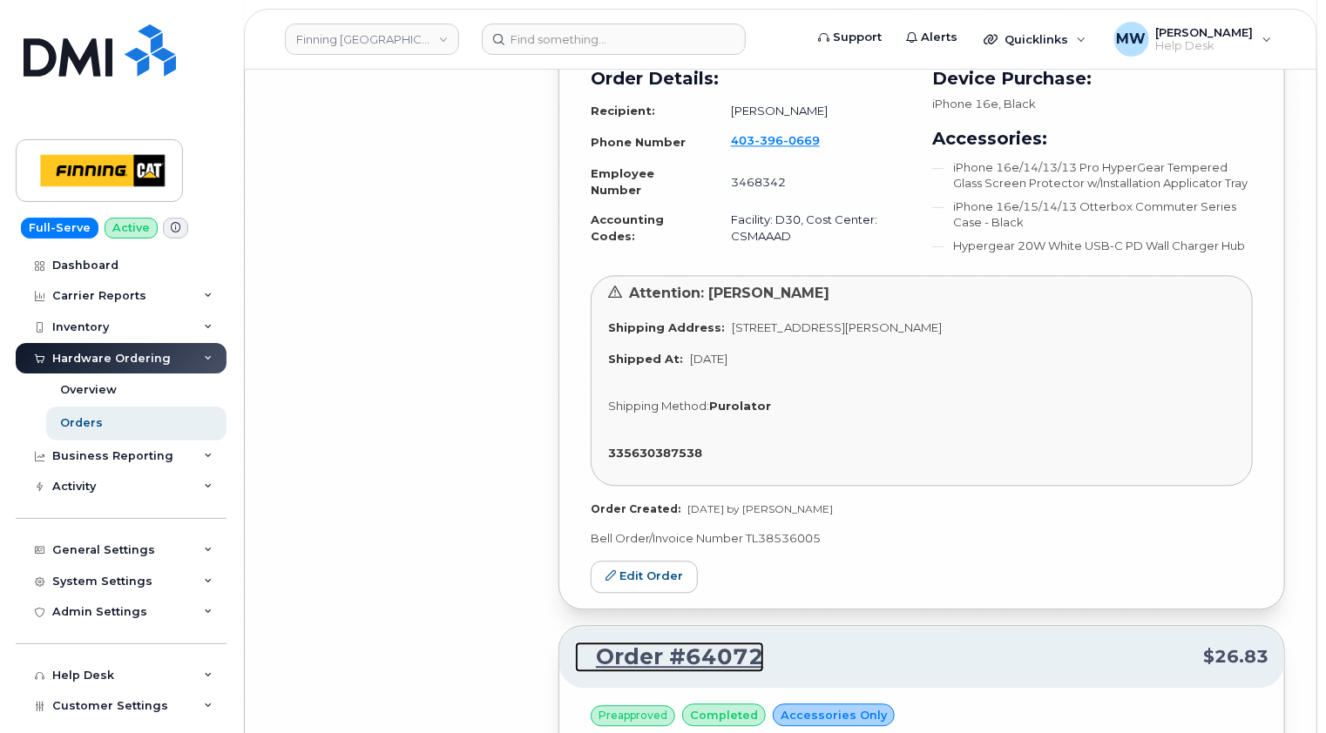
click at [719, 642] on link "Order #64072" at bounding box center [669, 657] width 189 height 31
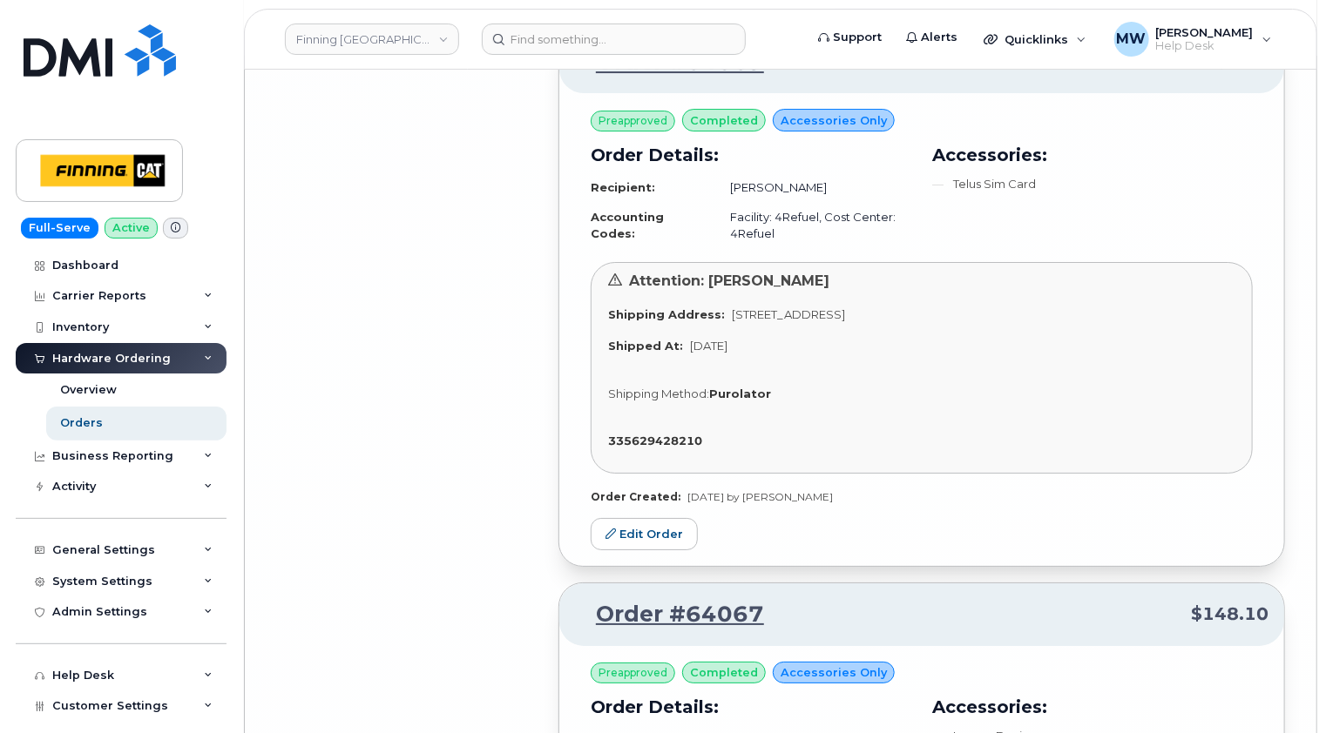
scroll to position [29434, 0]
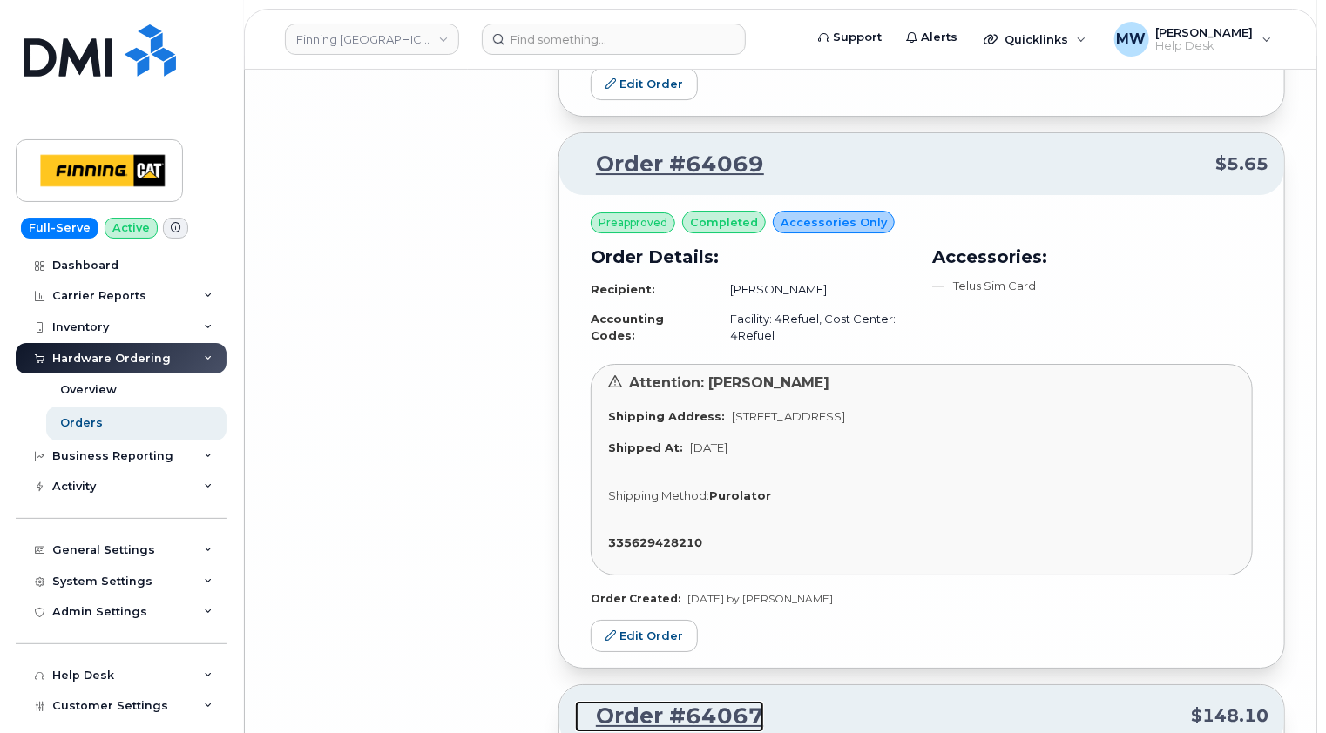
click at [711, 701] on link "Order #64067" at bounding box center [669, 716] width 189 height 31
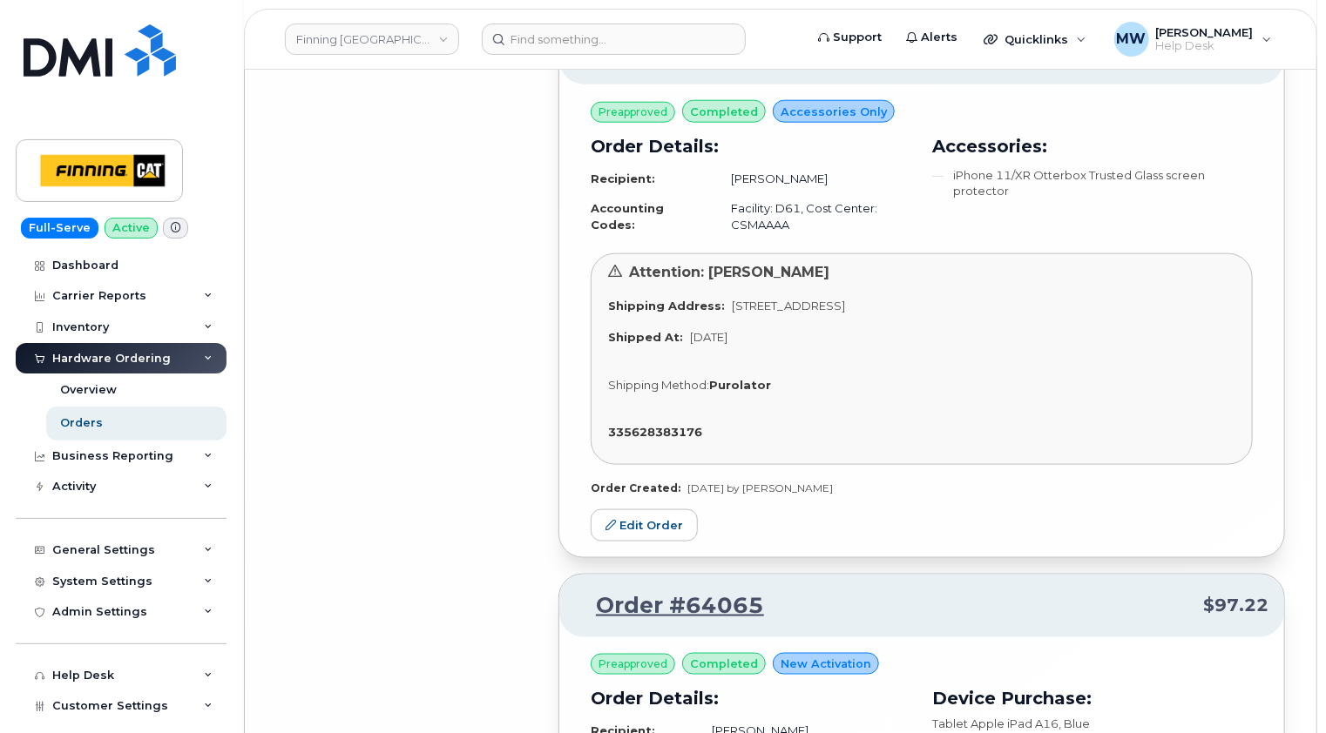
scroll to position [30653, 0]
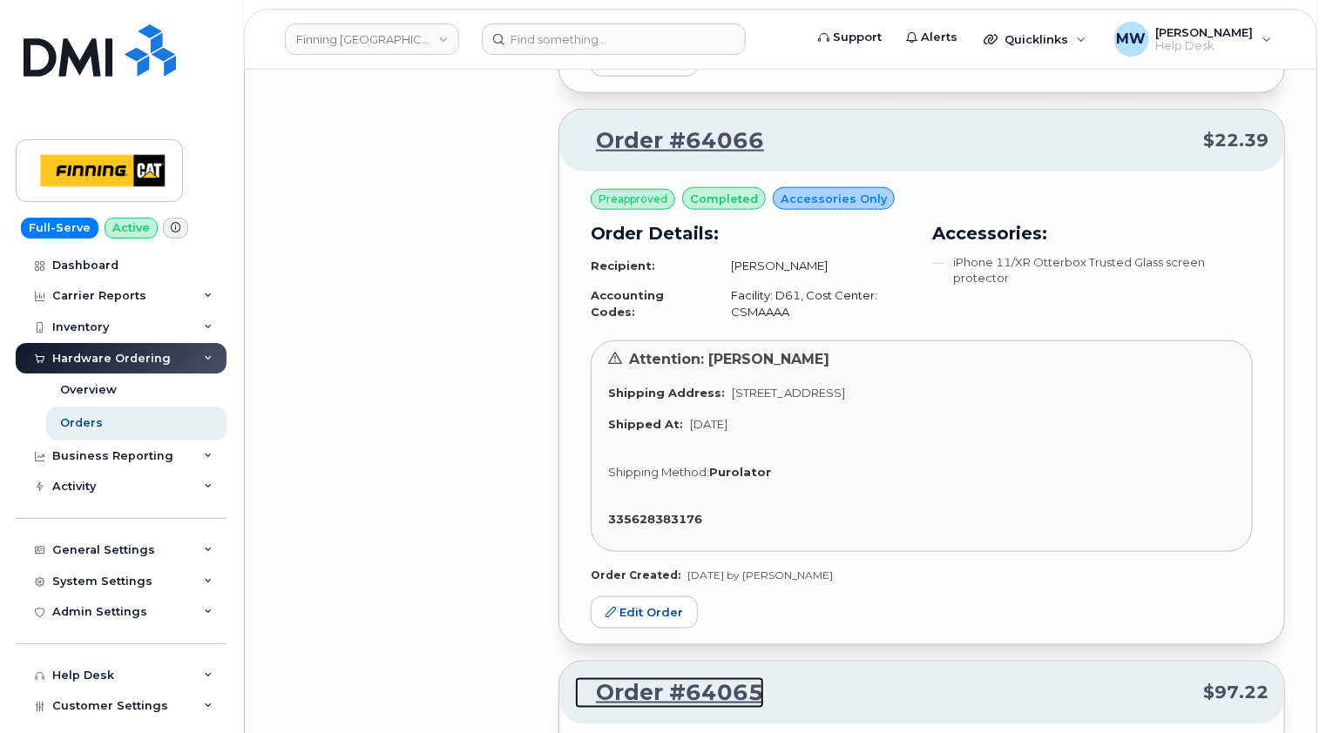
click at [697, 678] on link "Order #64065" at bounding box center [669, 693] width 189 height 31
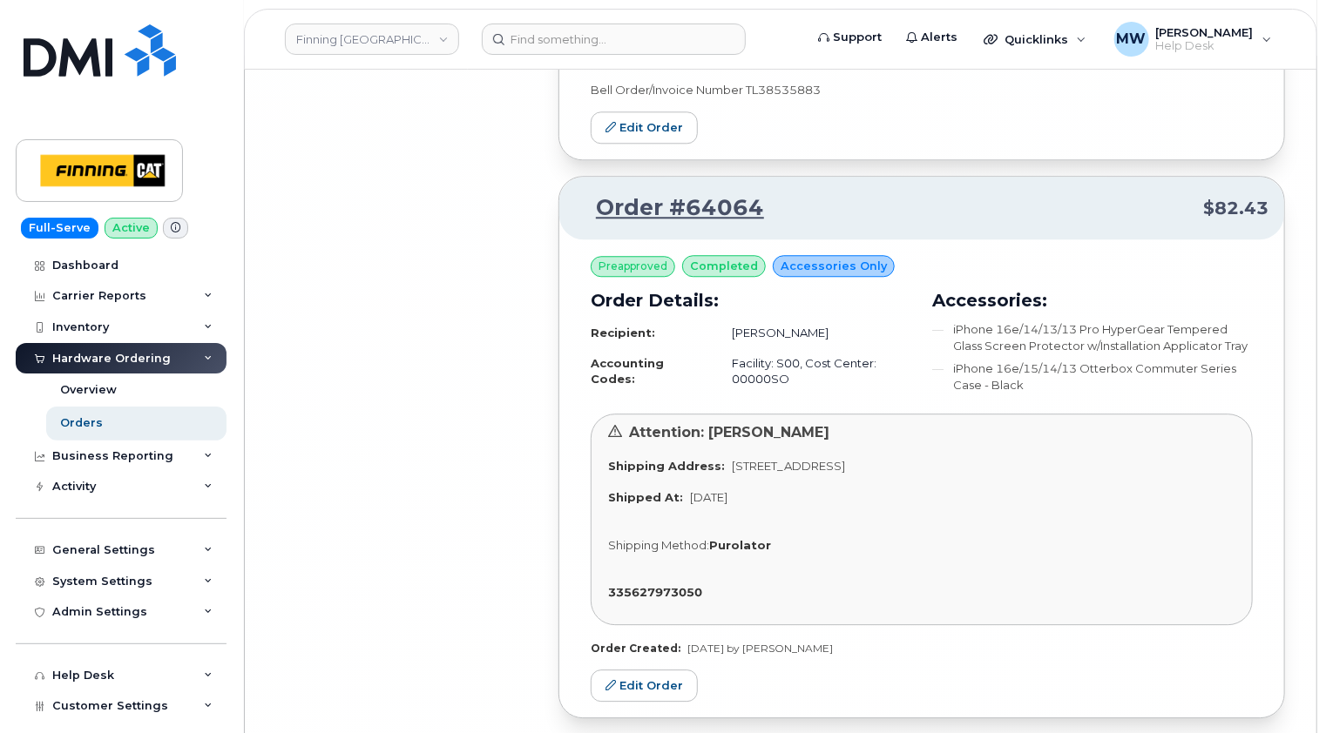
scroll to position [32087, 0]
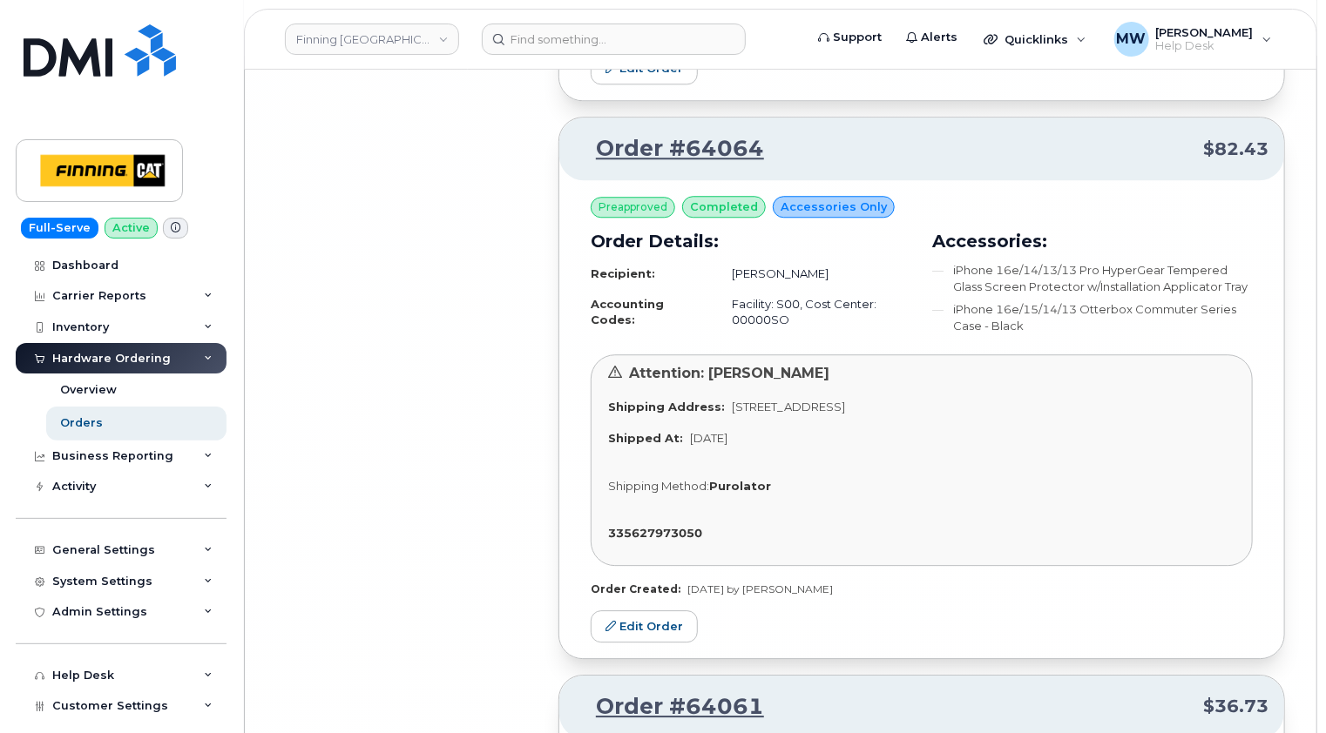
drag, startPoint x: 933, startPoint y: 622, endPoint x: 931, endPoint y: 605, distance: 16.6
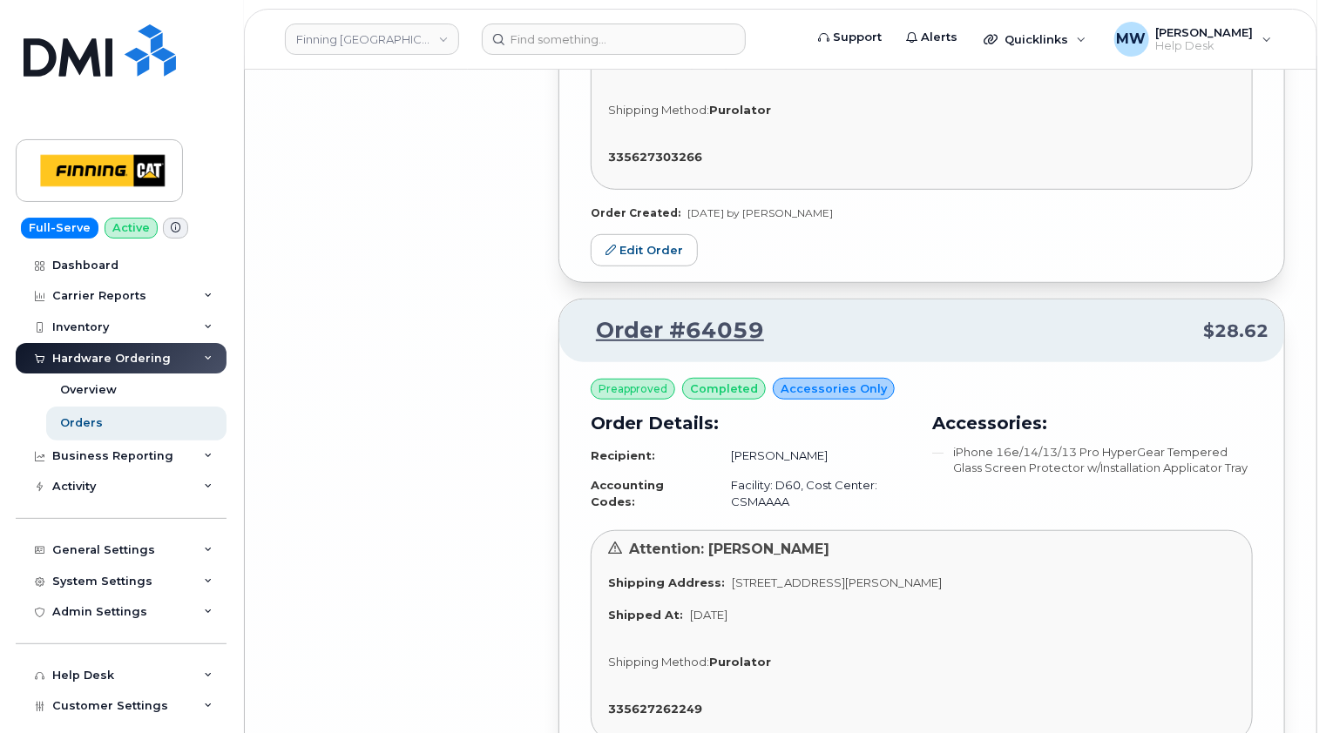
scroll to position [33742, 0]
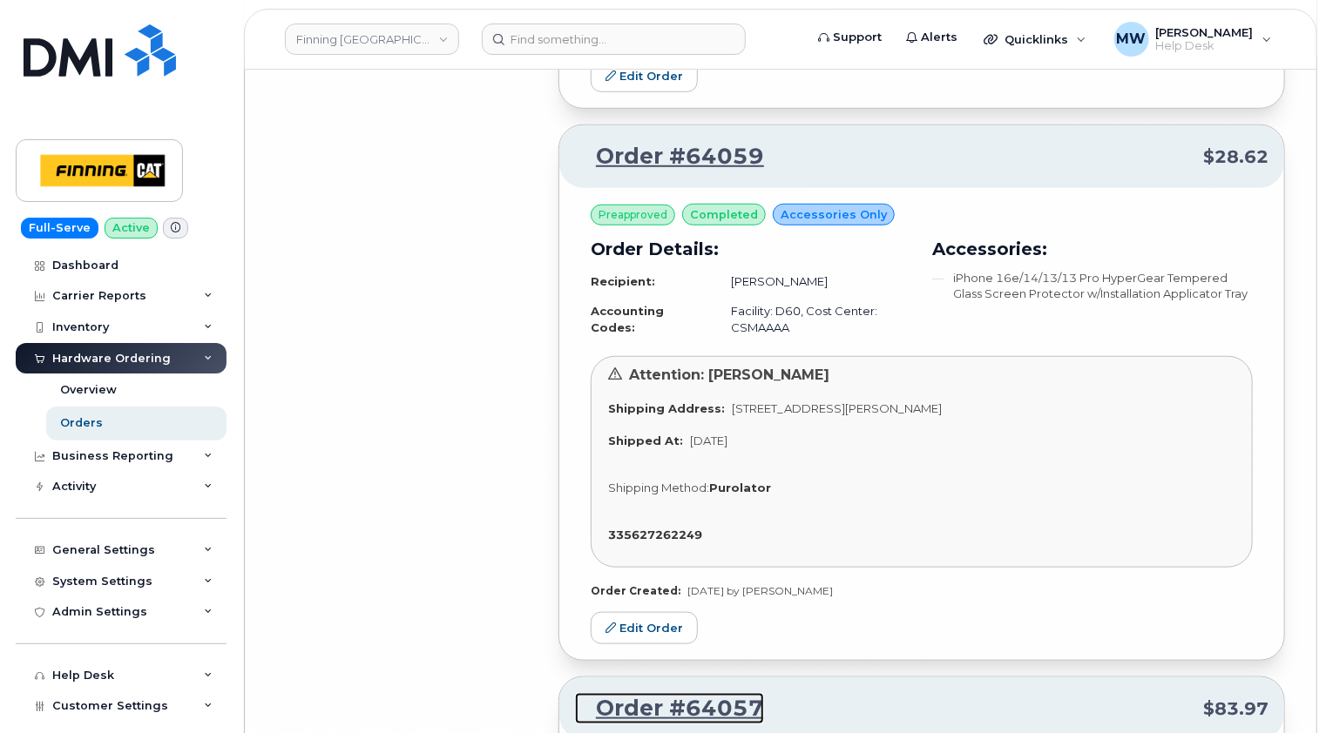
click at [701, 693] on link "Order #64057" at bounding box center [669, 708] width 189 height 31
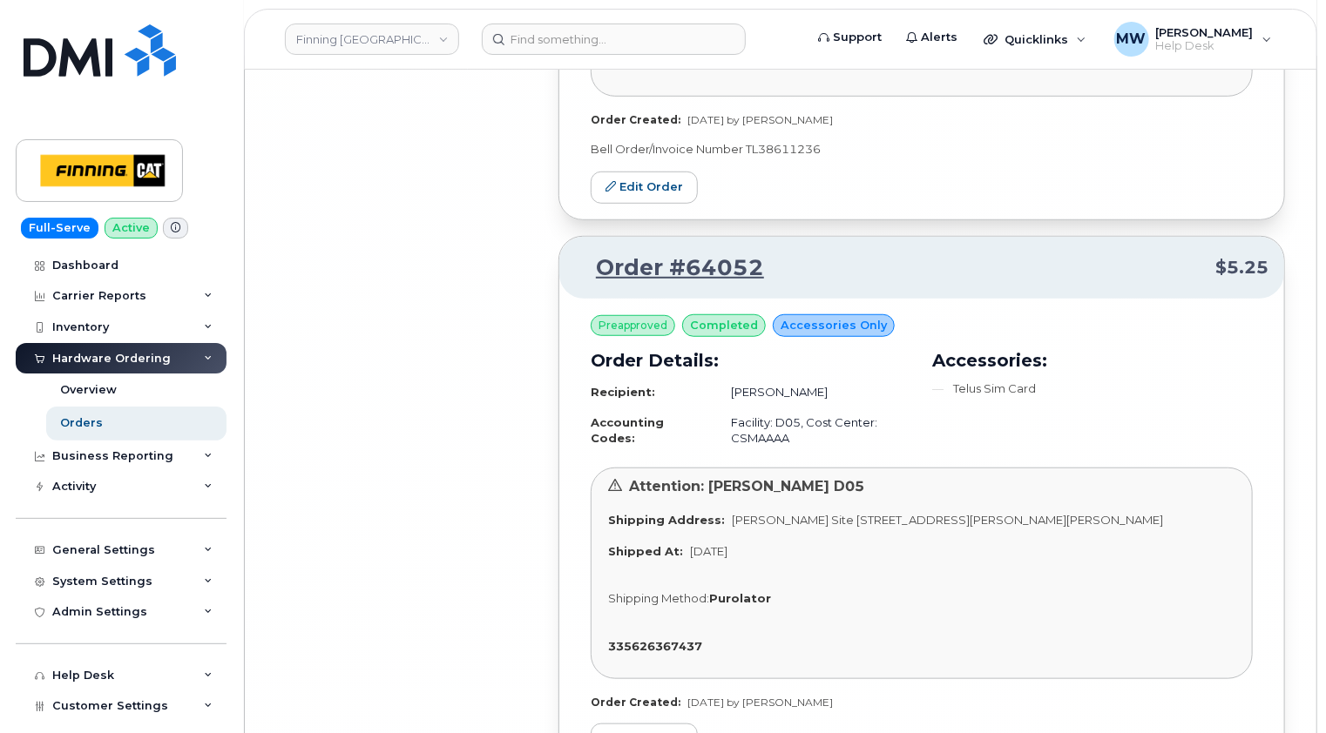
scroll to position [36984, 0]
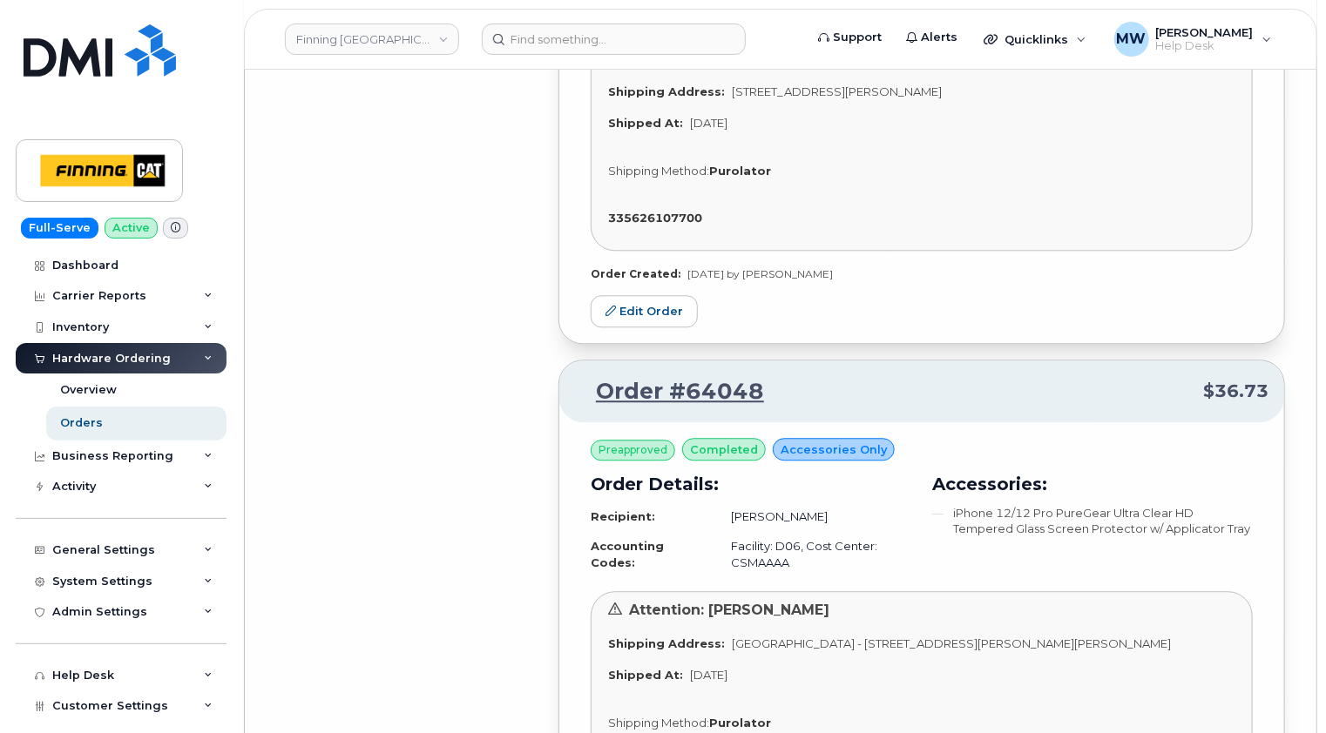
scroll to position [38638, 0]
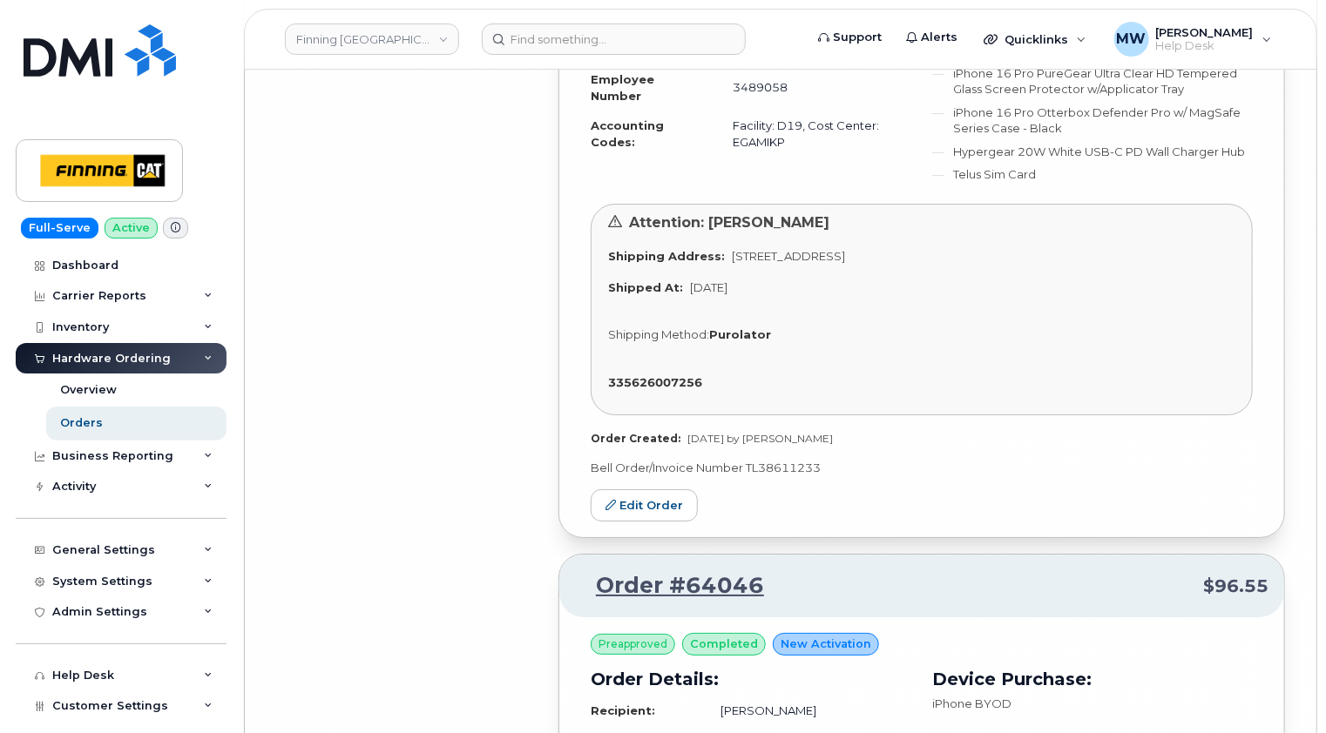
scroll to position [39335, 0]
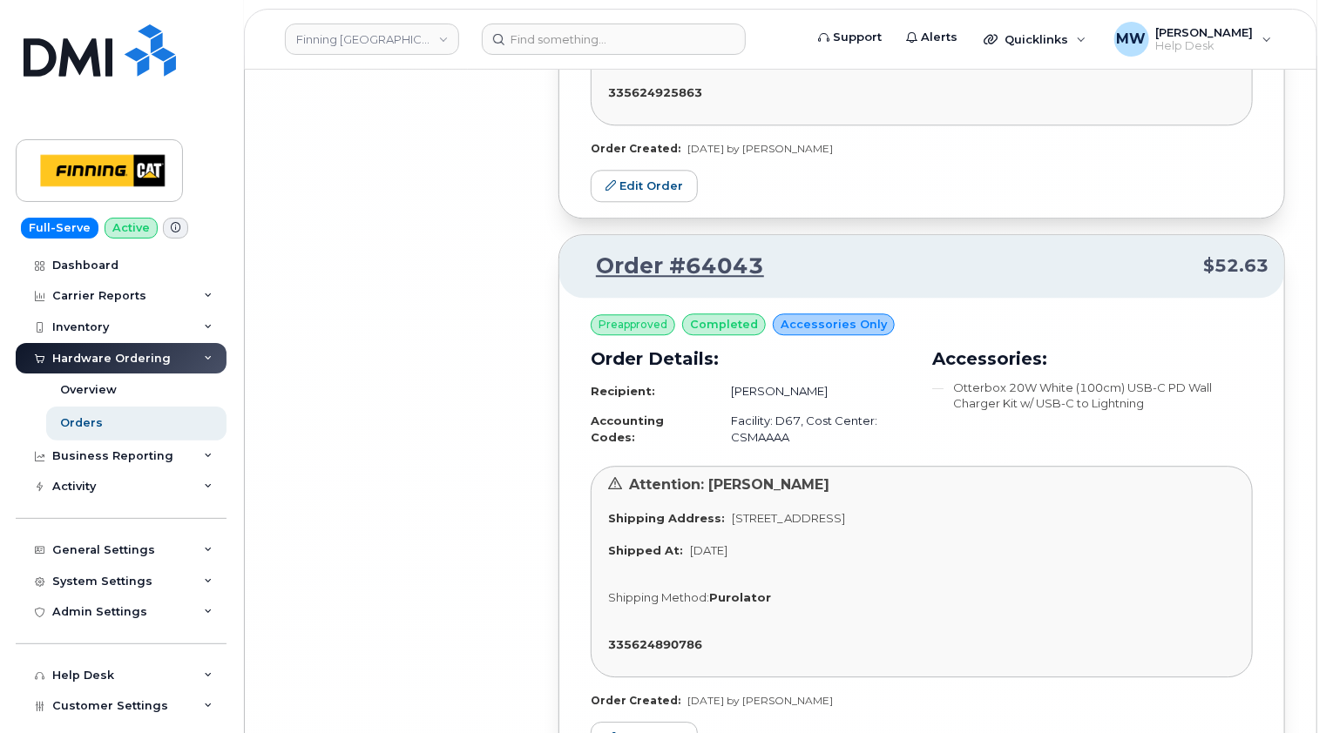
scroll to position [41935, 0]
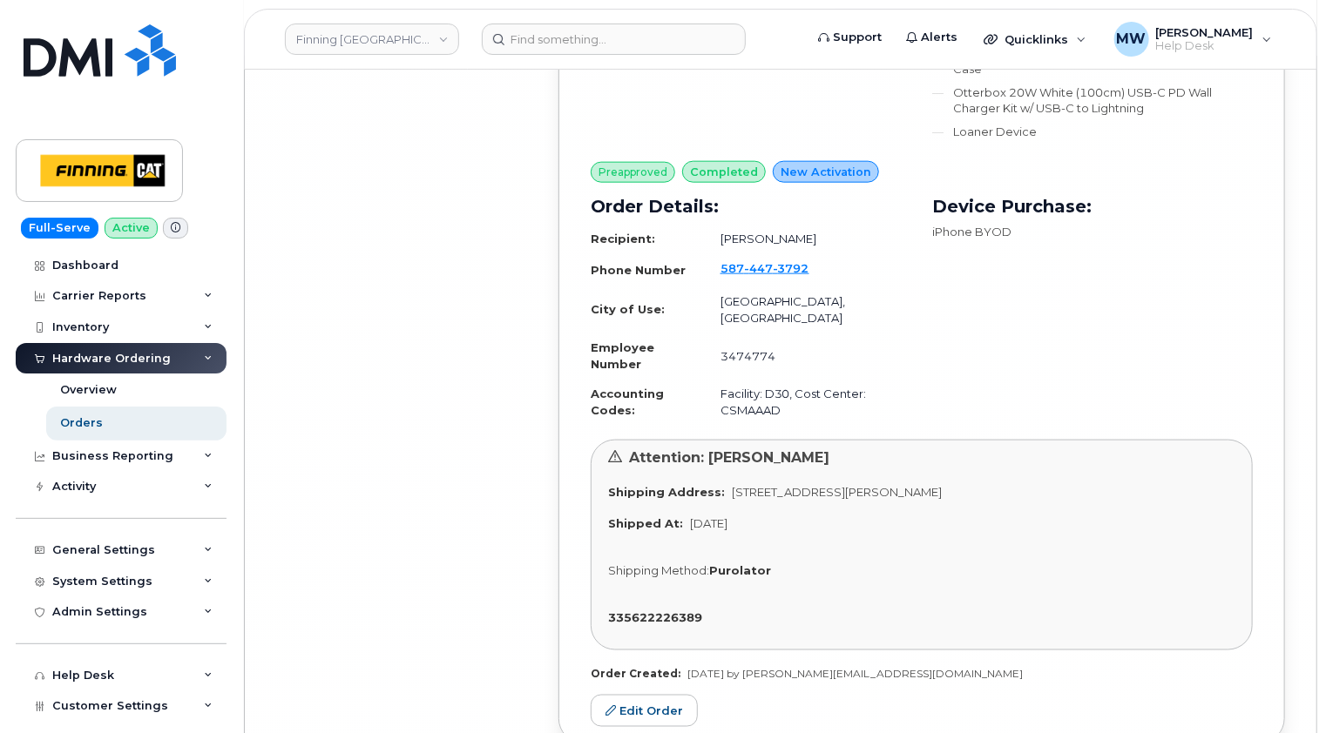
scroll to position [47361, 0]
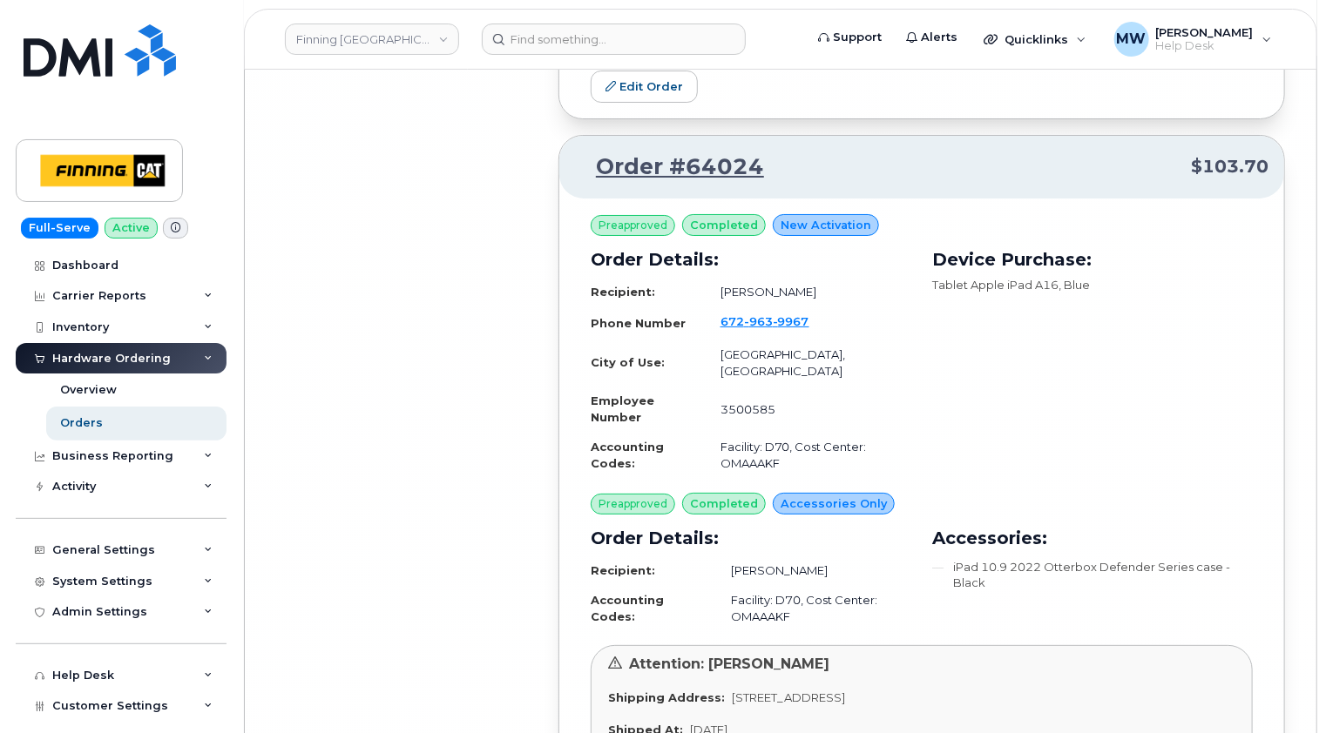
scroll to position [52965, 0]
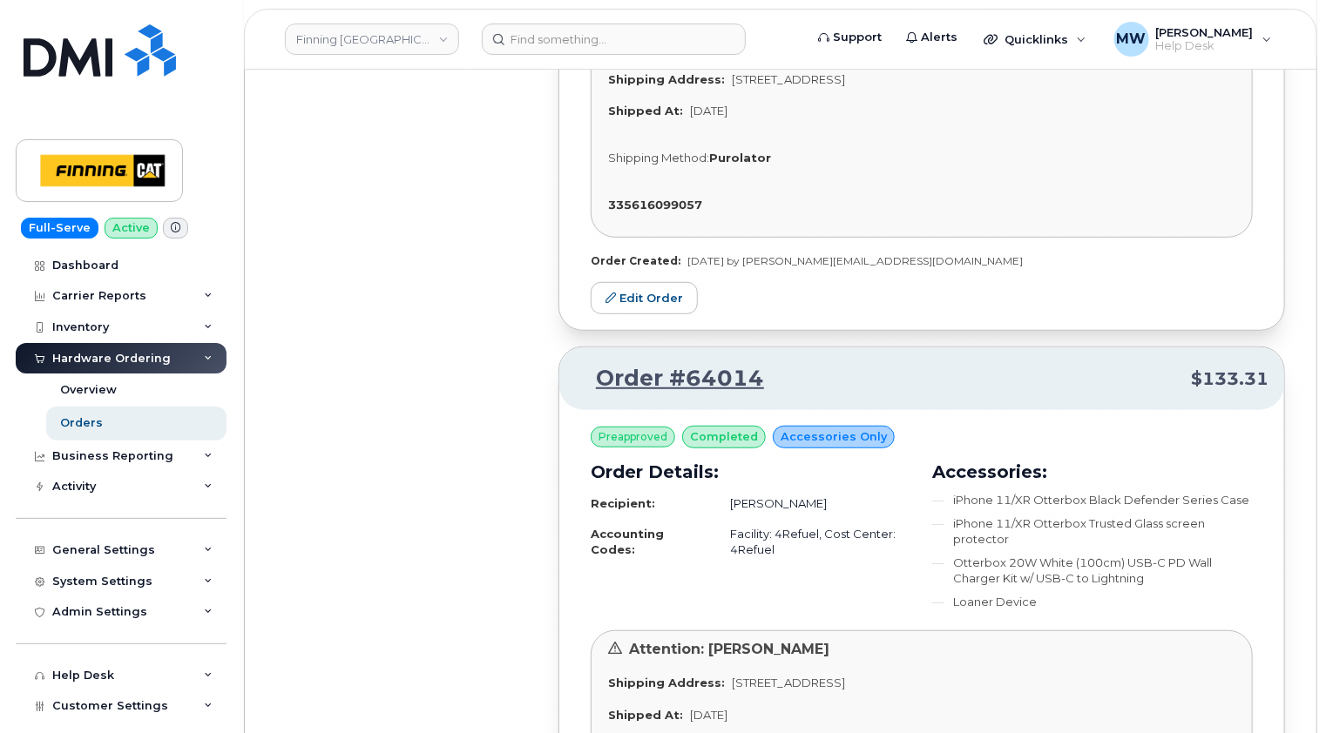
scroll to position [56623, 0]
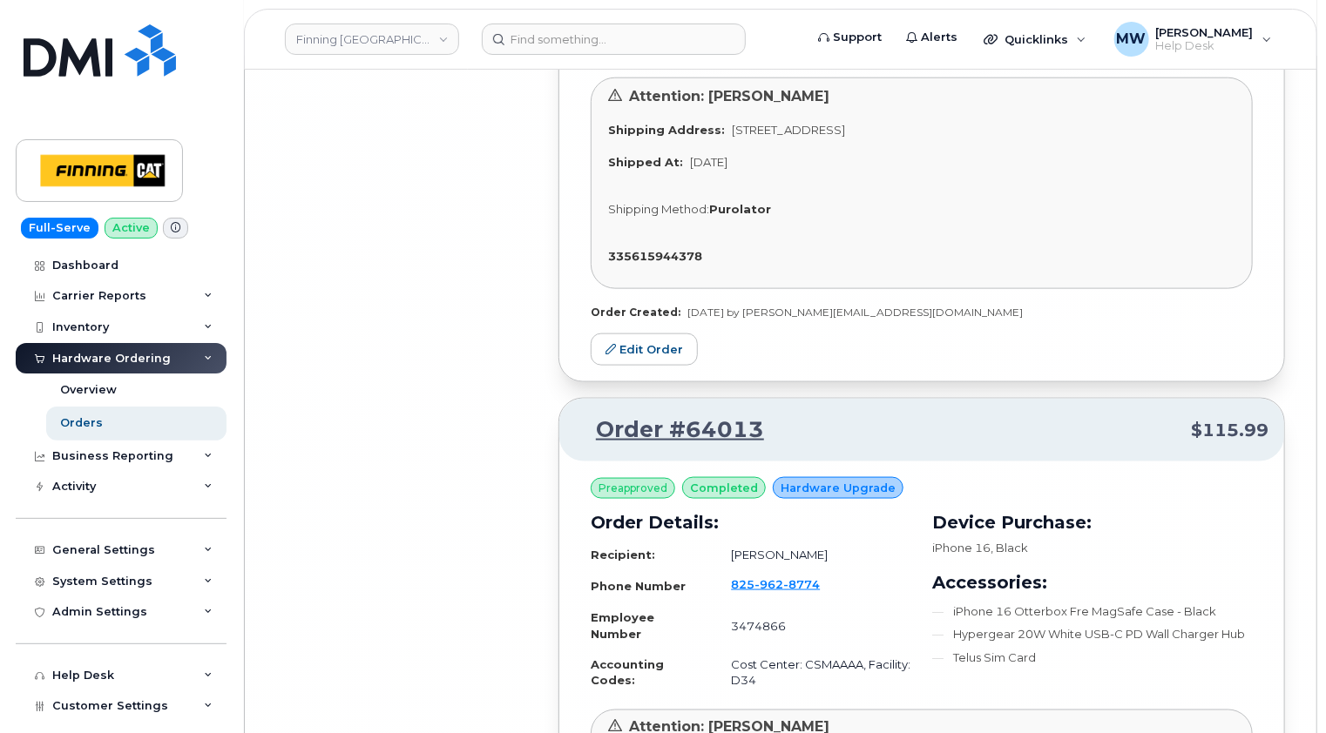
scroll to position [57233, 0]
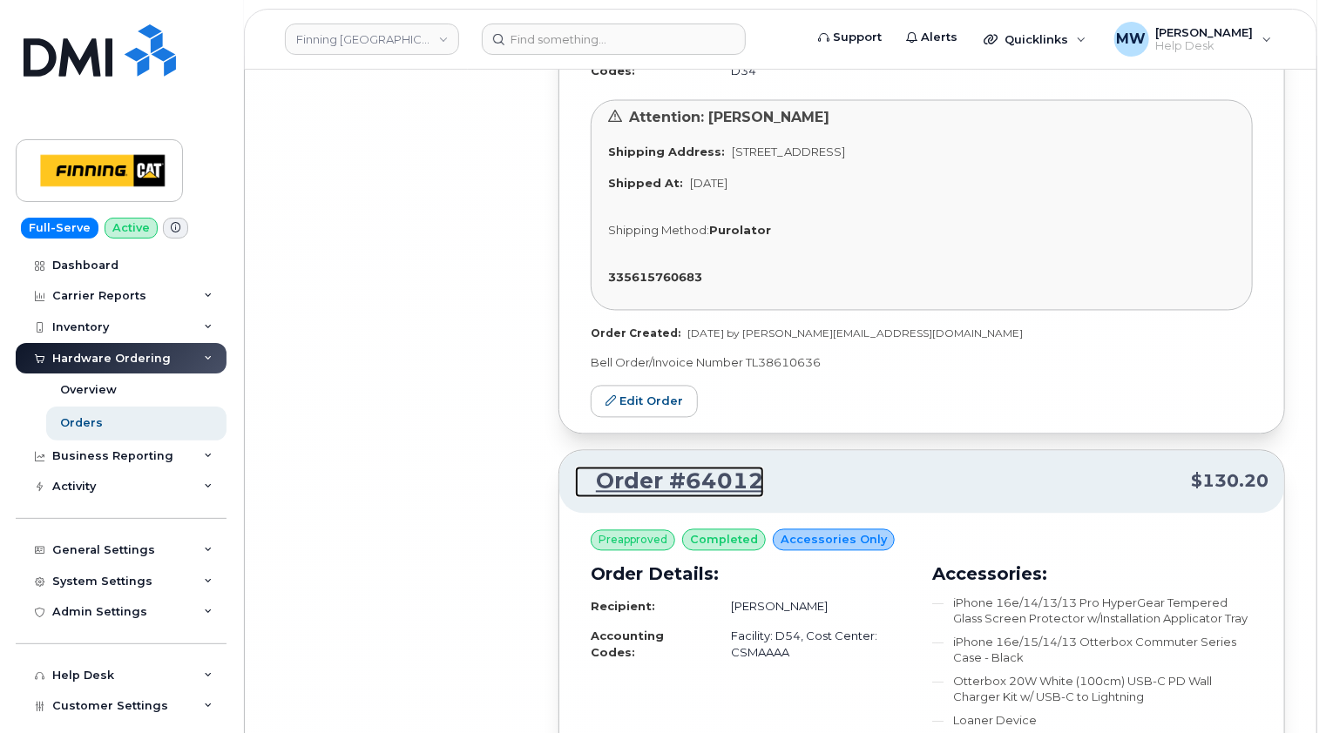
scroll to position [57939, 0]
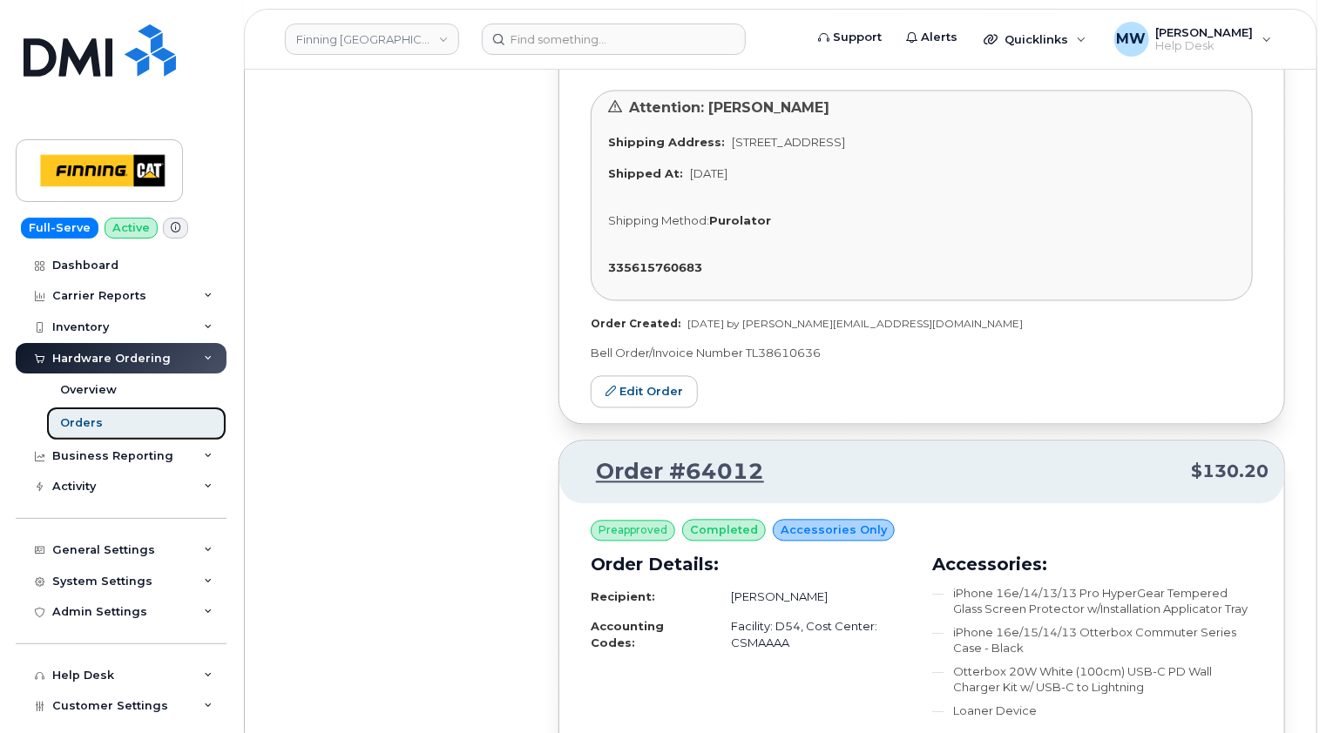
click at [101, 418] on link "Orders" at bounding box center [136, 423] width 180 height 33
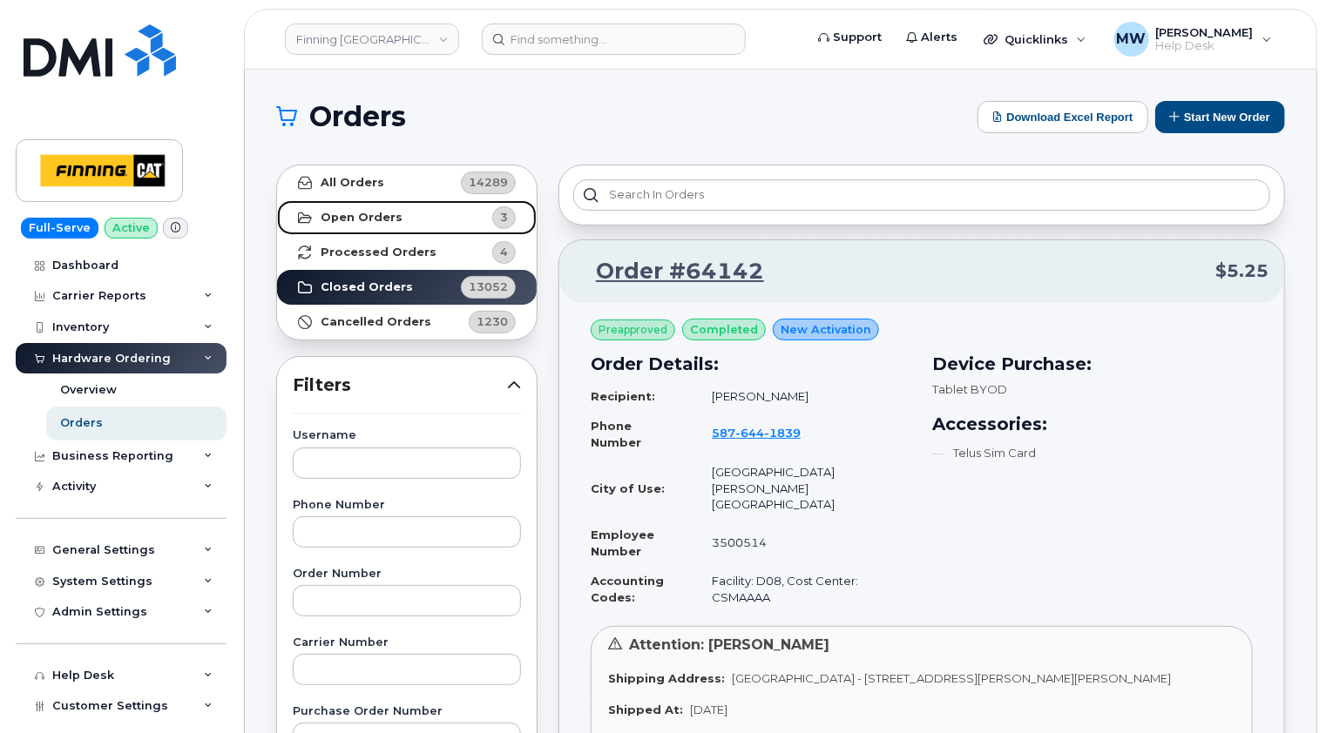
click at [374, 219] on strong "Open Orders" at bounding box center [361, 218] width 82 height 14
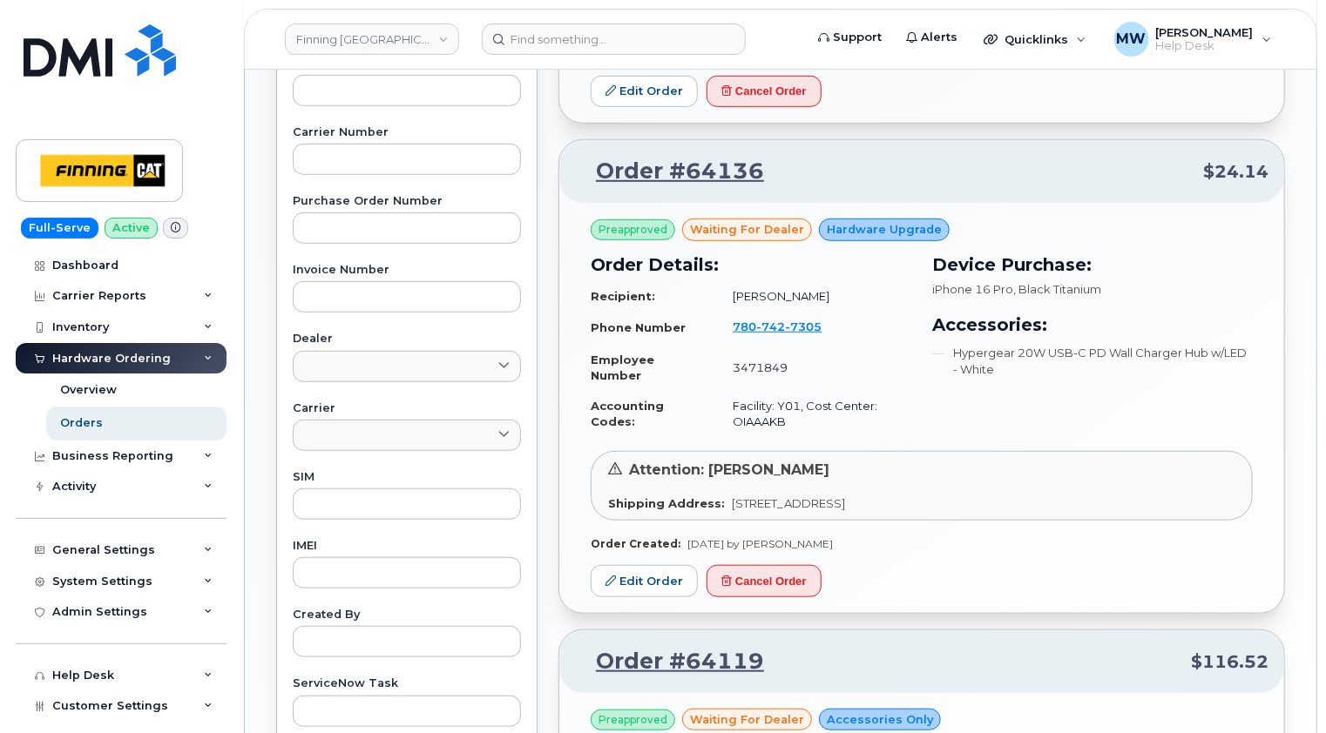
scroll to position [523, 0]
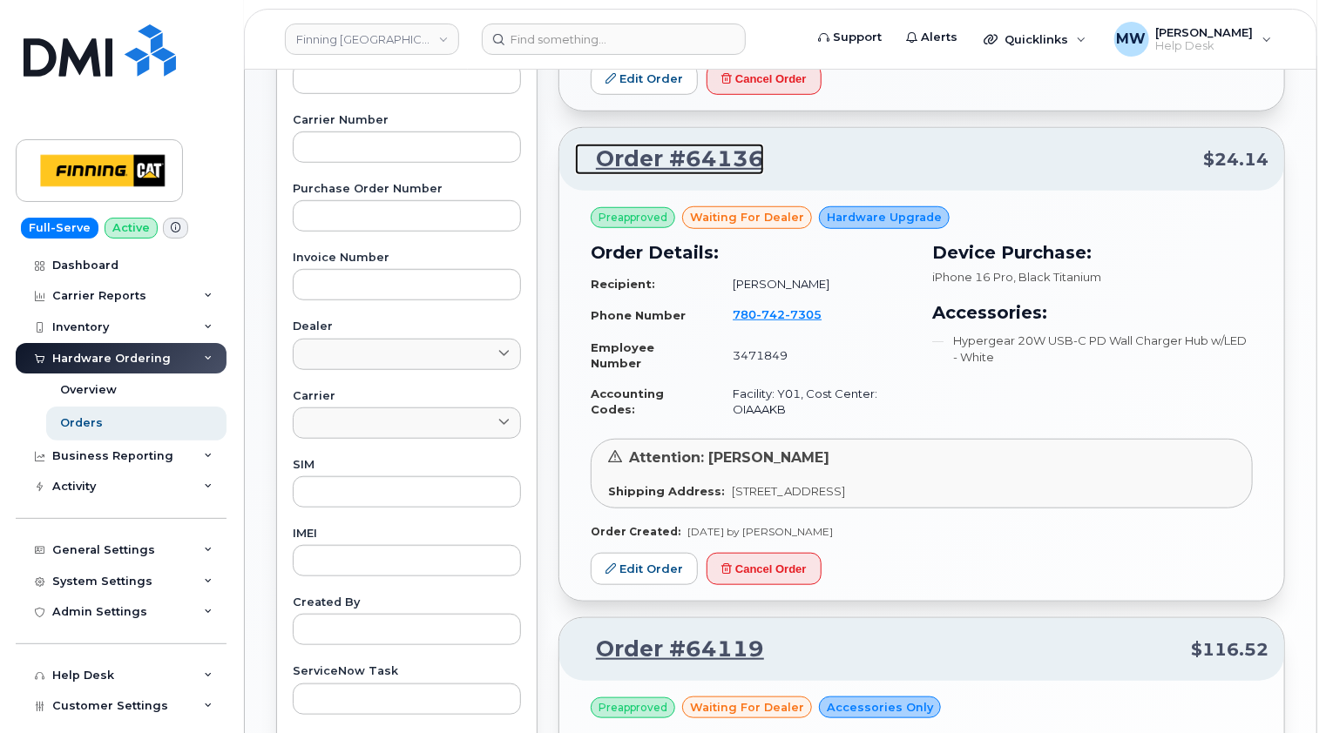
click at [732, 160] on link "Order #64136" at bounding box center [669, 159] width 189 height 31
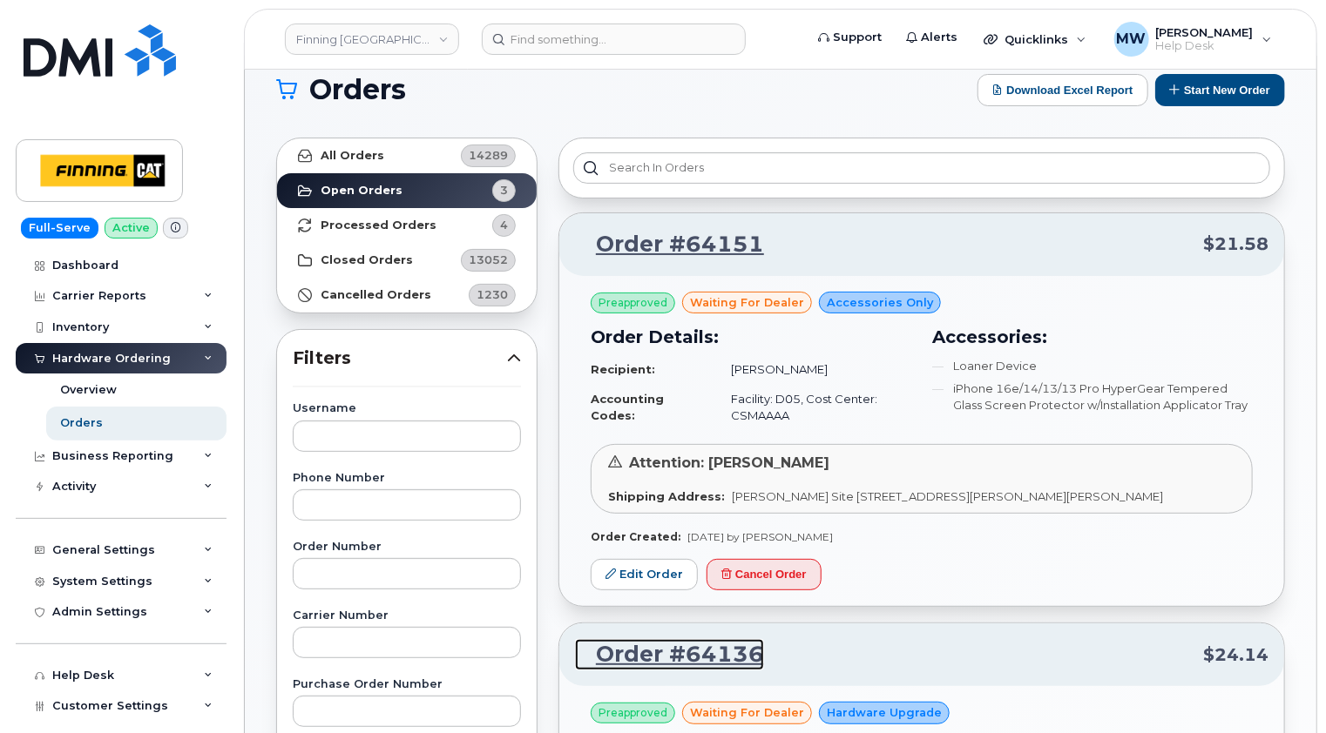
scroll to position [0, 0]
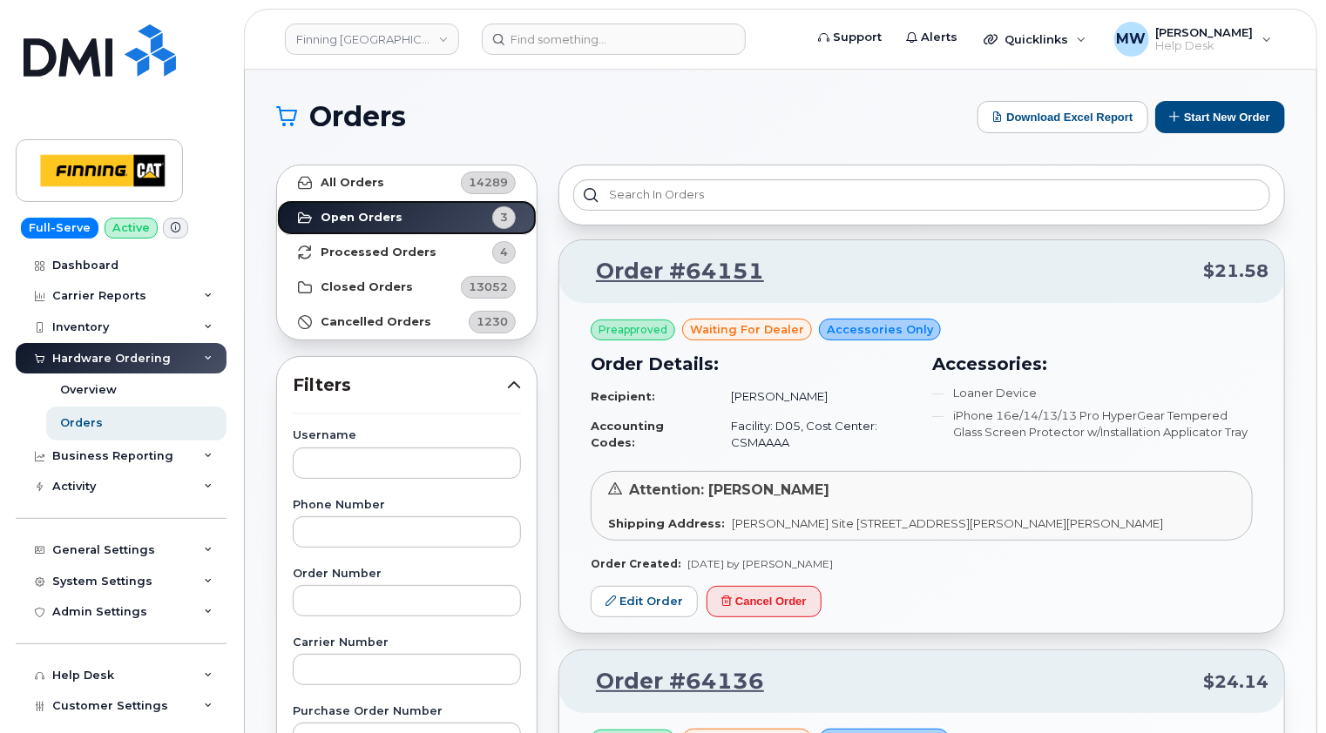
click at [373, 215] on strong "Open Orders" at bounding box center [361, 218] width 82 height 14
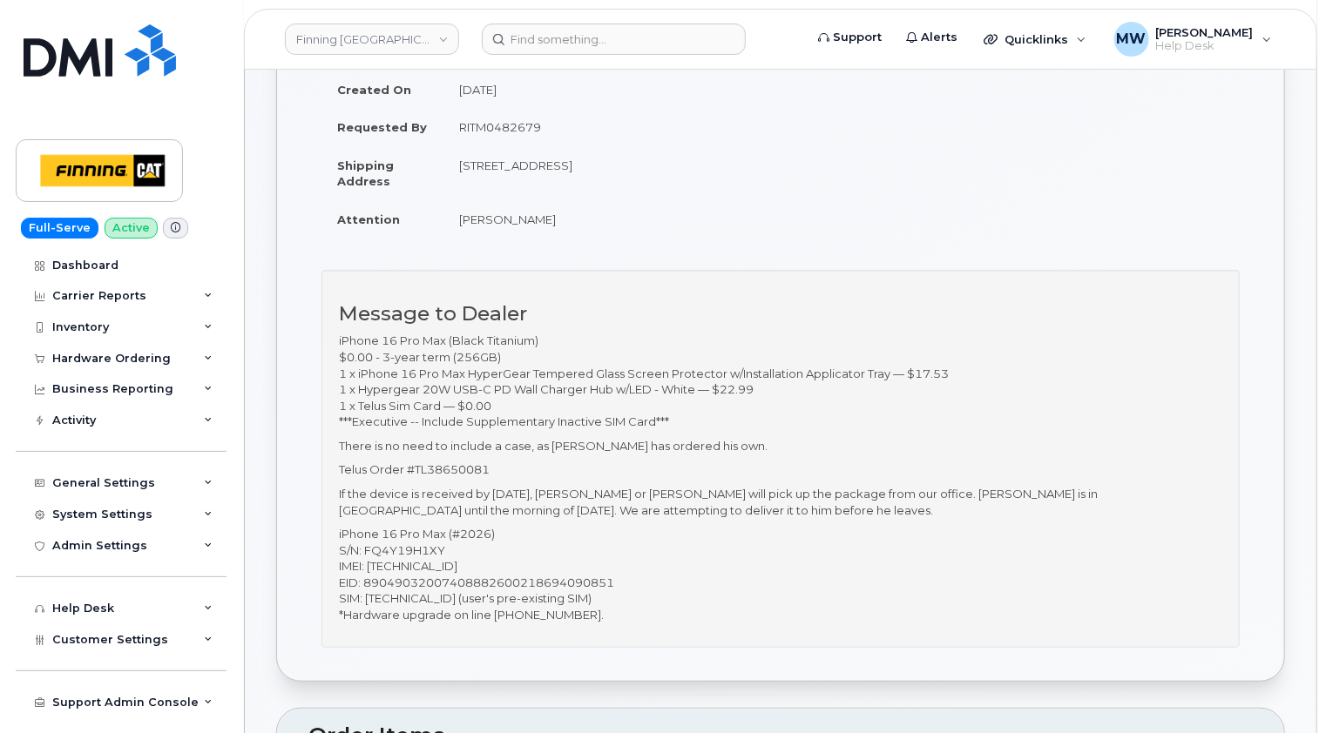
scroll to position [261, 0]
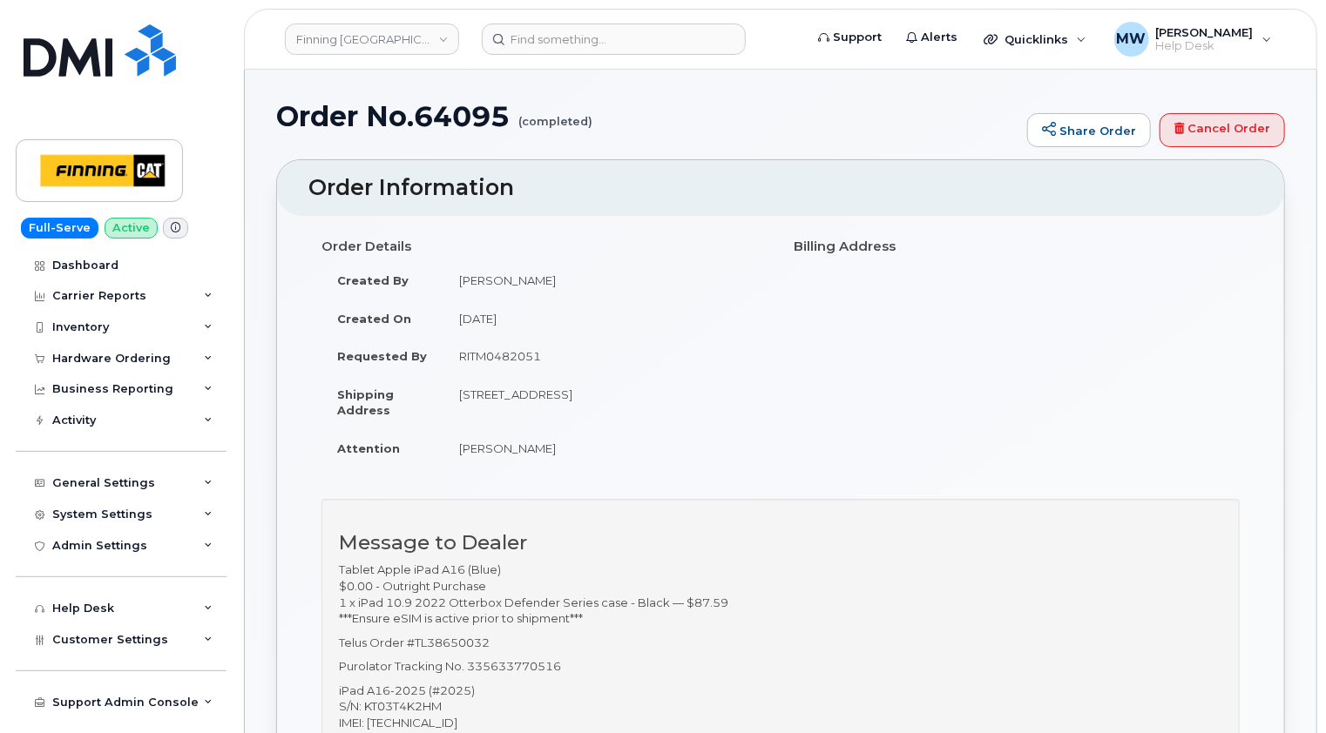
scroll to position [87, 0]
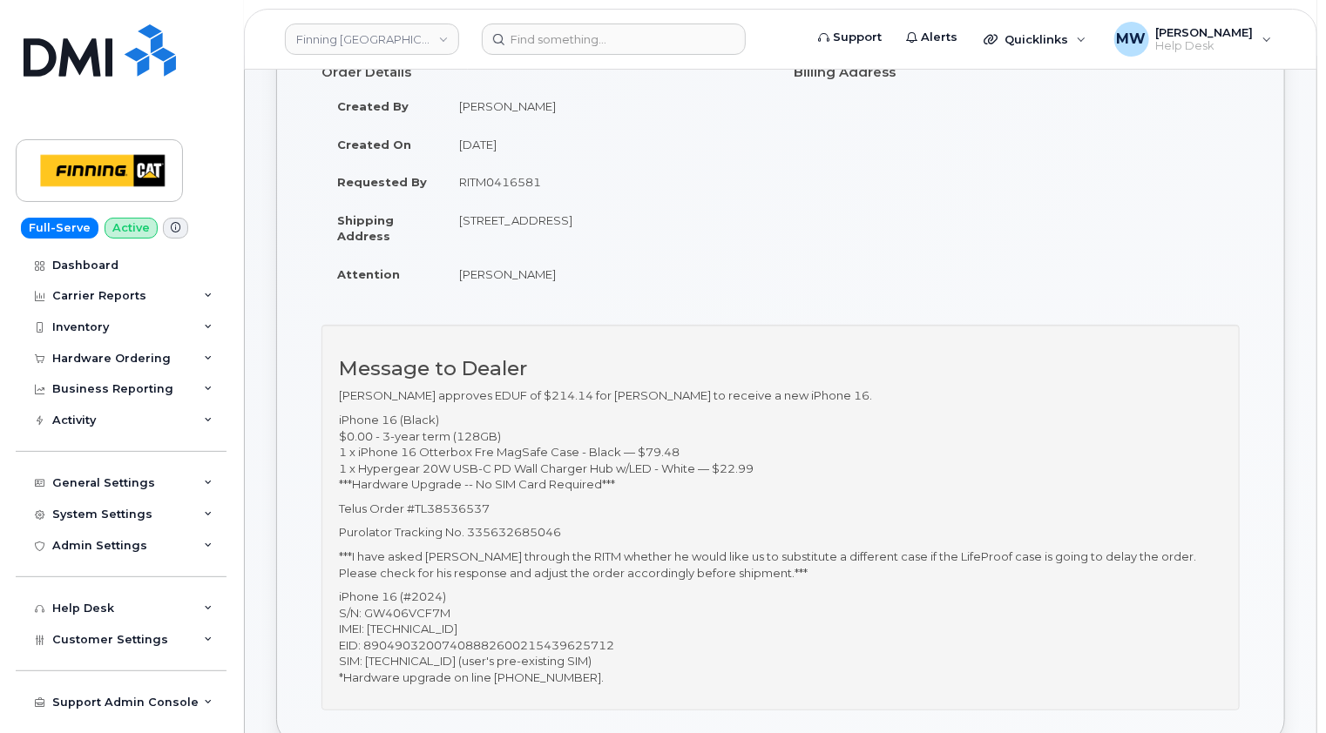
scroll to position [261, 0]
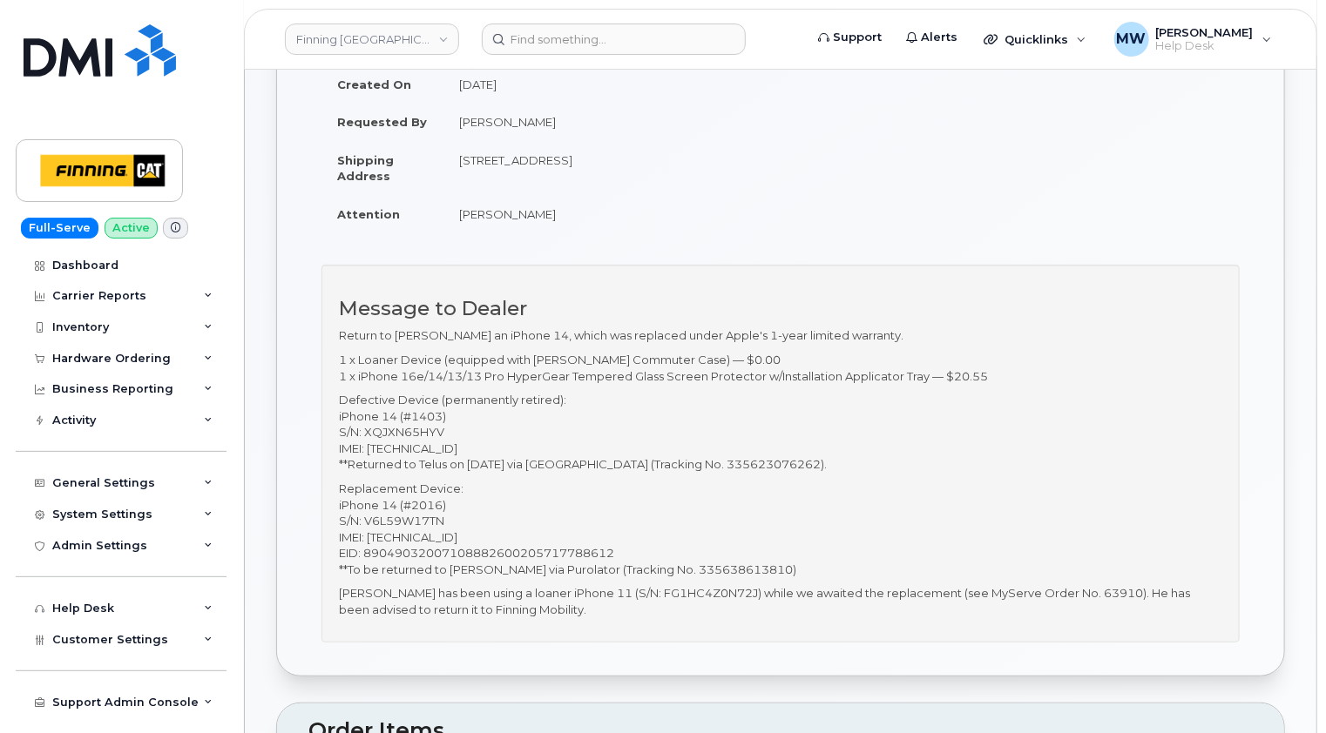
scroll to position [261, 0]
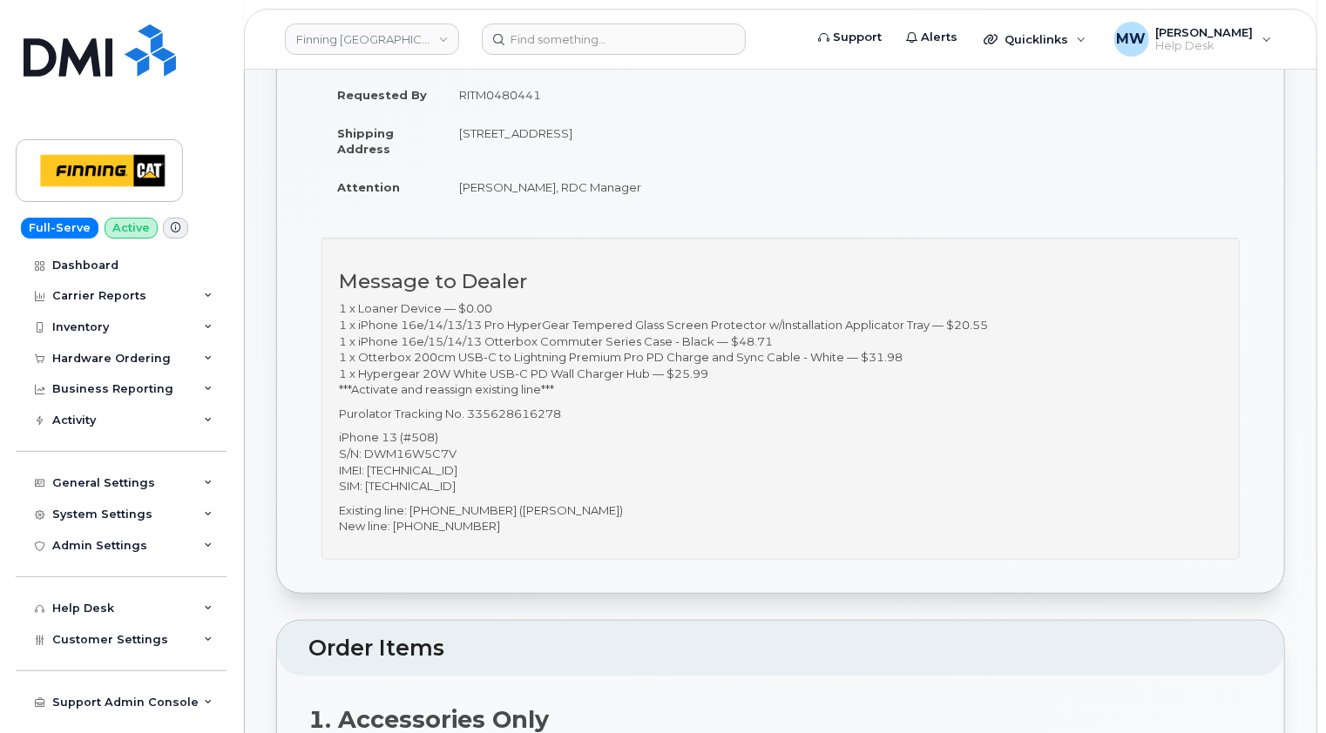
scroll to position [261, 0]
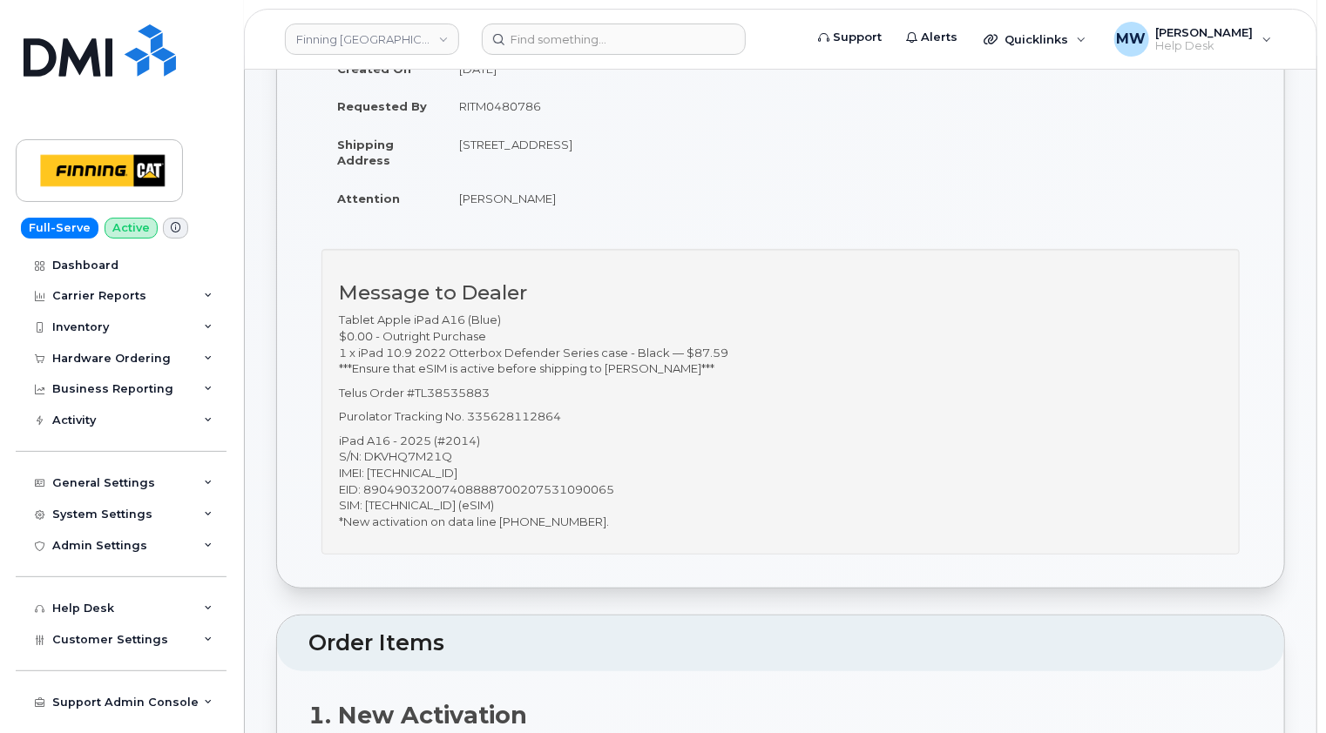
scroll to position [261, 0]
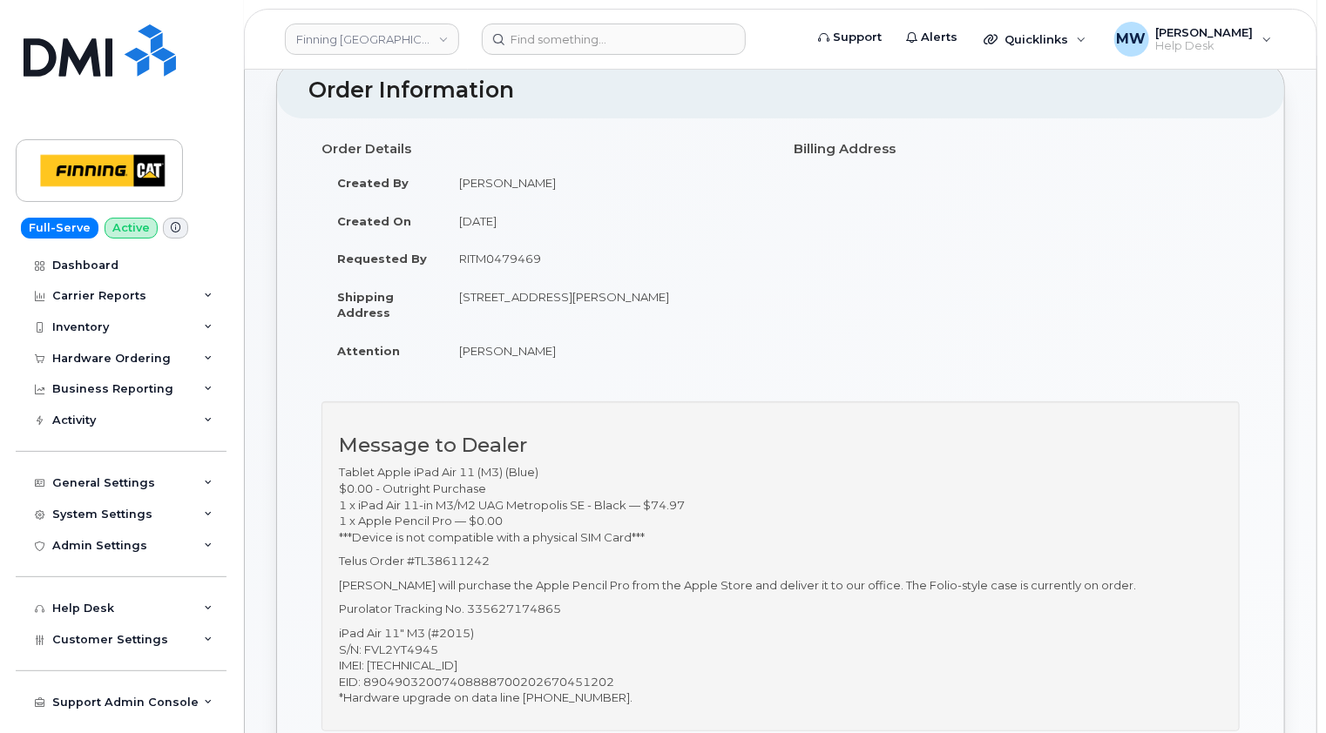
scroll to position [261, 0]
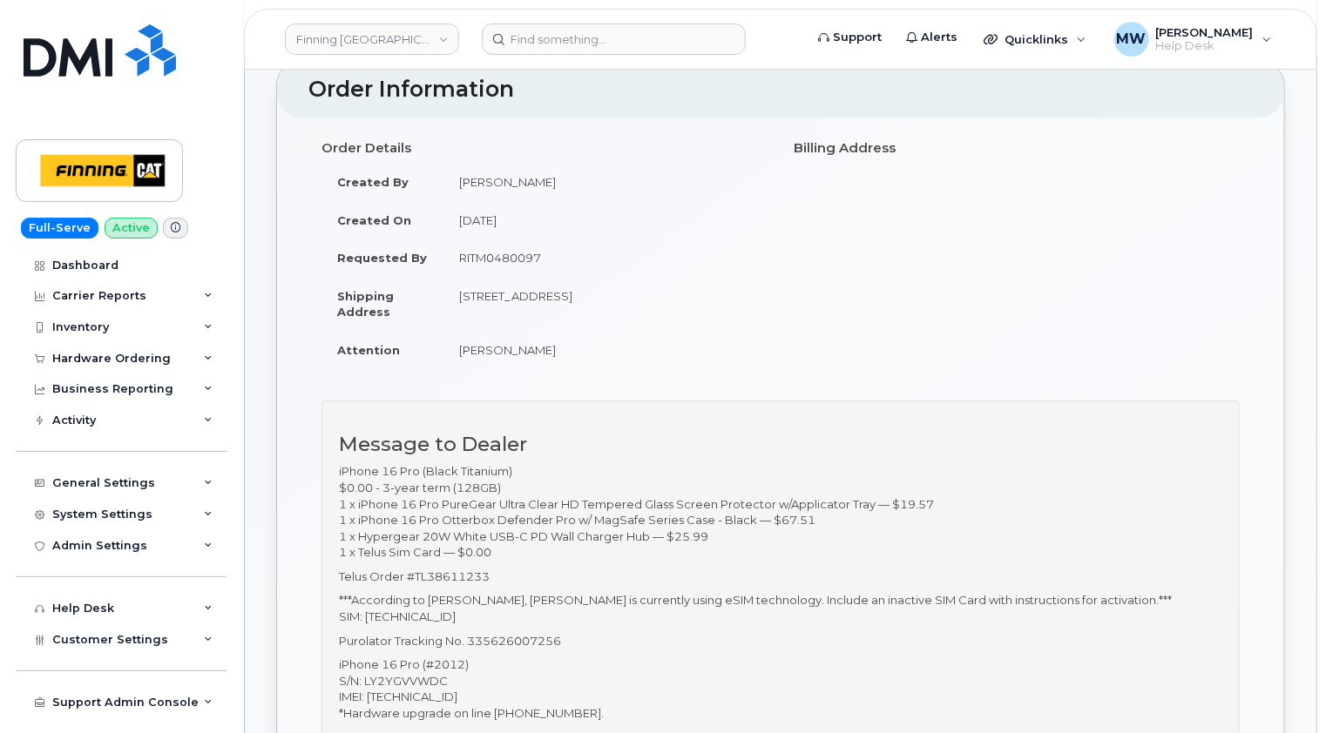
scroll to position [174, 0]
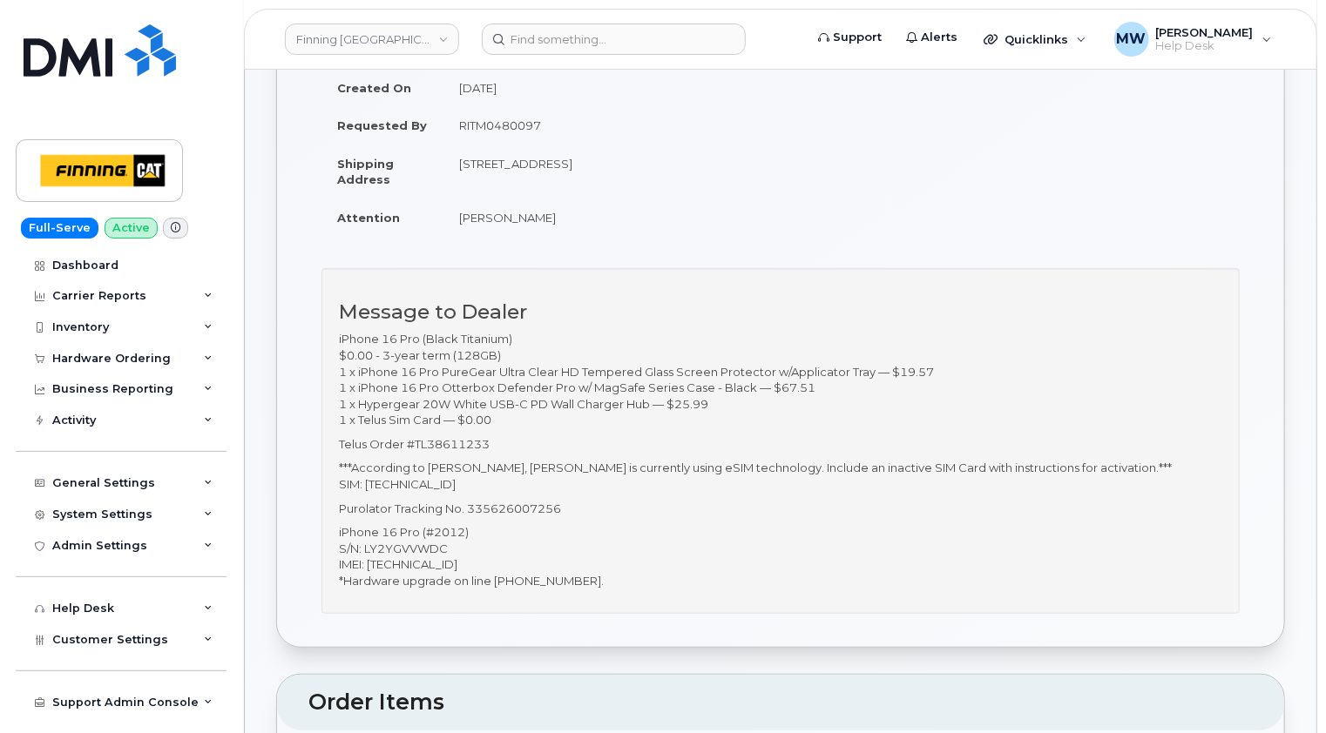
scroll to position [261, 0]
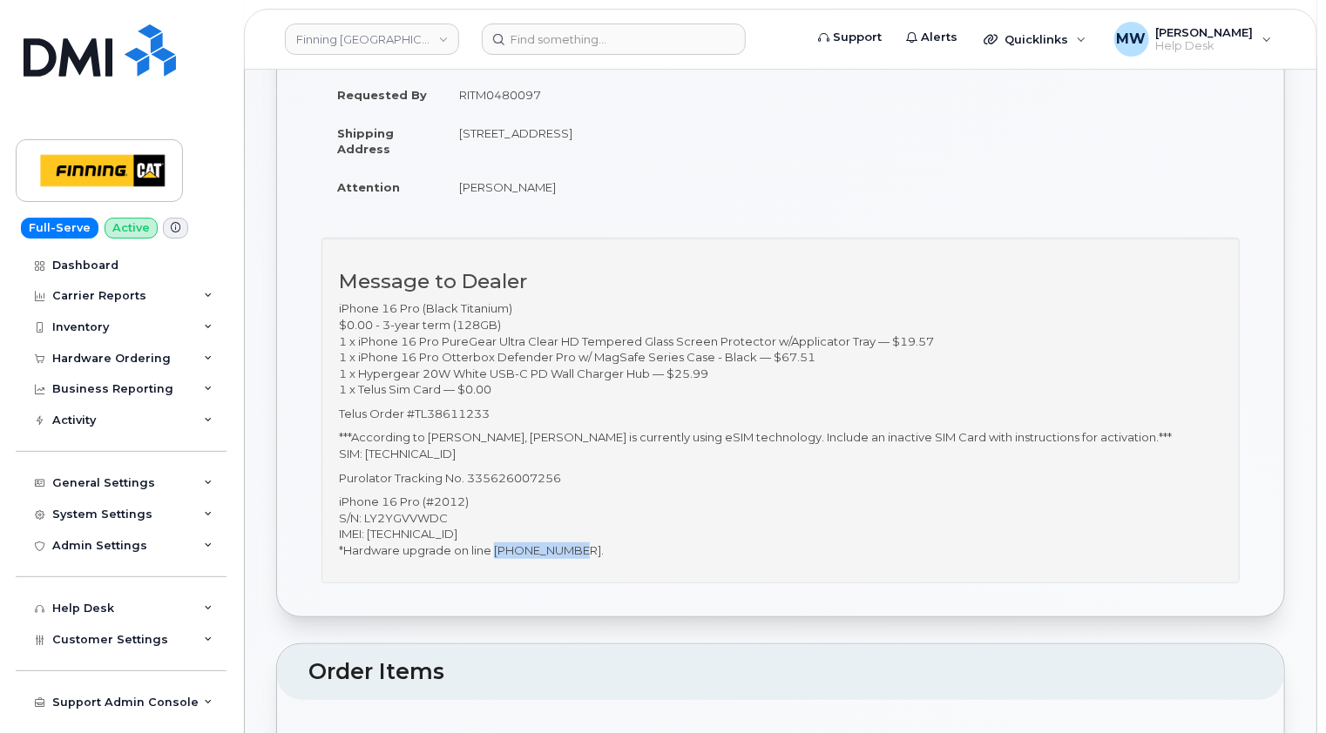
drag, startPoint x: 580, startPoint y: 546, endPoint x: 496, endPoint y: 549, distance: 84.5
click at [496, 549] on p "iPhone 16 Pro (#2012) S/N: LY2YGVVWDC IMEI: 350461076544170 *Hardware upgrade o…" at bounding box center [780, 526] width 883 height 64
copy p "250-910-7540"
click at [637, 42] on input at bounding box center [614, 39] width 264 height 31
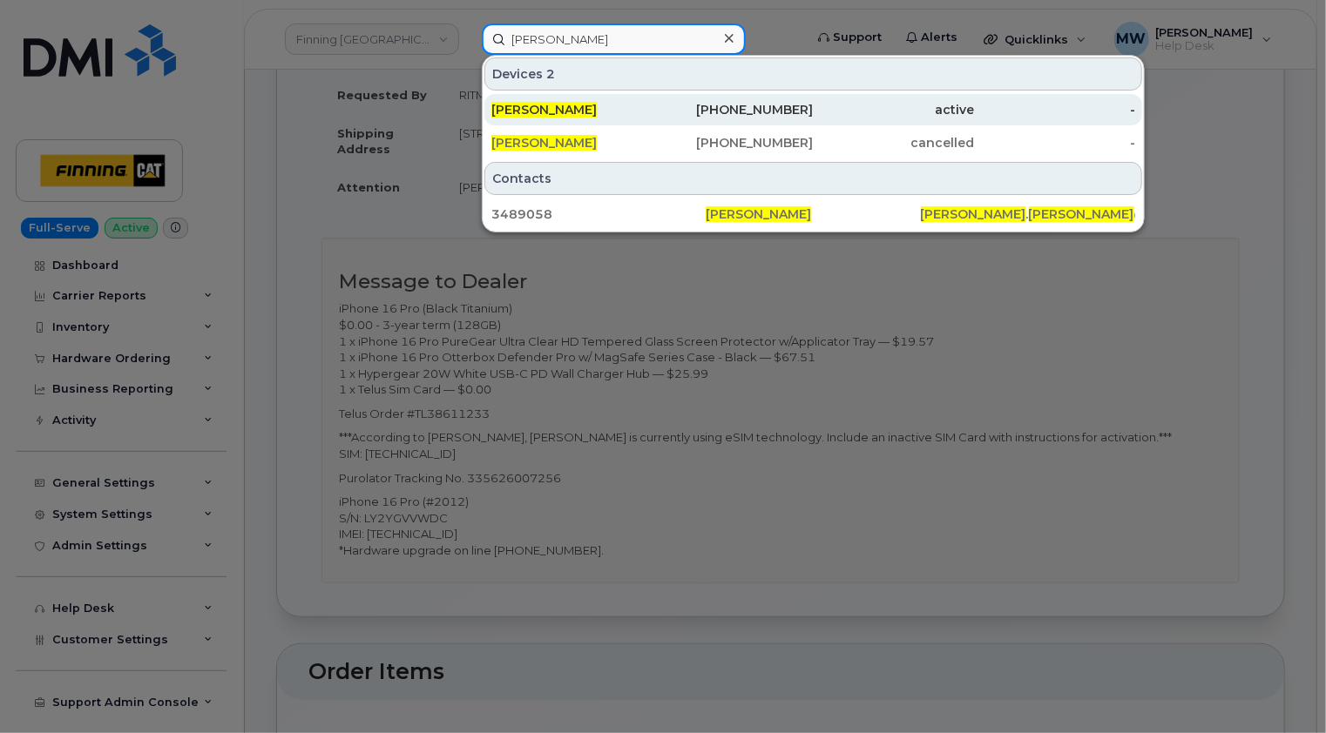
type input "kevin alessio"
click at [619, 111] on div "Kevin Alessio" at bounding box center [571, 109] width 161 height 17
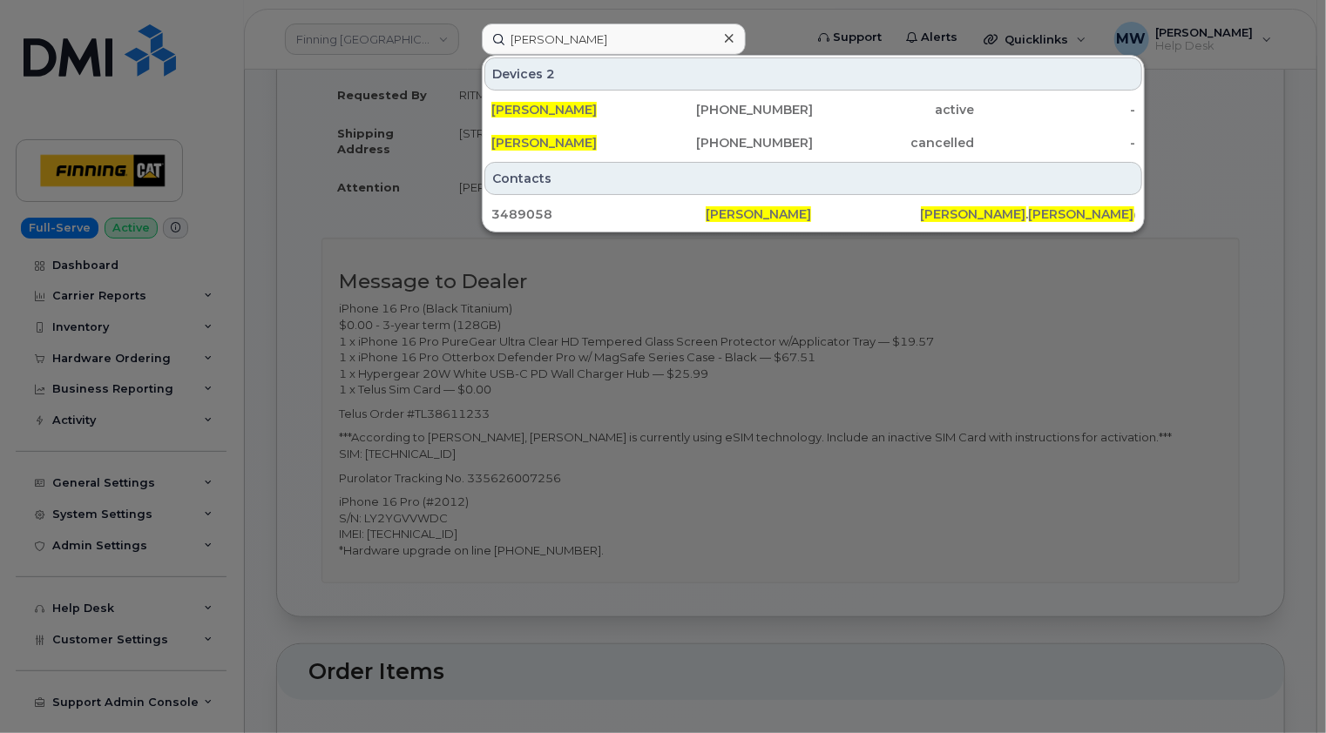
click at [729, 37] on icon at bounding box center [729, 38] width 9 height 9
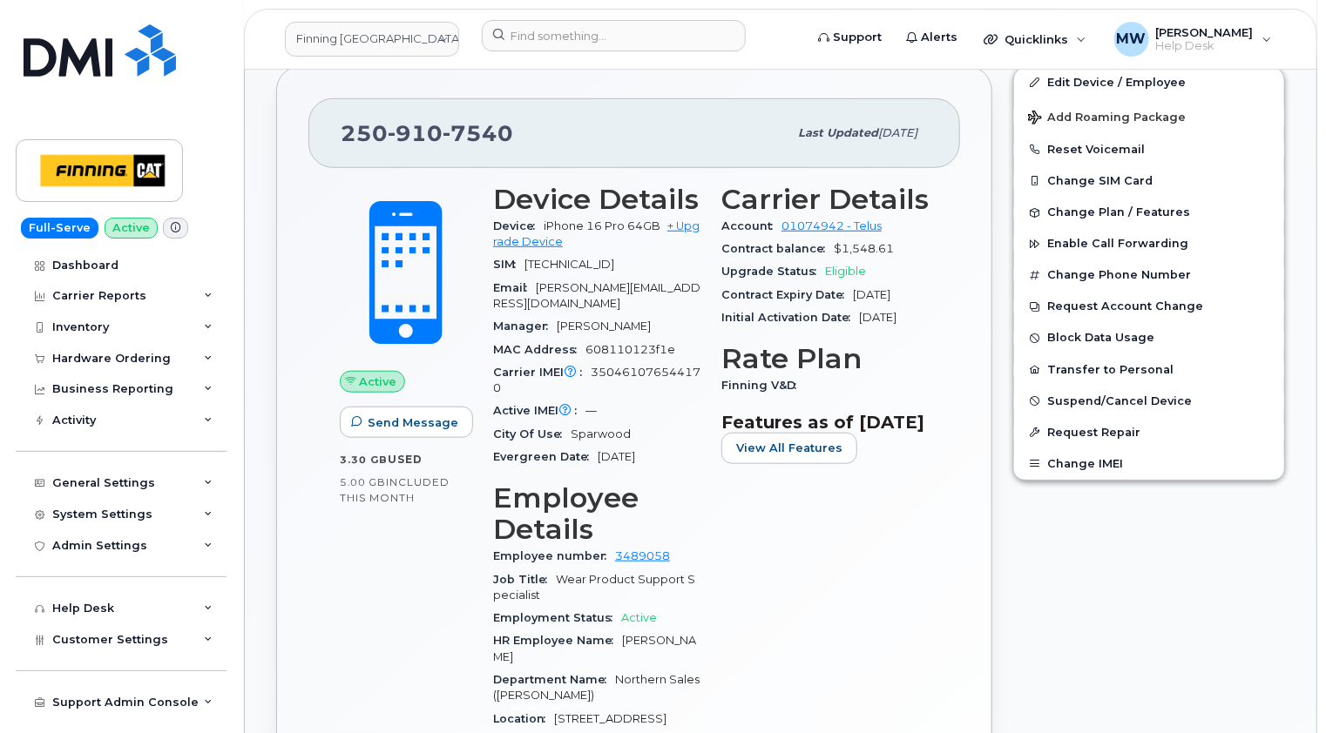
scroll to position [697, 0]
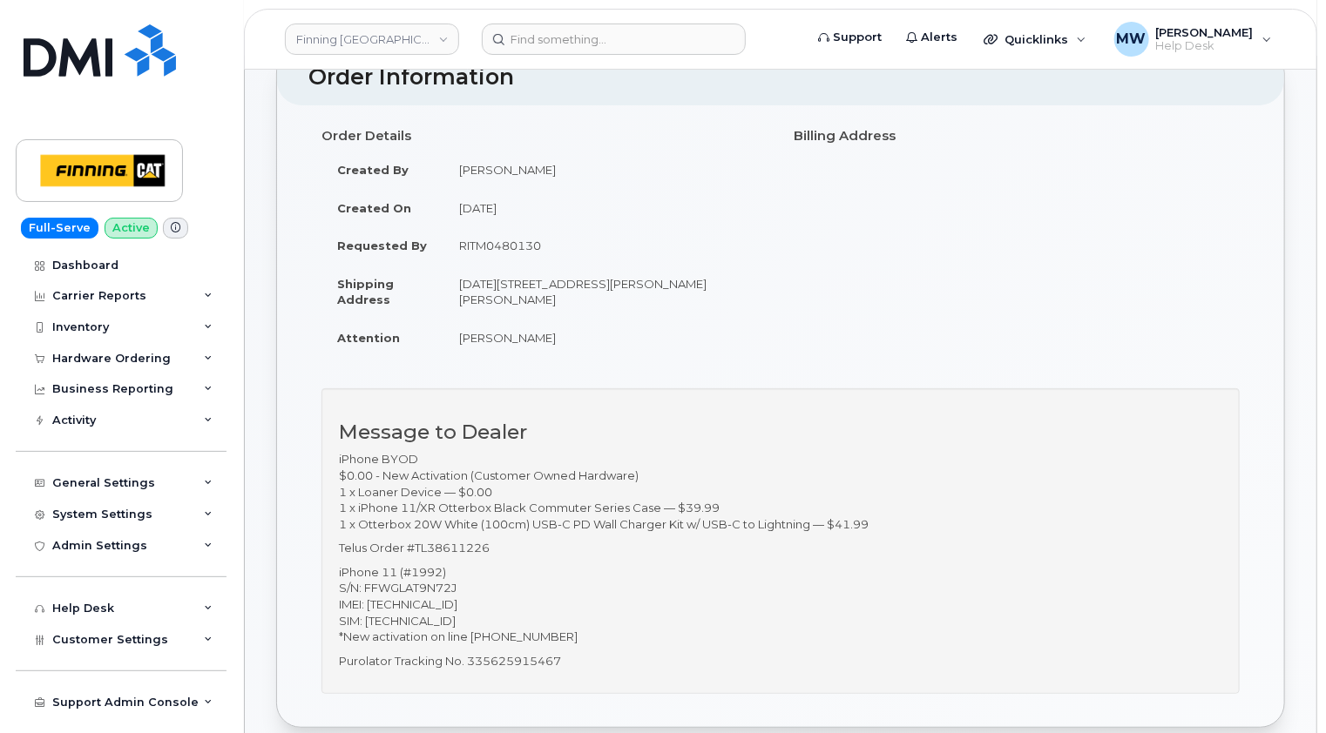
scroll to position [261, 0]
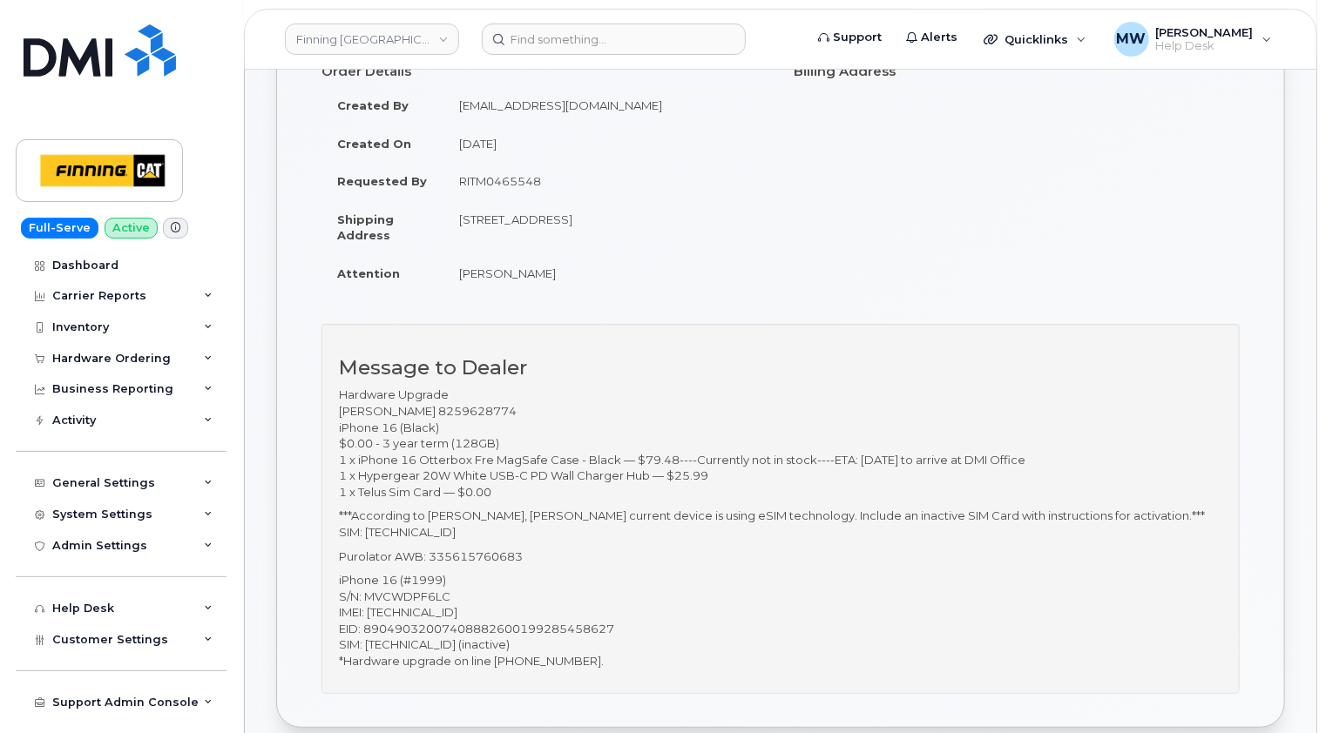
scroll to position [174, 0]
drag, startPoint x: 582, startPoint y: 659, endPoint x: 496, endPoint y: 663, distance: 85.4
click at [496, 663] on p "iPhone 16 (#1999) S/N: MVCWDPF6LC IMEI: [TECHNICAL_ID] EID: 8904903200740888260…" at bounding box center [780, 621] width 883 height 97
copy p "[PHONE_NUMBER]"
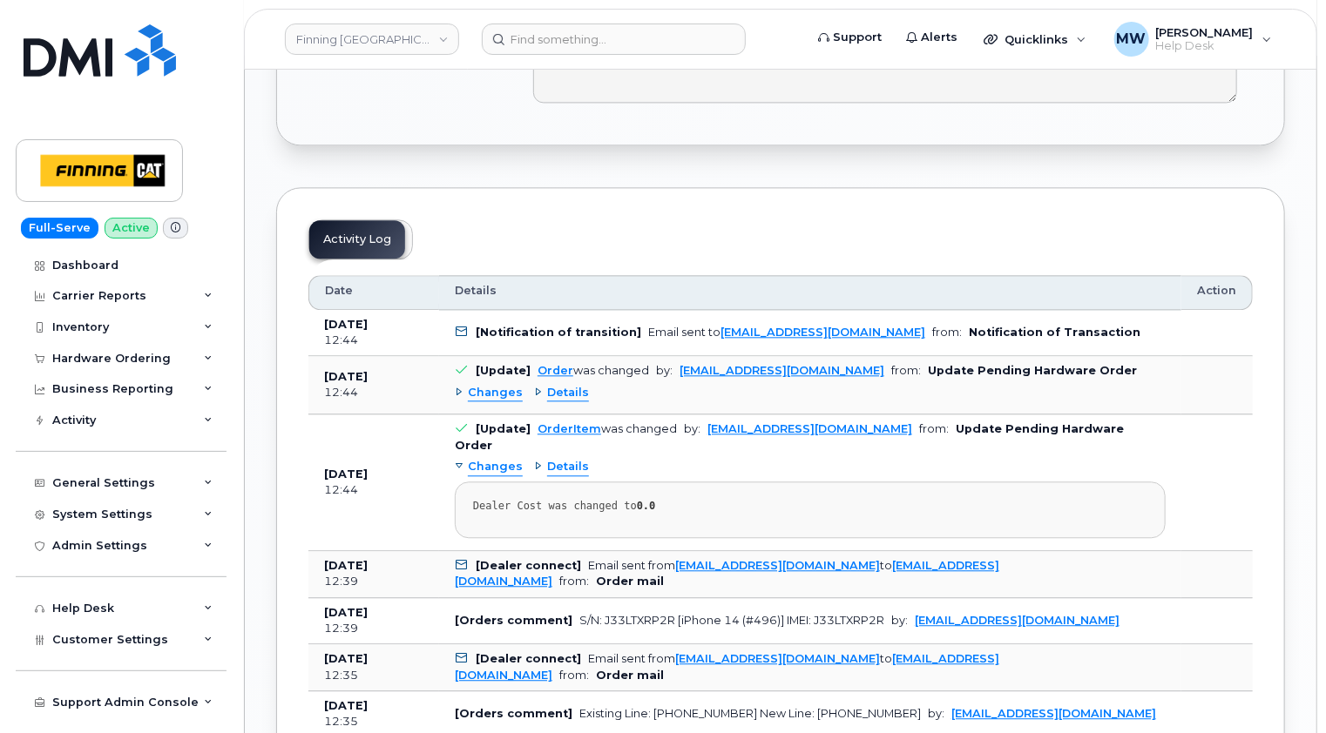
scroll to position [2003, 0]
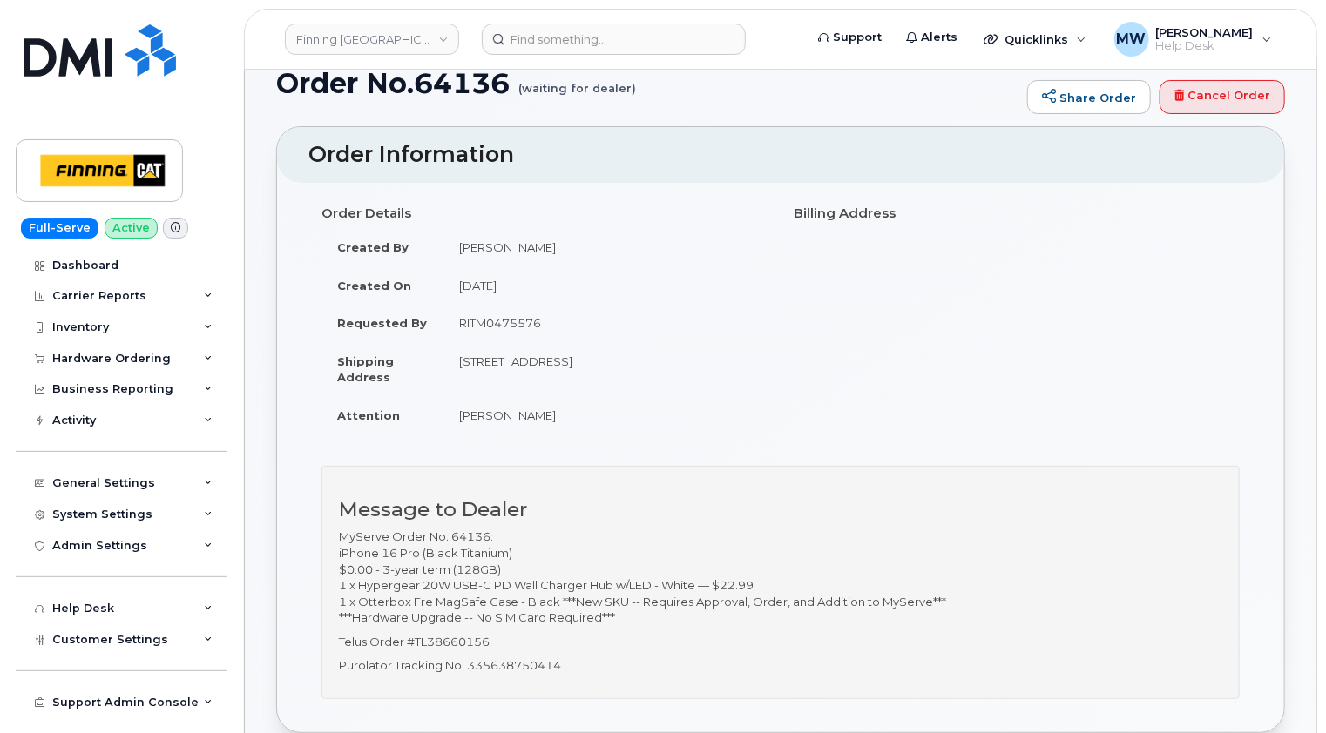
scroll to position [87, 0]
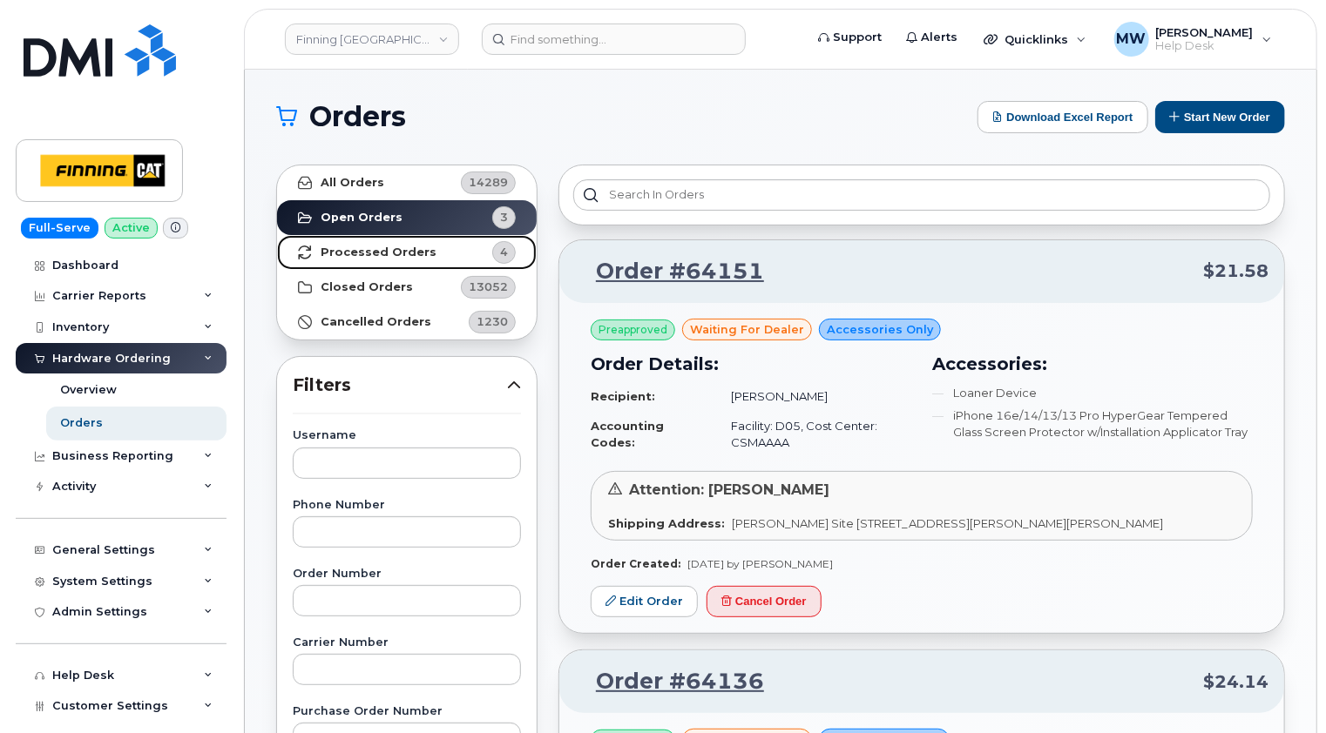
click at [391, 250] on strong "Processed Orders" at bounding box center [378, 253] width 116 height 14
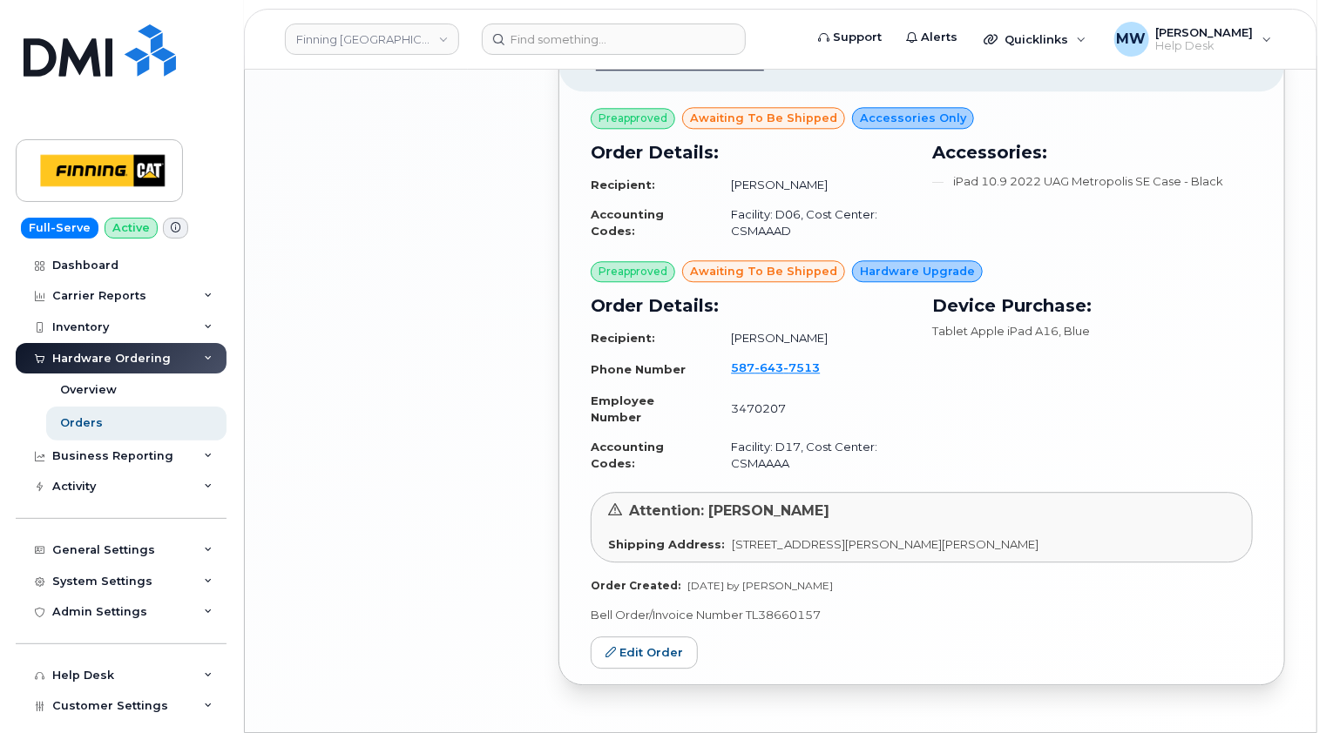
scroll to position [2147, 0]
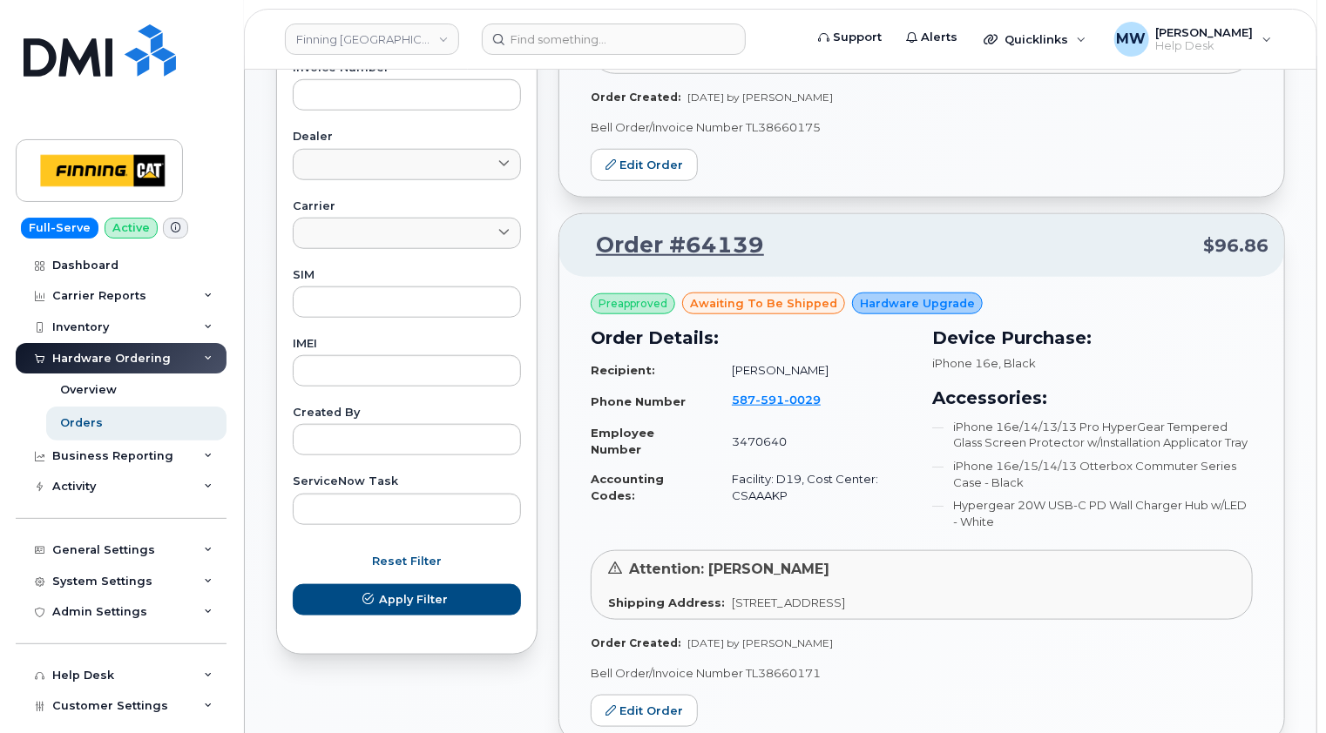
scroll to position [0, 0]
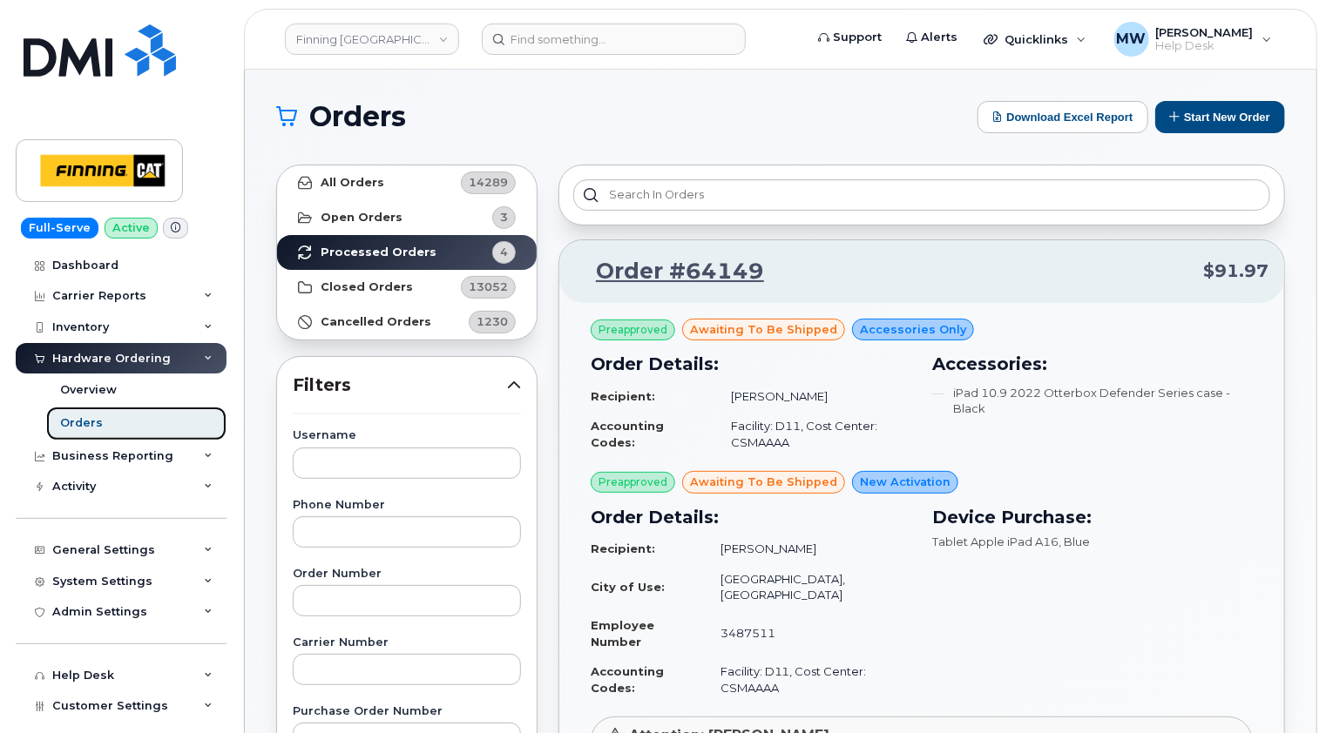
click at [106, 422] on link "Orders" at bounding box center [136, 423] width 180 height 33
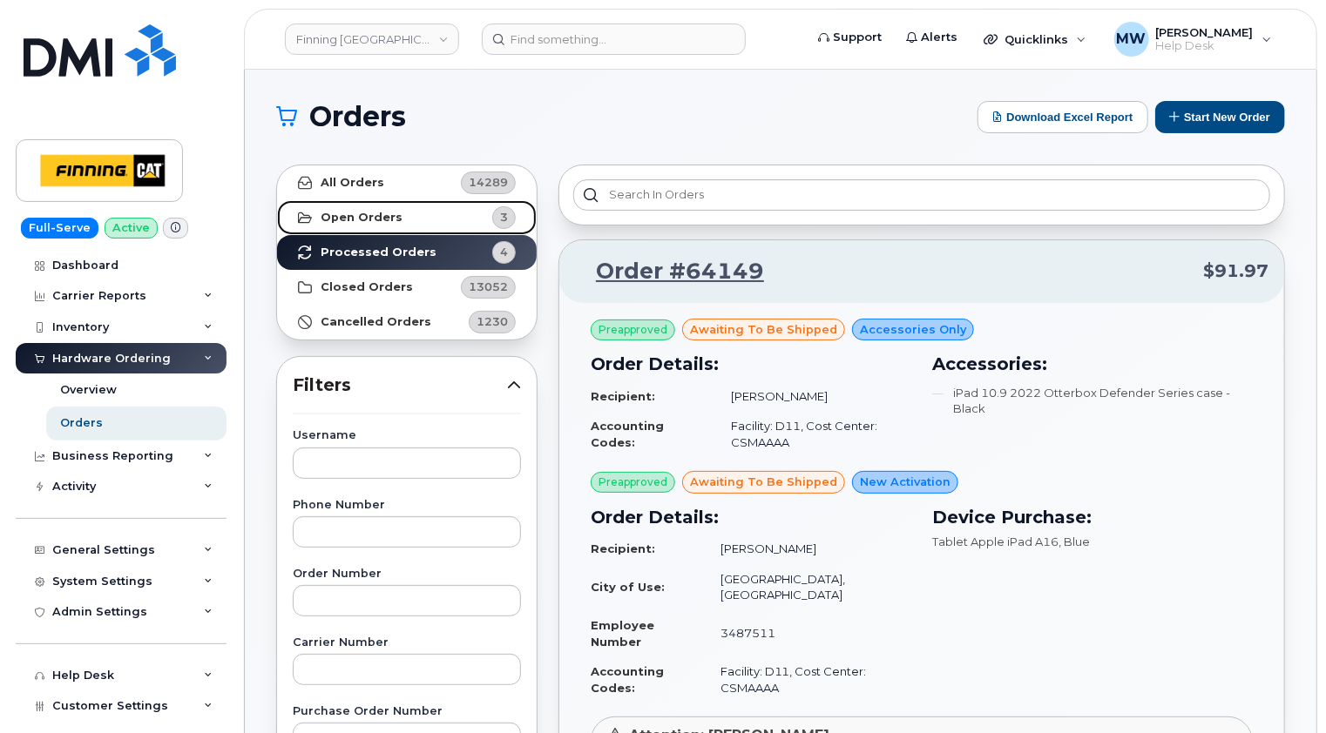
click at [362, 218] on strong "Open Orders" at bounding box center [361, 218] width 82 height 14
